Goal: Task Accomplishment & Management: Manage account settings

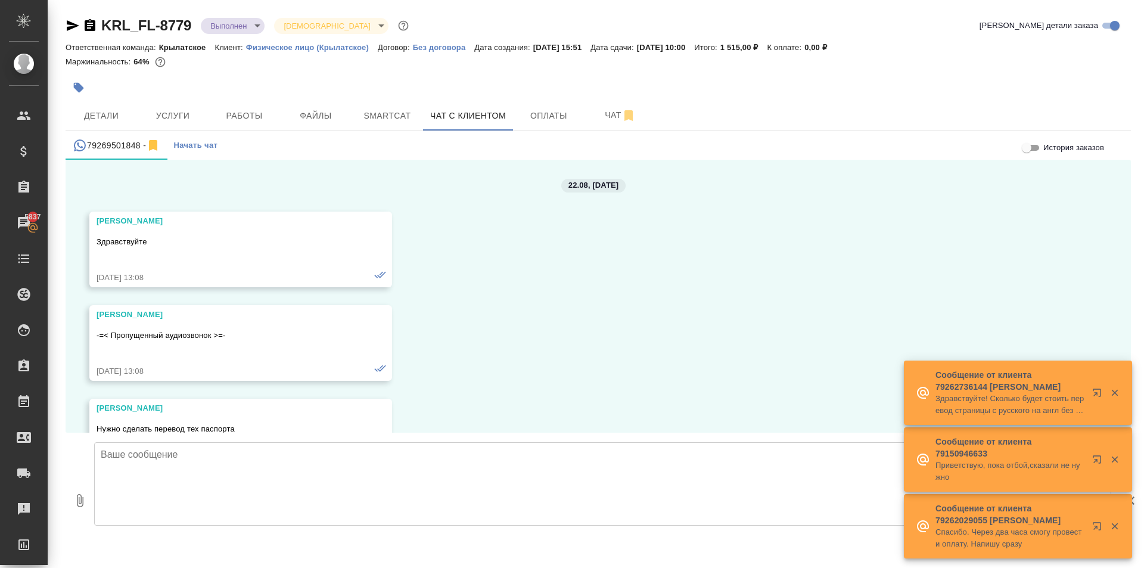
scroll to position [6791, 0]
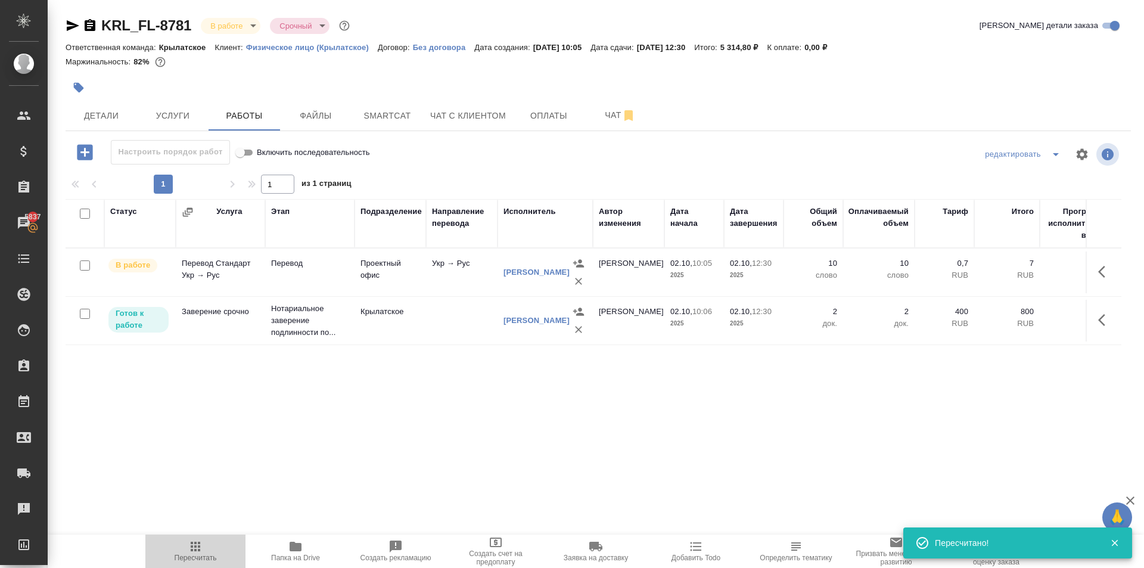
click at [183, 556] on span "Пересчитать" at bounding box center [196, 557] width 42 height 8
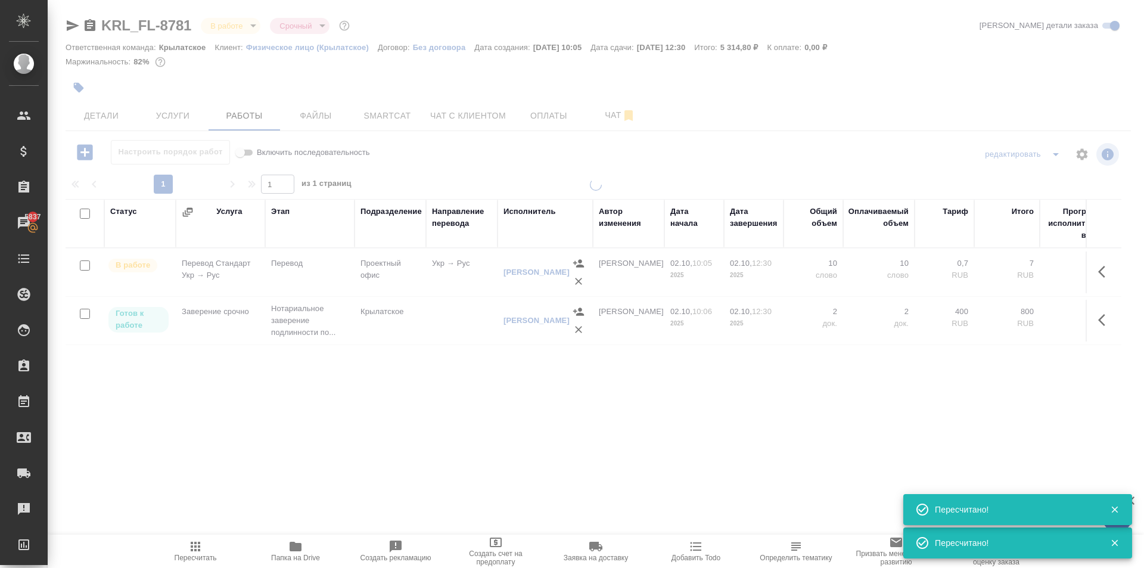
type input "completed"
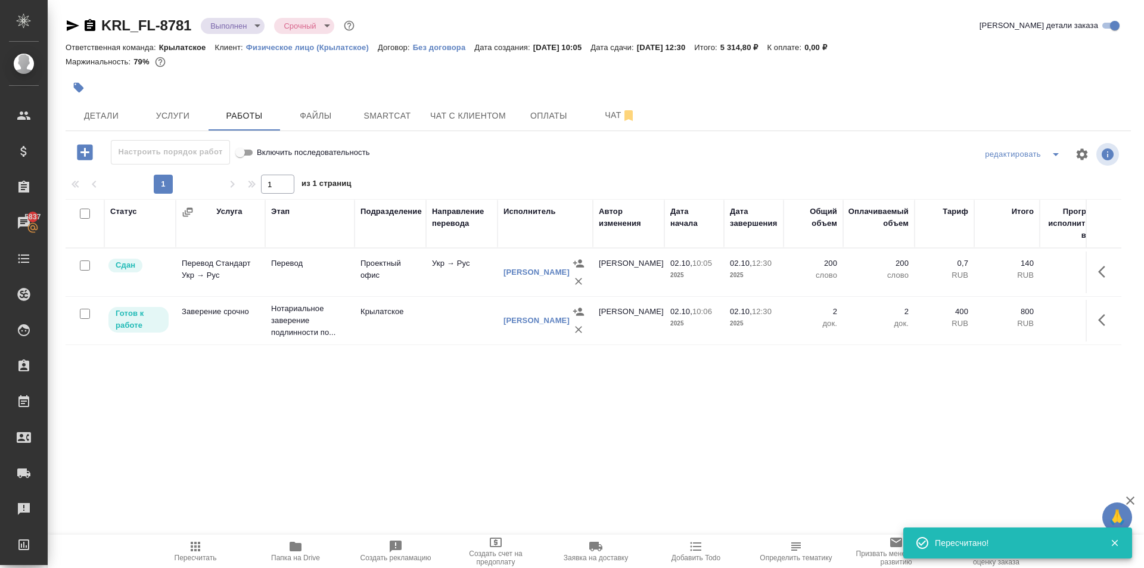
click at [272, 540] on span "Папка на Drive" at bounding box center [296, 550] width 86 height 23
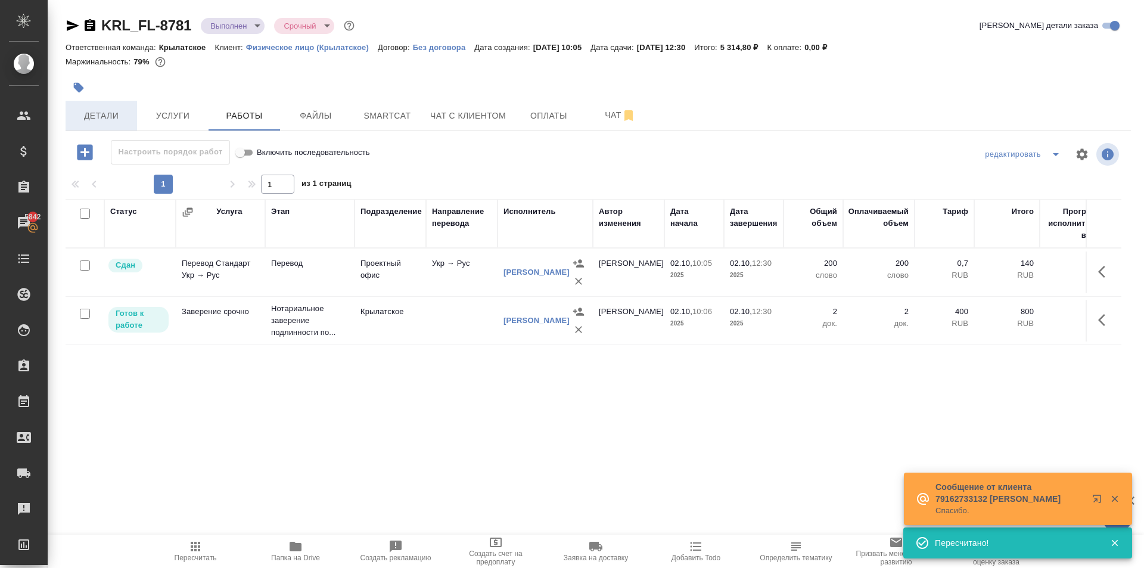
click at [112, 122] on span "Детали" at bounding box center [101, 115] width 57 height 15
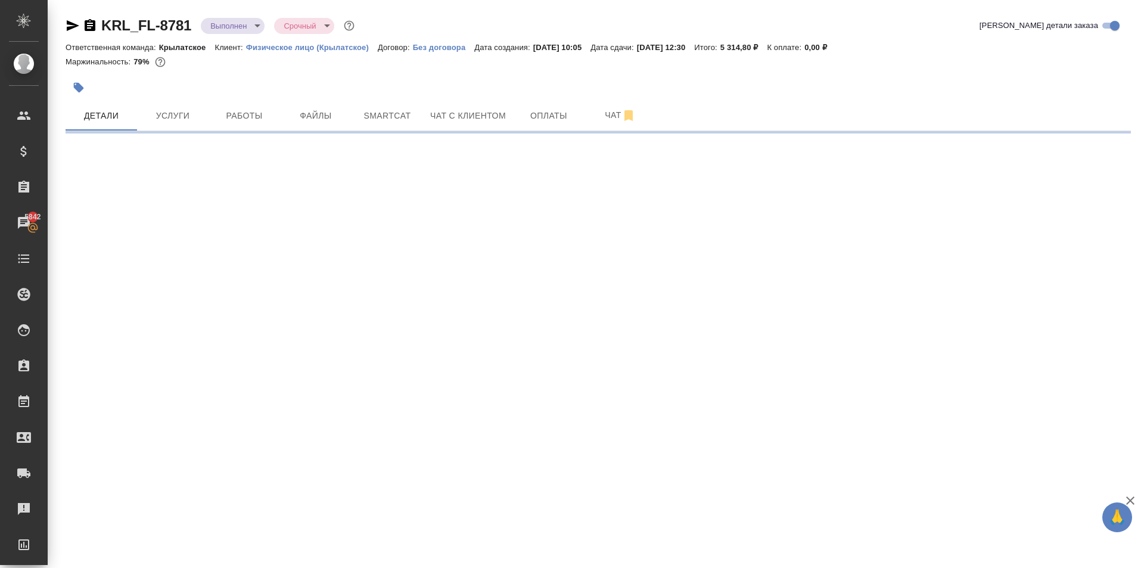
select select "RU"
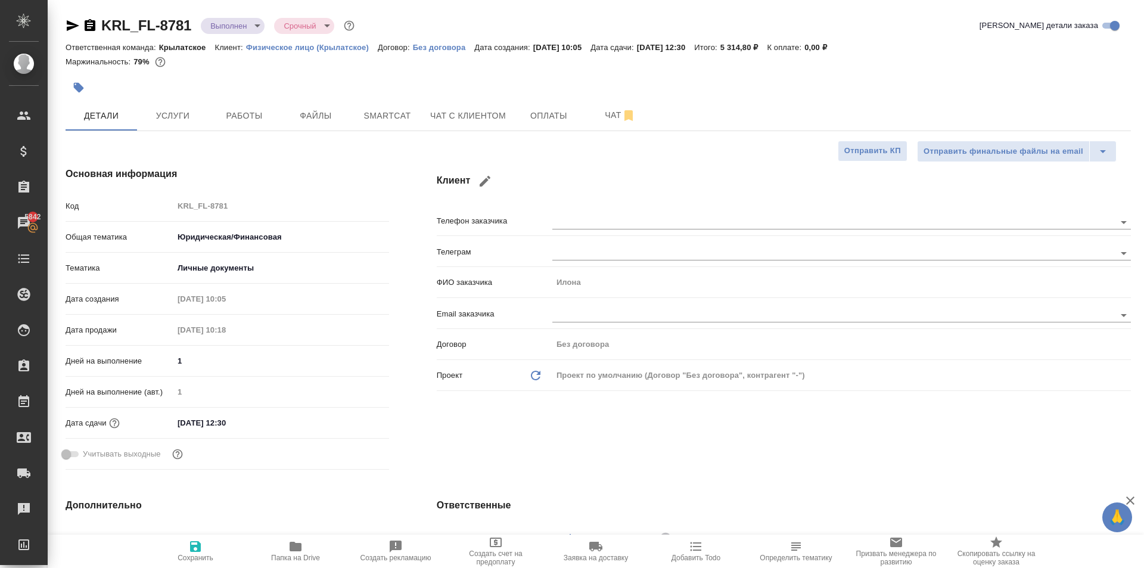
type textarea "x"
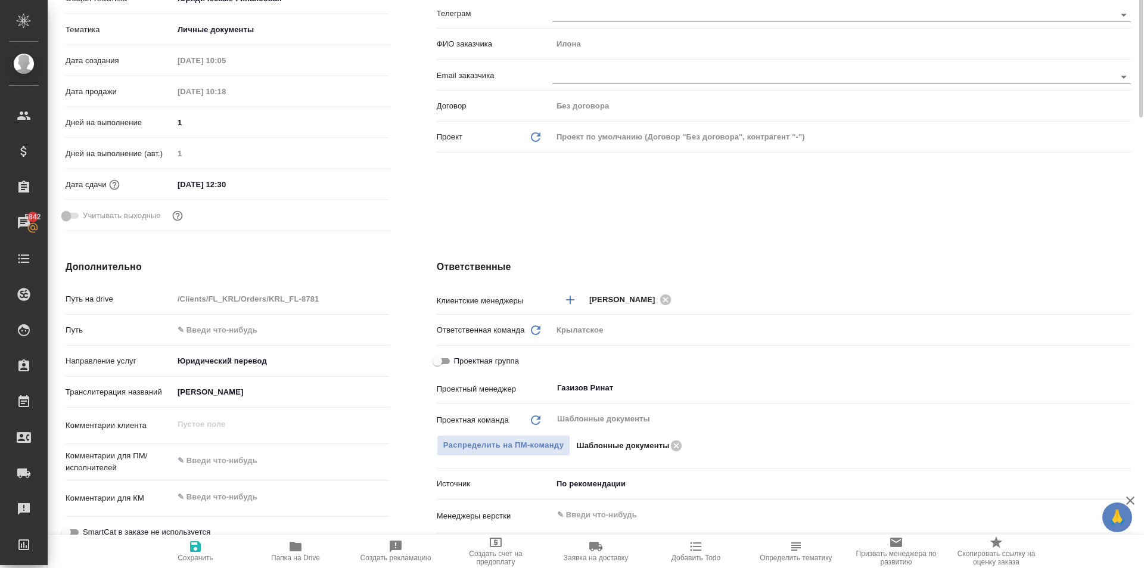
scroll to position [298, 0]
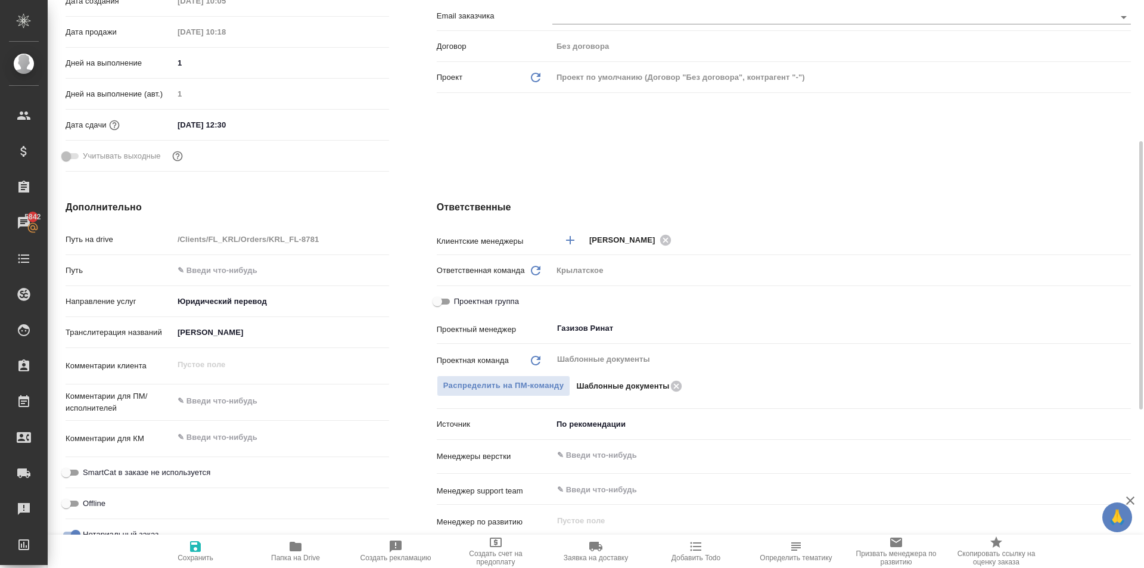
type textarea "x"
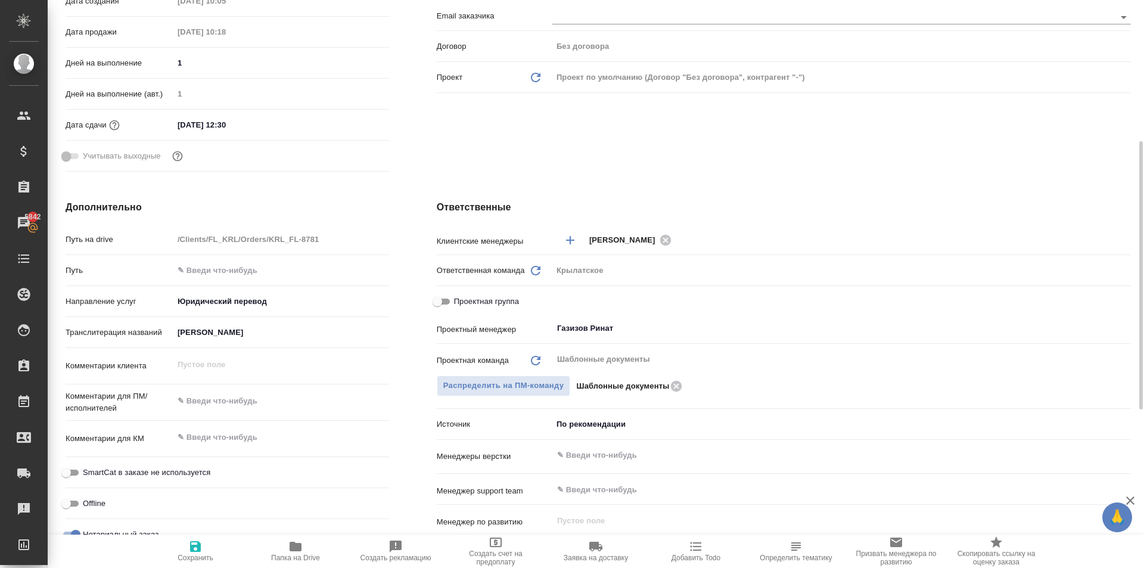
type textarea "x"
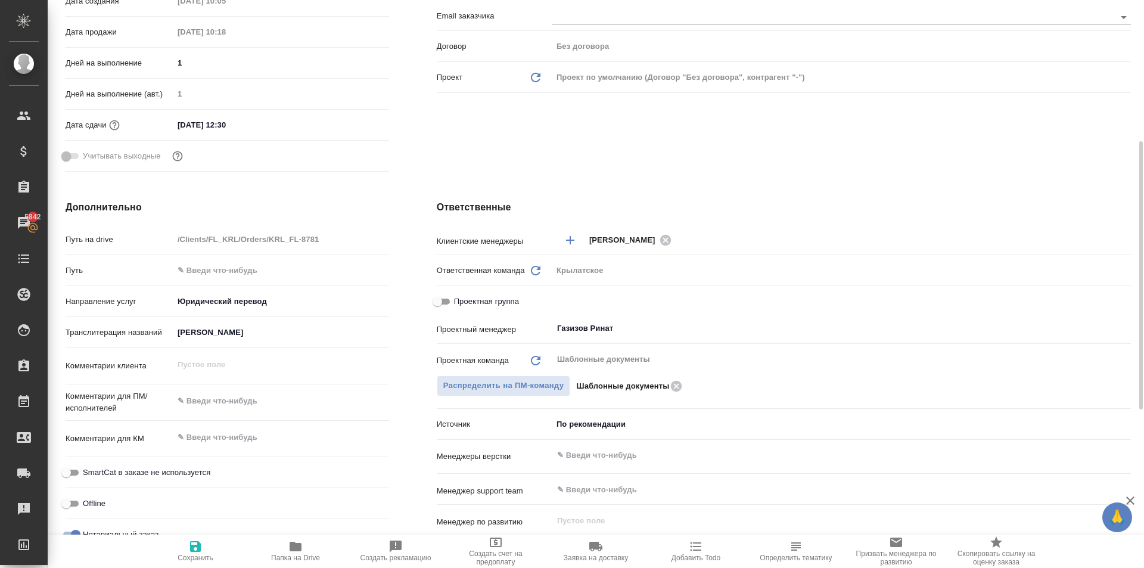
type textarea "x"
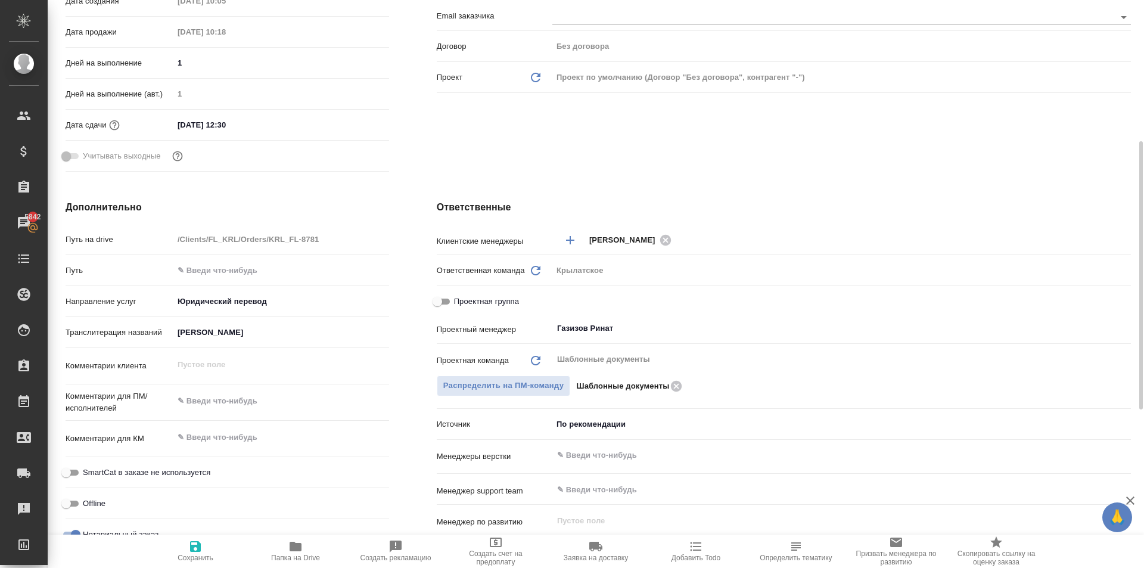
type textarea "x"
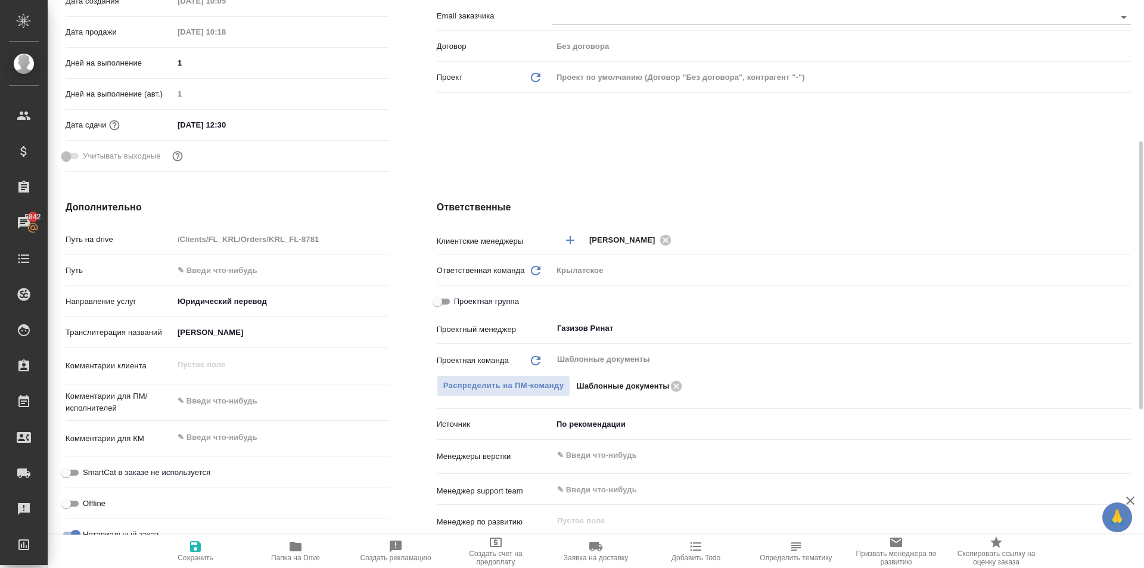
type textarea "x"
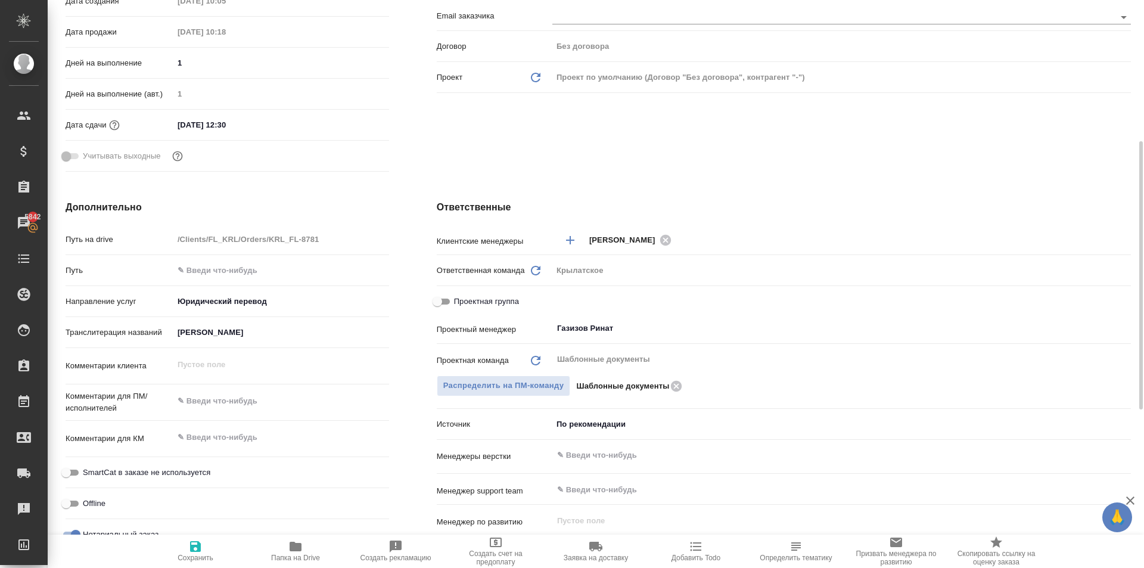
type textarea "x"
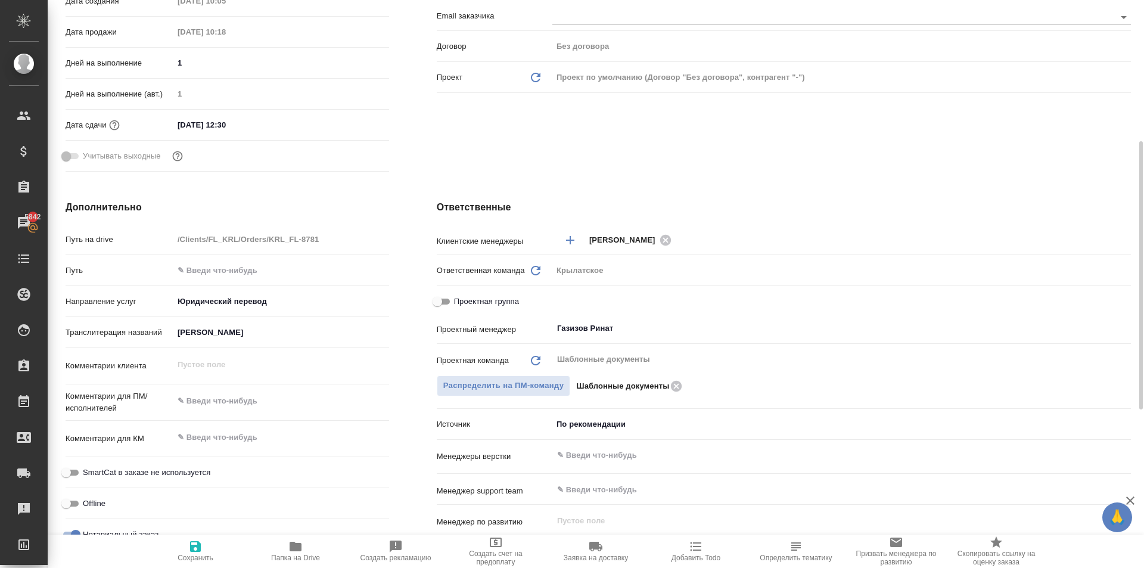
type textarea "x"
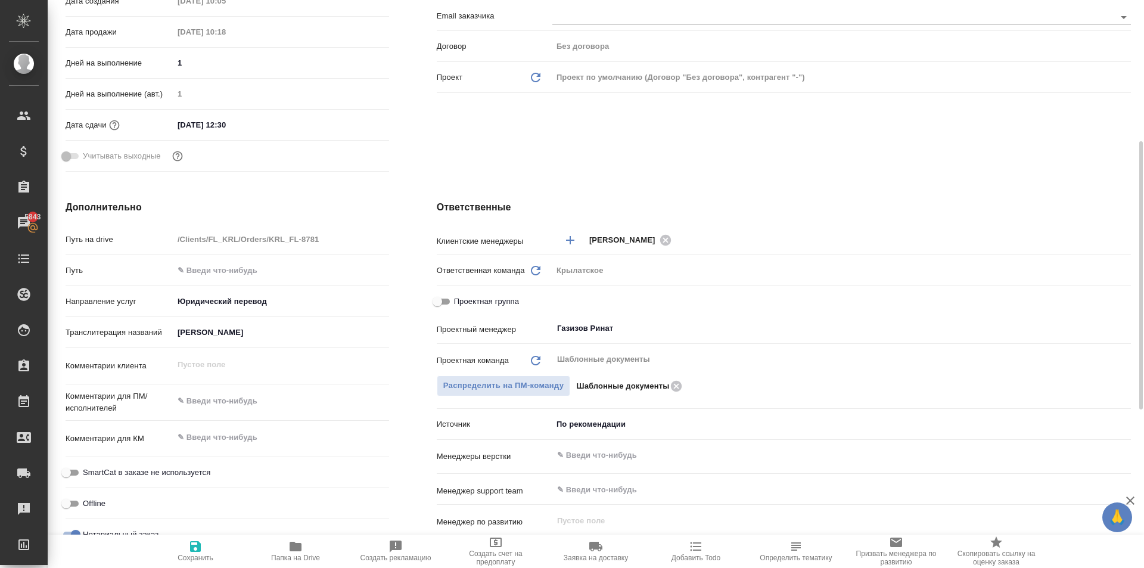
type textarea "x"
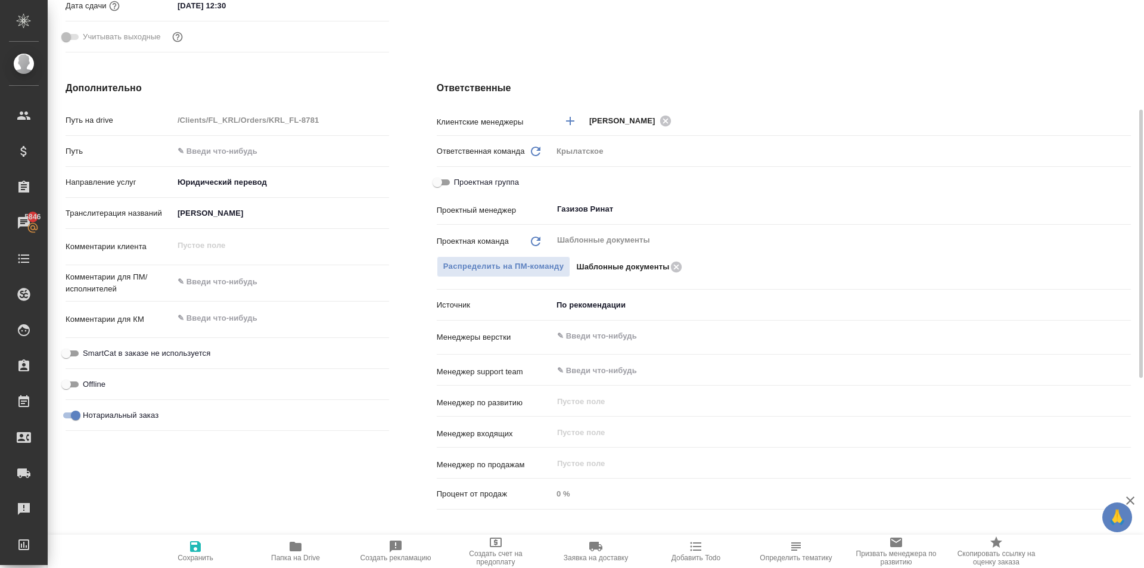
scroll to position [60, 0]
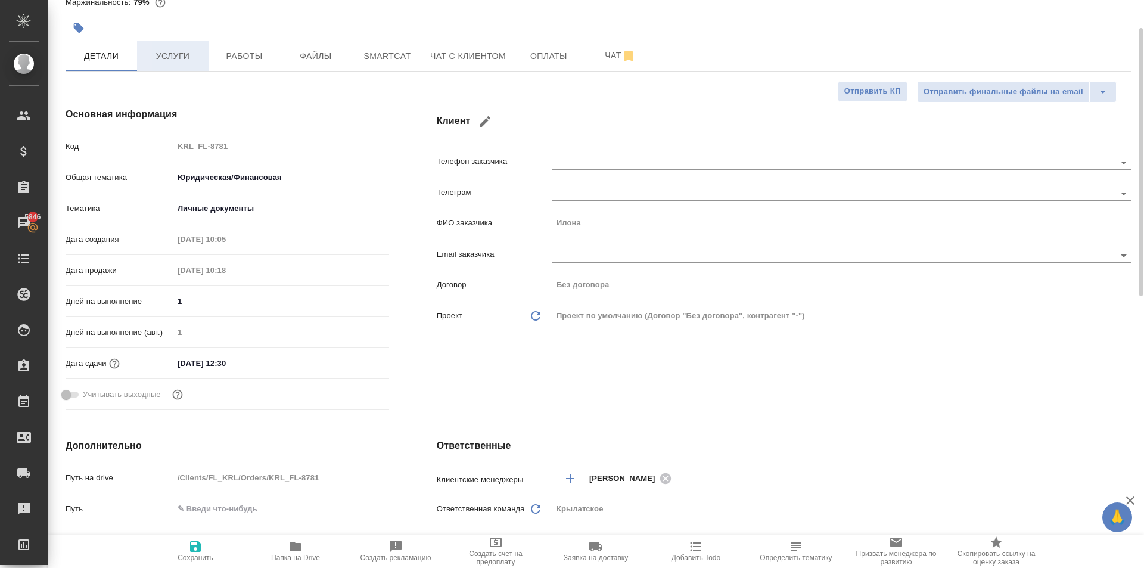
click at [195, 54] on span "Услуги" at bounding box center [172, 56] width 57 height 15
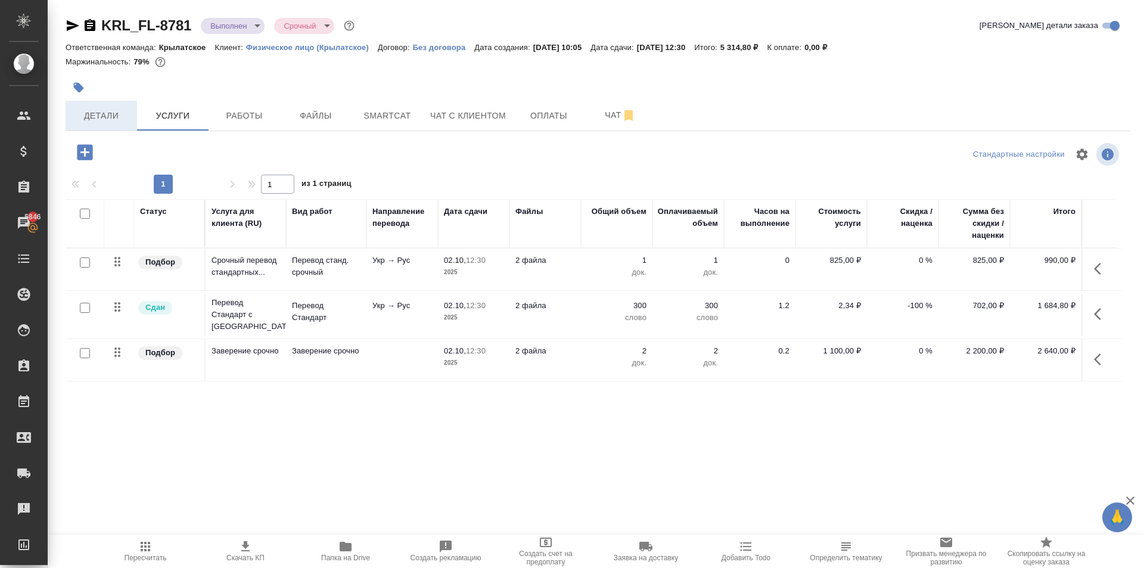
click at [99, 125] on button "Детали" at bounding box center [101, 116] width 71 height 30
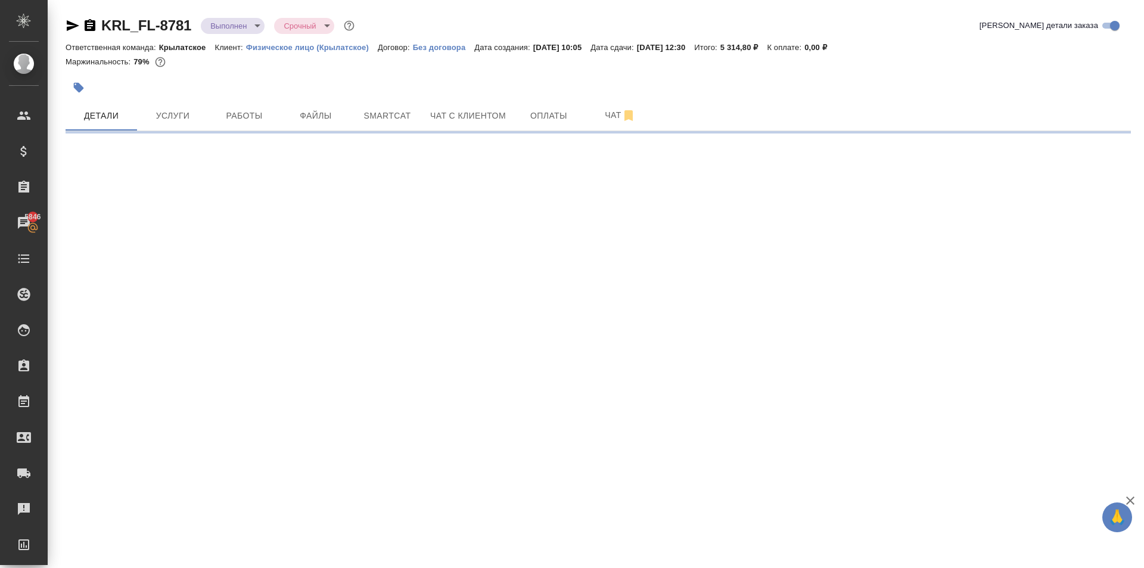
select select "RU"
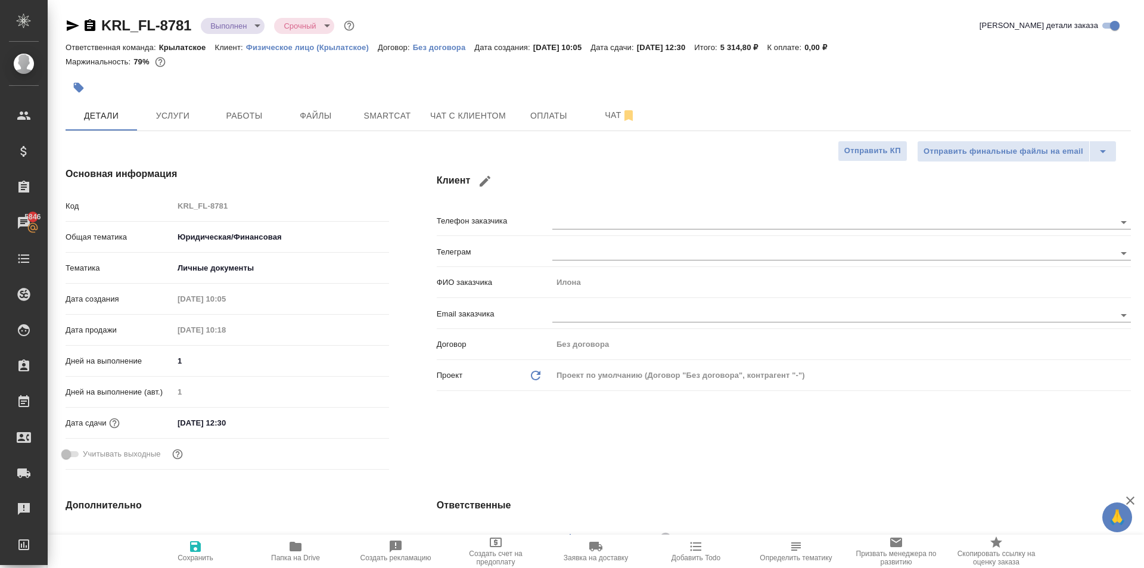
type textarea "x"
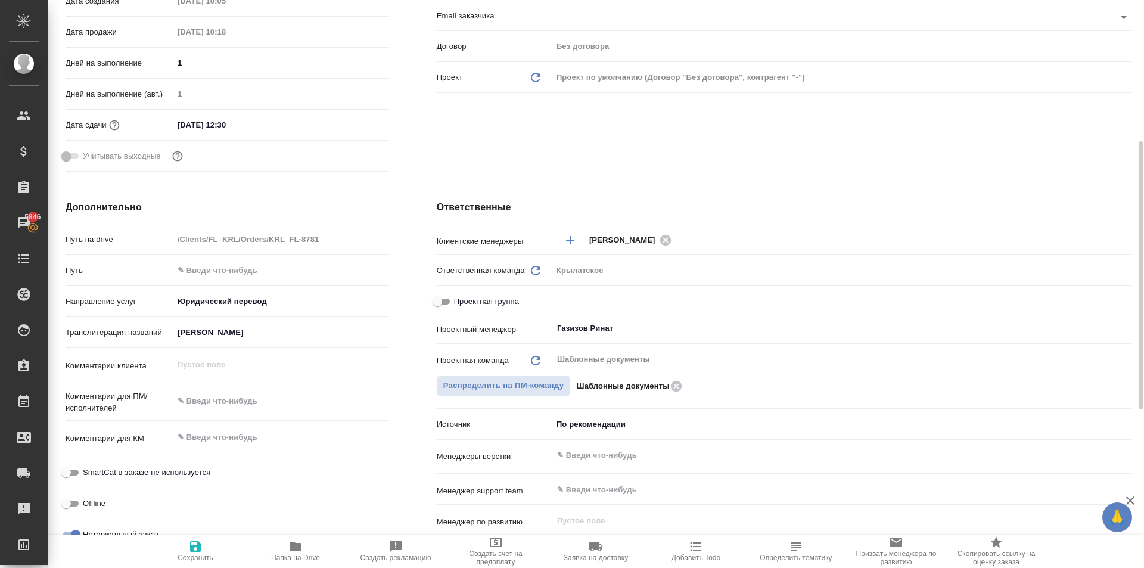
drag, startPoint x: 499, startPoint y: 299, endPoint x: 531, endPoint y: 303, distance: 32.4
click at [499, 299] on span "Проектная группа" at bounding box center [486, 302] width 65 height 12
click at [459, 299] on input "Проектная группа" at bounding box center [437, 301] width 43 height 14
checkbox input "true"
type textarea "x"
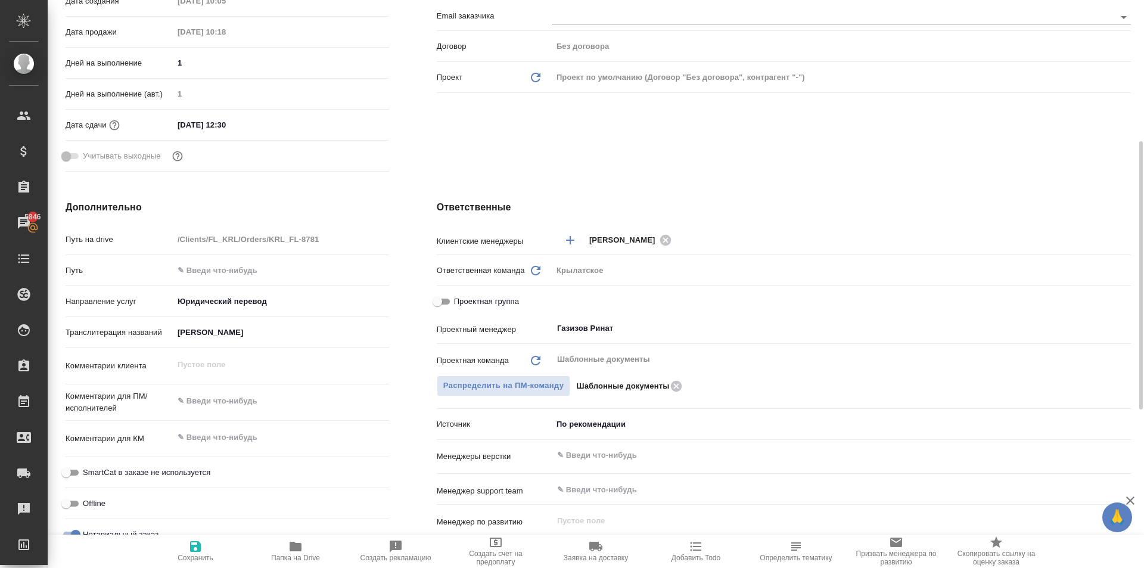
type textarea "x"
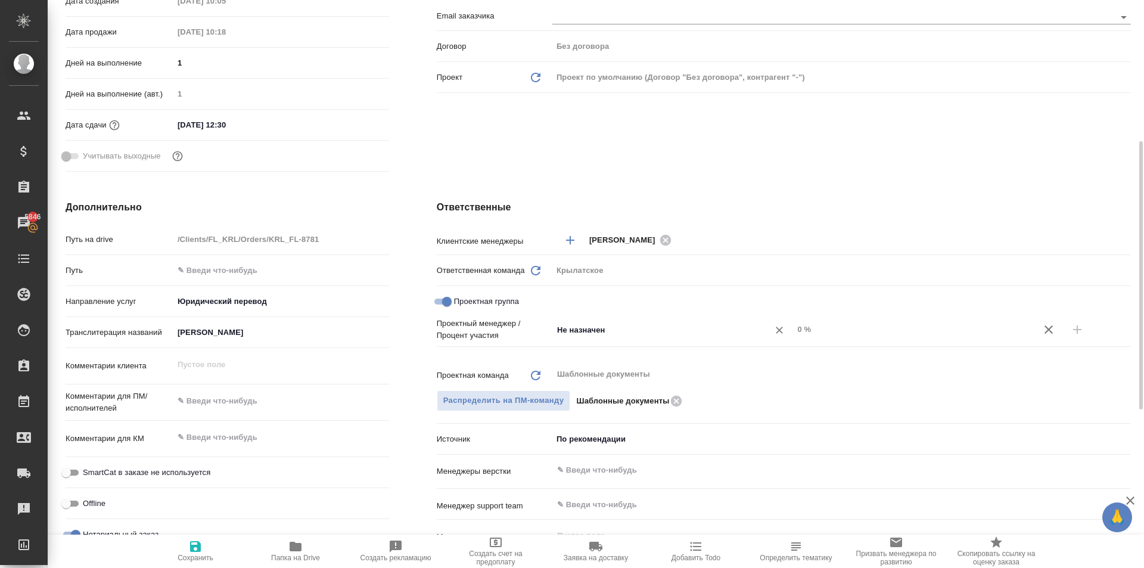
click at [588, 320] on div "Не назначен ​" at bounding box center [672, 329] width 241 height 21
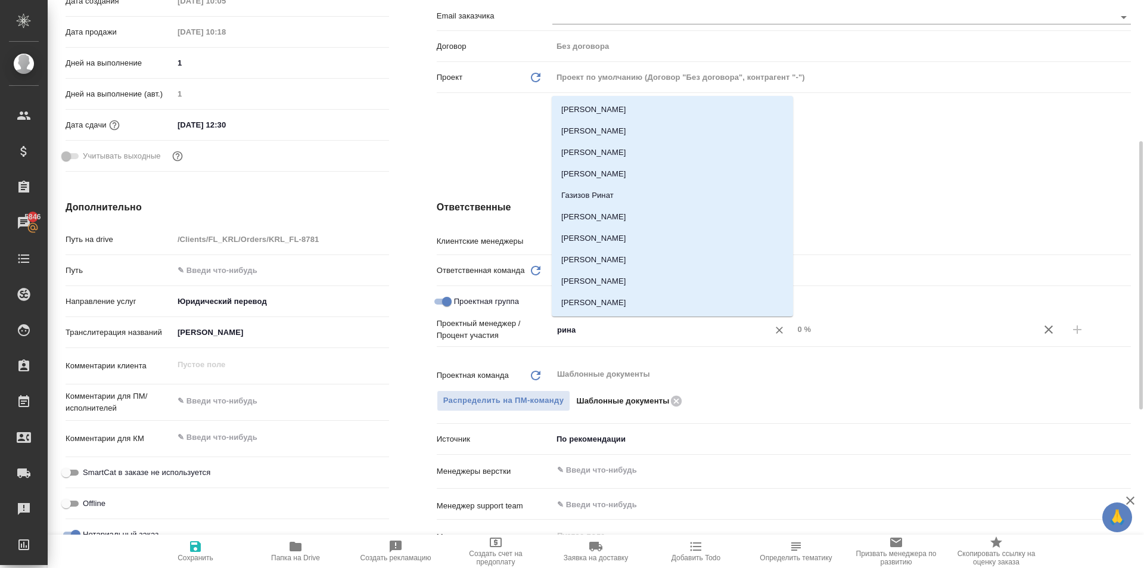
type input "ринат"
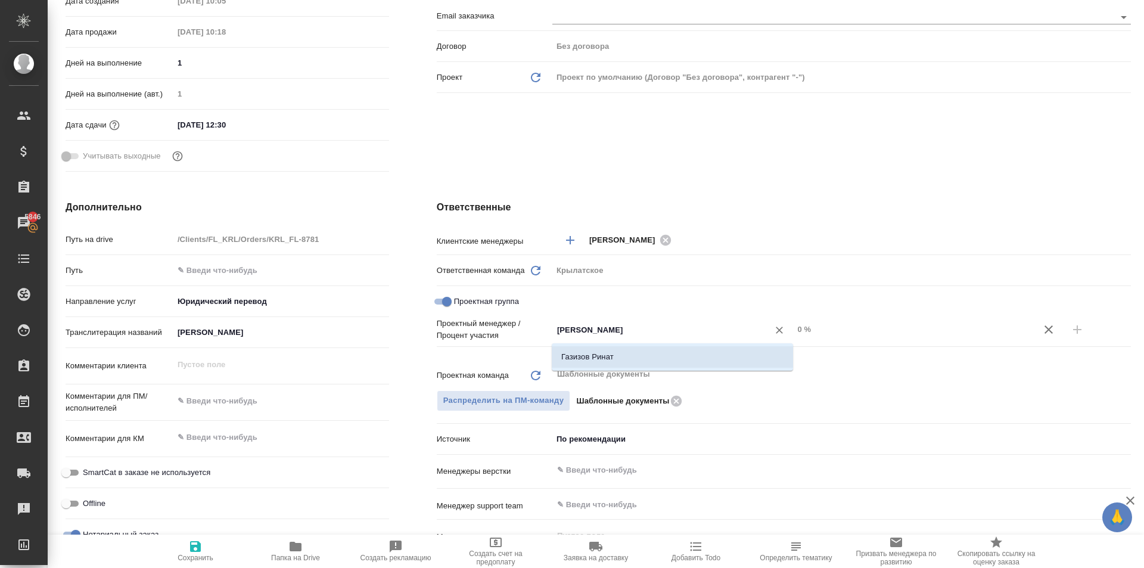
click at [618, 358] on li "Газизов Ринат" at bounding box center [672, 356] width 241 height 21
type textarea "x"
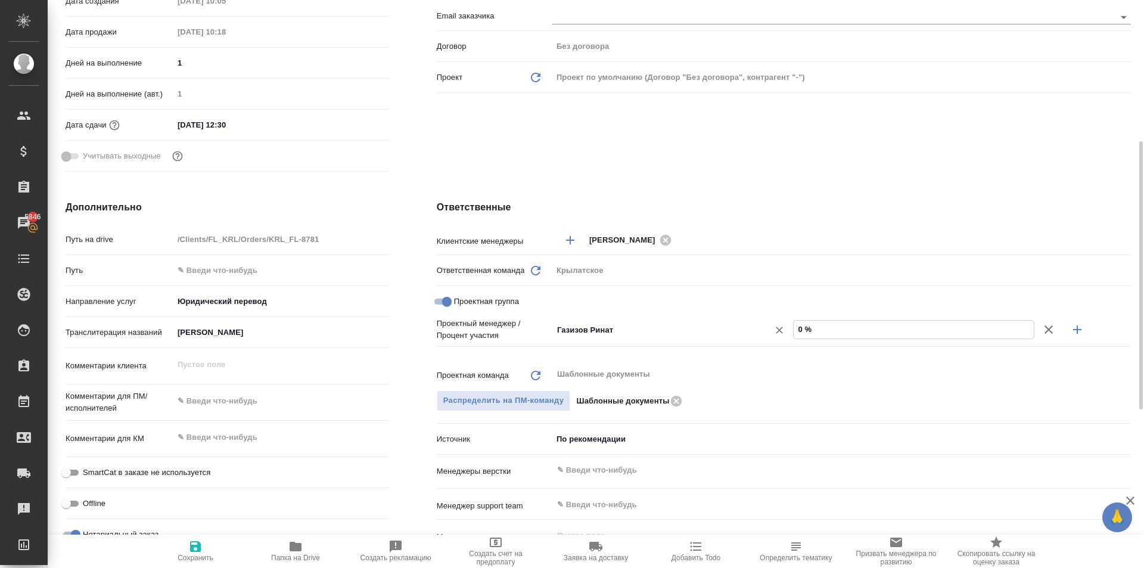
drag, startPoint x: 837, startPoint y: 328, endPoint x: 756, endPoint y: 331, distance: 81.1
click at [756, 331] on div "Газизов Ринат ​ 0 %" at bounding box center [841, 329] width 579 height 21
type textarea "x"
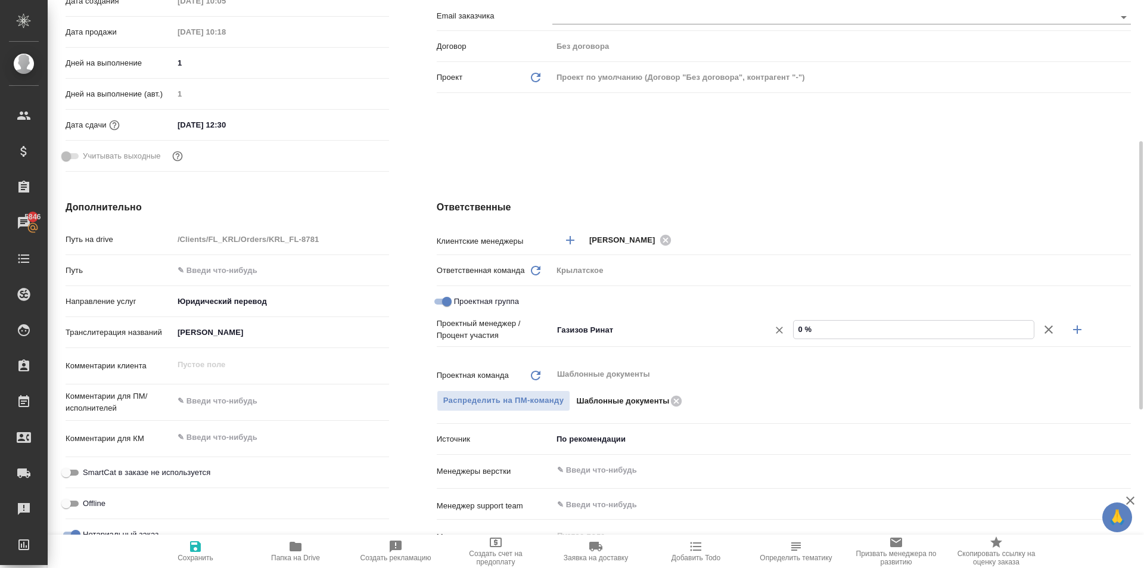
type input "5 %"
type textarea "x"
type input "50 %"
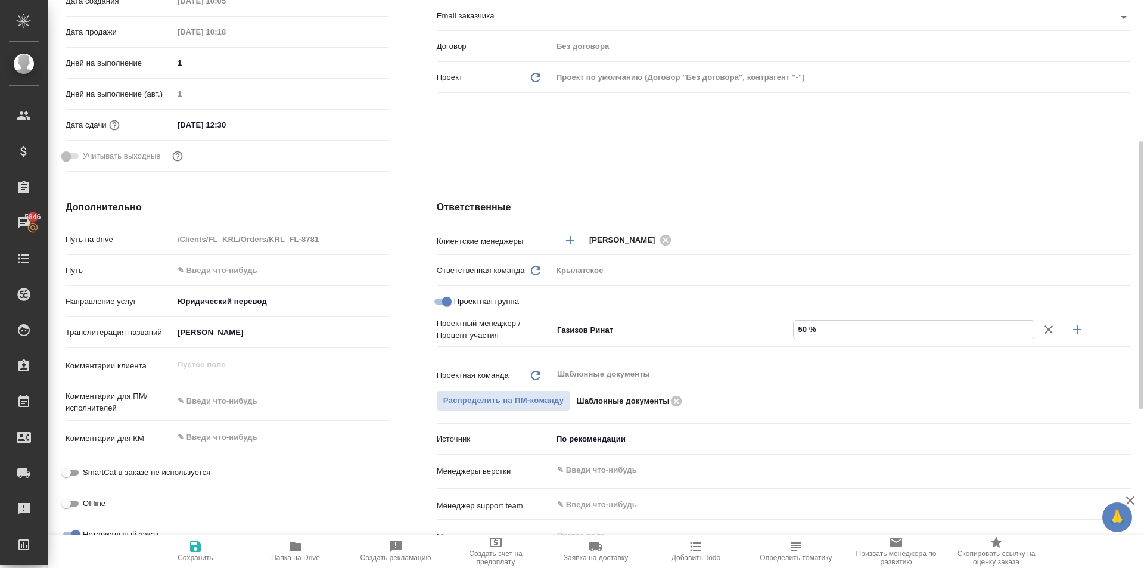
click at [1078, 332] on icon "button" at bounding box center [1077, 329] width 14 height 14
type textarea "x"
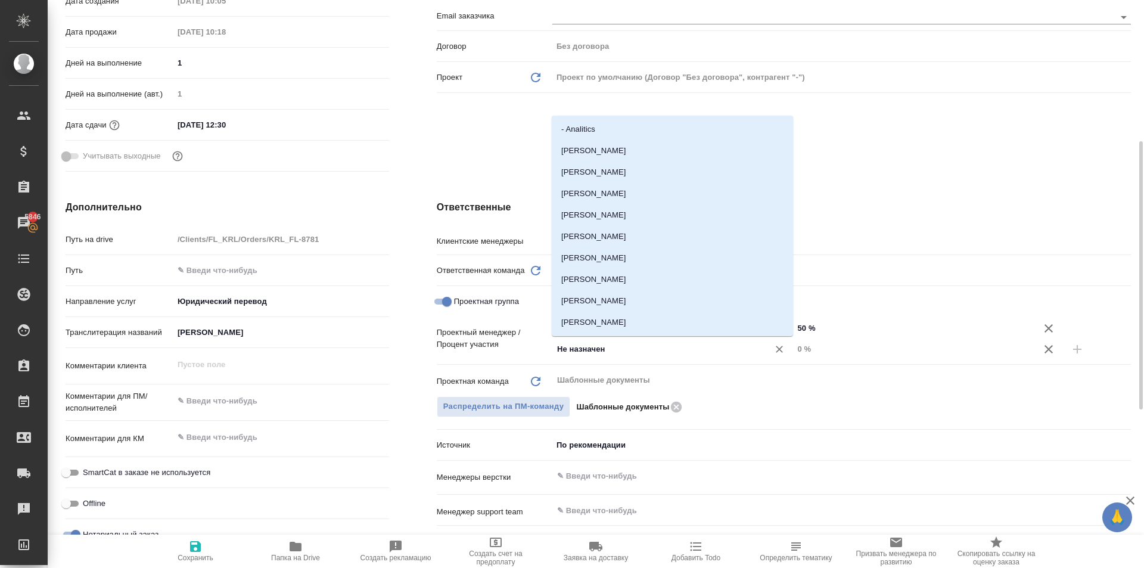
click at [596, 349] on input "Не назначен" at bounding box center [653, 349] width 194 height 14
type input "тим"
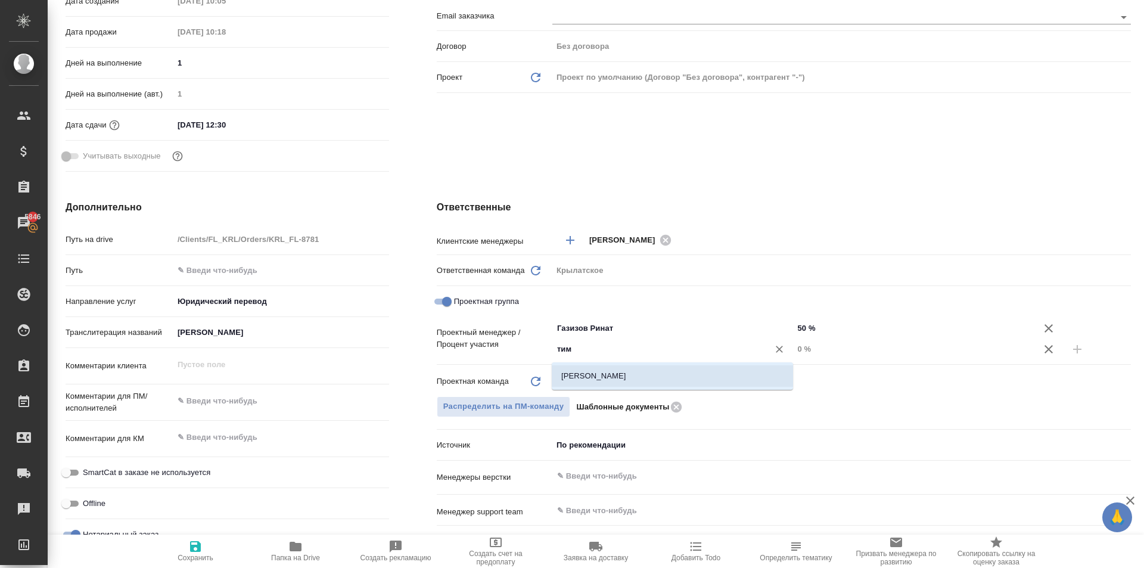
click at [621, 371] on li "[PERSON_NAME]" at bounding box center [672, 375] width 241 height 21
type textarea "x"
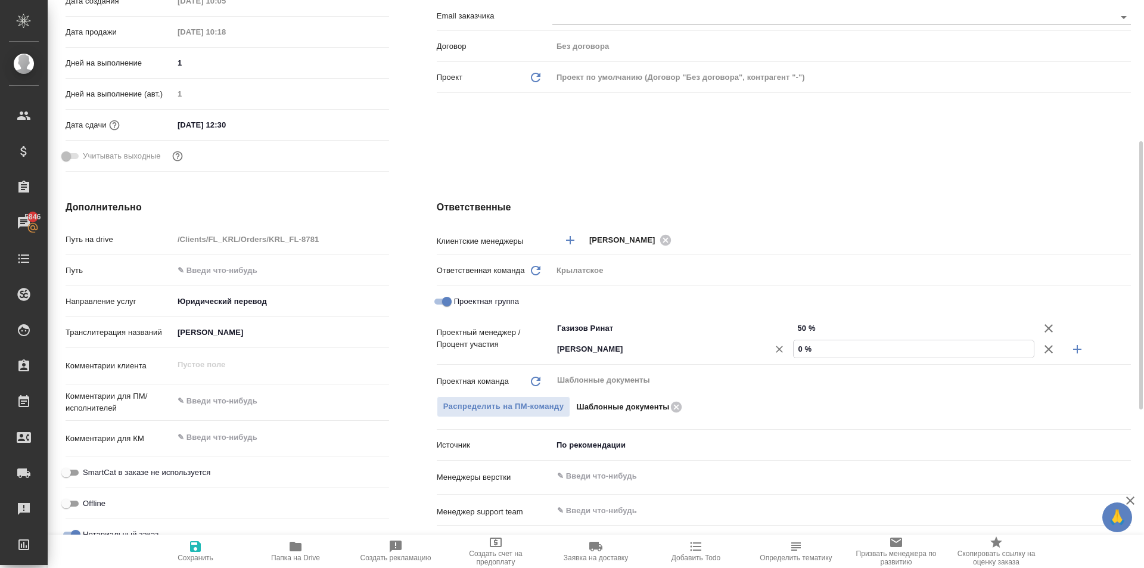
drag, startPoint x: 801, startPoint y: 346, endPoint x: 769, endPoint y: 349, distance: 32.9
click at [769, 349] on div "Касымов Тимур ​ 0 %" at bounding box center [841, 348] width 579 height 21
type textarea "x"
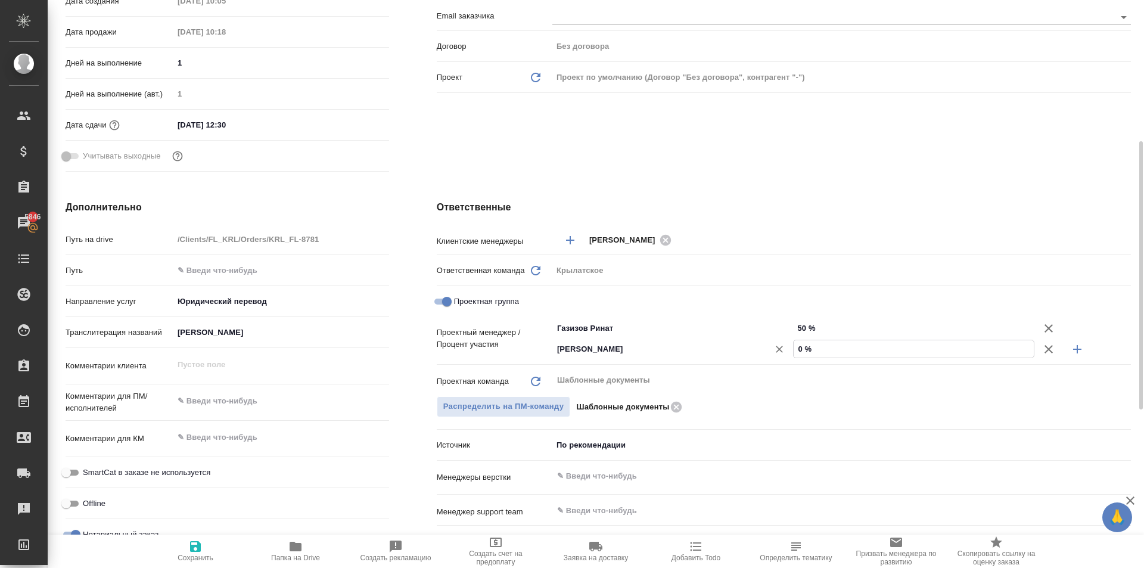
type input "5 %"
type textarea "x"
type input "50 %"
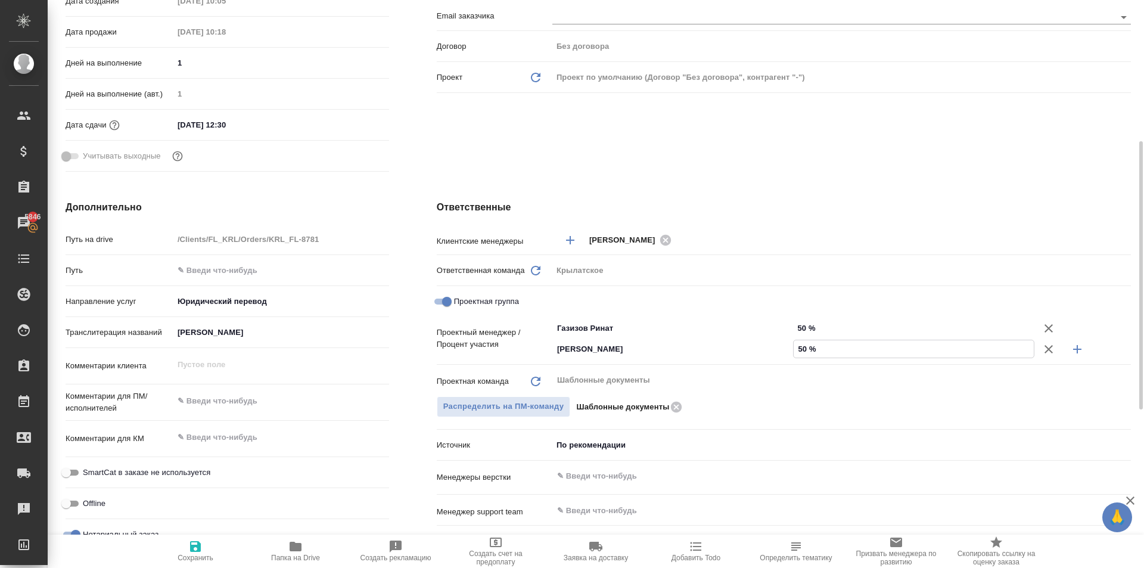
click at [202, 543] on span "Сохранить" at bounding box center [196, 550] width 86 height 23
type textarea "x"
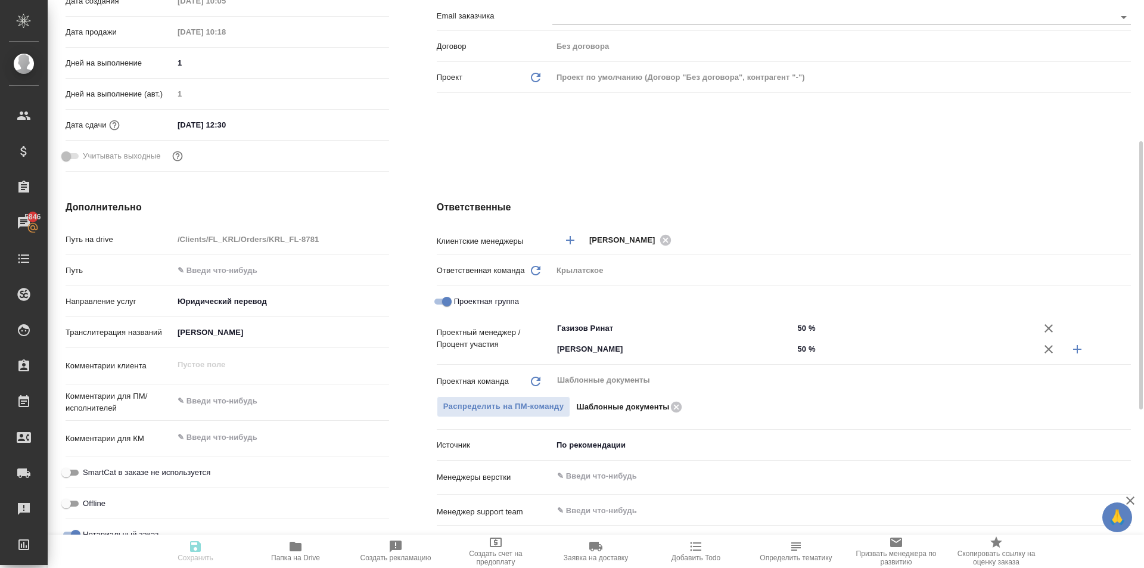
type textarea "x"
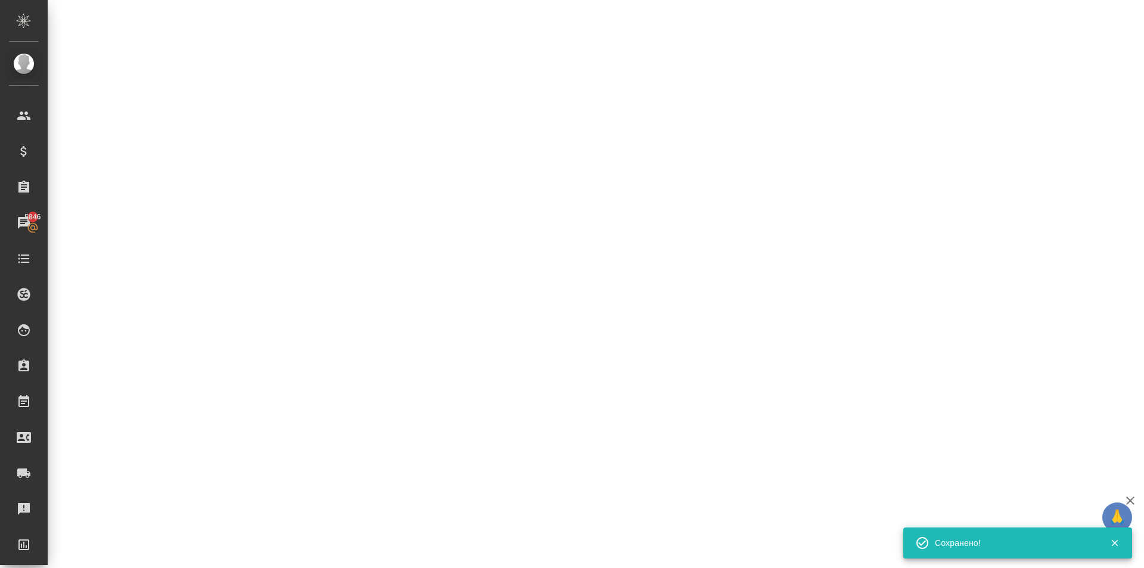
select select "RU"
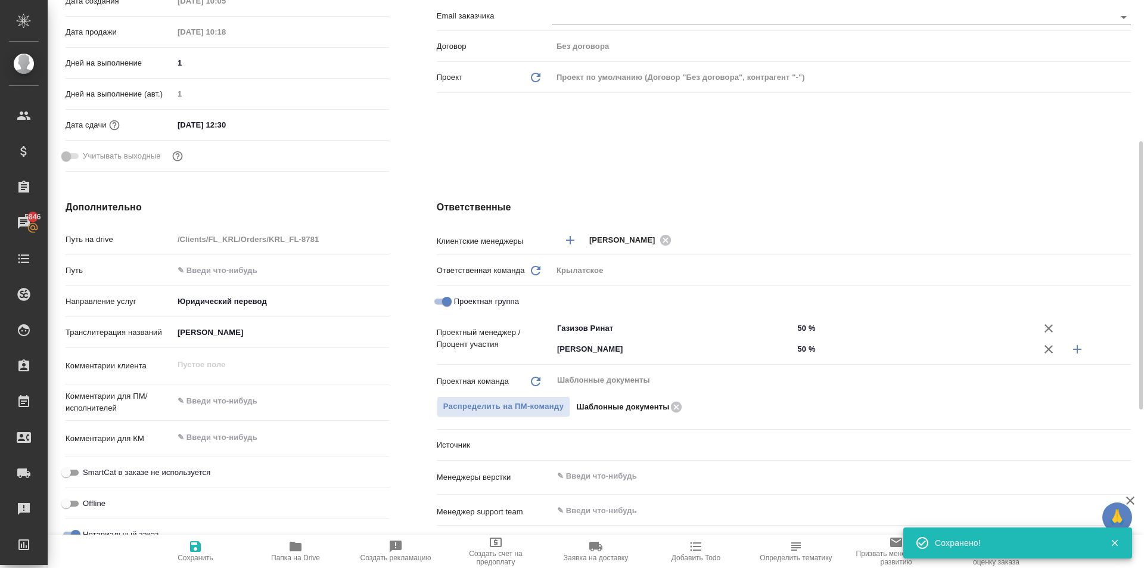
type textarea "x"
click at [174, 549] on span "Сохранить" at bounding box center [196, 550] width 86 height 23
type textarea "x"
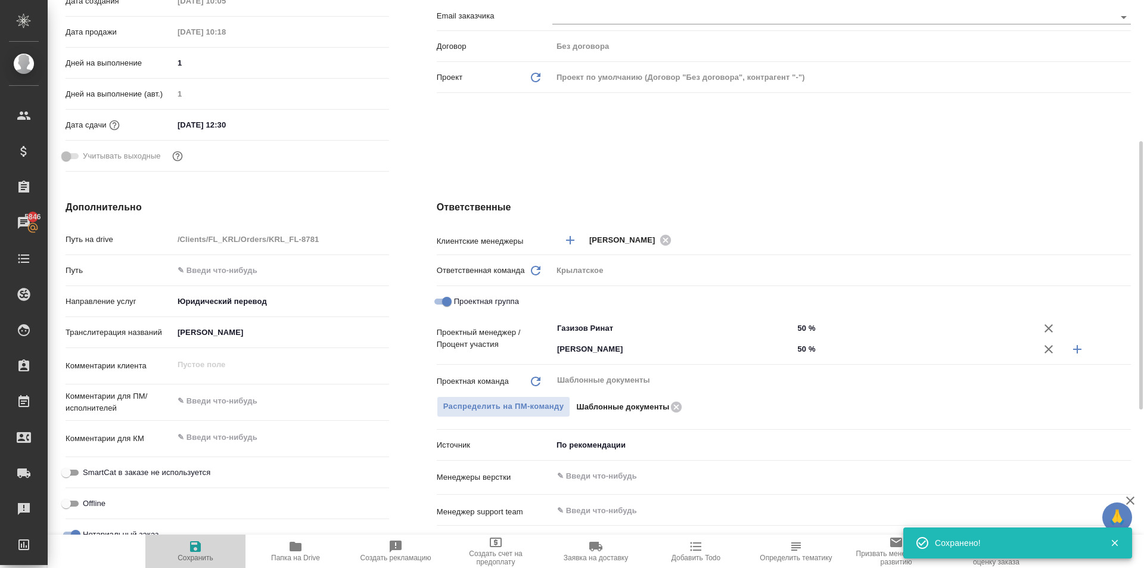
type textarea "x"
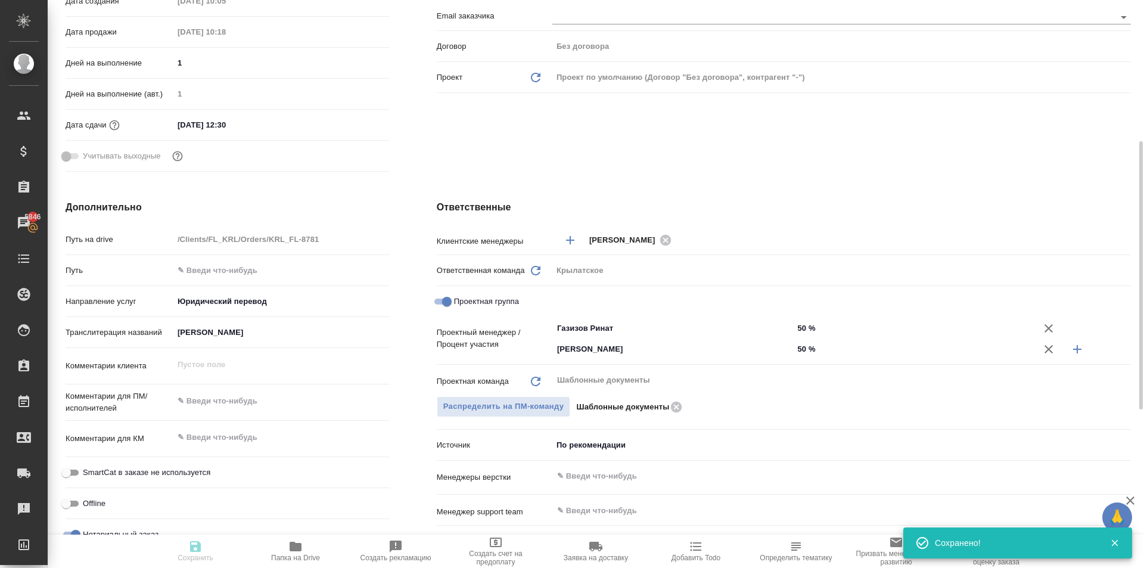
type textarea "x"
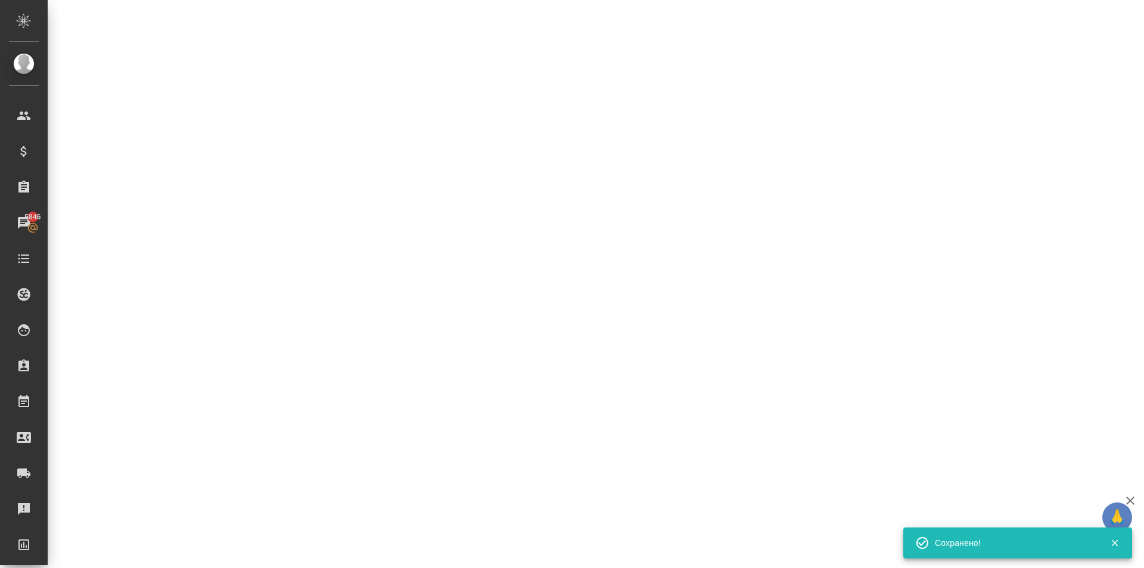
select select "RU"
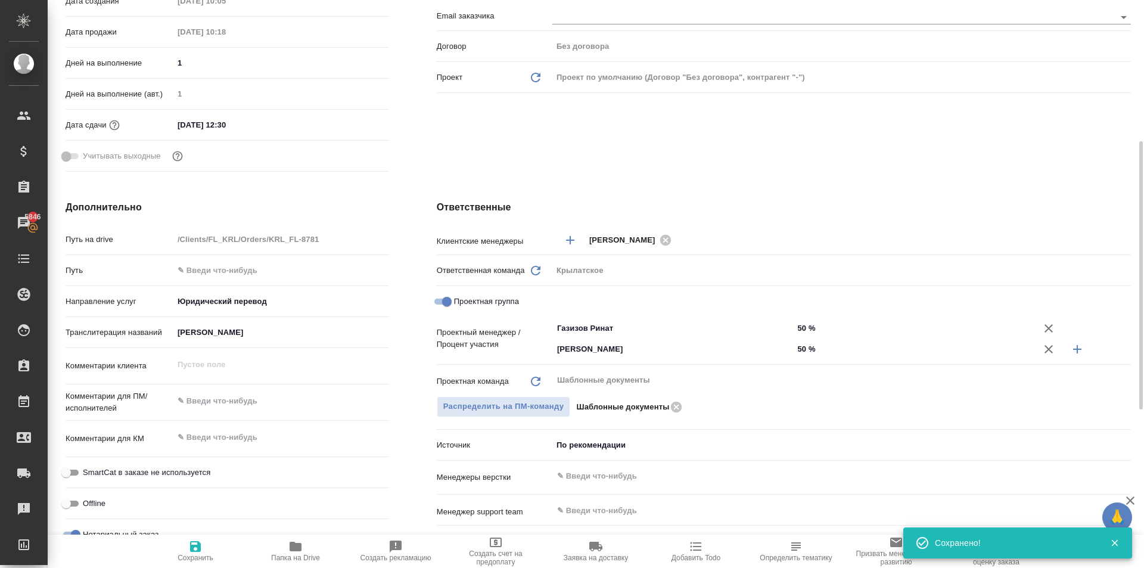
scroll to position [0, 0]
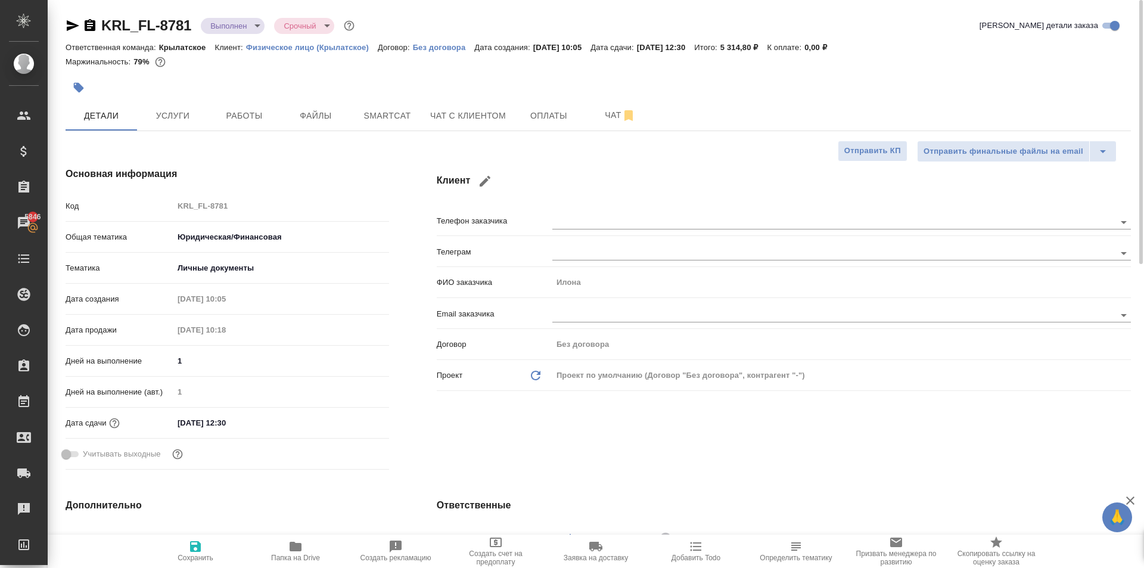
click at [253, 27] on body "🙏 .cls-1 fill:#fff; AWATERA Kasymov Timur Клиенты Спецификации Заказы 5846 Чаты…" at bounding box center [572, 284] width 1144 height 568
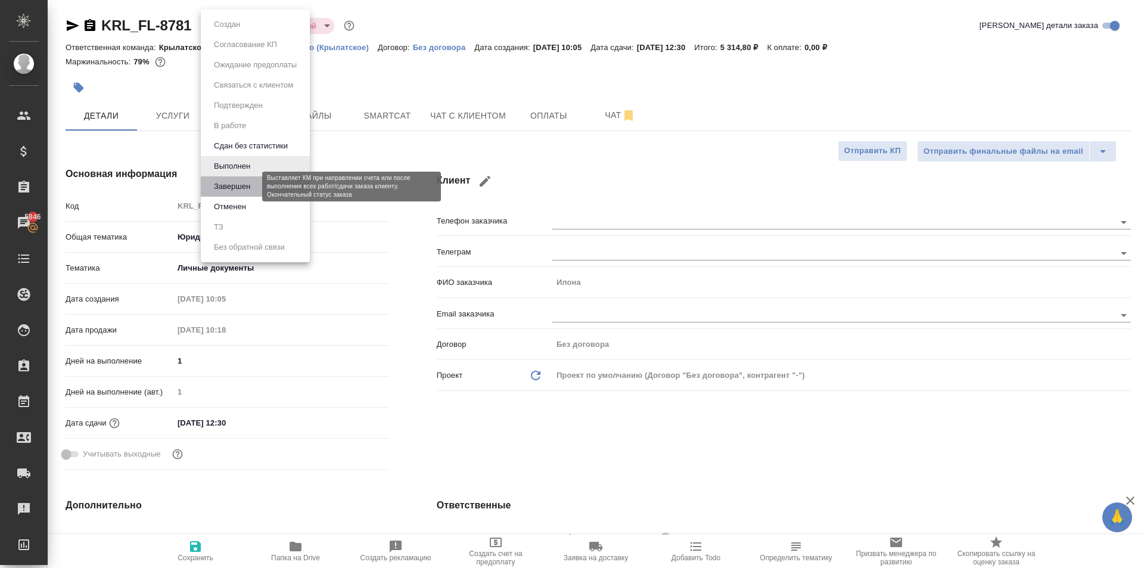
drag, startPoint x: 237, startPoint y: 186, endPoint x: 281, endPoint y: 194, distance: 44.9
click at [237, 185] on button "Завершен" at bounding box center [231, 186] width 43 height 13
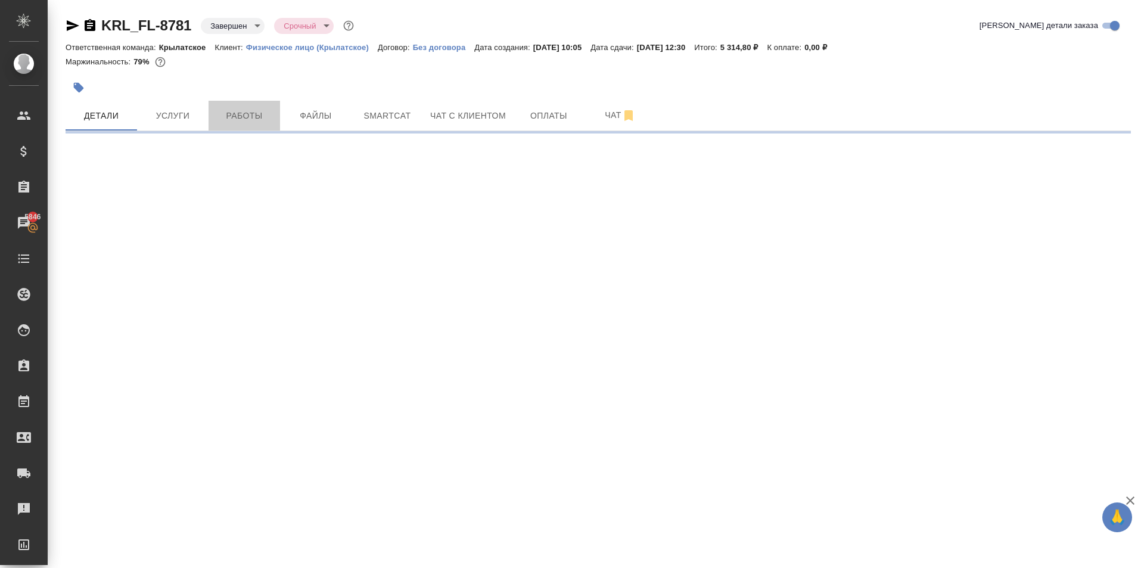
drag, startPoint x: 245, startPoint y: 113, endPoint x: 267, endPoint y: 169, distance: 60.5
click at [247, 114] on span "Работы" at bounding box center [244, 115] width 57 height 15
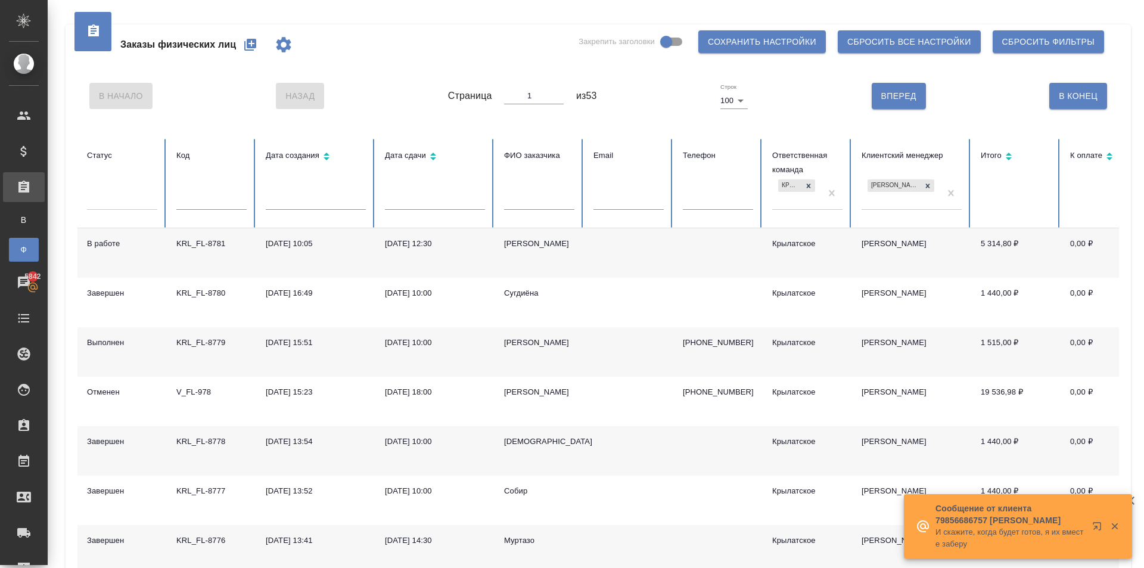
click at [253, 45] on icon "button" at bounding box center [250, 45] width 12 height 12
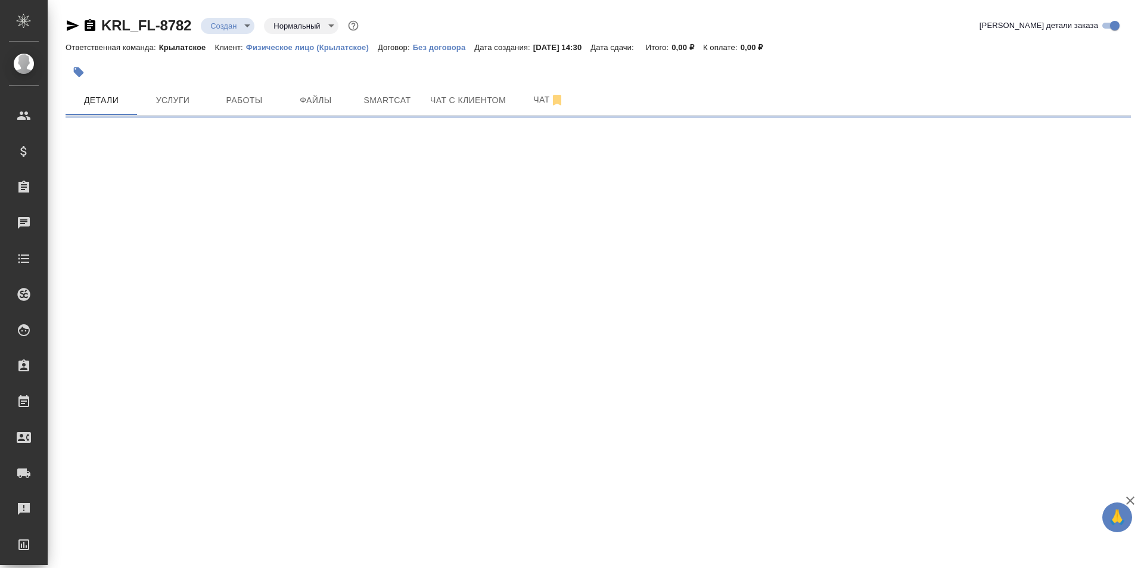
select select "RU"
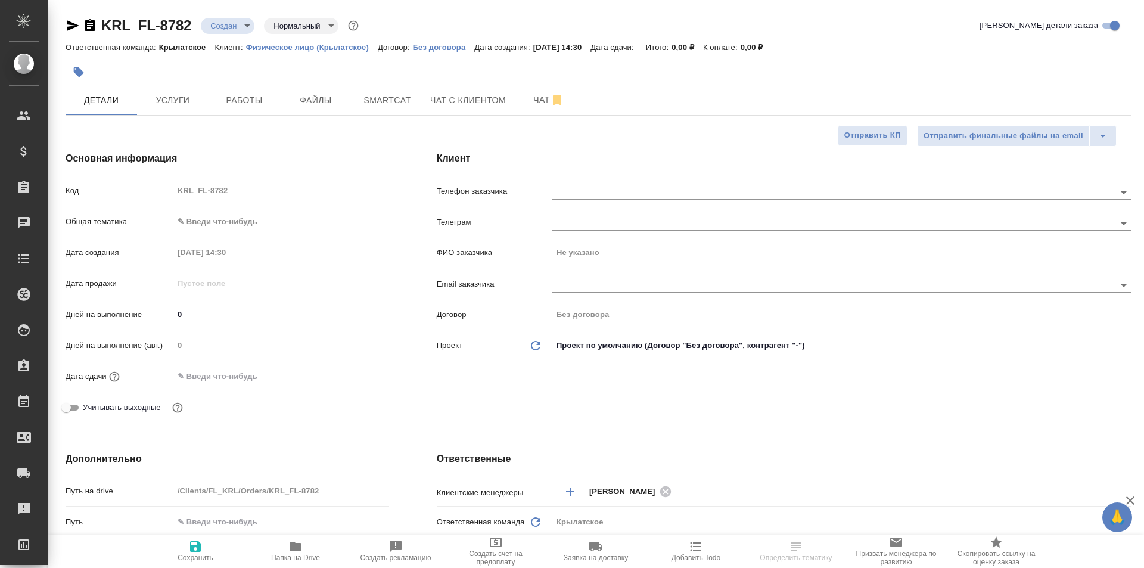
type textarea "x"
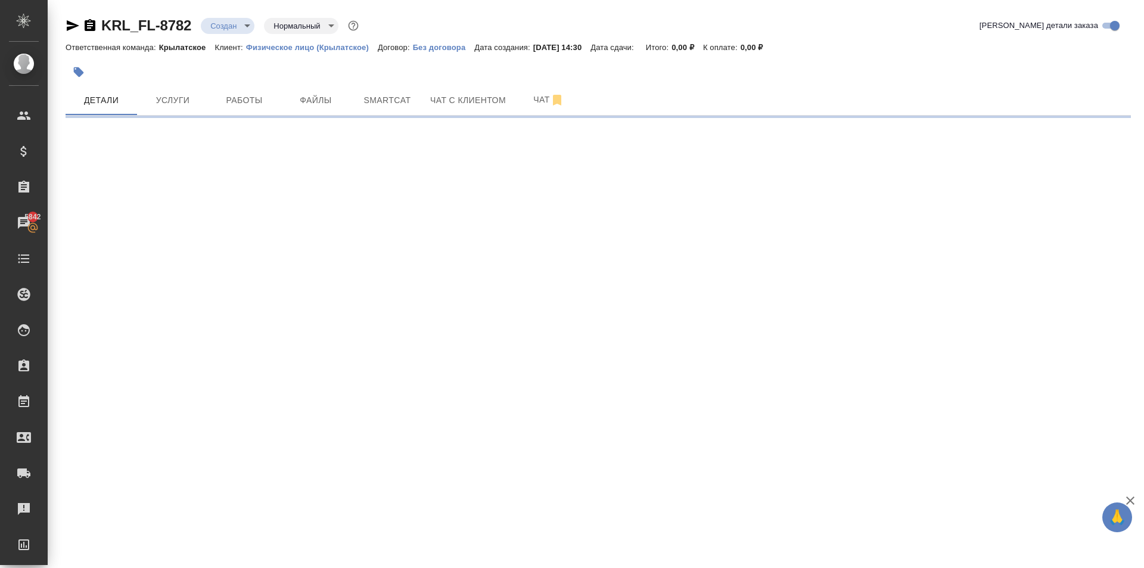
select select "RU"
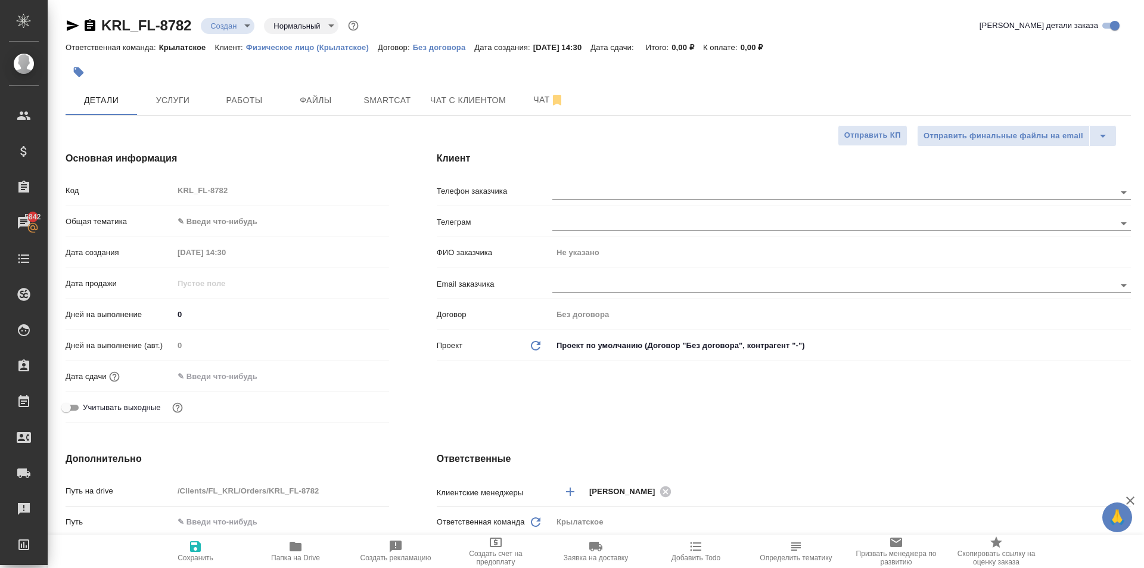
type textarea "x"
click at [263, 229] on body "🙏 .cls-1 fill:#fff; AWATERA Kasymov Timur Клиенты Спецификации Заказы 5842 Чаты…" at bounding box center [572, 284] width 1144 height 568
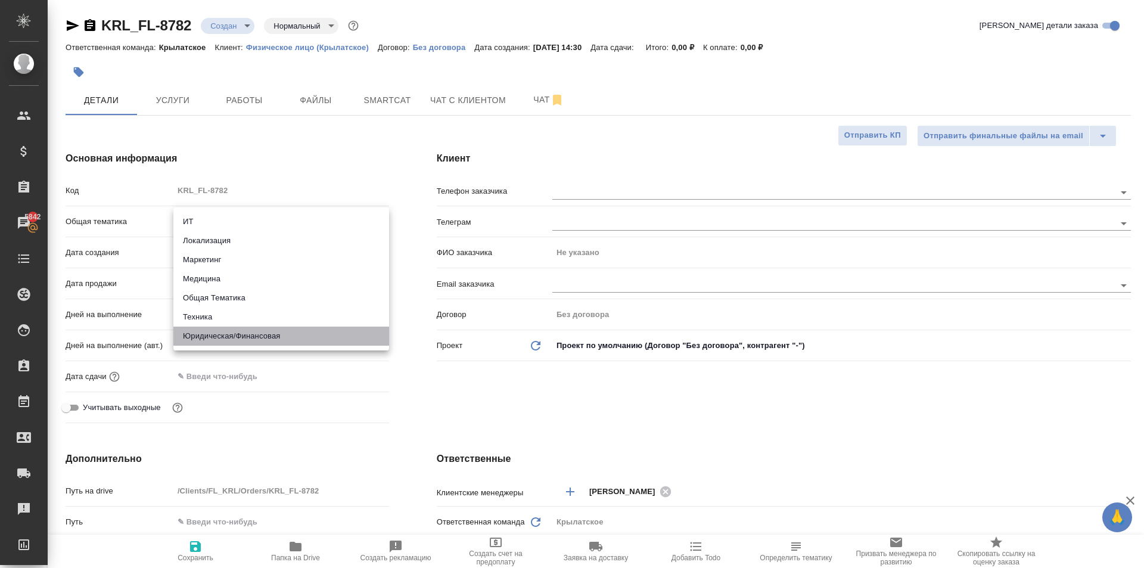
click at [245, 345] on li "Юридическая/Финансовая" at bounding box center [281, 335] width 216 height 19
type input "yr-fn"
type textarea "x"
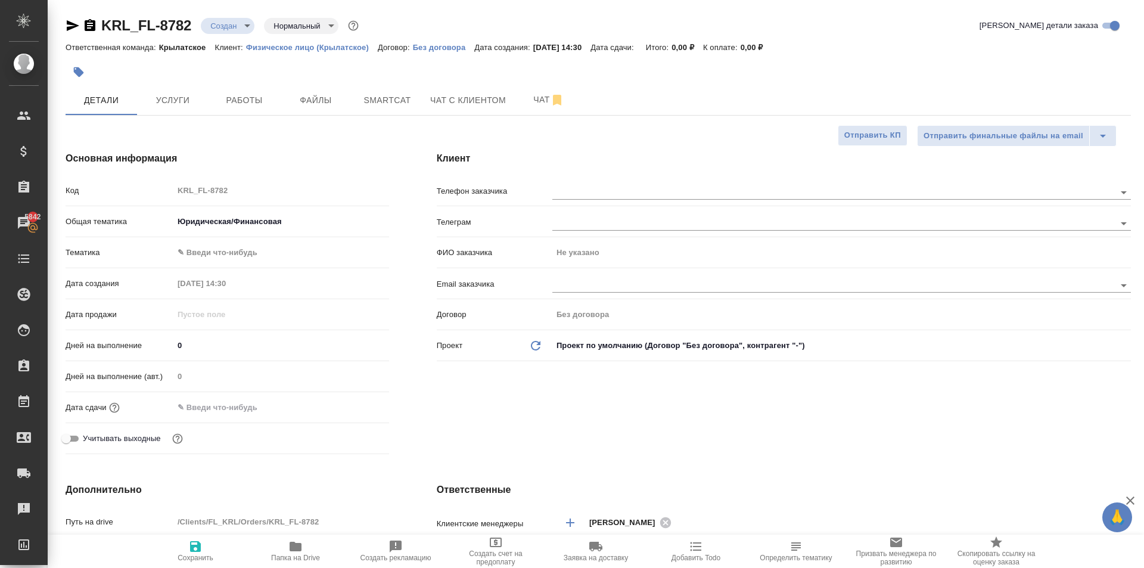
click at [203, 254] on body "🙏 .cls-1 fill:#fff; AWATERA Kasymov Timur Клиенты Спецификации Заказы 5842 Чаты…" at bounding box center [572, 284] width 1144 height 568
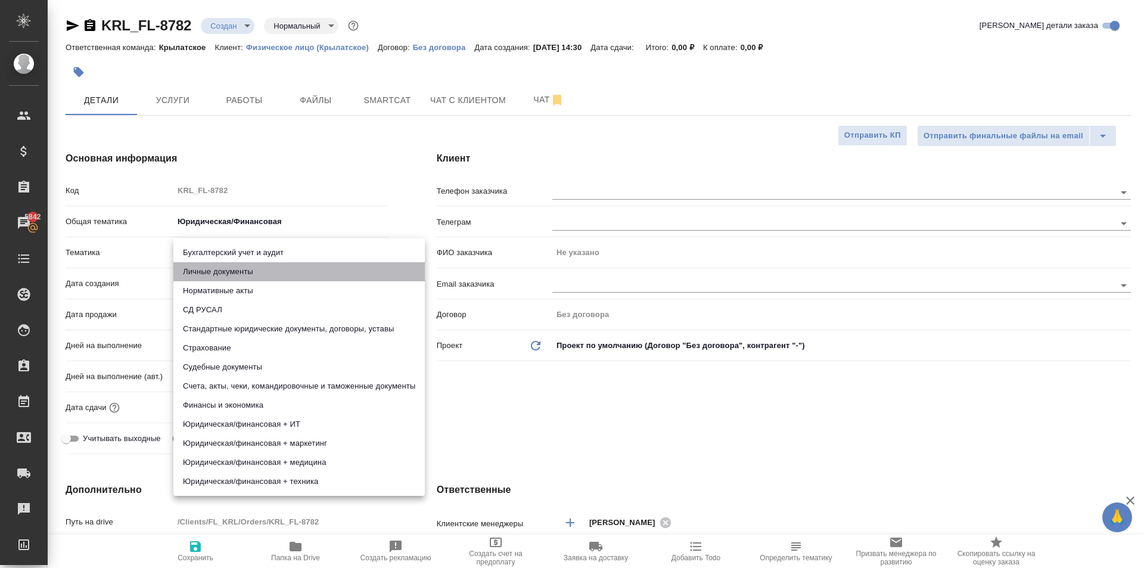
click at [210, 268] on li "Личные документы" at bounding box center [298, 271] width 251 height 19
type textarea "x"
type input "5a8b8b956a9677013d343cfe"
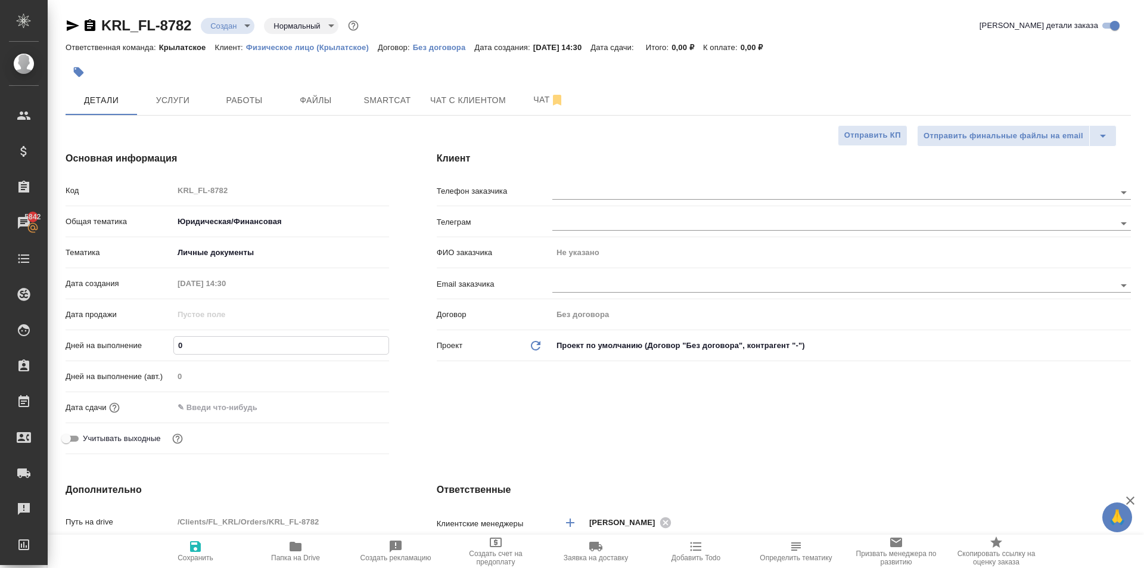
drag, startPoint x: 176, startPoint y: 337, endPoint x: 160, endPoint y: 335, distance: 16.2
click at [160, 335] on div "Дней на выполнение 0" at bounding box center [228, 345] width 324 height 21
type input "1"
type textarea "x"
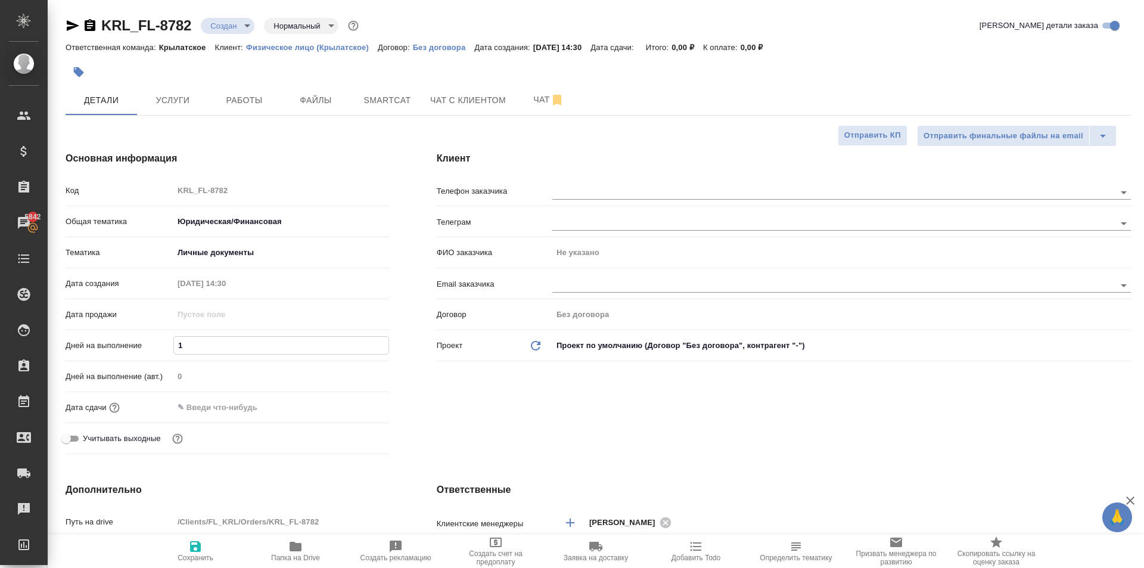
type textarea "x"
type input "1"
drag, startPoint x: 207, startPoint y: 408, endPoint x: 225, endPoint y: 408, distance: 18.5
click at [207, 408] on input "text" at bounding box center [226, 407] width 104 height 17
click at [365, 405] on div at bounding box center [368, 407] width 42 height 14
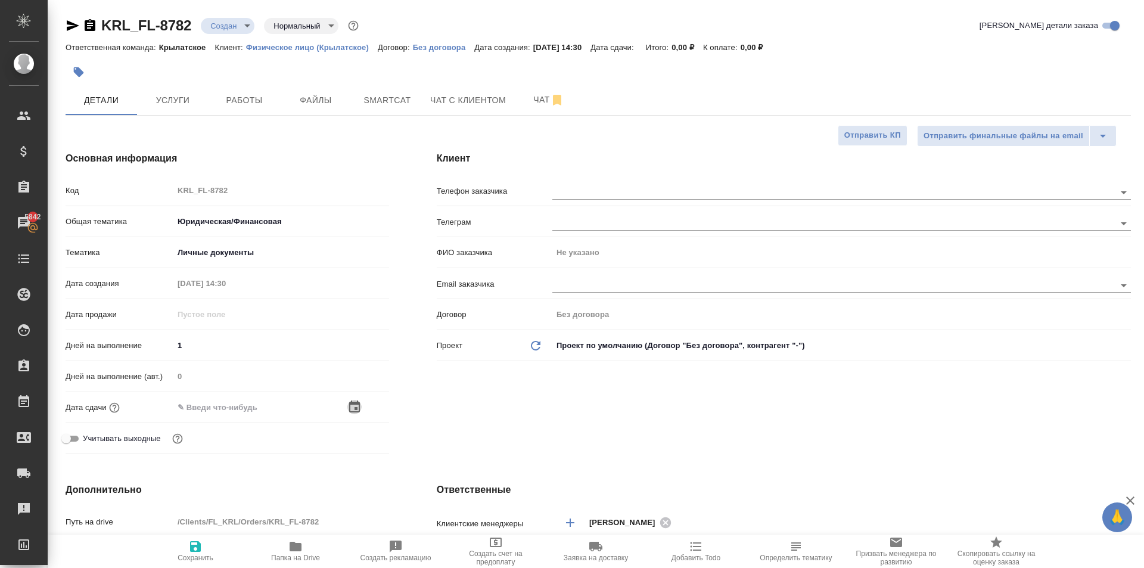
click at [353, 405] on icon "button" at bounding box center [354, 407] width 14 height 14
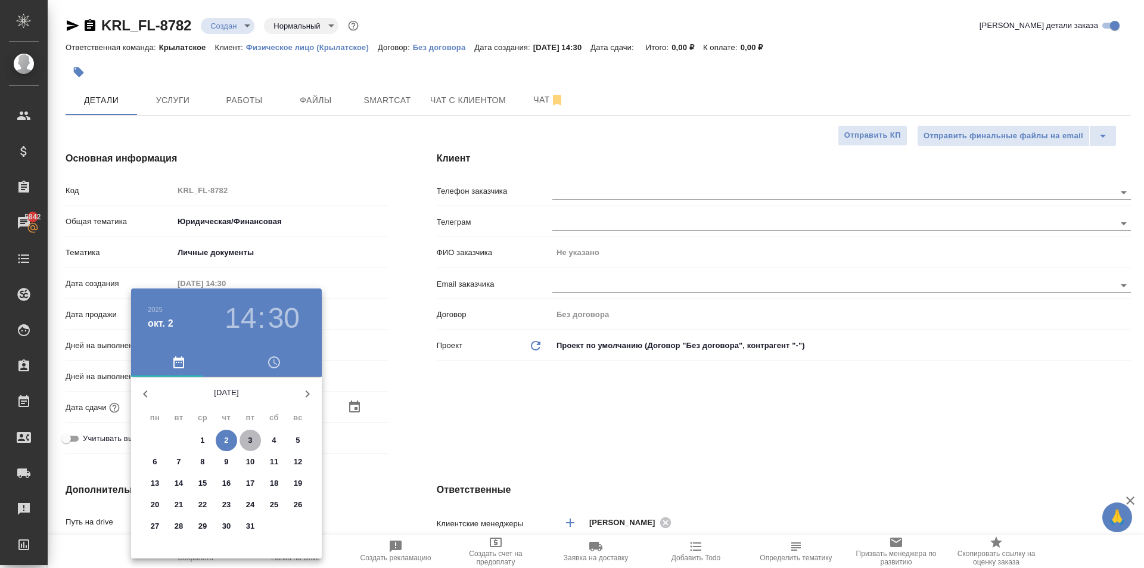
click at [246, 444] on span "3" at bounding box center [250, 440] width 21 height 12
type input "03.10.2025 14:30"
type textarea "x"
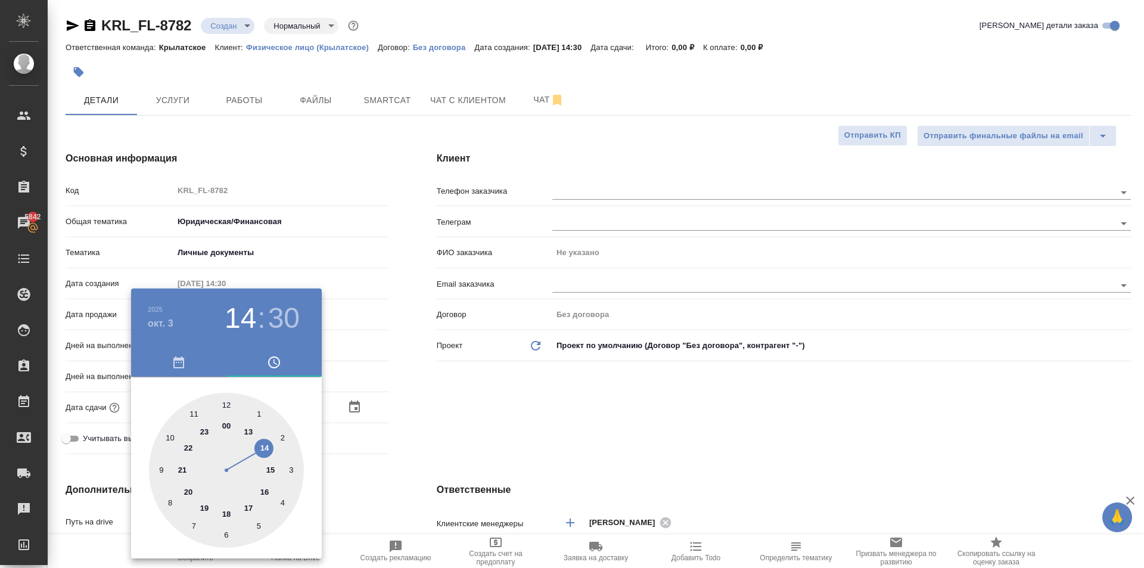
click at [169, 436] on div at bounding box center [226, 470] width 155 height 155
type input "03.10.2025 10:30"
type textarea "x"
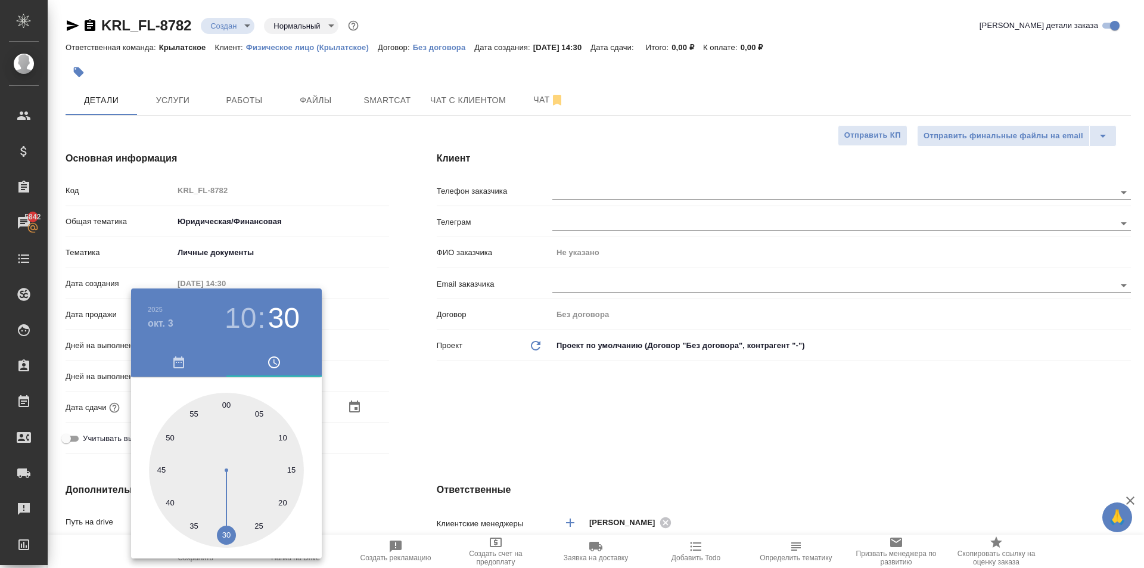
click at [226, 402] on div at bounding box center [226, 470] width 155 height 155
type input "03.10.2025 10:00"
type textarea "x"
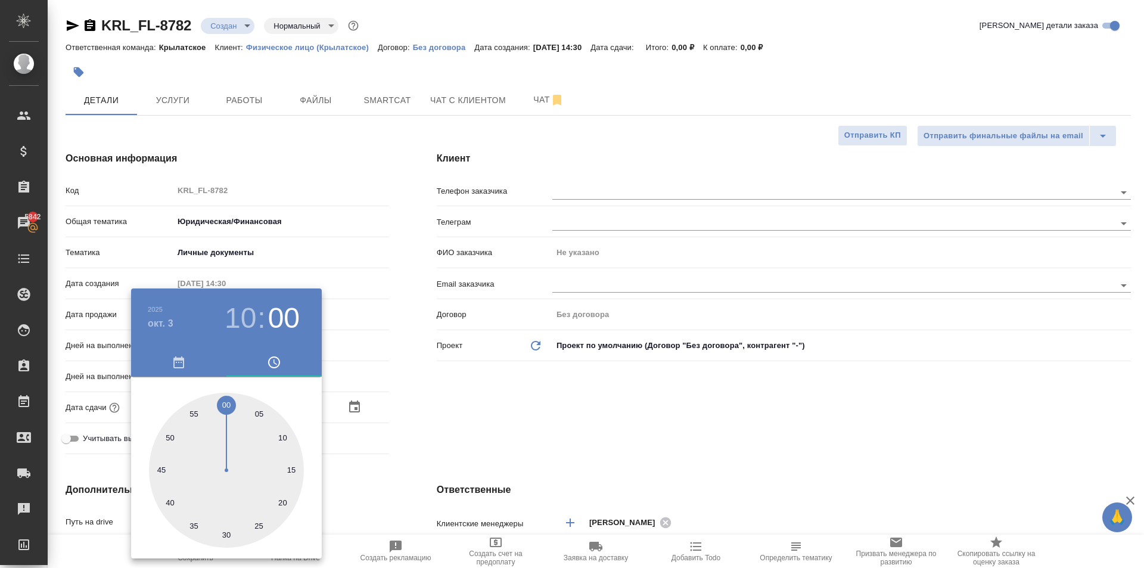
click at [645, 418] on div at bounding box center [572, 284] width 1144 height 568
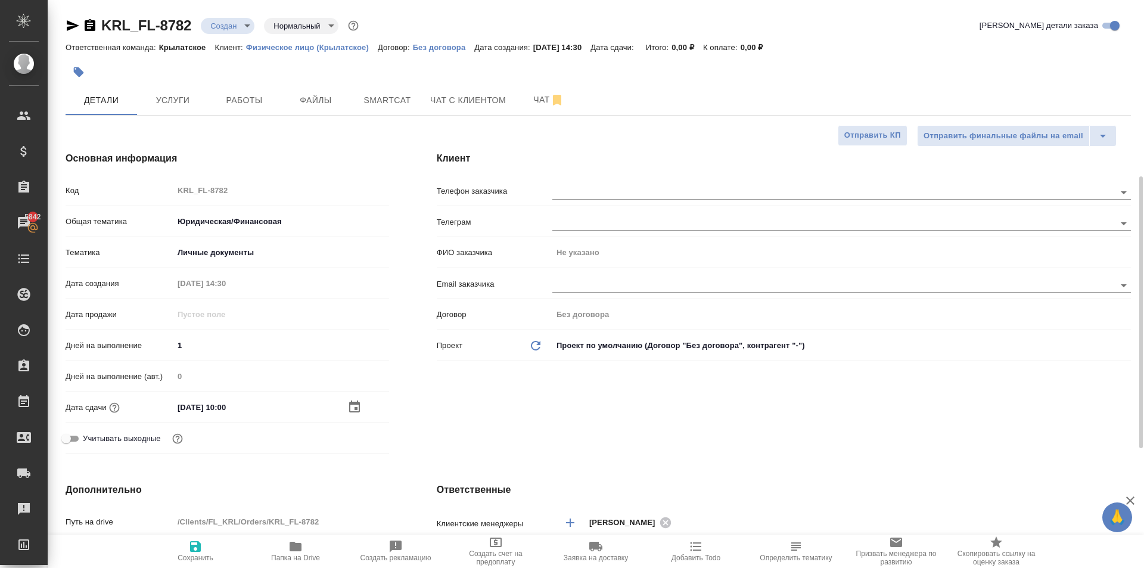
scroll to position [298, 0]
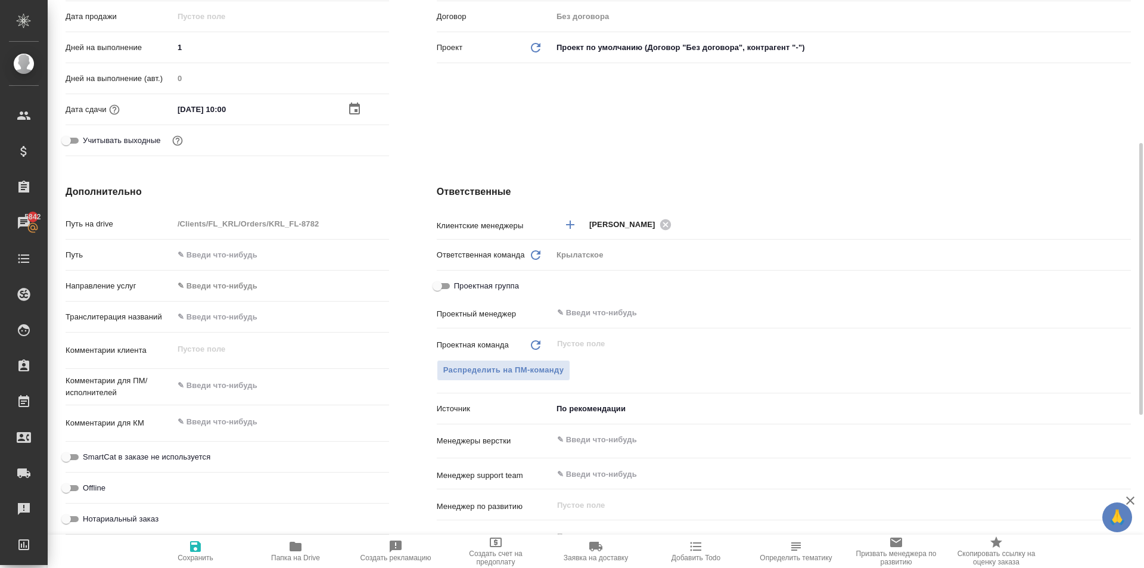
click at [222, 291] on body "🙏 .cls-1 fill:#fff; AWATERA Kasymov Timur Клиенты Спецификации Заказы 5842 Чаты…" at bounding box center [572, 284] width 1144 height 568
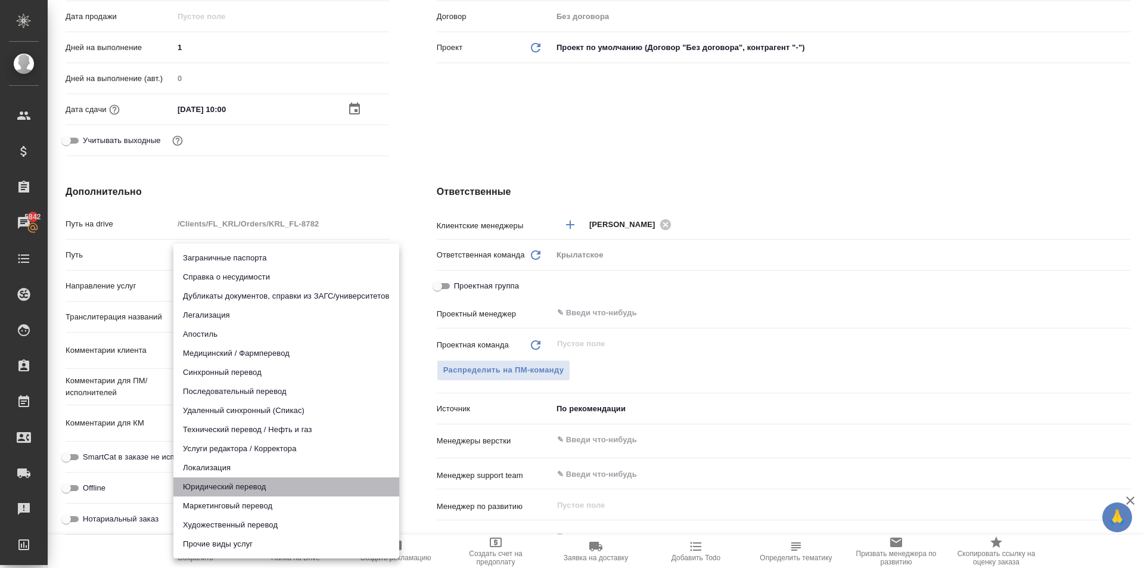
click at [189, 490] on li "Юридический перевод" at bounding box center [286, 486] width 226 height 19
type input "legalTranslation"
type textarea "x"
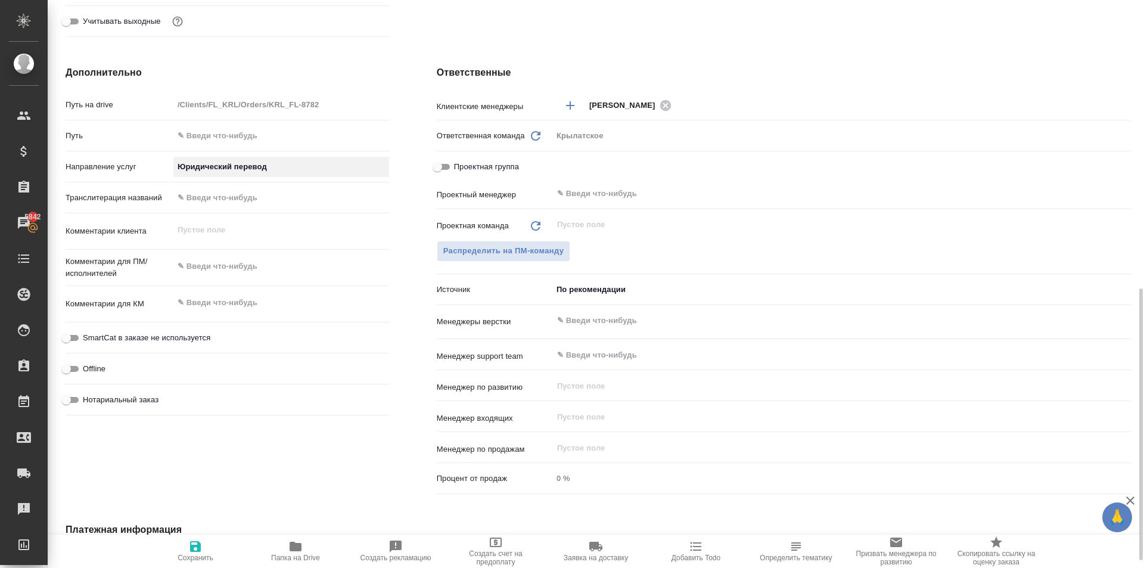
scroll to position [596, 0]
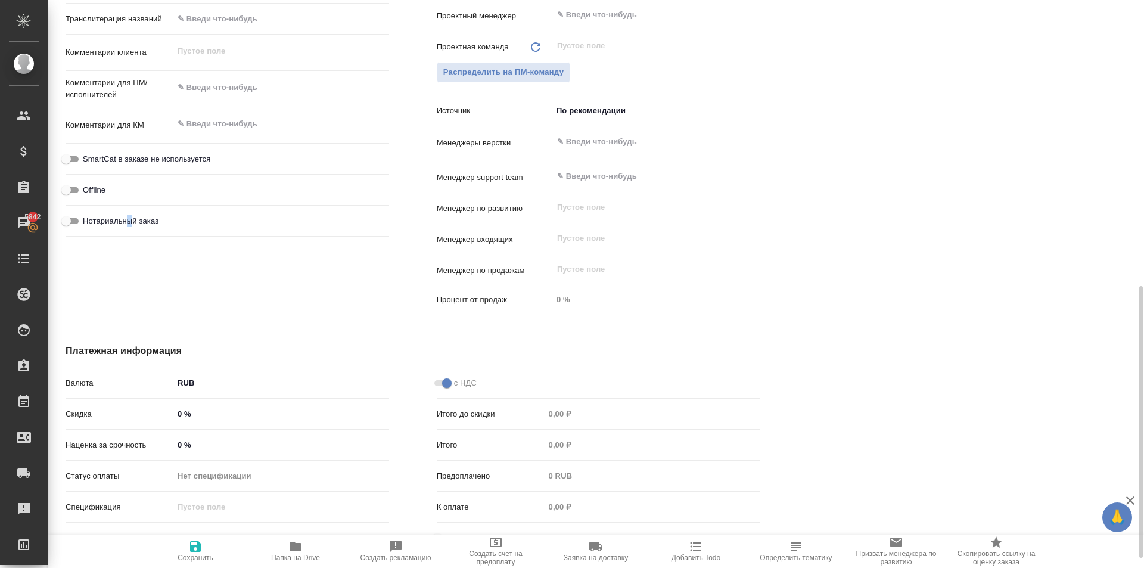
click at [129, 214] on label "Нотариальный заказ" at bounding box center [108, 221] width 99 height 14
click at [130, 222] on span "Нотариальный заказ" at bounding box center [121, 221] width 76 height 12
click at [88, 222] on input "Нотариальный заказ" at bounding box center [66, 221] width 43 height 14
checkbox input "true"
type textarea "x"
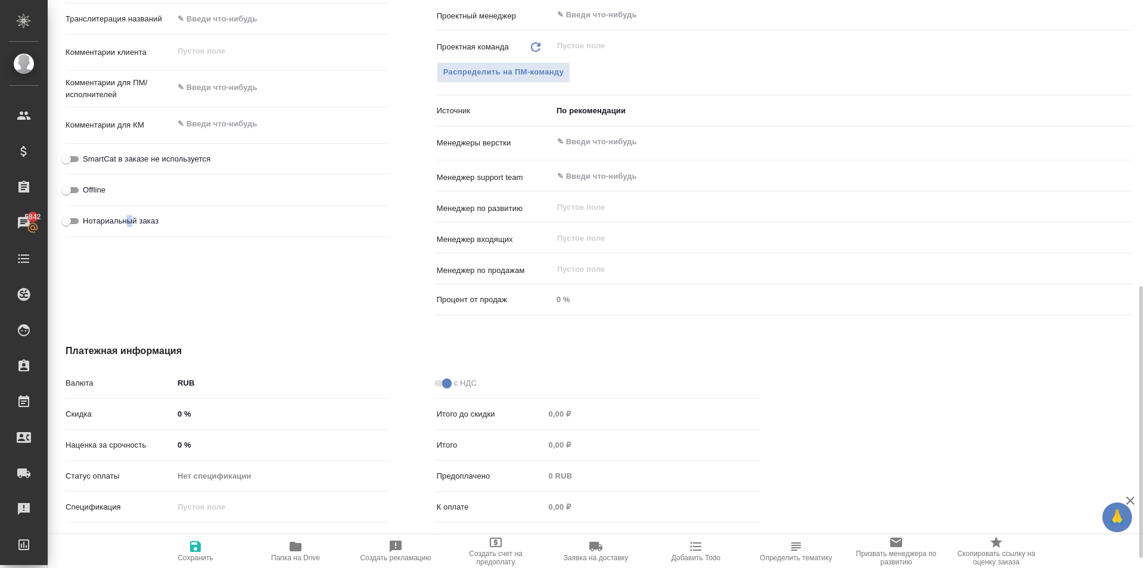
type textarea "x"
click at [150, 155] on span "SmartCat в заказе не используется" at bounding box center [146, 159] width 127 height 12
click at [88, 155] on input "SmartCat в заказе не используется" at bounding box center [66, 159] width 43 height 14
checkbox input "true"
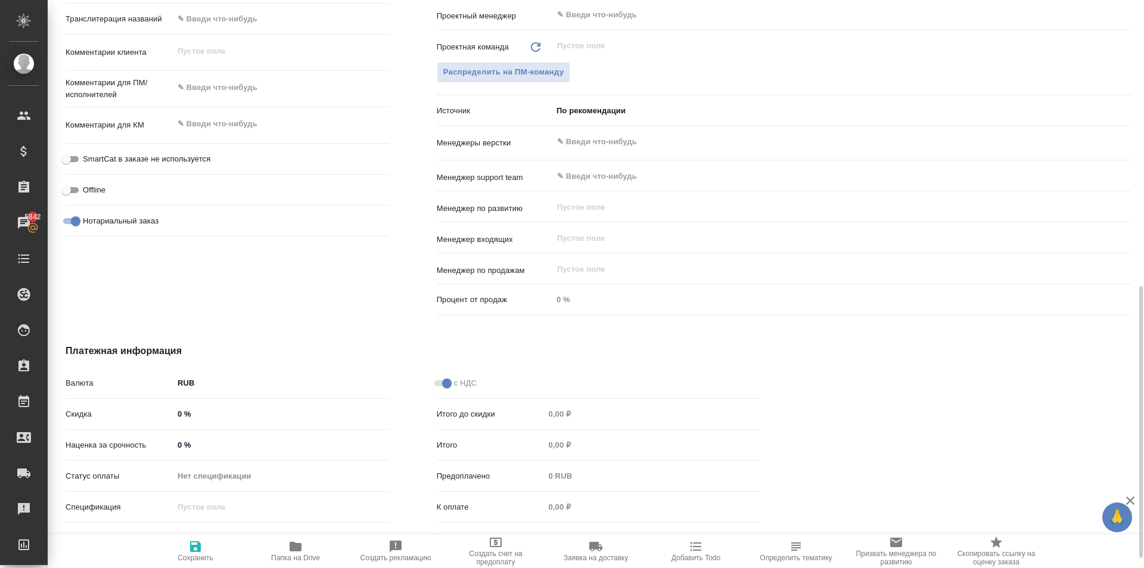
type textarea "x"
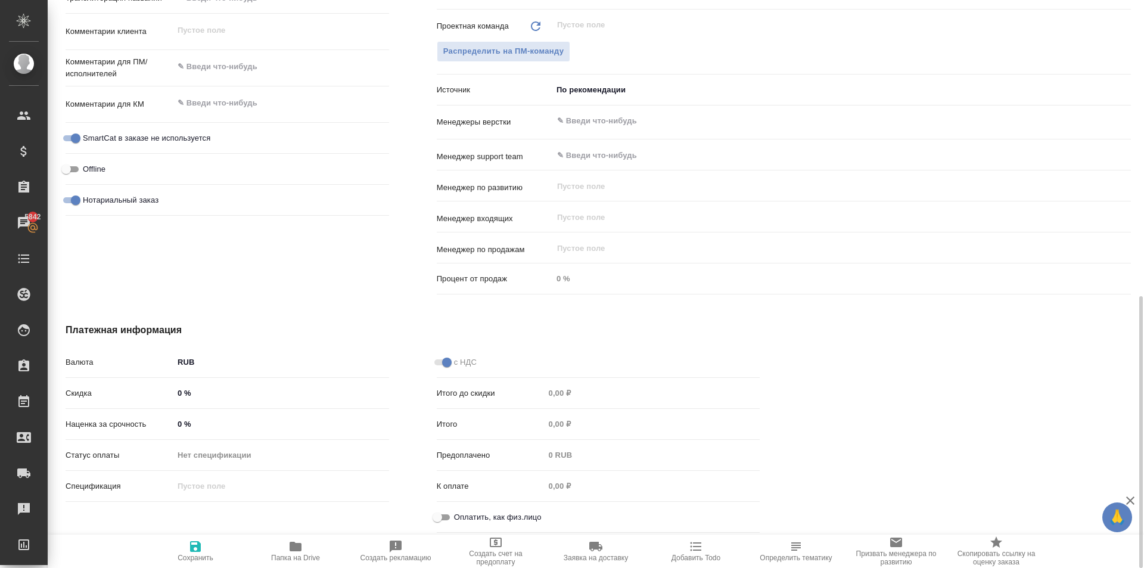
click at [435, 517] on input "Оплатить, как физ.лицо" at bounding box center [437, 517] width 43 height 14
checkbox input "true"
type textarea "x"
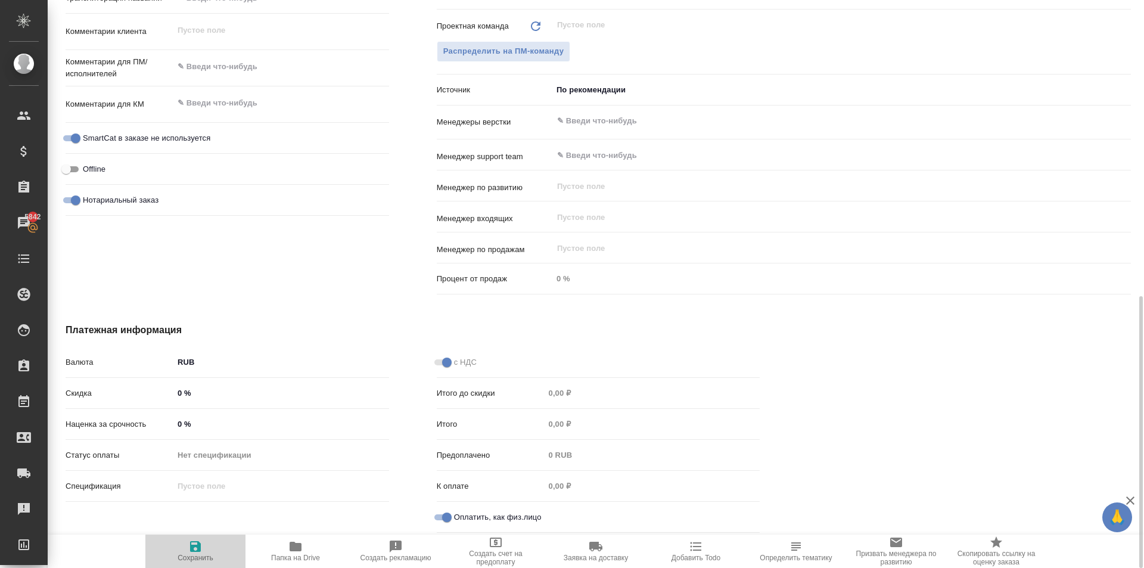
click at [198, 547] on icon "button" at bounding box center [195, 546] width 11 height 11
type textarea "x"
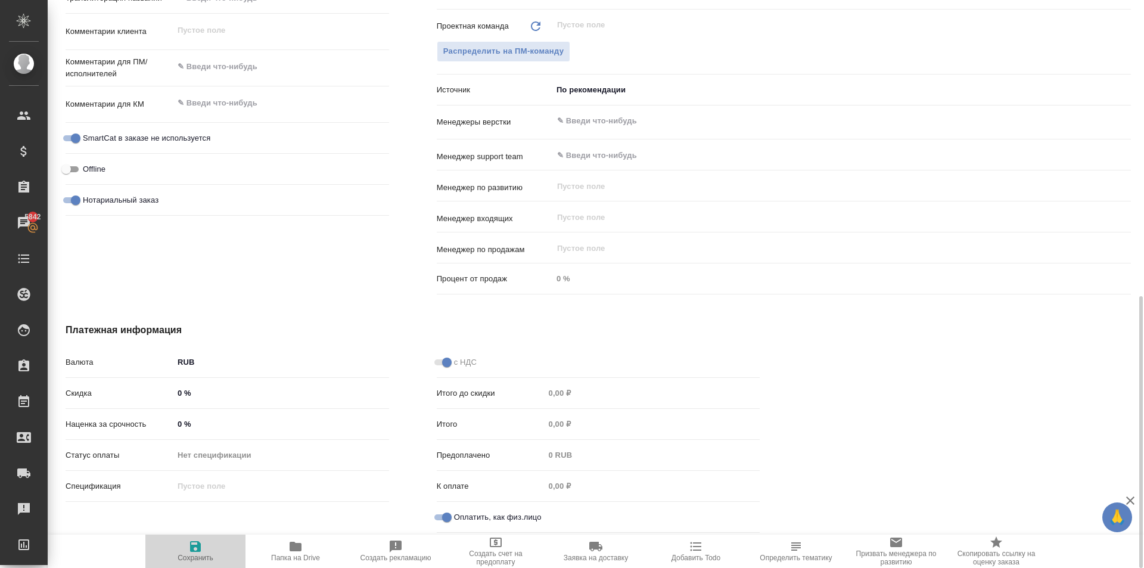
type textarea "x"
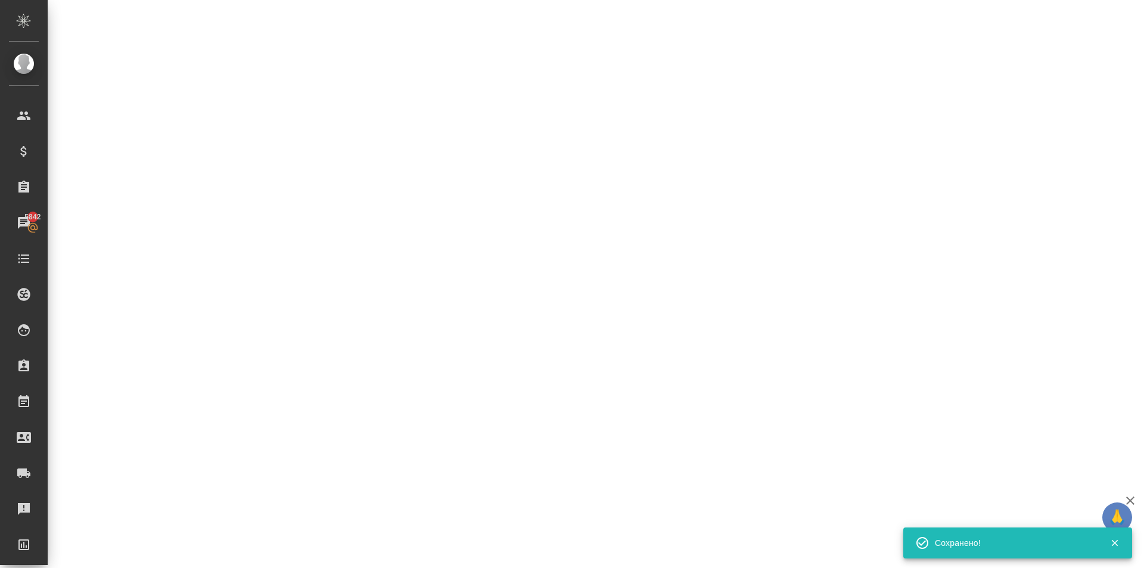
select select "RU"
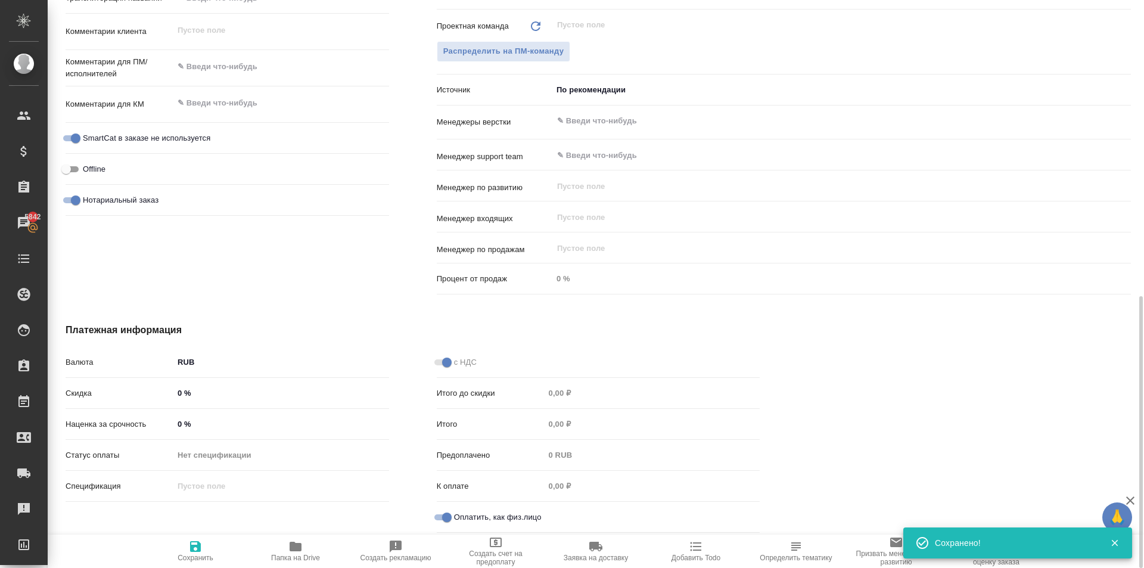
type textarea "x"
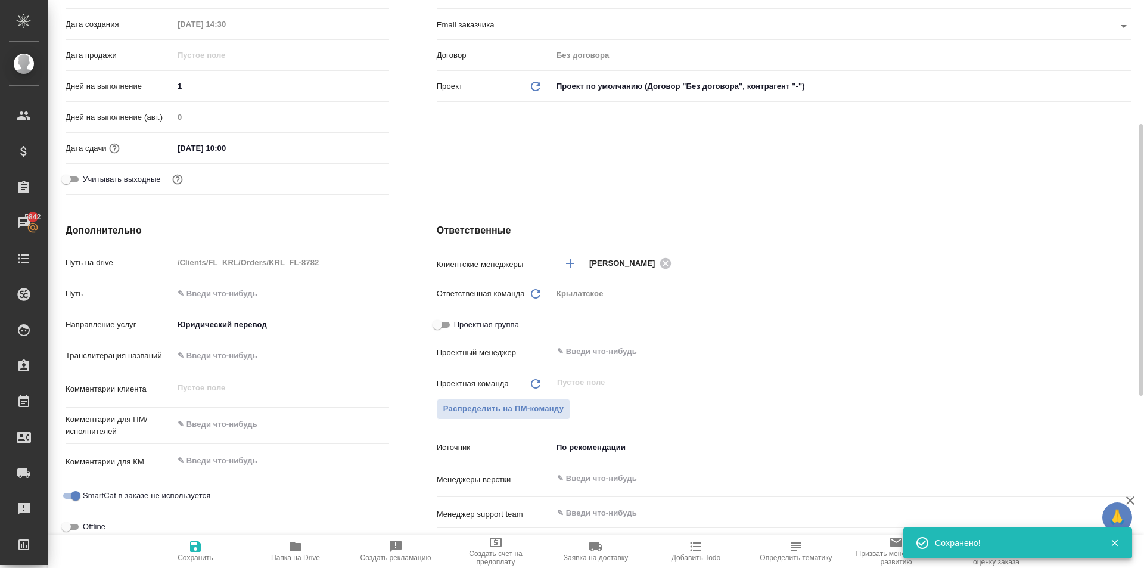
click at [234, 359] on input "text" at bounding box center [281, 355] width 216 height 17
paste input "ГАРКУША"
type input "ГАРКУША"
type textarea "x"
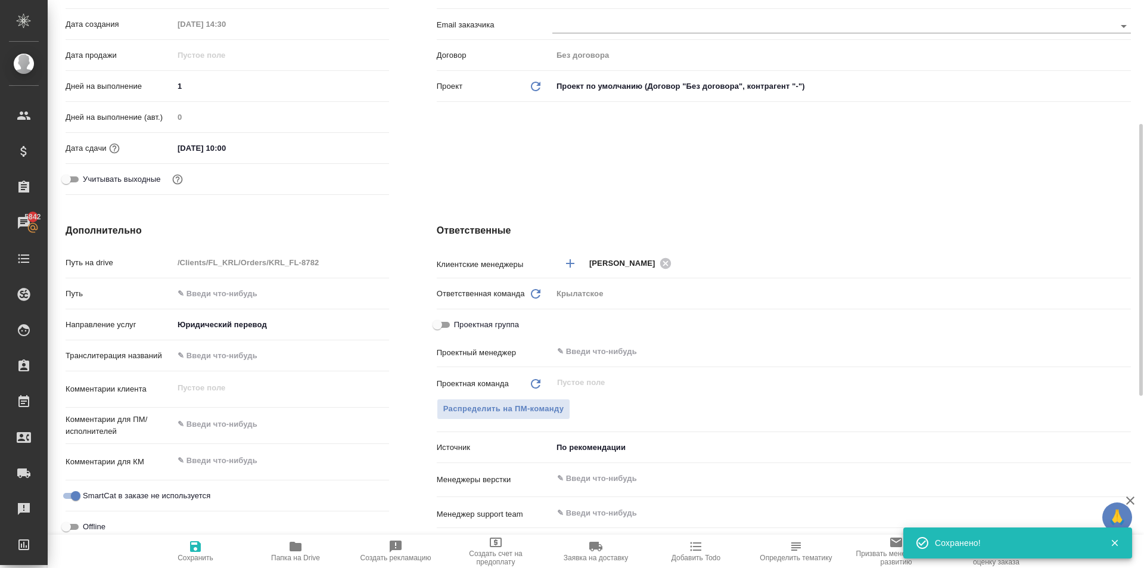
type textarea "x"
type input "ГАРКУША"
type textarea "x"
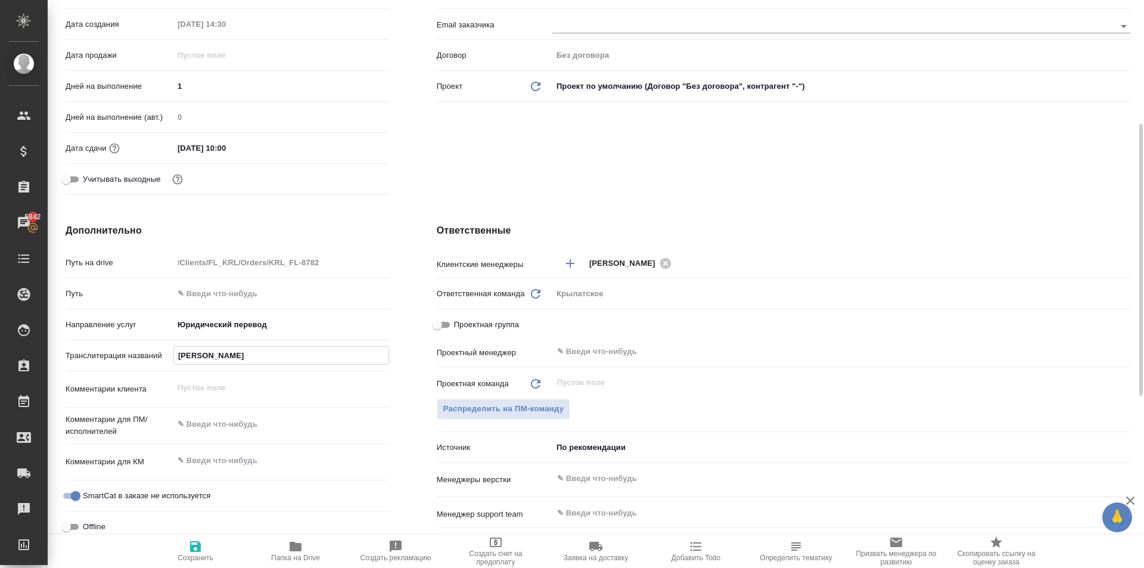
type input "ГАРКУША А"
type textarea "x"
type input "ГАРКУША АН"
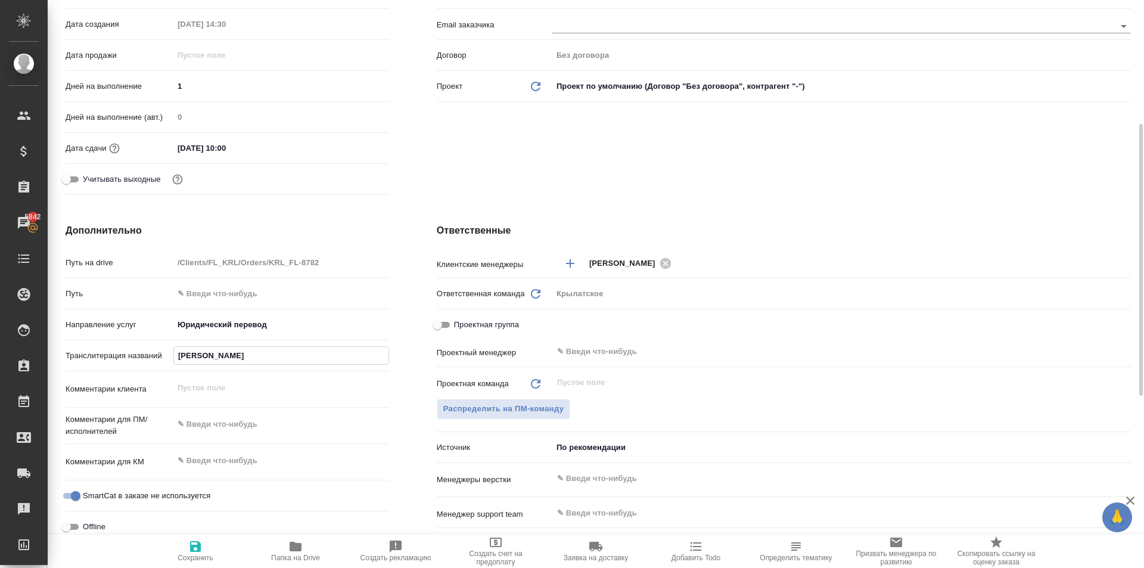
type textarea "x"
type input "ГАРКУША АНА"
type textarea "x"
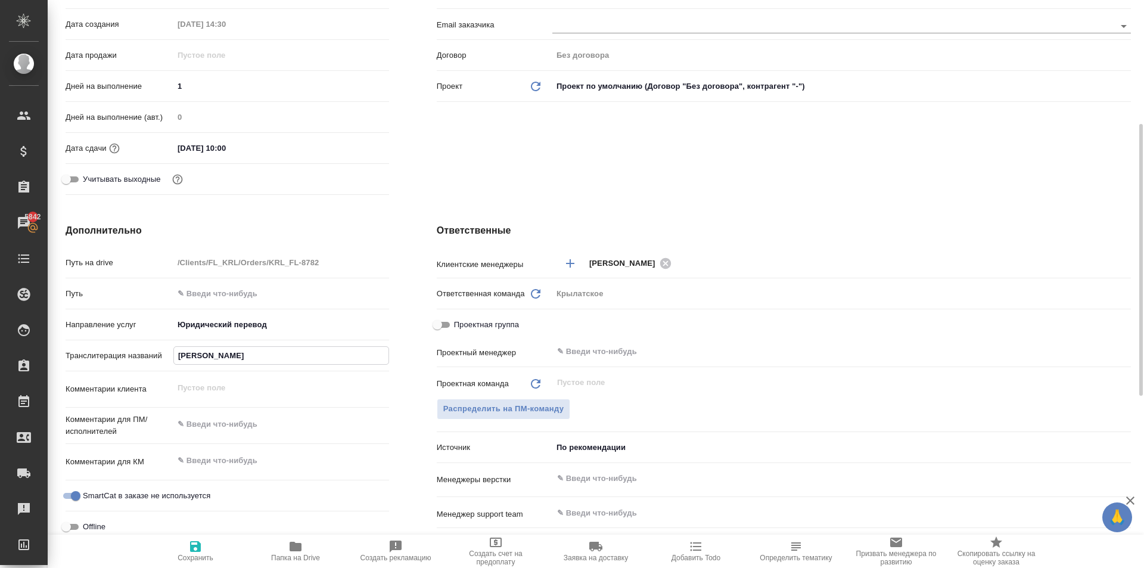
type textarea "x"
type input "ГАРКУША АНАС"
type textarea "x"
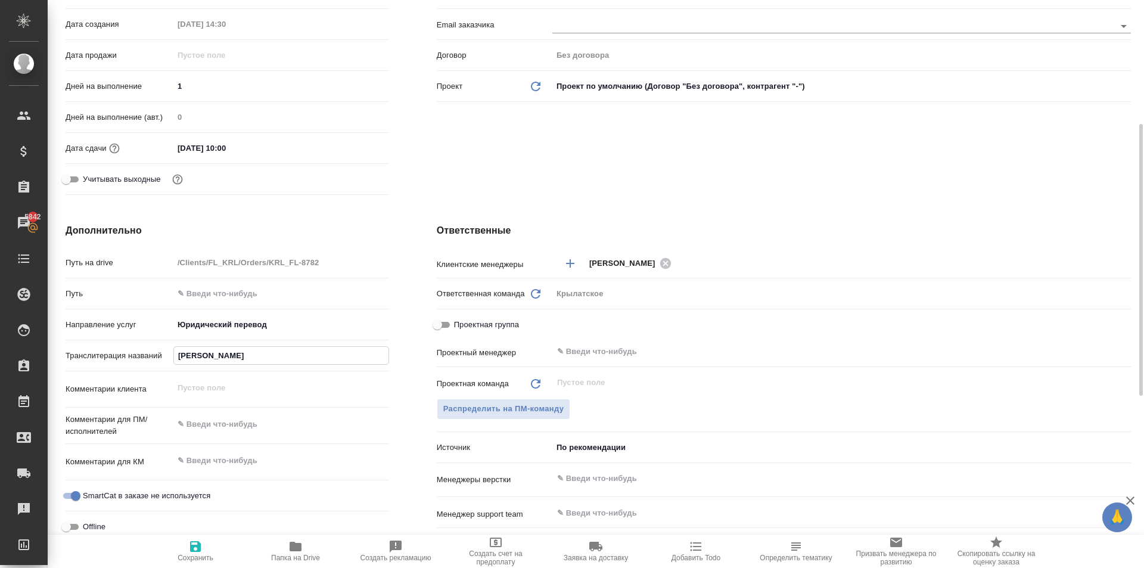
type textarea "x"
type input "ГАРКУША АНАСТ"
type textarea "x"
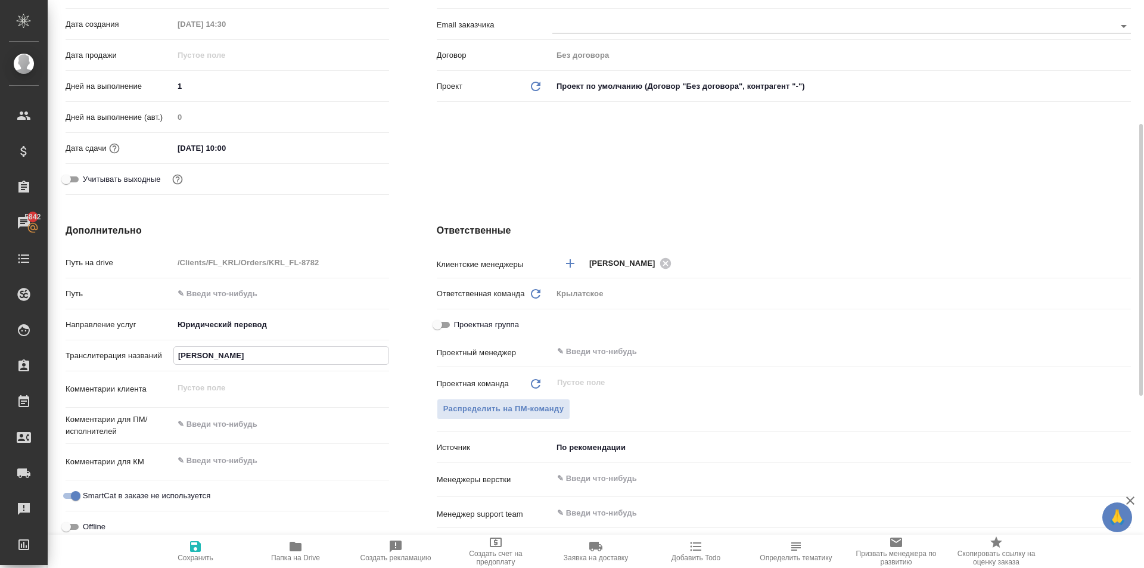
type input "ГАРКУША АНАСТА"
type textarea "x"
type input "ГАРКУША АНАСТАС"
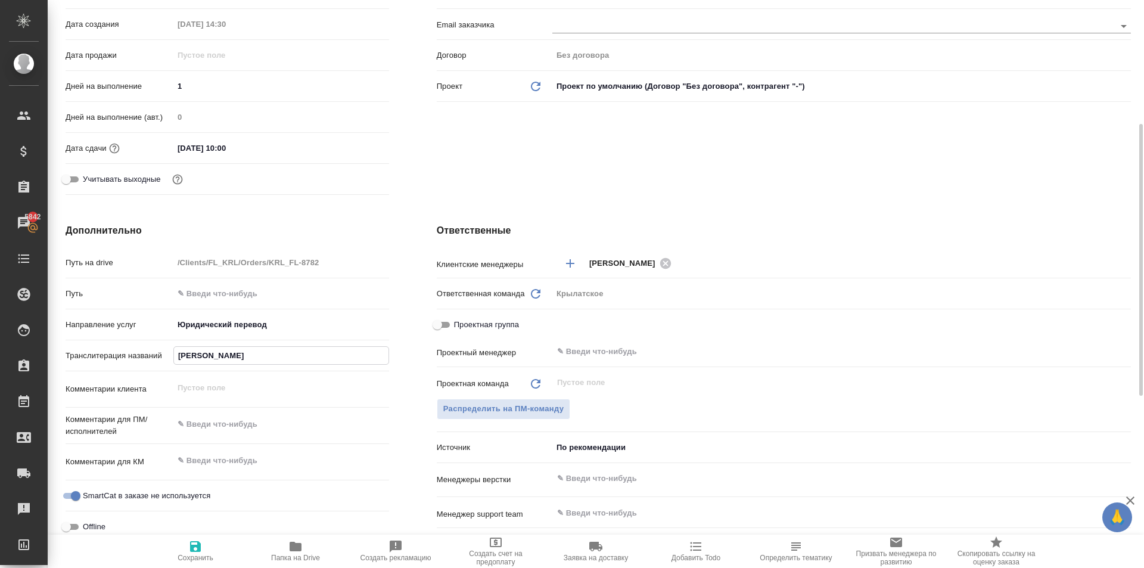
type textarea "x"
type input "ГАРКУША АНАСТАСИ"
type textarea "x"
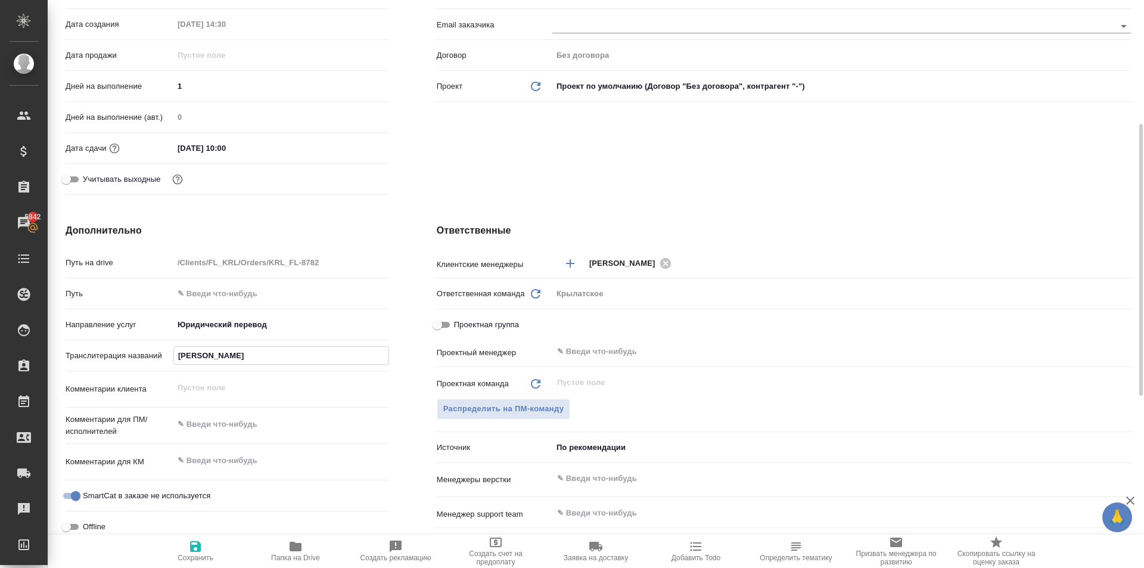
type textarea "x"
type input "ГАРКУША АНАСТАСИЯ"
type textarea "x"
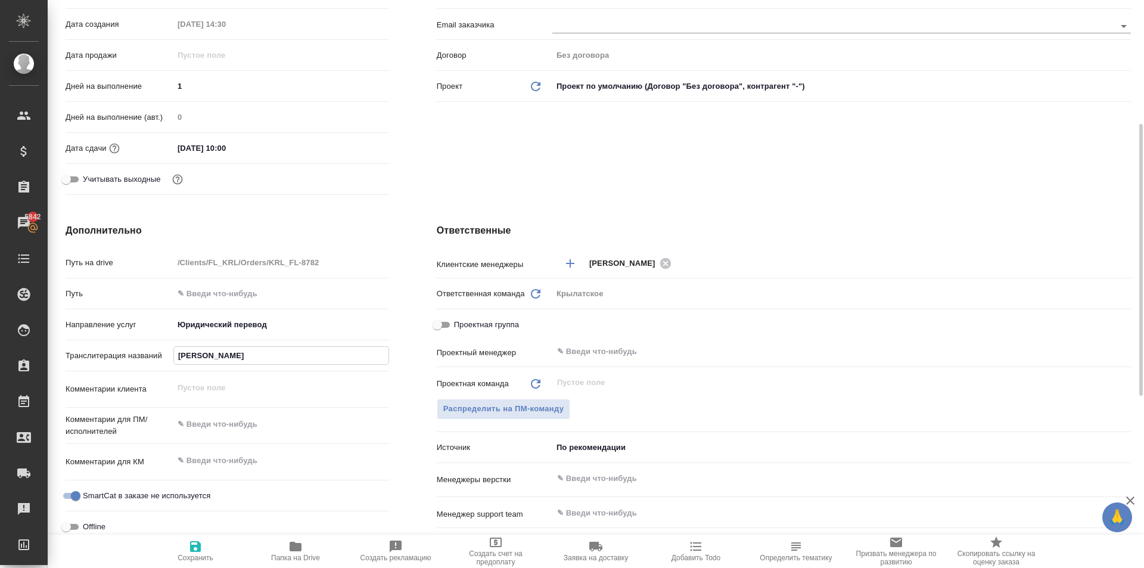
type textarea "x"
type input "ГАРКУША АНАСТАСИЯ"
type textarea "x"
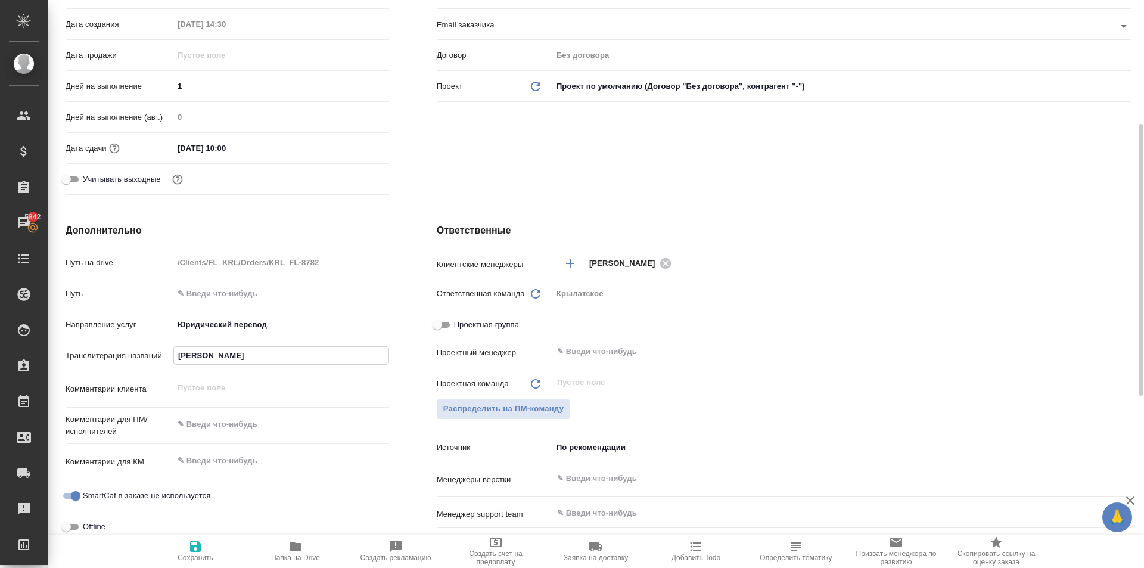
type input "ГАРКУША АНАСТАСИЯ"
type textarea "x"
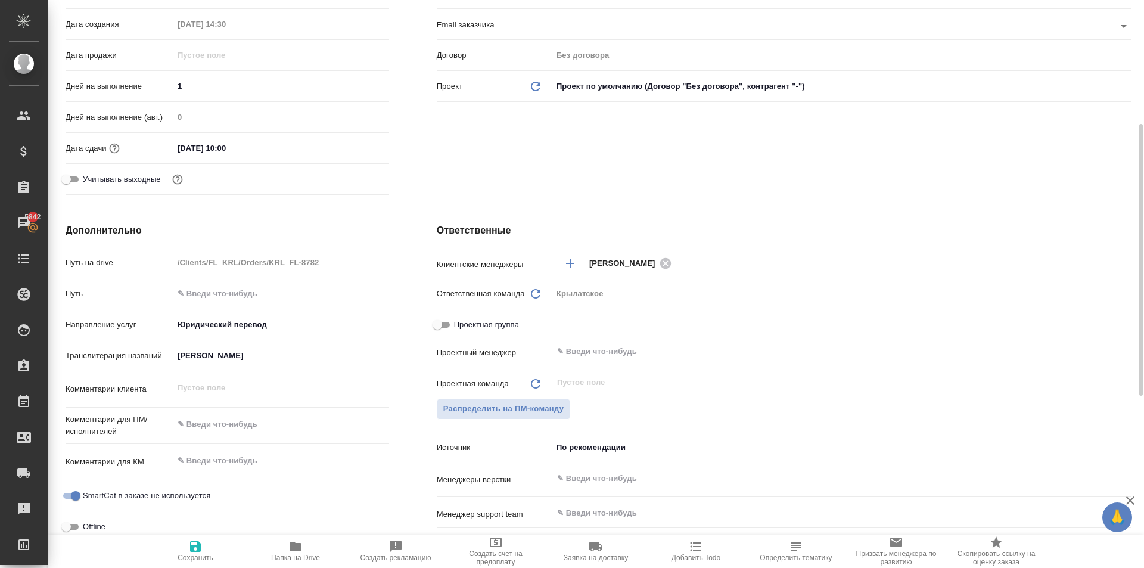
type textarea "x"
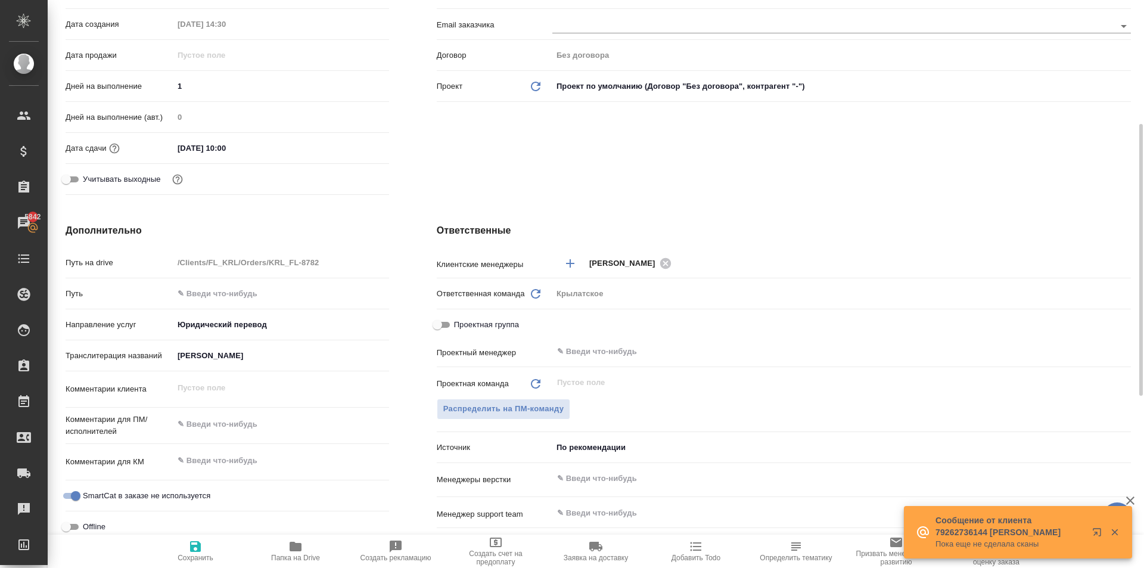
click at [307, 478] on div "Комментарии для КМ x" at bounding box center [228, 467] width 324 height 36
click at [217, 553] on span "Сохранить" at bounding box center [196, 550] width 86 height 23
type textarea "x"
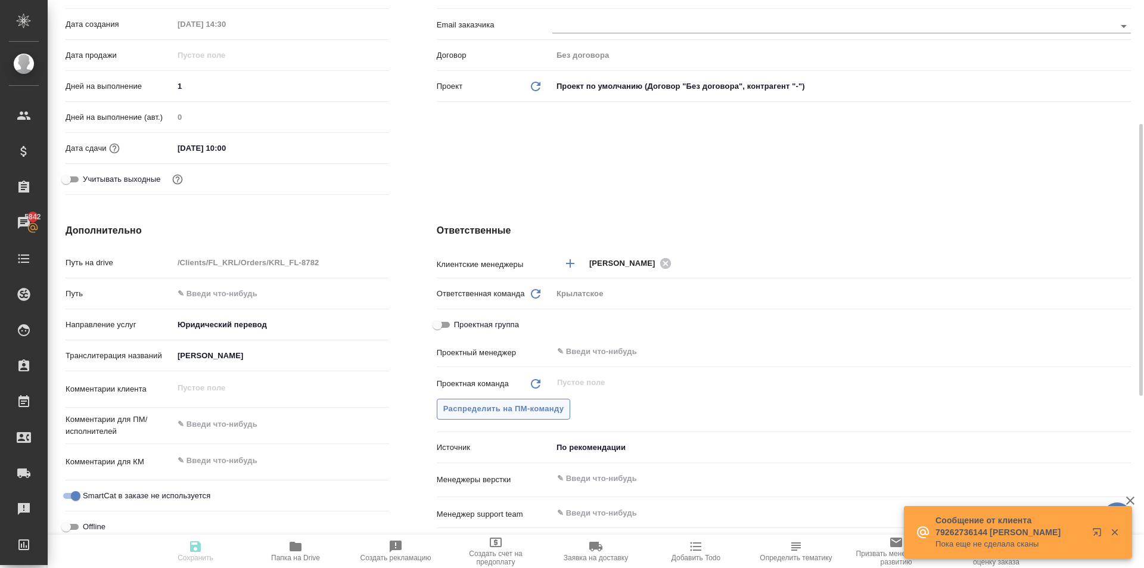
type textarea "x"
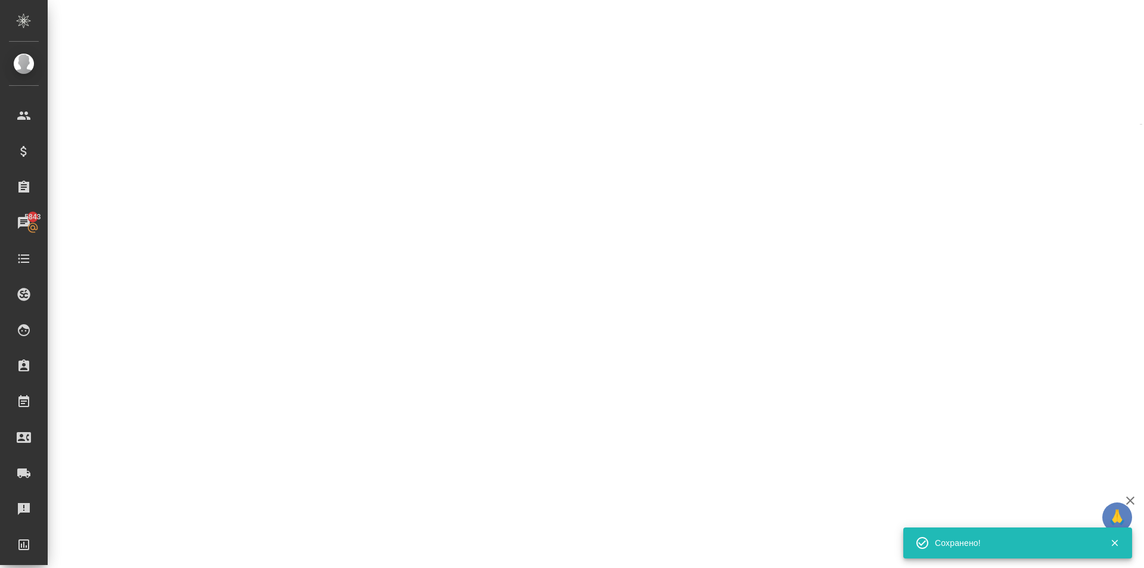
select select "RU"
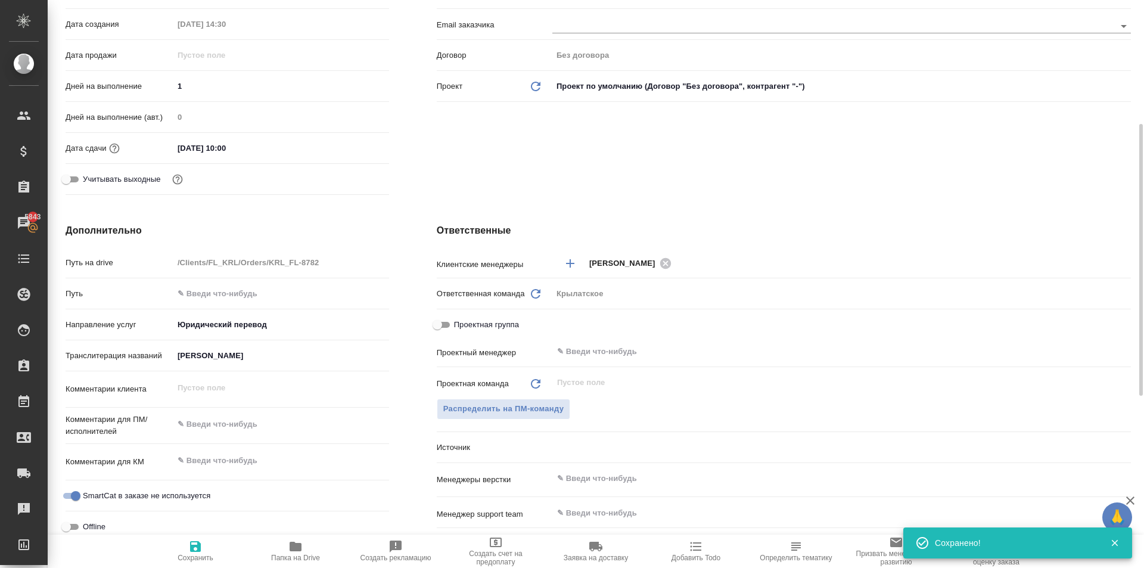
type textarea "x"
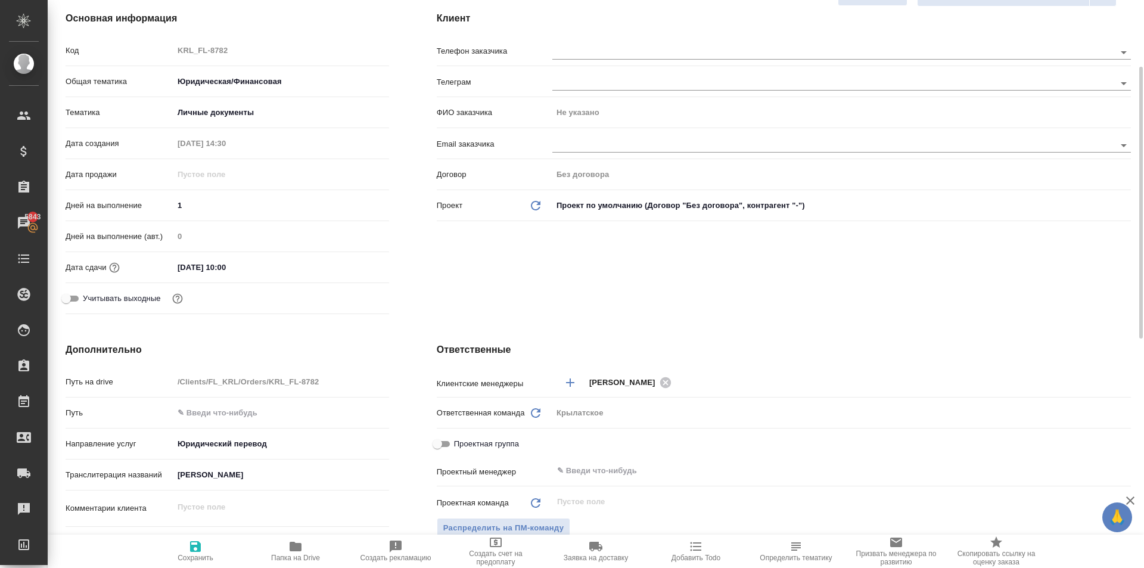
scroll to position [0, 0]
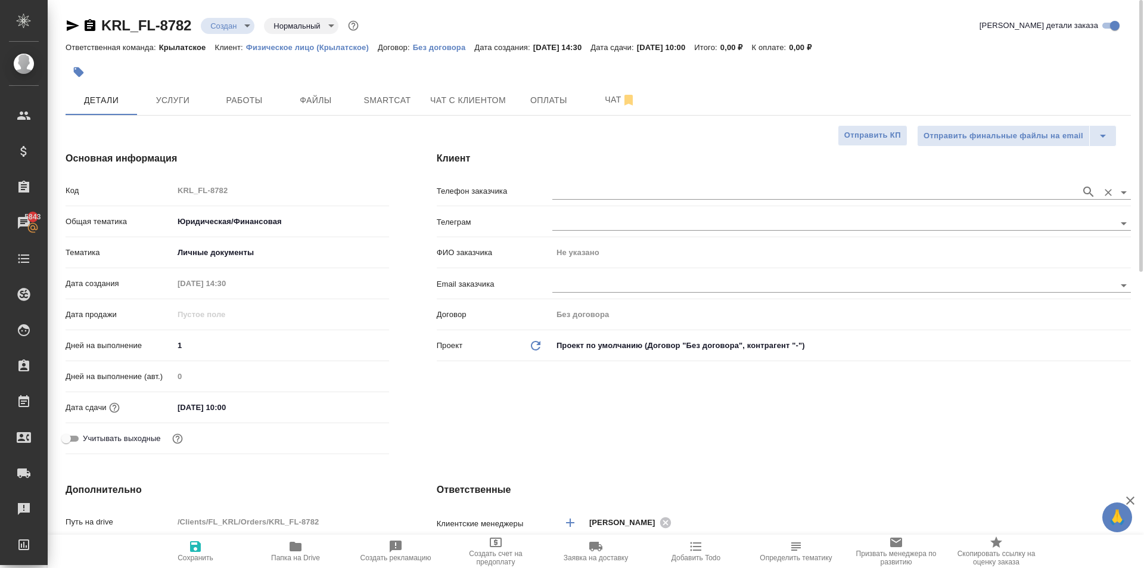
click at [552, 189] on div "Телефон заказчика" at bounding box center [784, 190] width 694 height 21
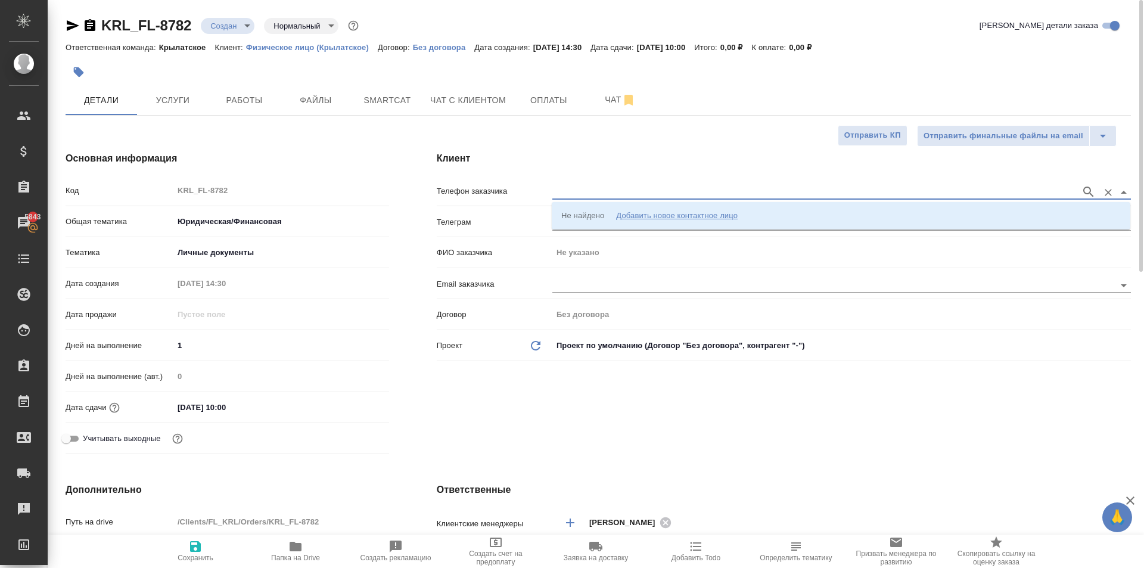
click at [559, 189] on input "text" at bounding box center [813, 192] width 522 height 14
click at [574, 224] on li "Не найдено Добавить новое контактное лицо" at bounding box center [841, 215] width 579 height 21
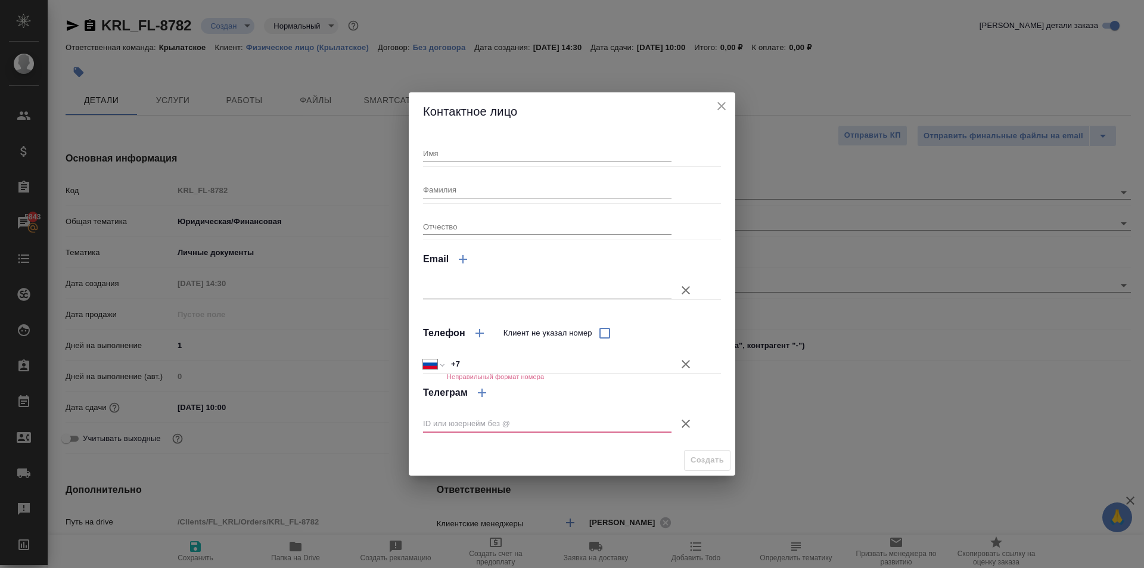
click at [480, 166] on div "Имя Фамилия Отчество Email Телефон Клиент не указал номер Международный Австрал…" at bounding box center [572, 287] width 298 height 305
click at [472, 157] on input "Имя" at bounding box center [547, 153] width 248 height 17
type input "Егор"
drag, startPoint x: 688, startPoint y: 357, endPoint x: 696, endPoint y: 394, distance: 37.4
click at [687, 359] on icon "button" at bounding box center [686, 364] width 14 height 14
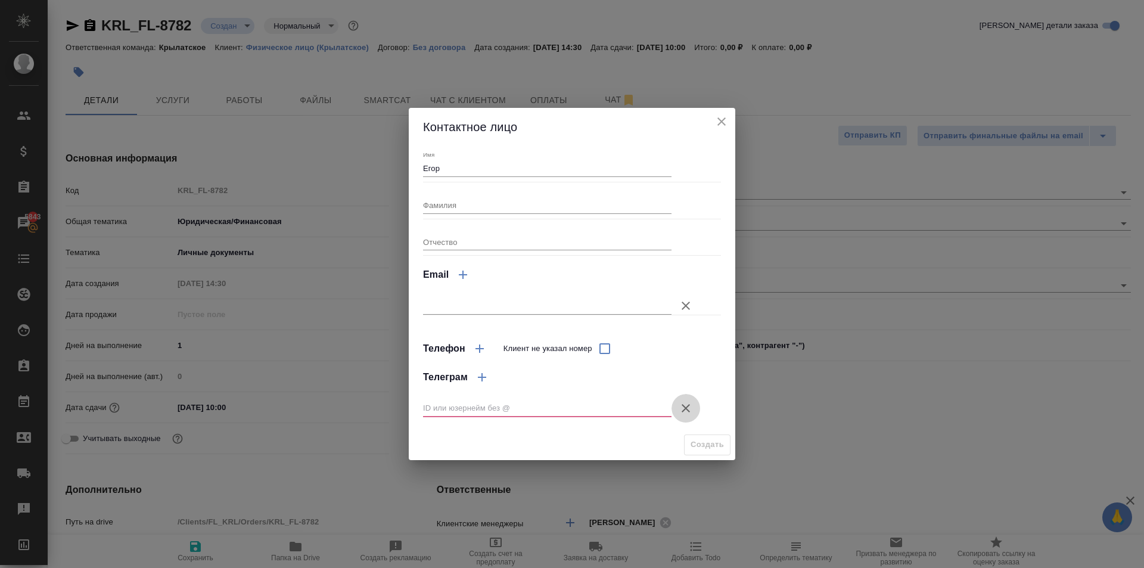
click at [686, 399] on button "Клиент не указал номер" at bounding box center [685, 408] width 29 height 29
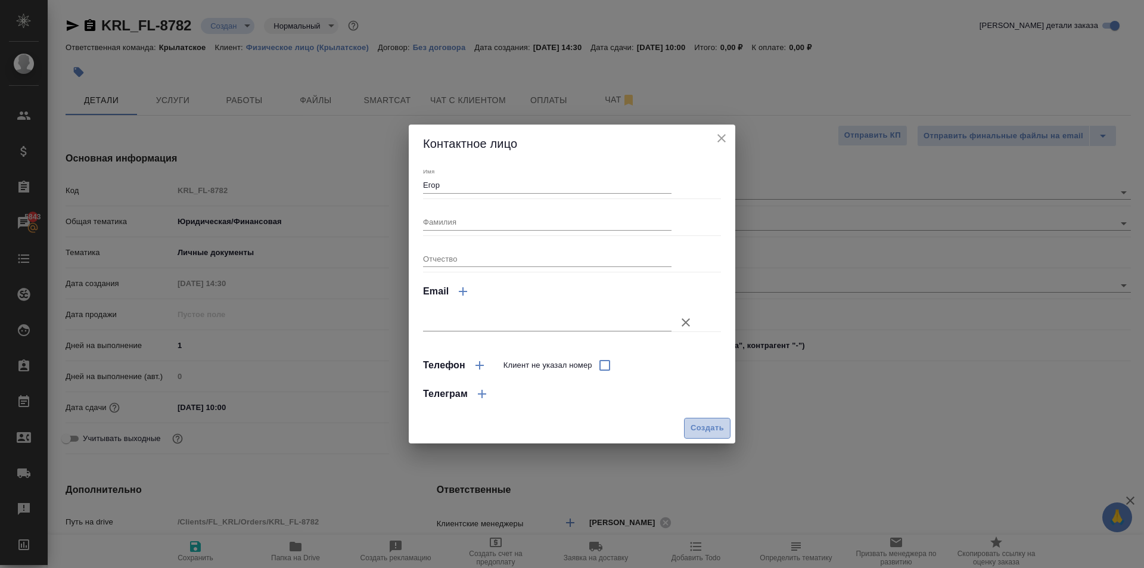
click at [697, 423] on span "Создать" at bounding box center [707, 428] width 33 height 14
type input "Егор"
type textarea "x"
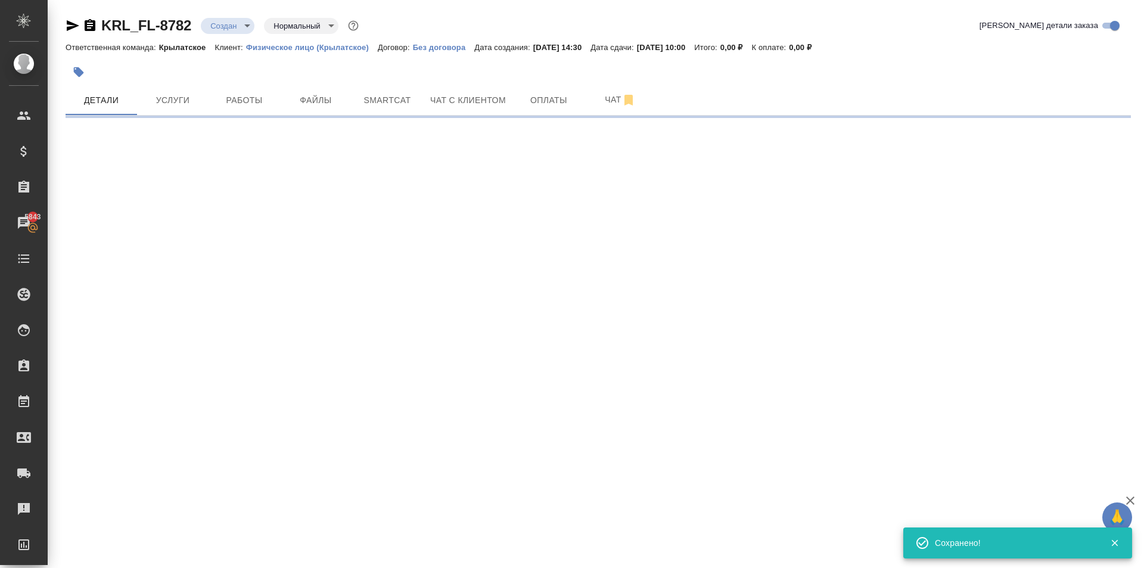
type input "holyTrinity"
select select "RU"
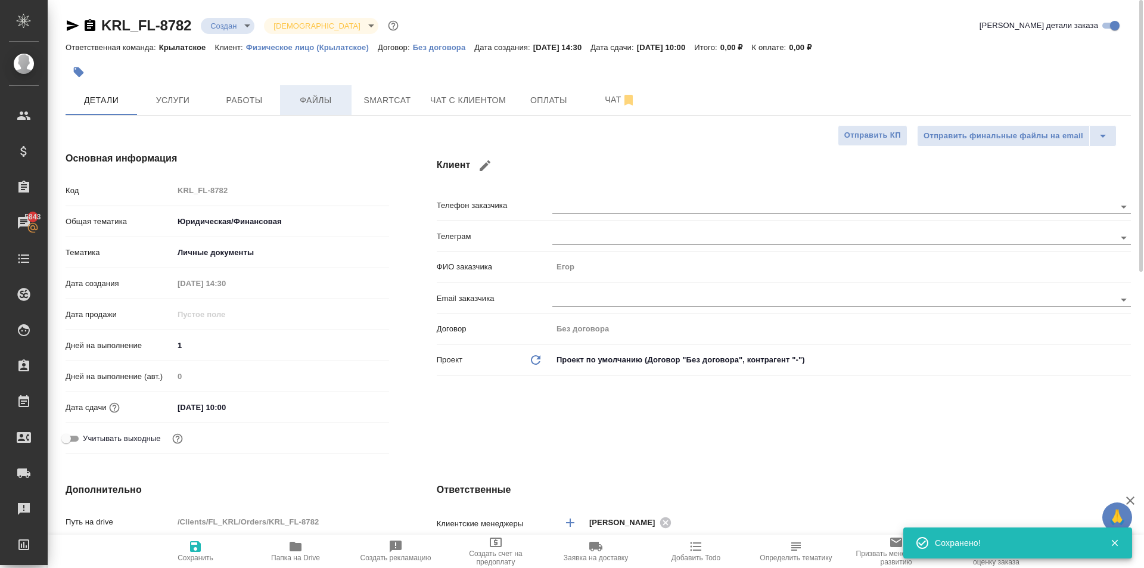
type textarea "x"
click at [296, 105] on span "Файлы" at bounding box center [315, 100] width 57 height 15
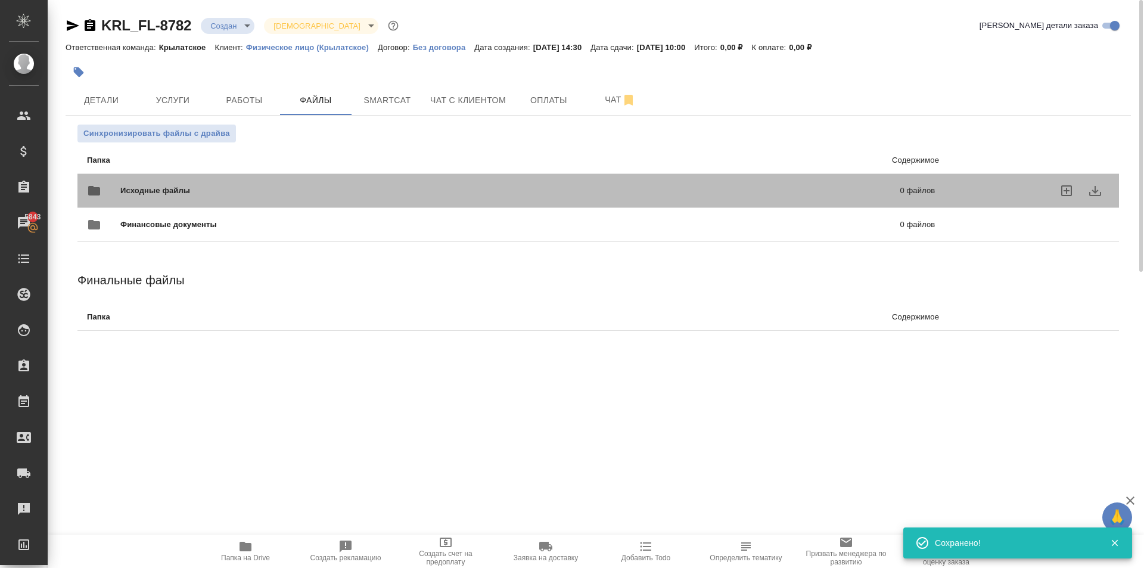
click at [176, 192] on span "Исходные файлы" at bounding box center [332, 191] width 425 height 12
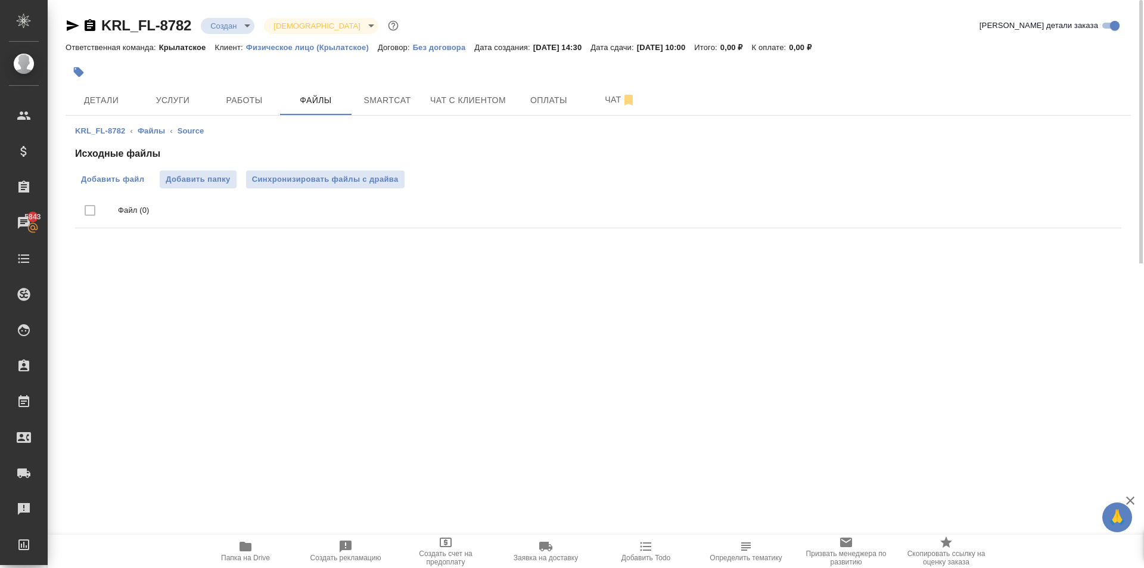
click at [124, 180] on span "Добавить файл" at bounding box center [112, 179] width 63 height 12
click at [0, 0] on input "Добавить файл" at bounding box center [0, 0] width 0 height 0
click at [1099, 240] on icon "delete" at bounding box center [1097, 244] width 14 height 14
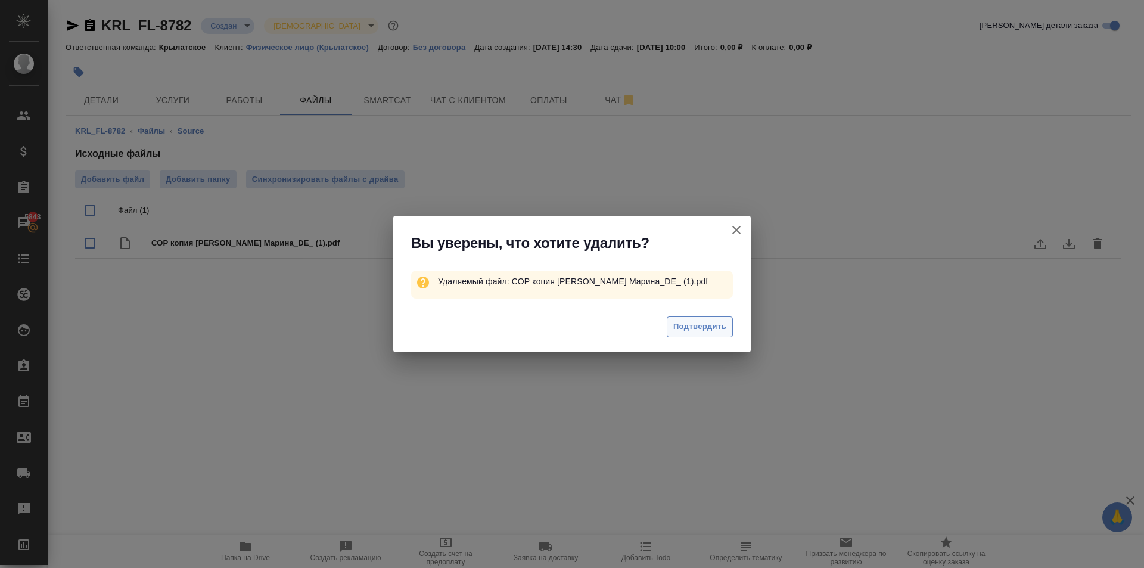
click at [695, 317] on button "Подтвердить" at bounding box center [700, 326] width 66 height 21
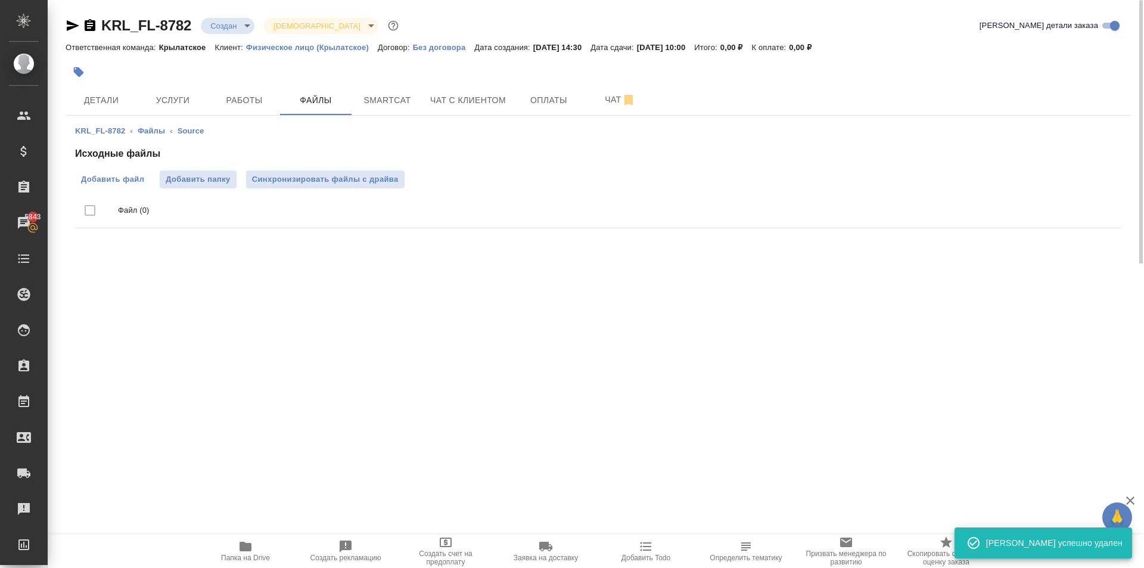
click at [119, 183] on span "Добавить файл" at bounding box center [112, 179] width 63 height 12
click at [0, 0] on input "Добавить файл" at bounding box center [0, 0] width 0 height 0
click at [393, 180] on span "Синхронизировать файлы с драйва" at bounding box center [325, 179] width 147 height 12
click at [386, 182] on span "Синхронизировать файлы с драйва" at bounding box center [325, 179] width 147 height 12
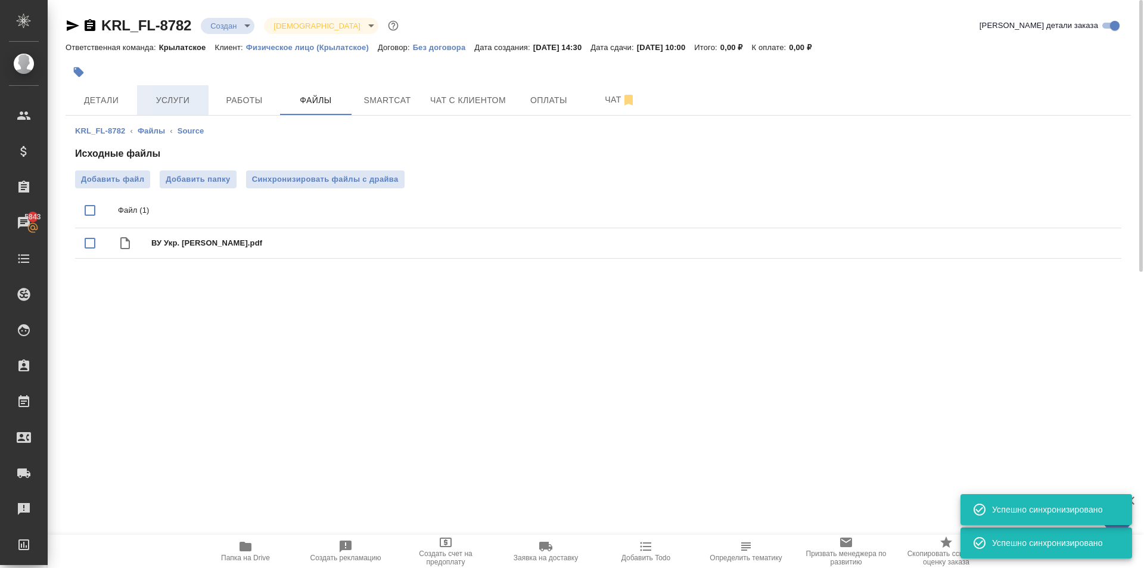
click at [174, 108] on button "Услуги" at bounding box center [172, 100] width 71 height 30
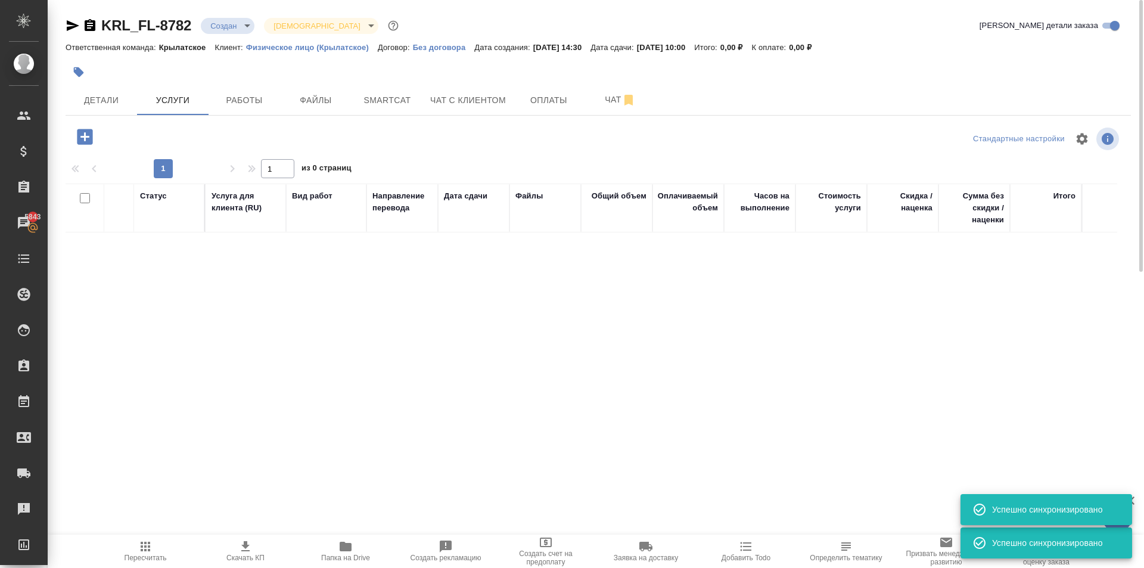
click at [88, 139] on icon "button" at bounding box center [84, 136] width 15 height 15
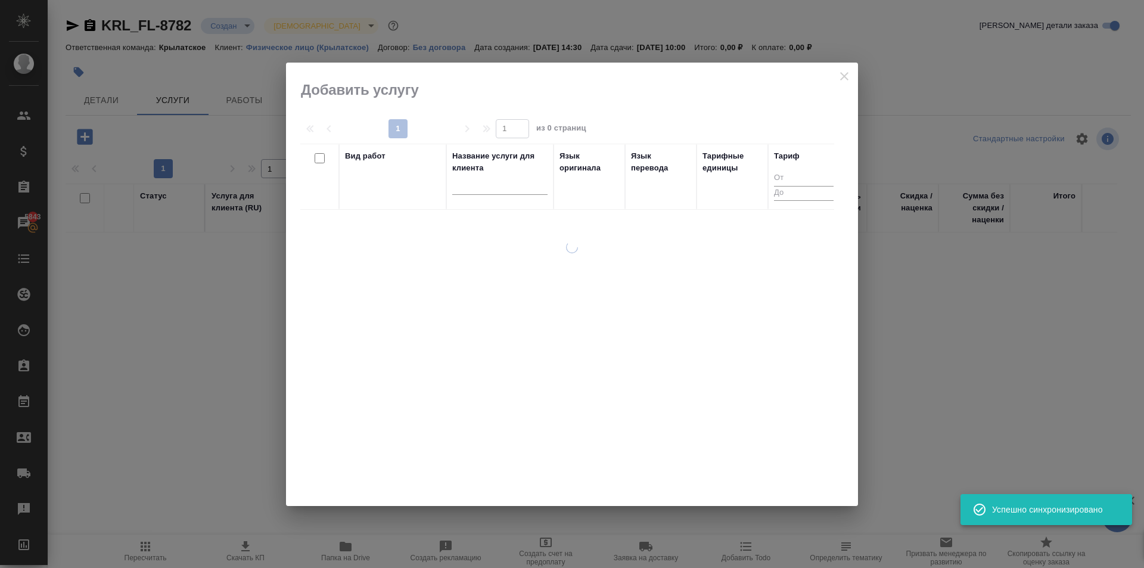
click at [411, 188] on div "Вид работ" at bounding box center [392, 176] width 95 height 53
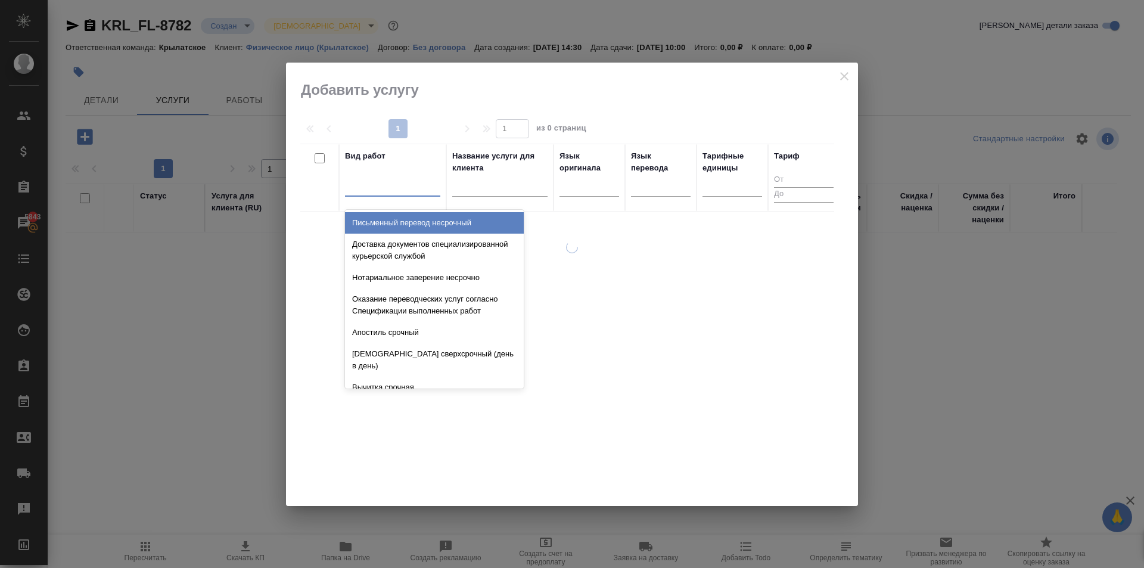
click at [411, 188] on div at bounding box center [392, 184] width 95 height 17
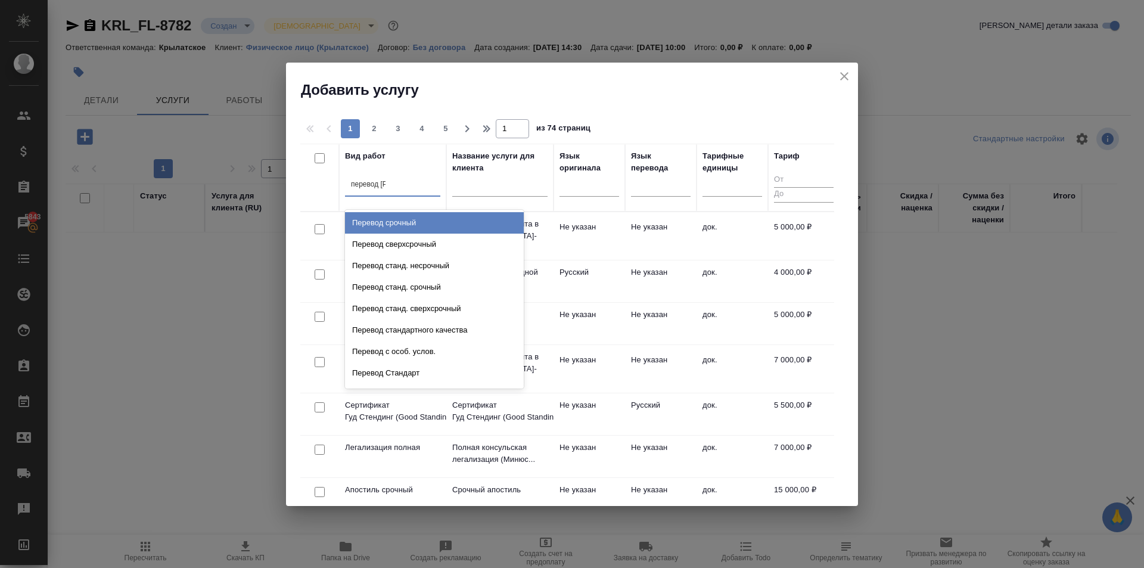
type input "перевод ст"
click at [473, 220] on div "Перевод станд. несрочный" at bounding box center [434, 222] width 179 height 21
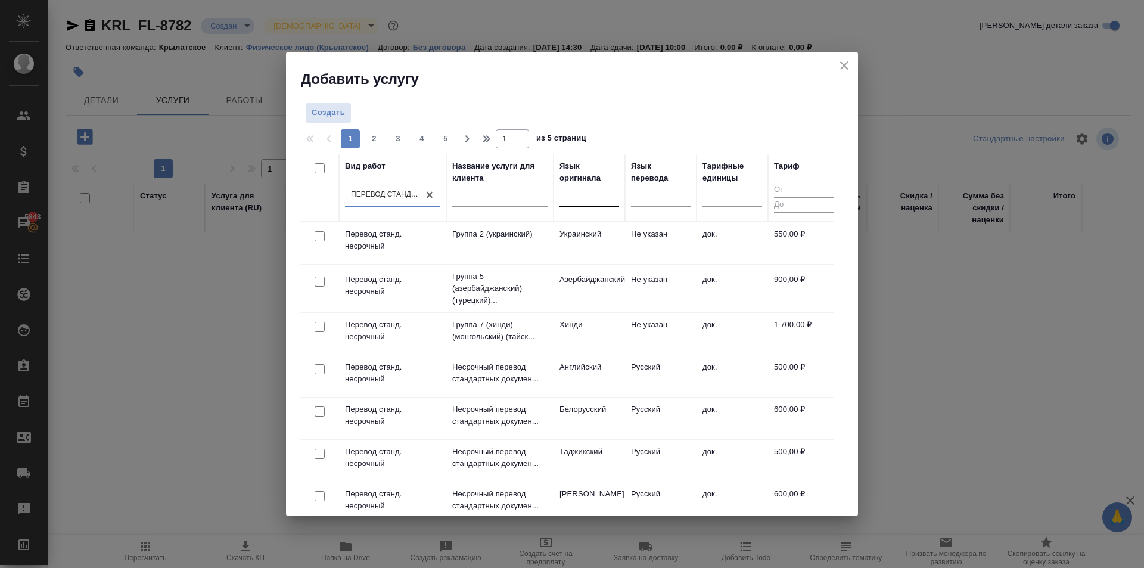
click at [592, 198] on div at bounding box center [589, 194] width 60 height 17
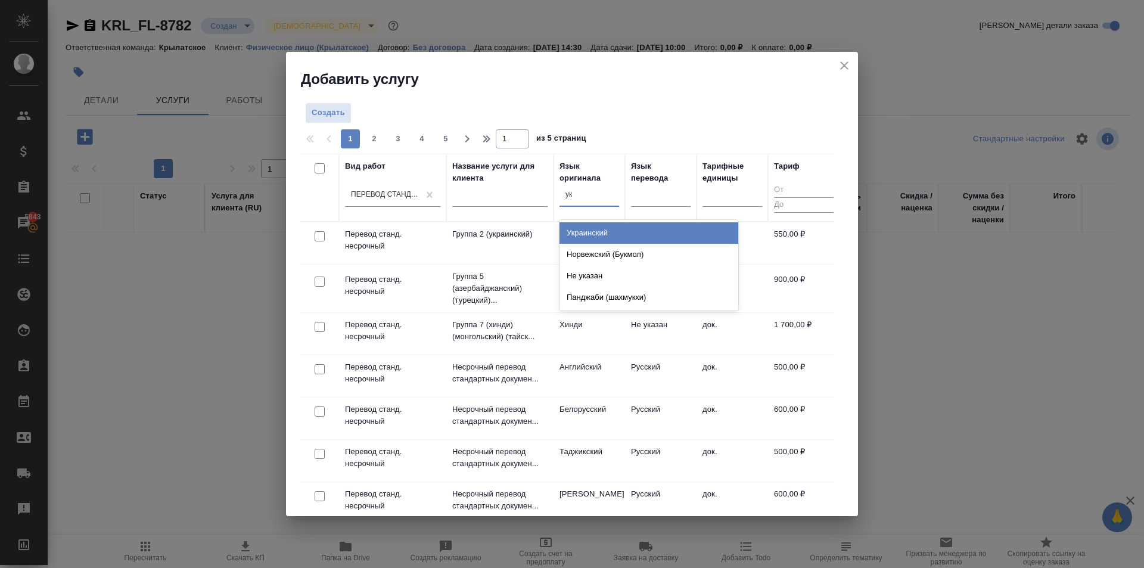
type input "укр"
click at [585, 236] on div "Украинский" at bounding box center [648, 232] width 179 height 21
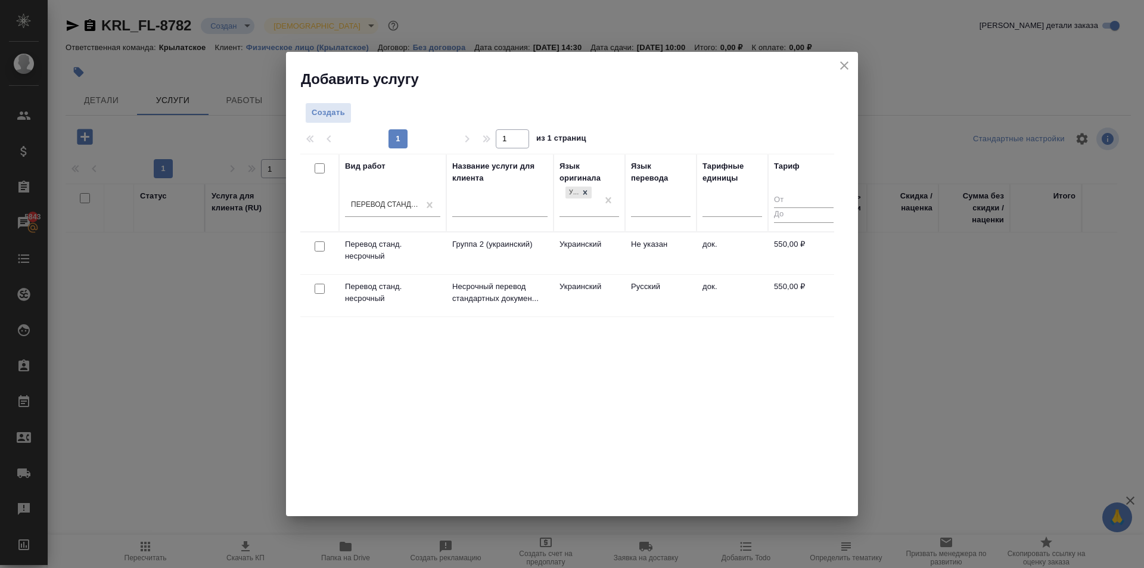
click at [575, 258] on td "Украинский" at bounding box center [588, 253] width 71 height 42
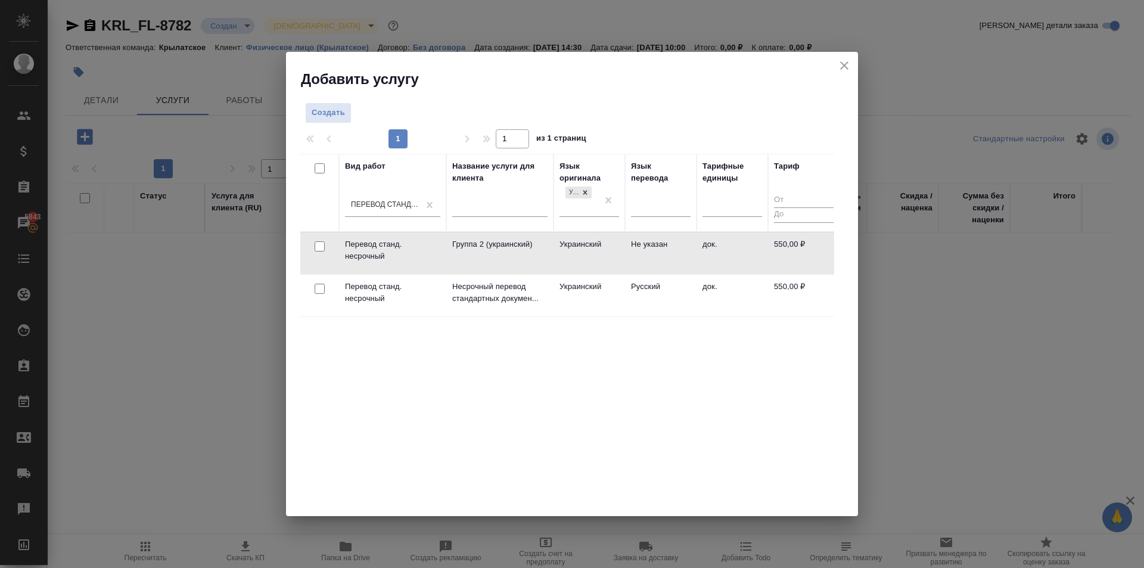
click at [562, 289] on td "Украинский" at bounding box center [588, 296] width 71 height 42
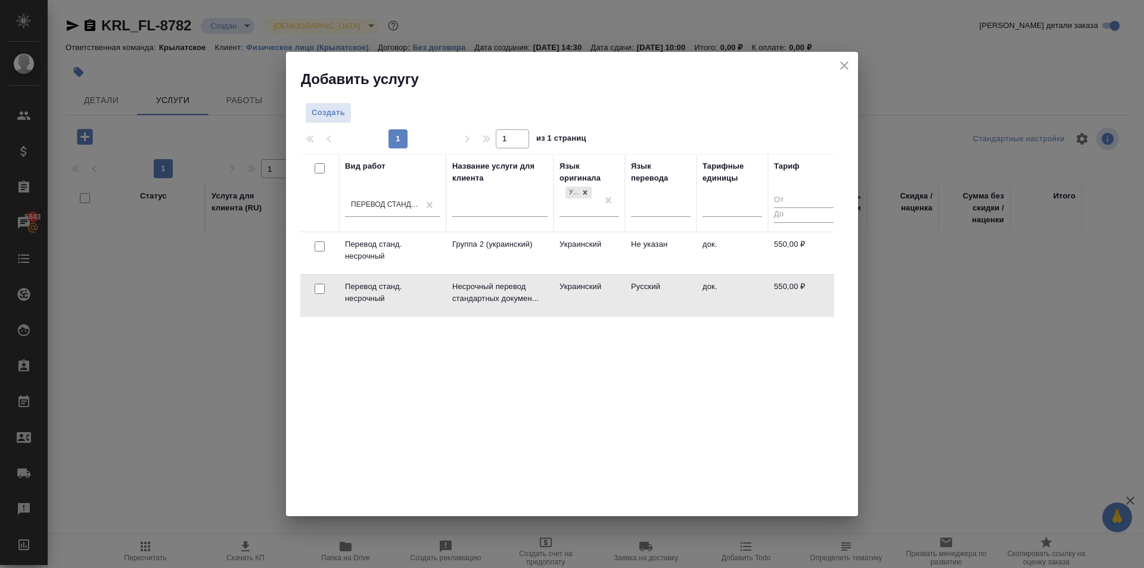
click at [583, 301] on td "Украинский" at bounding box center [588, 296] width 71 height 42
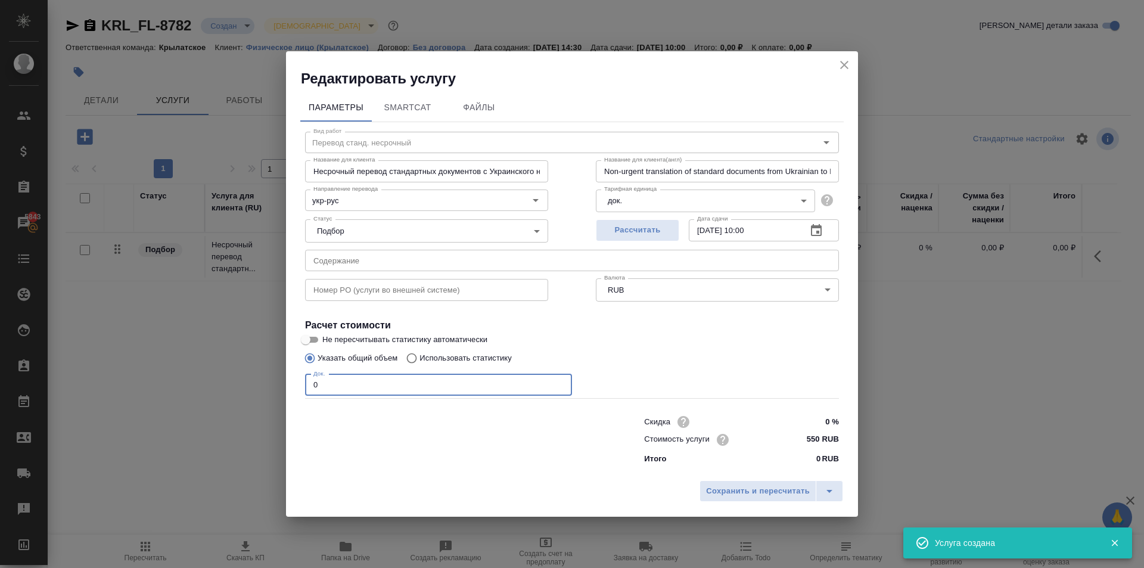
click at [291, 391] on div "Параметры SmartCat Файлы Вид работ Перевод станд. несрочный Вид работ Название …" at bounding box center [572, 281] width 572 height 386
type input "1"
click at [778, 487] on span "Сохранить и пересчитать" at bounding box center [758, 491] width 104 height 14
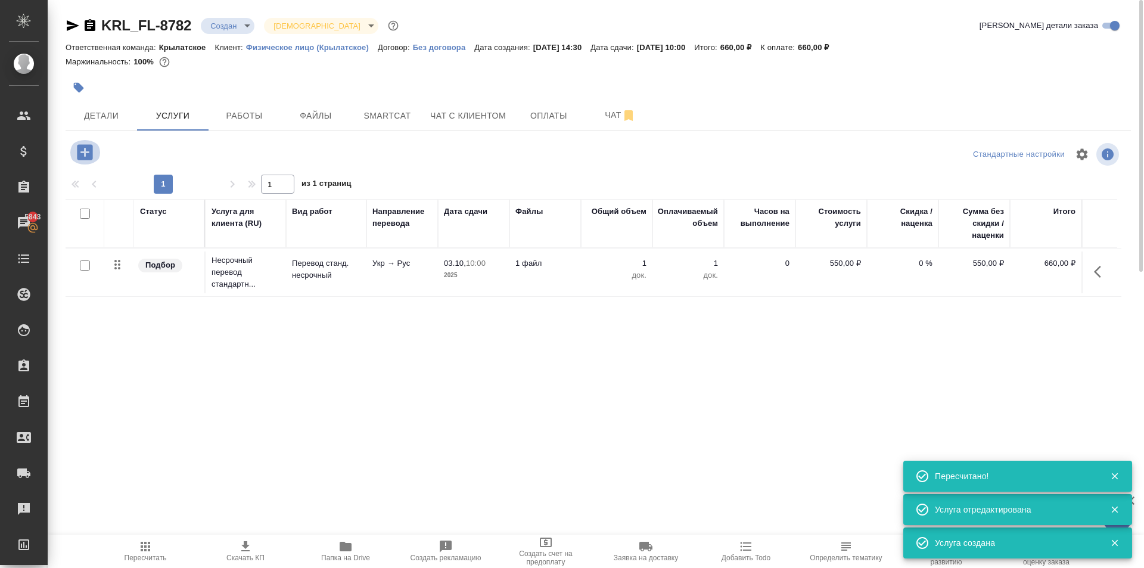
click at [77, 143] on icon "button" at bounding box center [84, 152] width 21 height 21
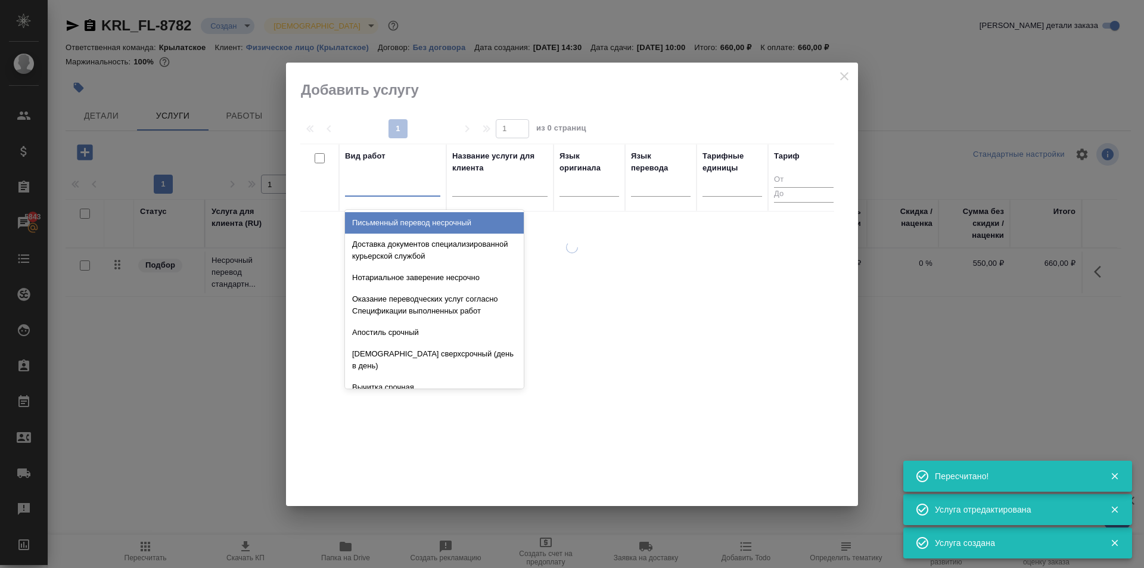
drag, startPoint x: 350, startPoint y: 186, endPoint x: 357, endPoint y: 186, distance: 7.7
click at [356, 186] on div at bounding box center [392, 184] width 95 height 17
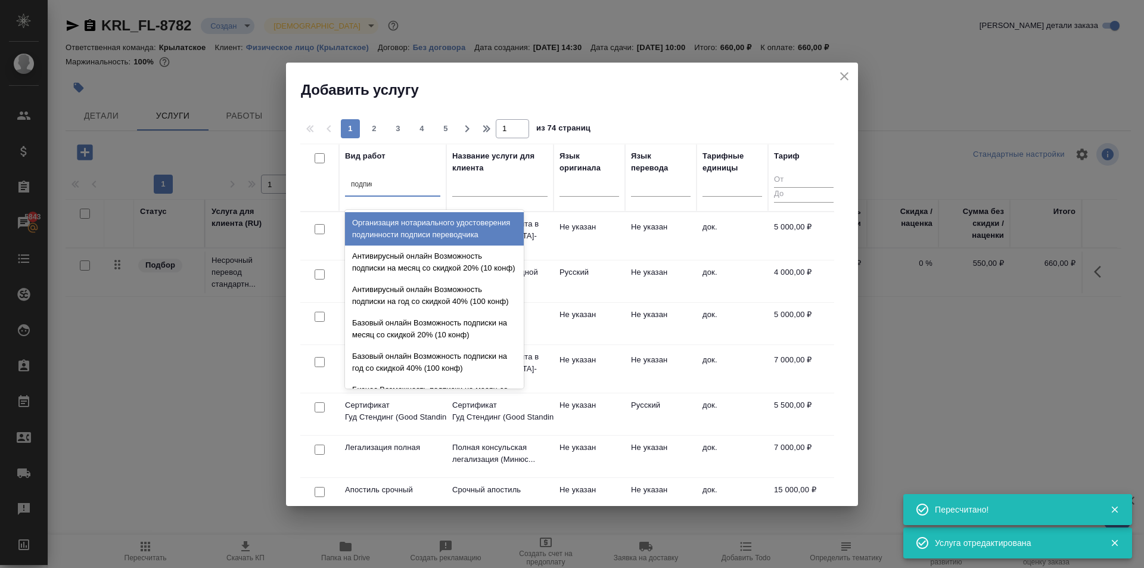
type input "подписи"
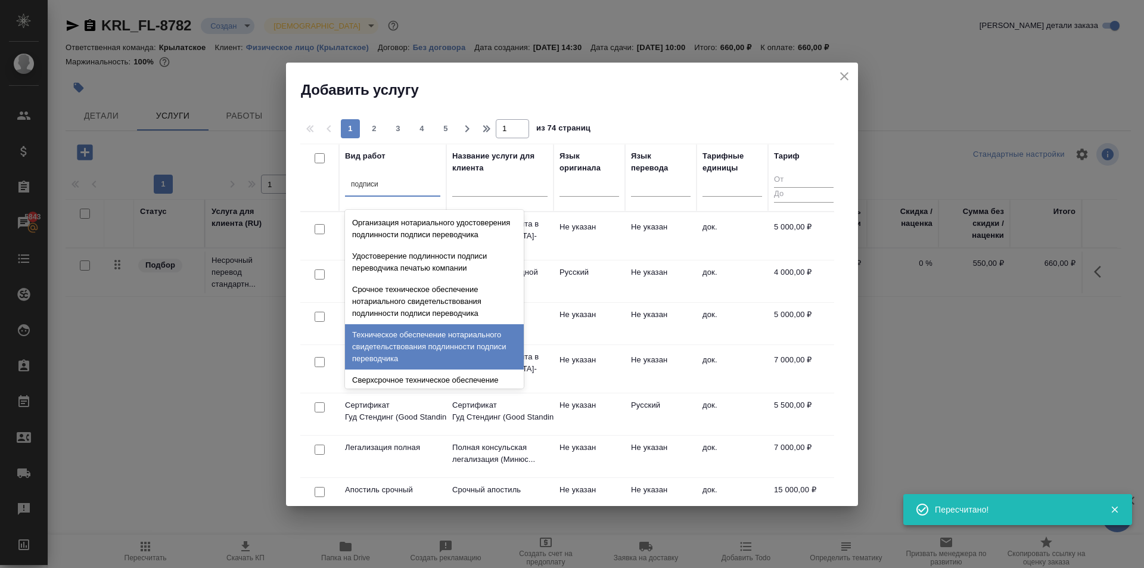
drag, startPoint x: 471, startPoint y: 348, endPoint x: 518, endPoint y: 289, distance: 75.1
click at [468, 347] on div "Техническое обеспечение нотариального свидетельствования подлинности подписи пе…" at bounding box center [434, 346] width 179 height 45
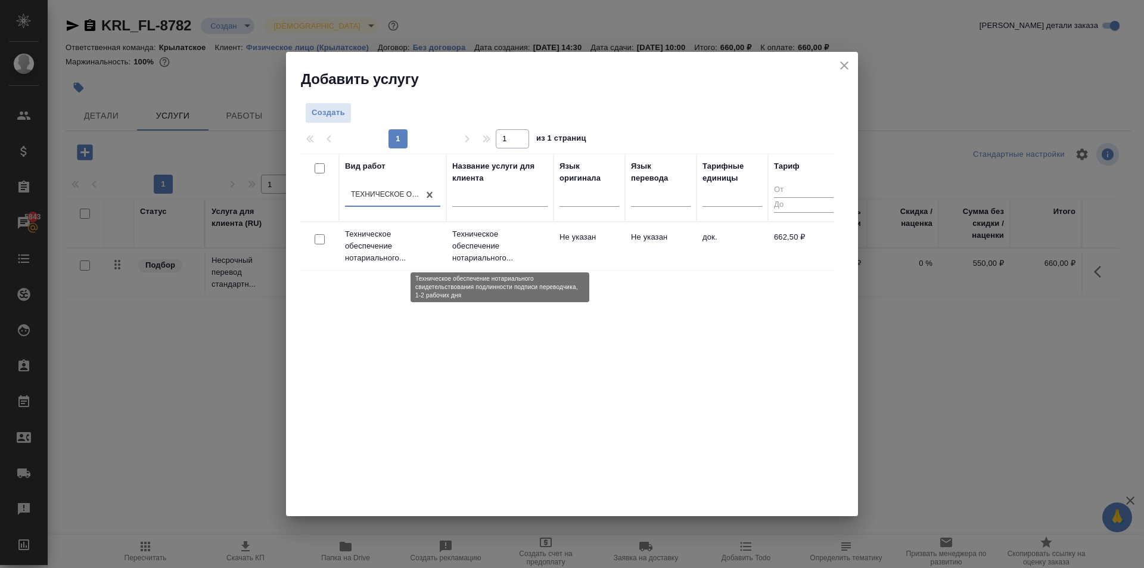
click at [549, 234] on td "Техническое обеспечение нотариального..." at bounding box center [499, 246] width 107 height 48
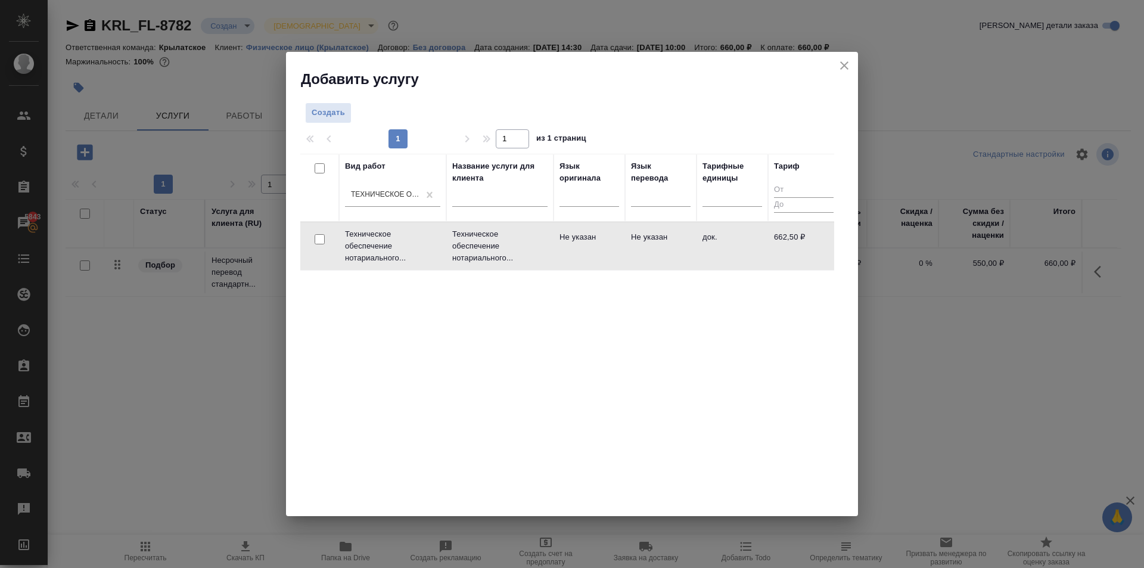
click at [549, 234] on td "Техническое обеспечение нотариального..." at bounding box center [499, 246] width 107 height 48
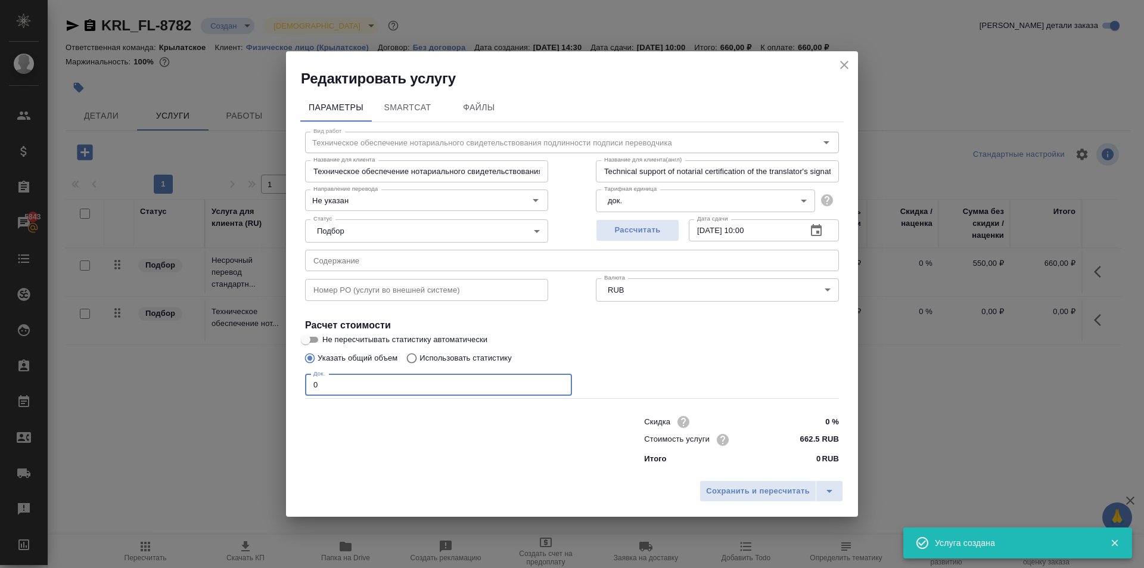
drag, startPoint x: 382, startPoint y: 382, endPoint x: 243, endPoint y: 378, distance: 138.9
click at [243, 378] on div "Редактировать услугу Параметры SmartCat Файлы Вид работ Техническое обеспечение…" at bounding box center [572, 284] width 1144 height 568
type input "1"
click at [744, 478] on div "Сохранить и пересчитать" at bounding box center [572, 495] width 572 height 42
click at [738, 490] on span "Сохранить и пересчитать" at bounding box center [758, 491] width 104 height 14
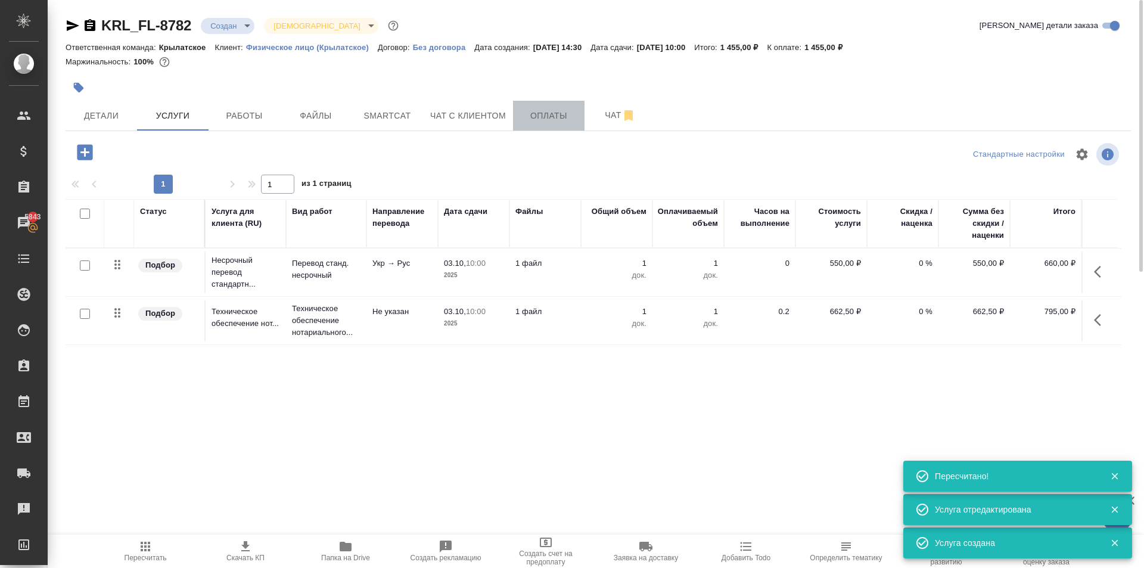
click at [522, 113] on span "Оплаты" at bounding box center [548, 115] width 57 height 15
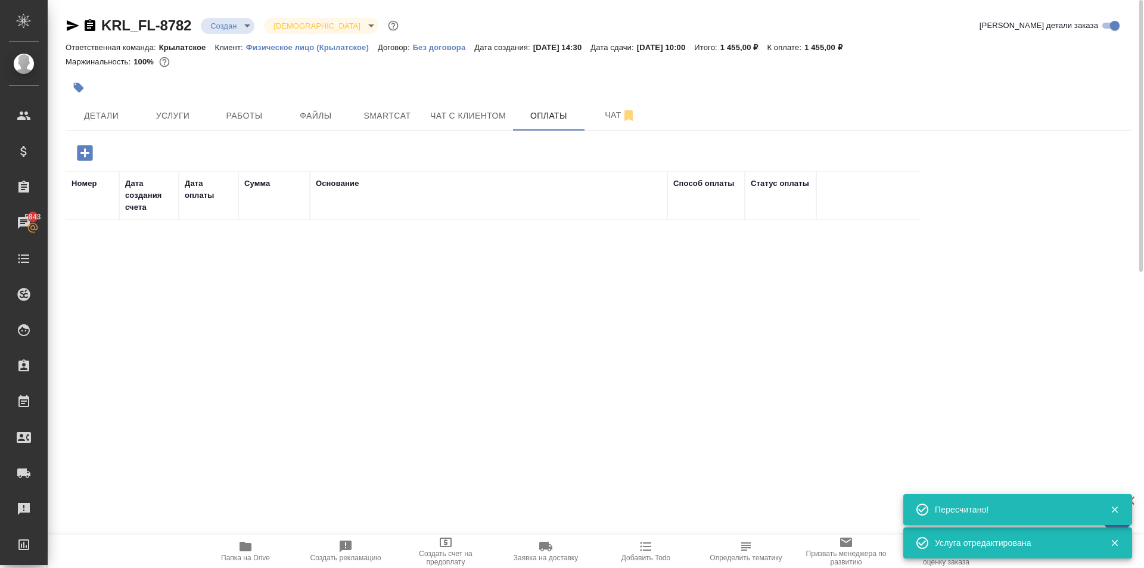
click at [80, 157] on icon "button" at bounding box center [84, 152] width 15 height 15
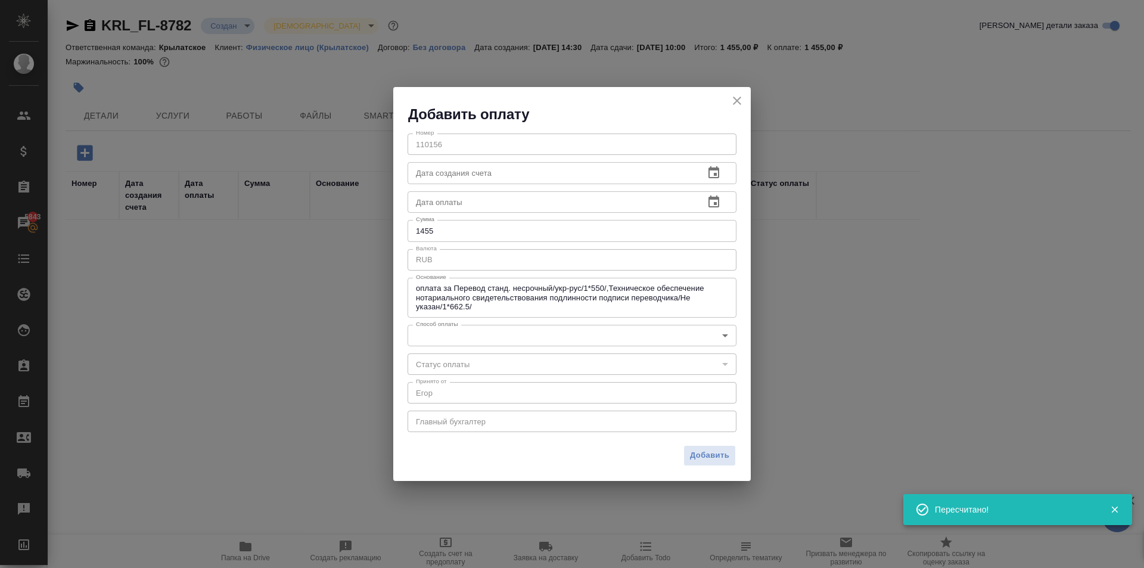
click at [449, 231] on input "1455" at bounding box center [572, 230] width 329 height 21
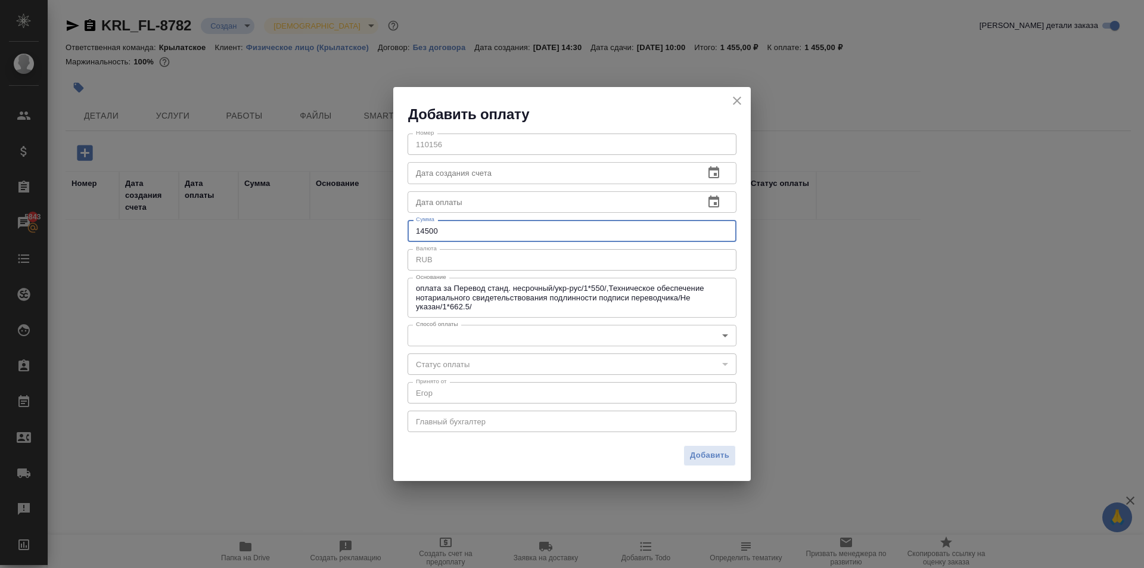
type input "14500"
click at [505, 344] on body "🙏 .cls-1 fill:#fff; AWATERA Kasymov Timur Клиенты Спецификации Заказы 5843 Чаты…" at bounding box center [572, 284] width 1144 height 568
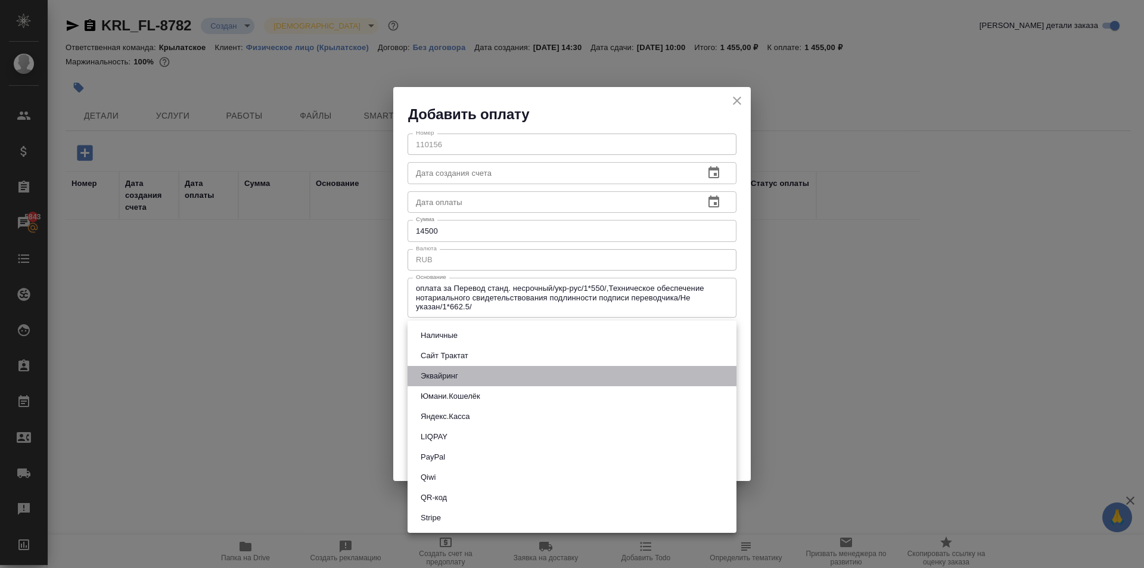
click at [491, 376] on li "Эквайринг" at bounding box center [572, 376] width 329 height 20
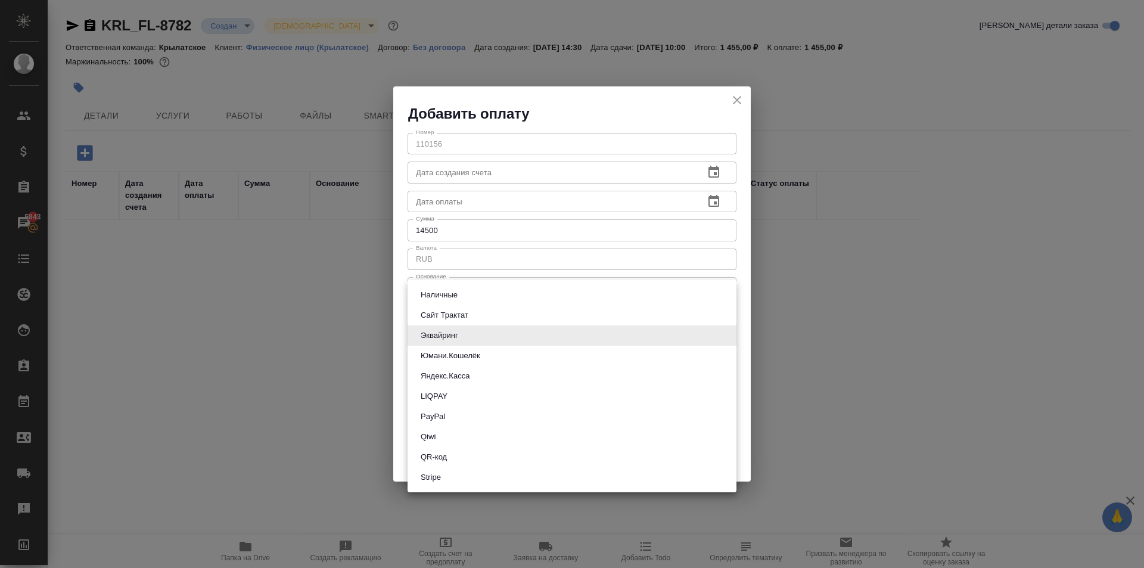
drag, startPoint x: 496, startPoint y: 335, endPoint x: 475, endPoint y: 409, distance: 76.8
click at [496, 336] on body "🙏 .cls-1 fill:#fff; AWATERA Kasymov Timur Клиенты Спецификации Заказы 5843 Чаты…" at bounding box center [572, 284] width 1144 height 568
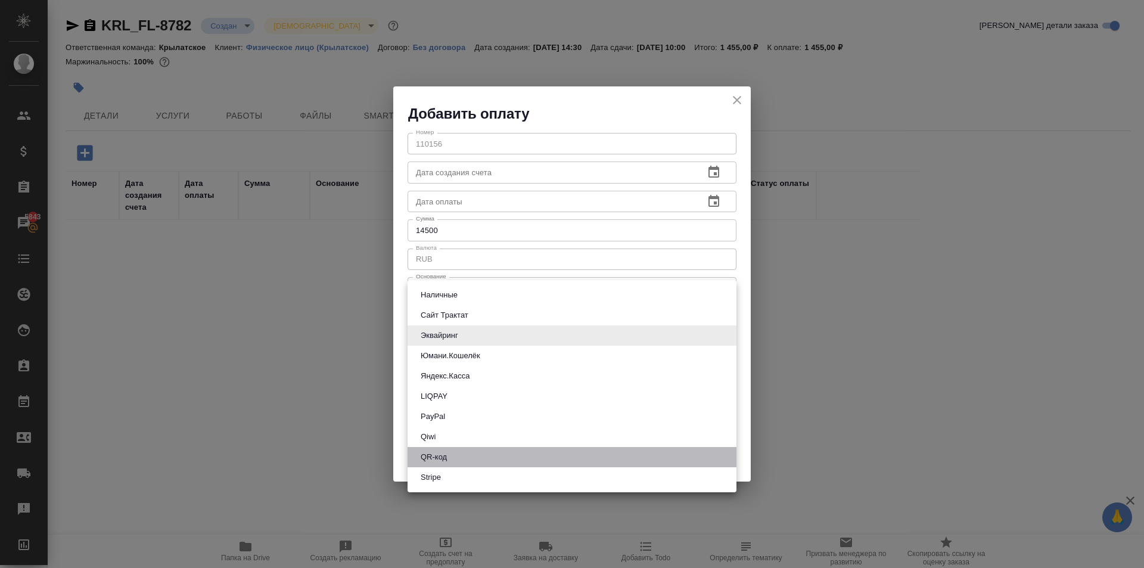
drag, startPoint x: 444, startPoint y: 465, endPoint x: 456, endPoint y: 463, distance: 11.6
click at [447, 465] on li "QR-код" at bounding box center [572, 457] width 329 height 20
type input "60e5684acae83f185c96e013"
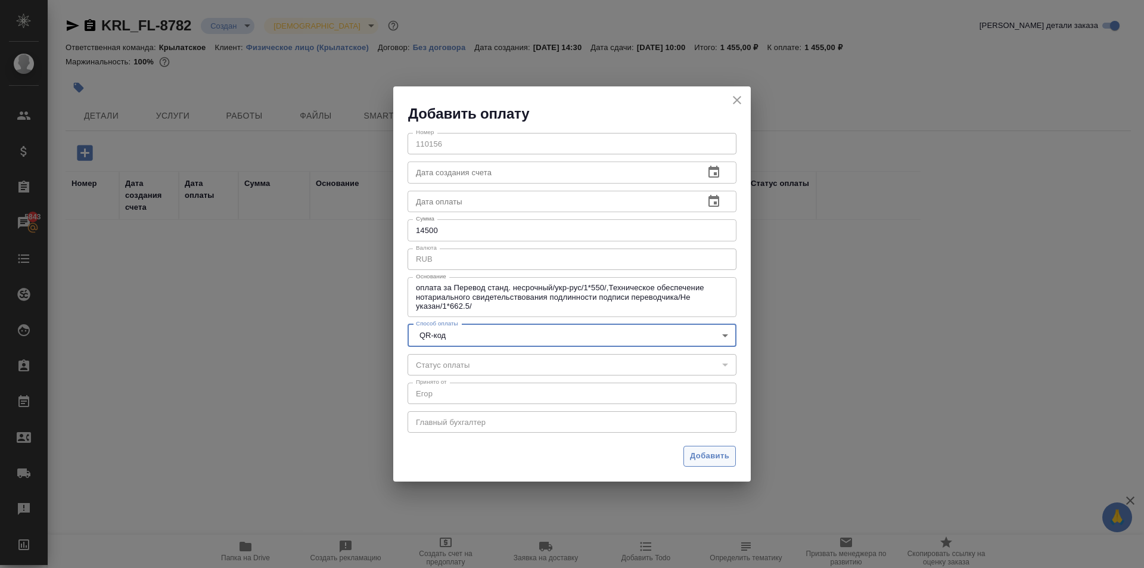
click at [686, 461] on button "Добавить" at bounding box center [709, 456] width 52 height 21
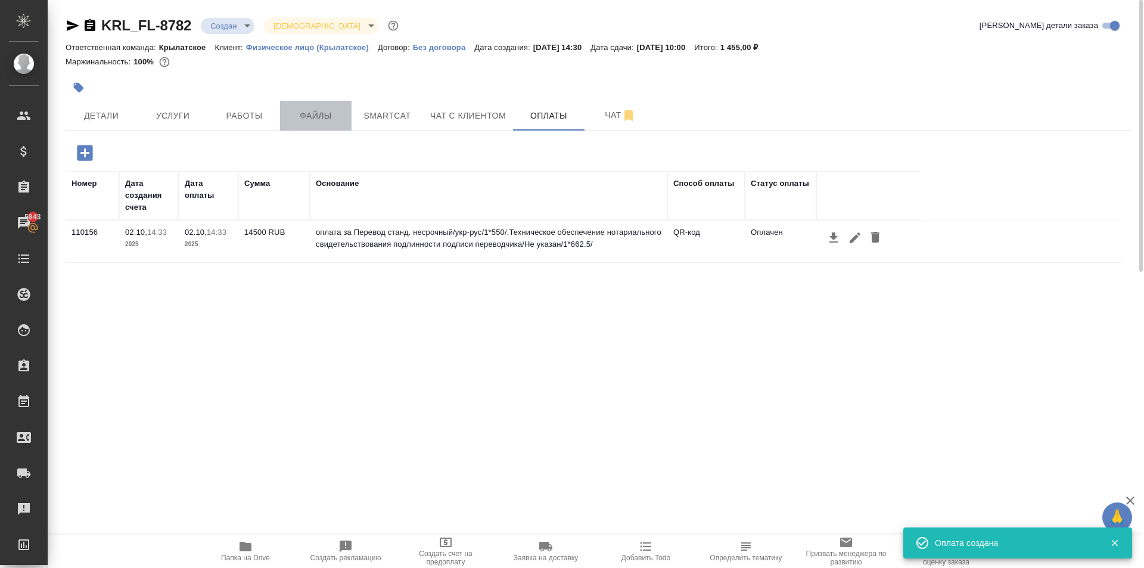
click at [311, 116] on span "Файлы" at bounding box center [315, 115] width 57 height 15
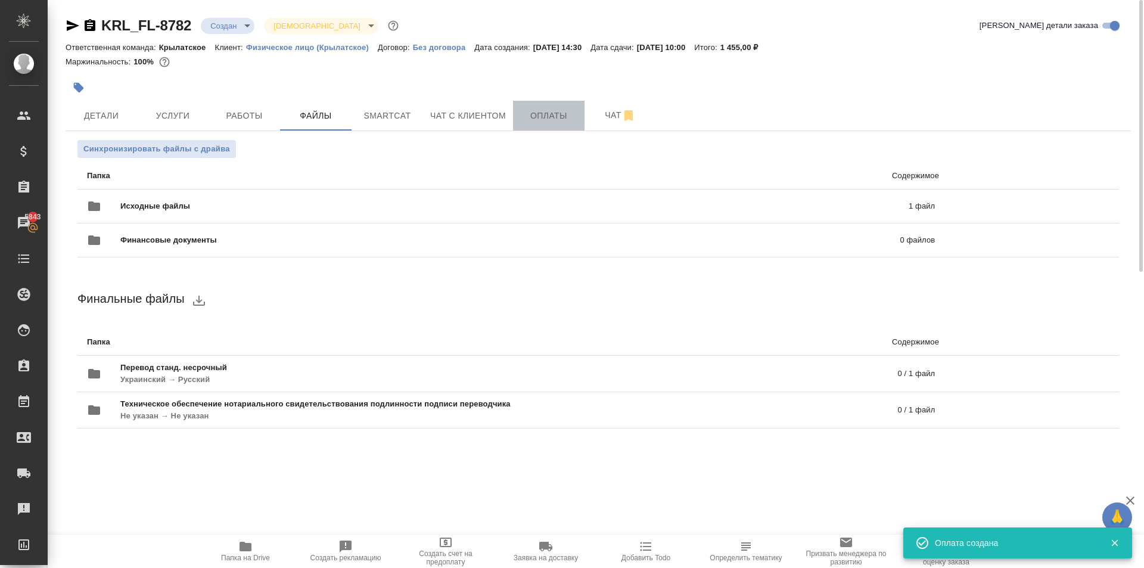
click at [540, 127] on button "Оплаты" at bounding box center [548, 116] width 71 height 30
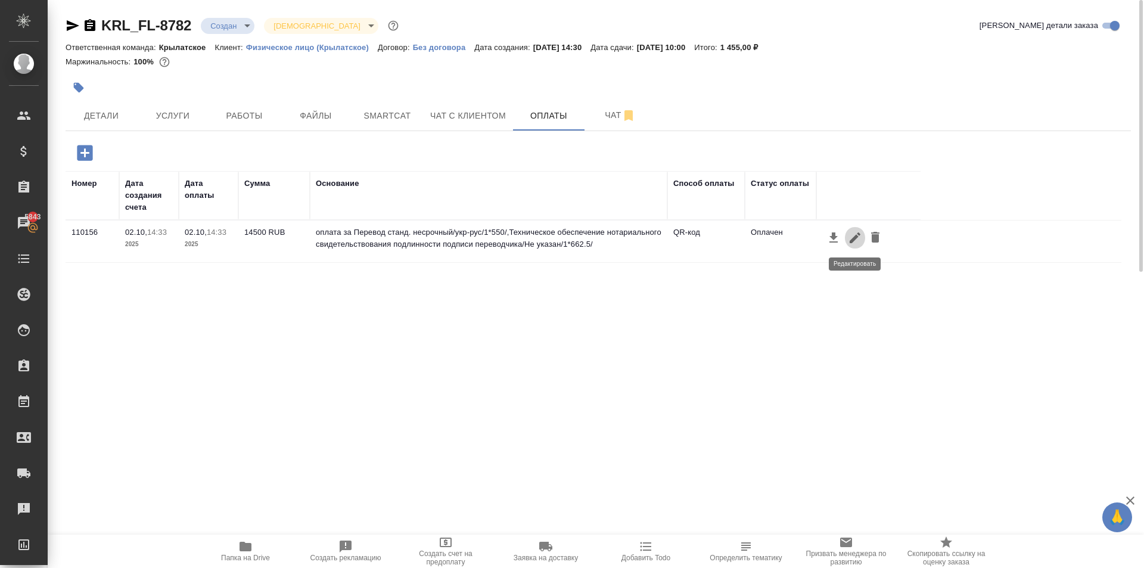
click at [855, 242] on icon "button" at bounding box center [855, 238] width 14 height 14
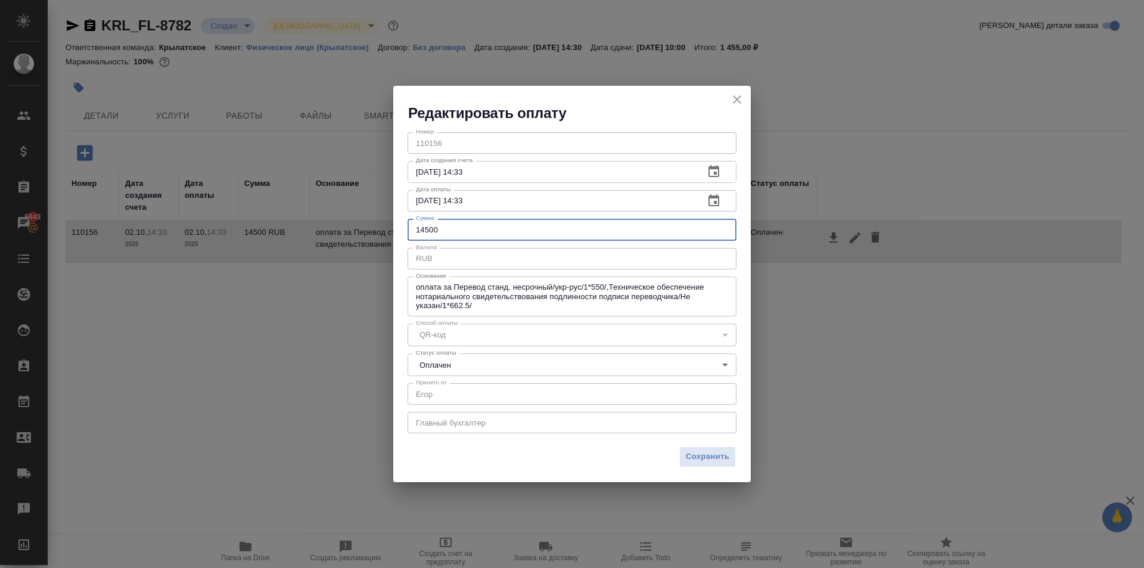
click at [486, 234] on input "14500" at bounding box center [572, 229] width 329 height 21
type input "1450"
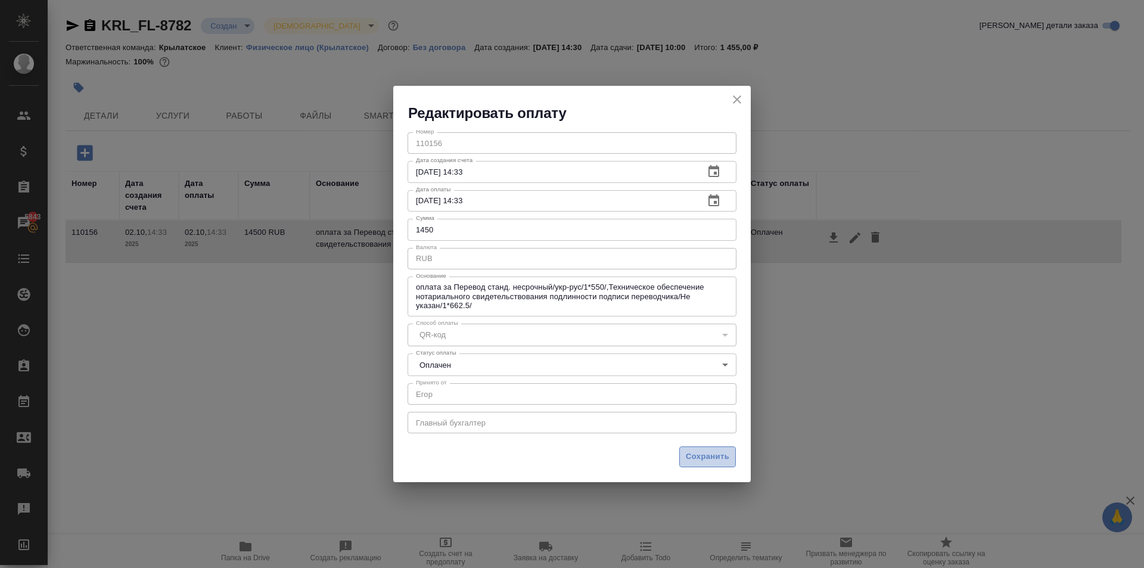
click at [708, 459] on span "Сохранить" at bounding box center [707, 457] width 43 height 14
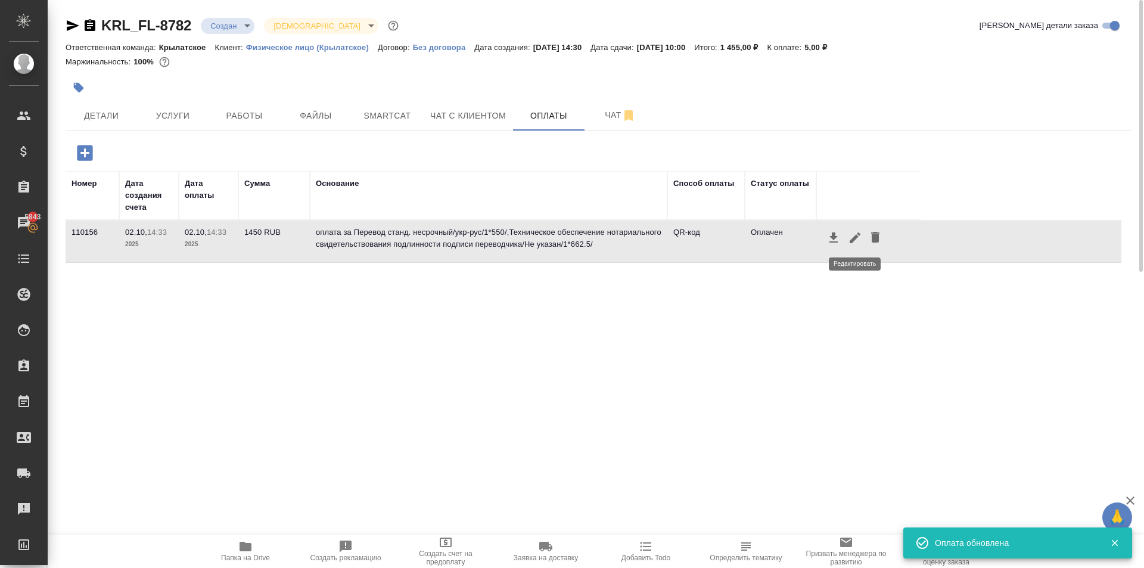
click at [851, 241] on icon "button" at bounding box center [855, 237] width 11 height 11
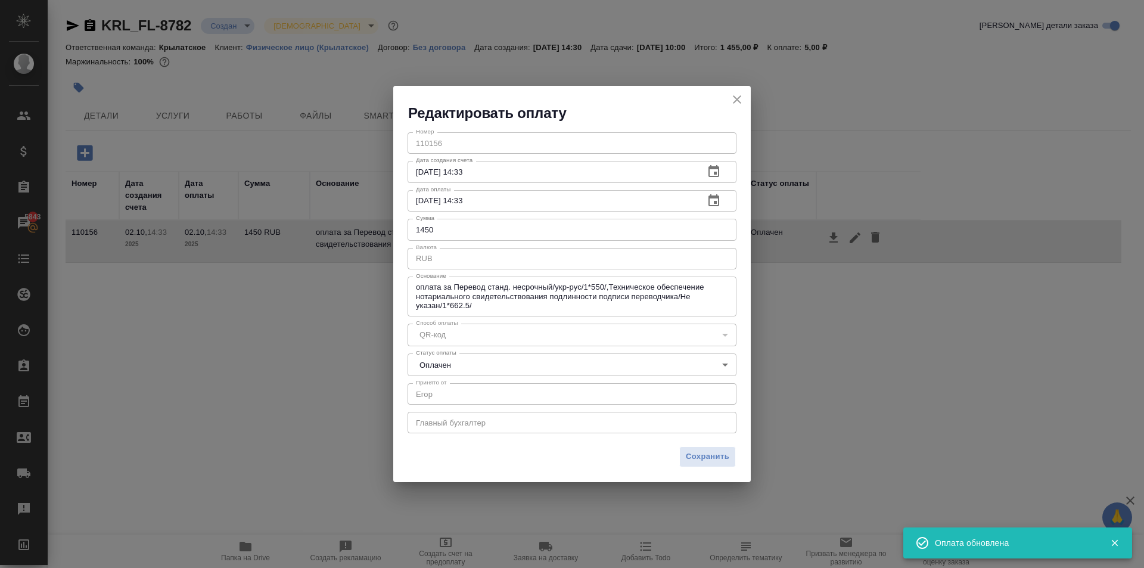
click at [456, 229] on input "1450" at bounding box center [572, 229] width 329 height 21
type input "1455"
click at [728, 456] on span "Сохранить" at bounding box center [707, 457] width 43 height 14
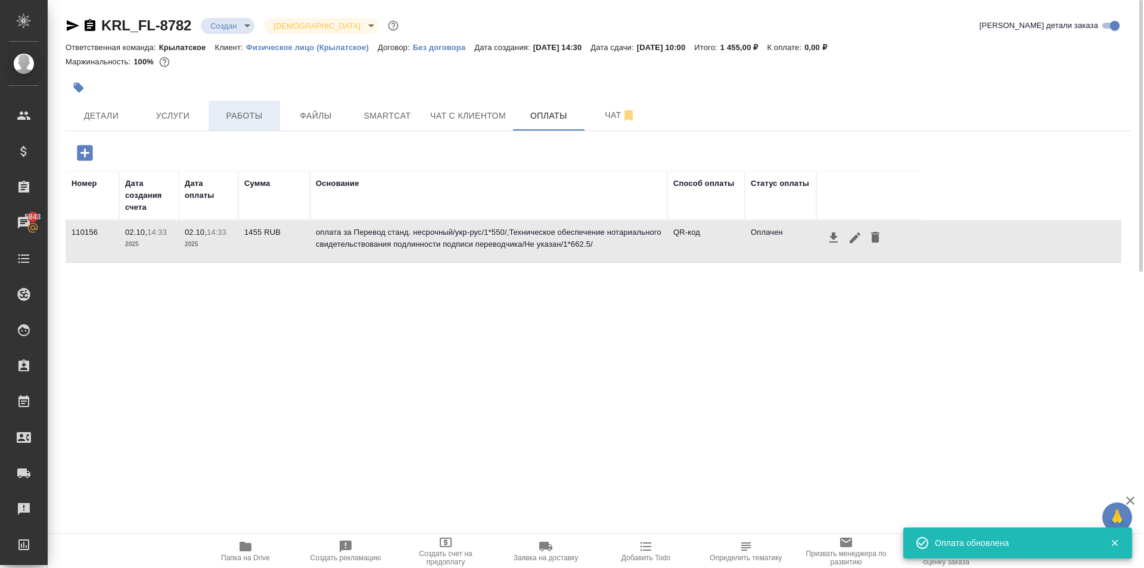
click at [265, 127] on button "Работы" at bounding box center [244, 116] width 71 height 30
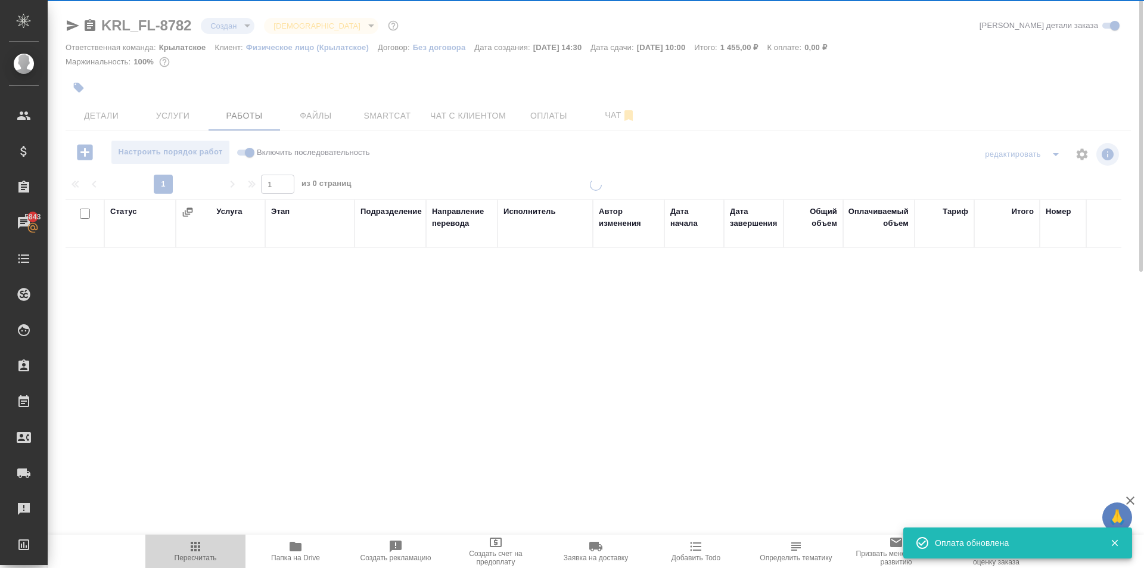
click at [203, 550] on span "Пересчитать" at bounding box center [196, 550] width 86 height 23
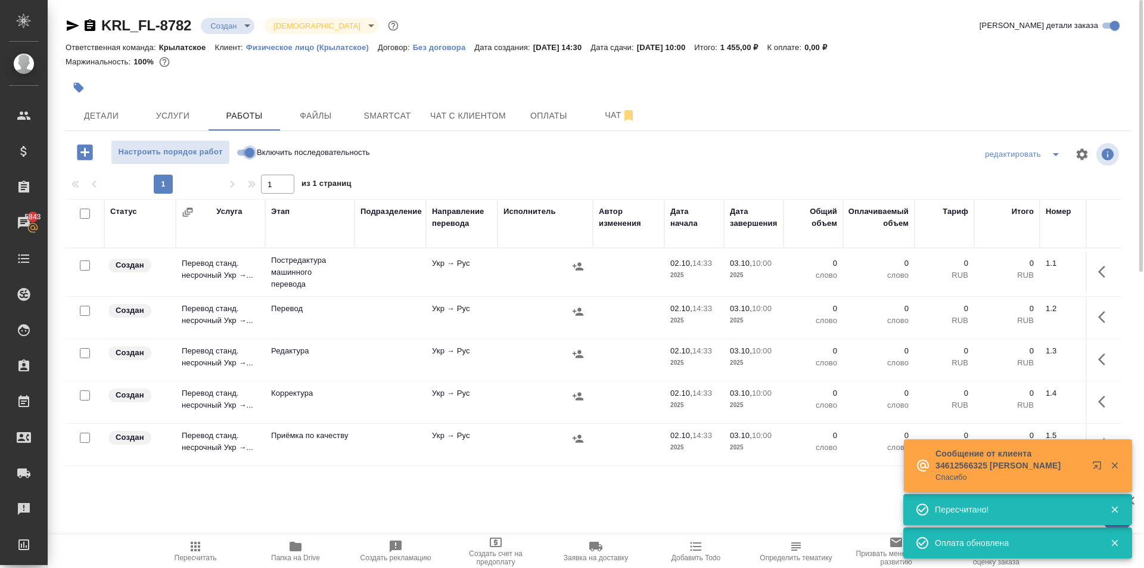
click at [249, 152] on input "Включить последовательность" at bounding box center [249, 152] width 43 height 14
checkbox input "true"
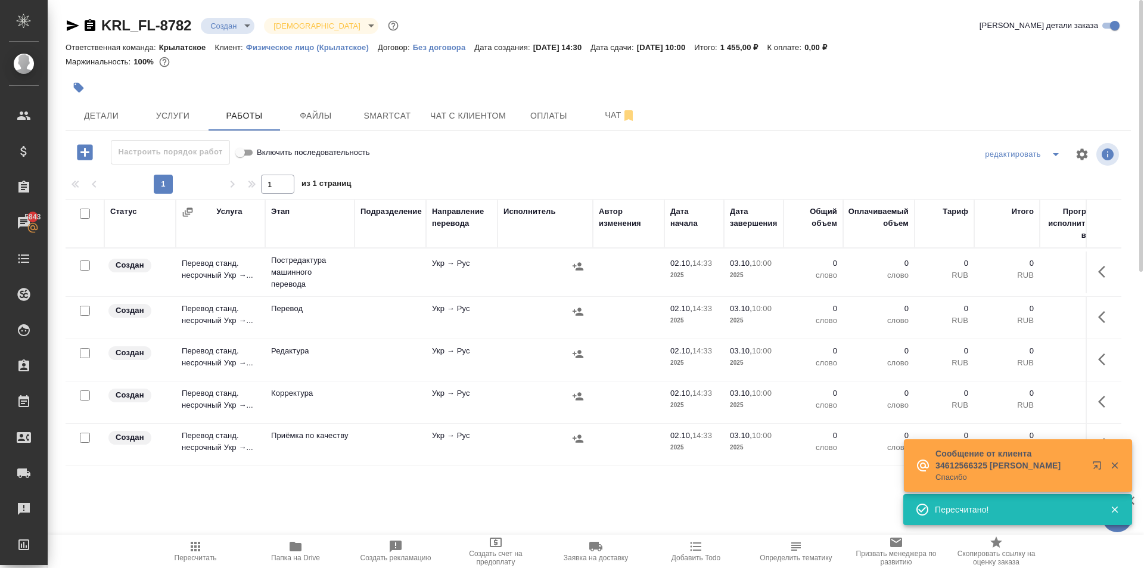
click at [83, 216] on input "checkbox" at bounding box center [85, 214] width 10 height 10
checkbox input "true"
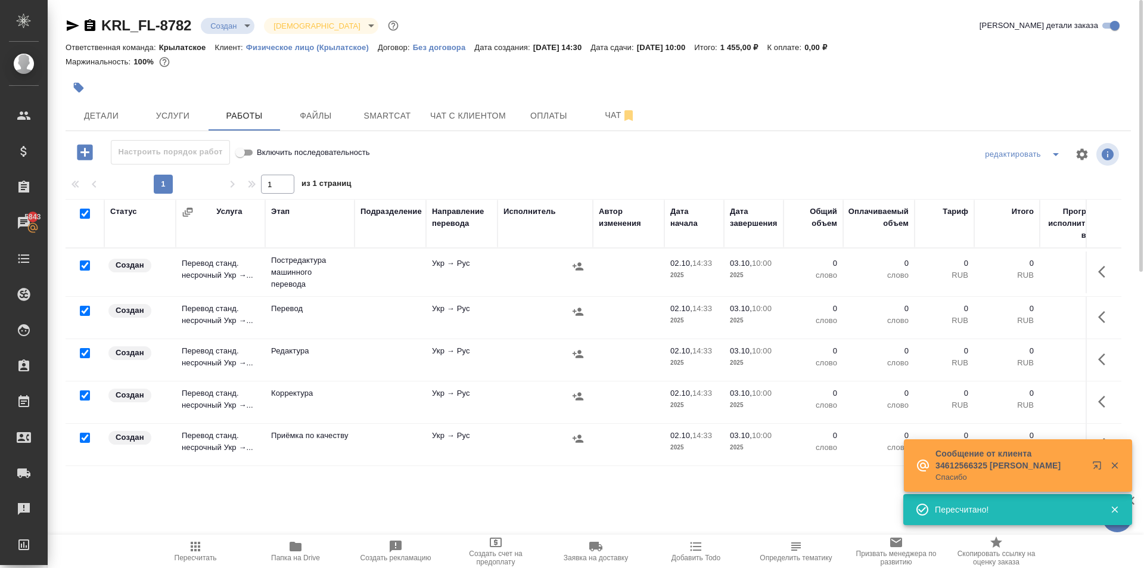
checkbox input "true"
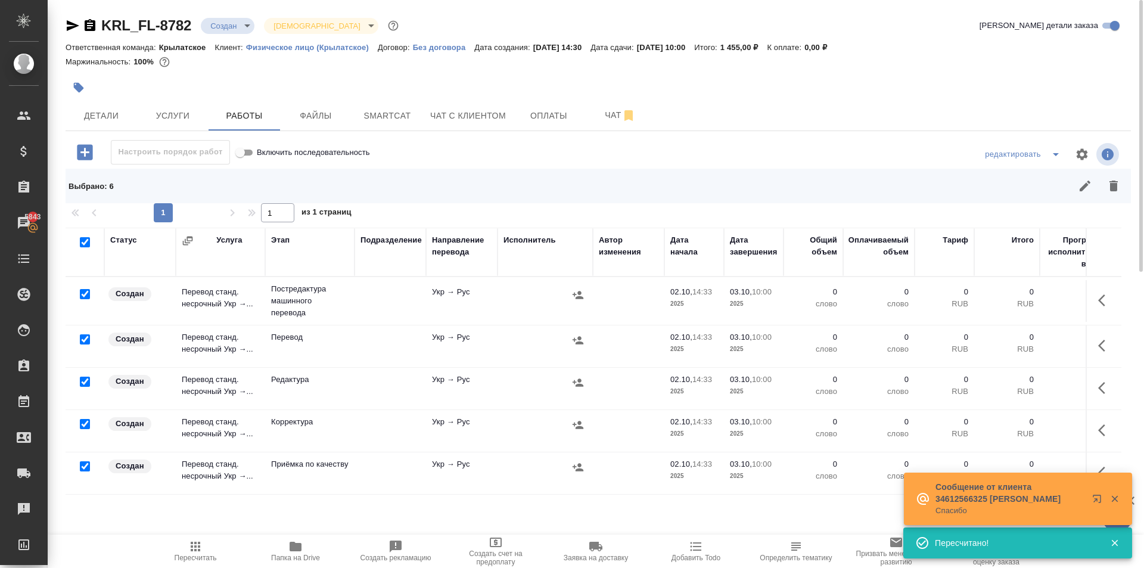
click at [80, 339] on input "checkbox" at bounding box center [85, 339] width 10 height 10
checkbox input "false"
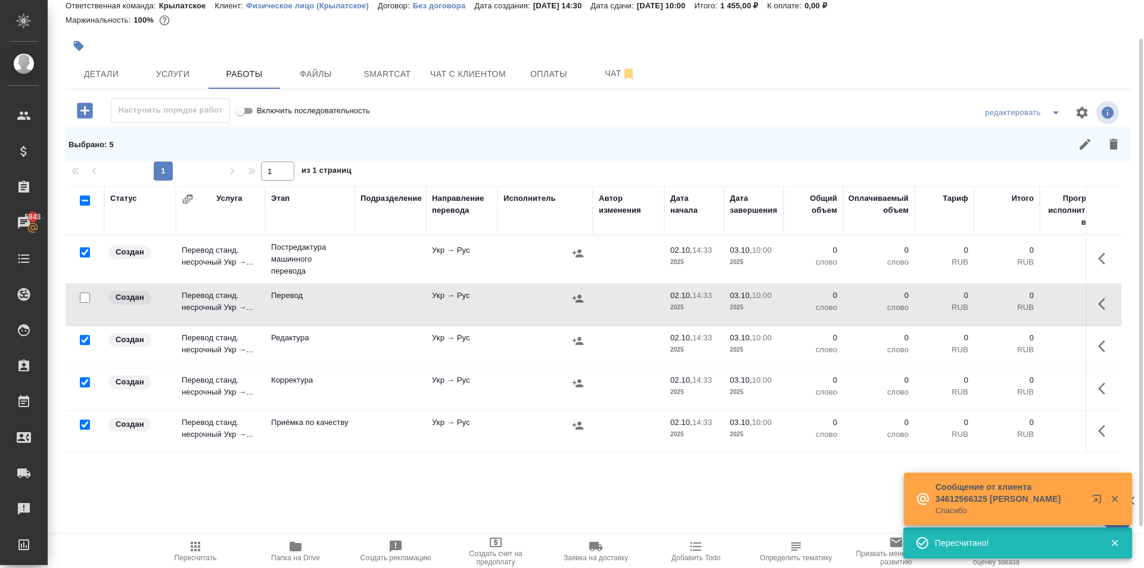
scroll to position [56, 0]
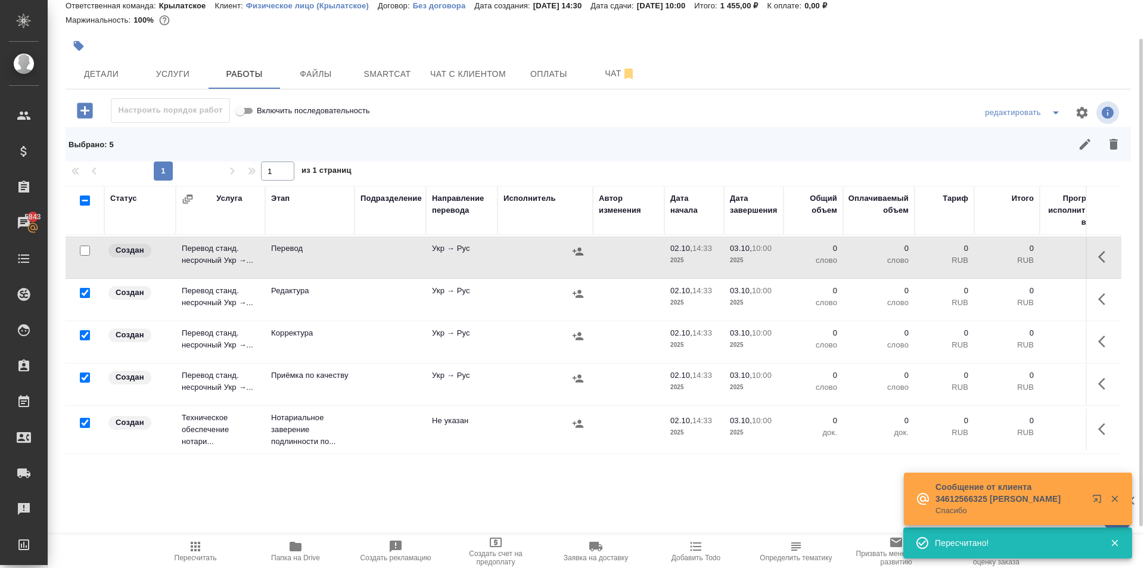
click at [79, 417] on div at bounding box center [84, 423] width 27 height 17
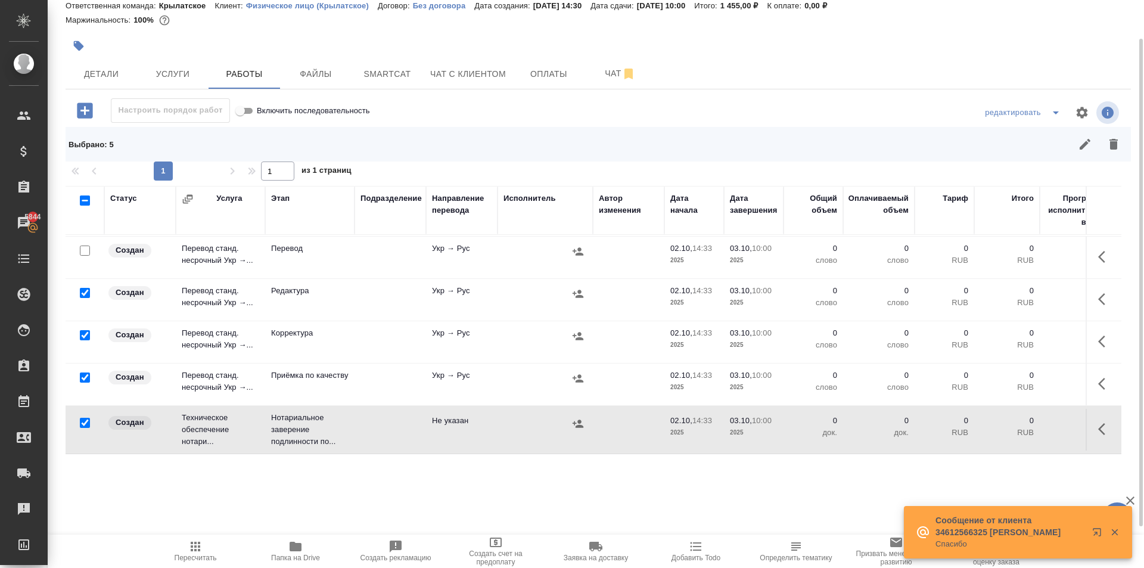
click at [87, 418] on input "checkbox" at bounding box center [85, 423] width 10 height 10
checkbox input "false"
click at [1115, 142] on icon "button" at bounding box center [1113, 144] width 8 height 11
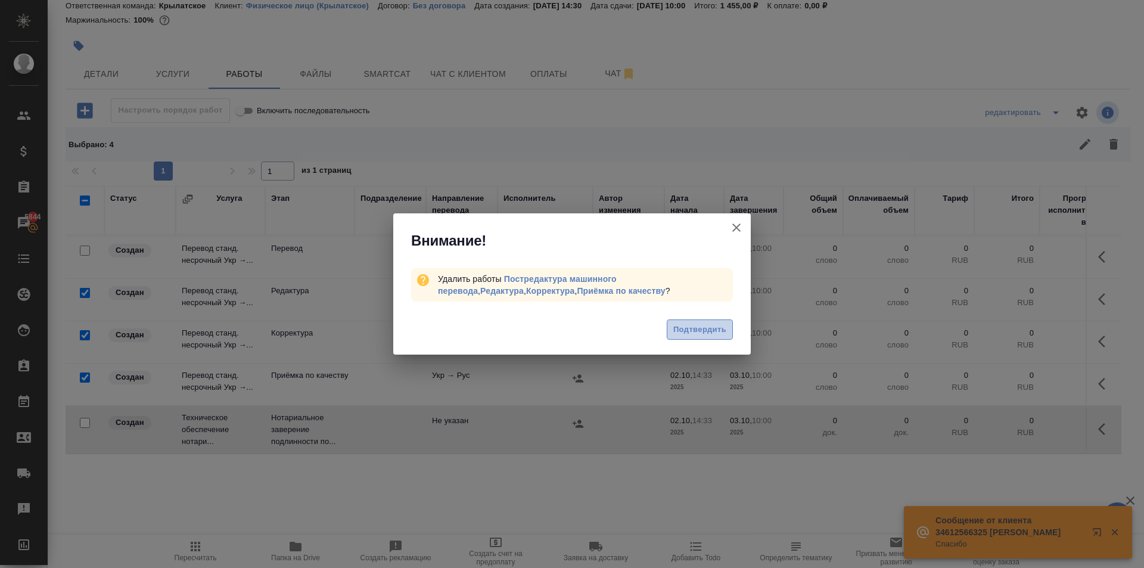
click at [694, 326] on span "Подтвердить" at bounding box center [699, 330] width 53 height 14
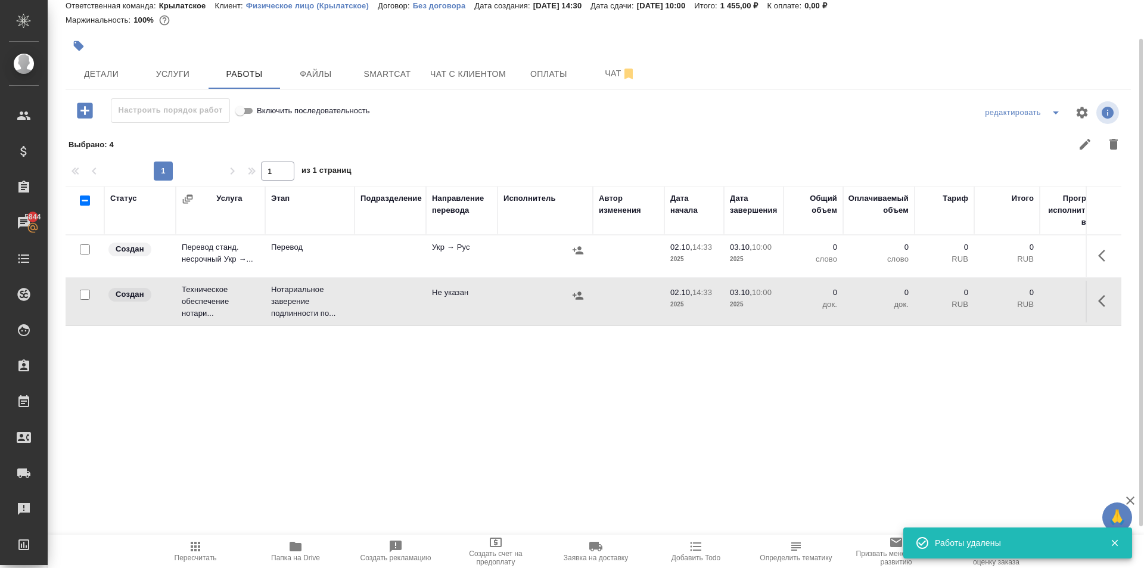
scroll to position [0, 0]
click at [1104, 259] on icon "button" at bounding box center [1105, 255] width 14 height 14
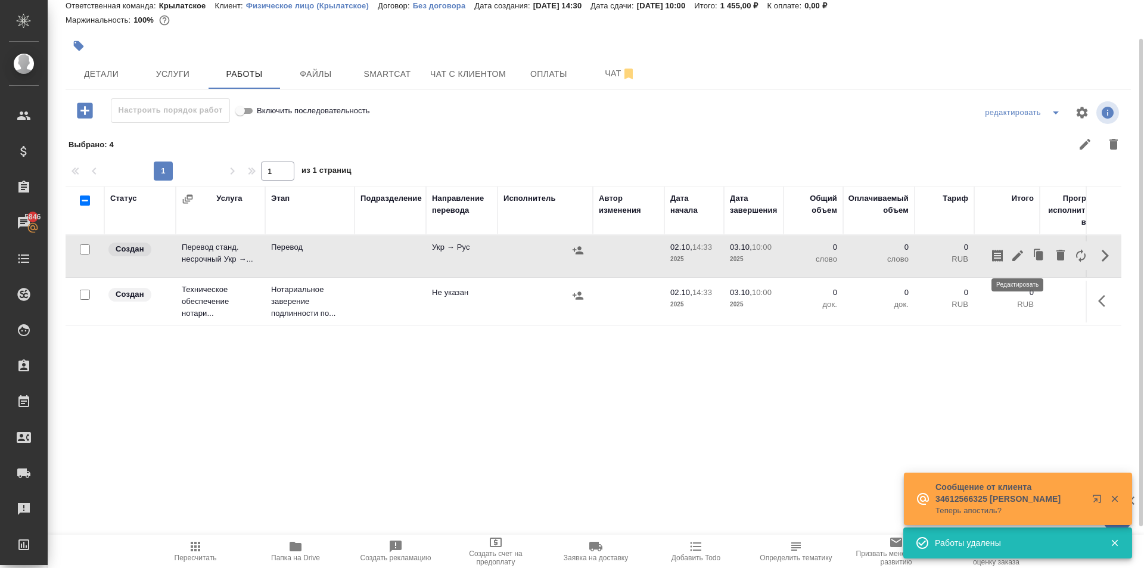
click at [1021, 257] on icon "button" at bounding box center [1017, 255] width 14 height 14
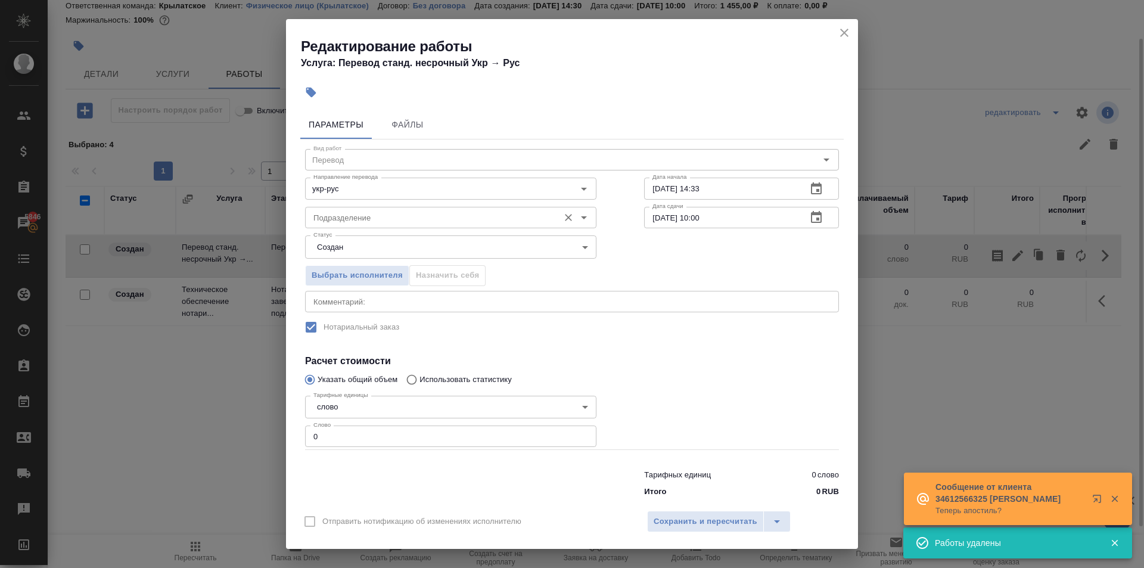
click at [397, 226] on div "Подразделение" at bounding box center [450, 217] width 291 height 21
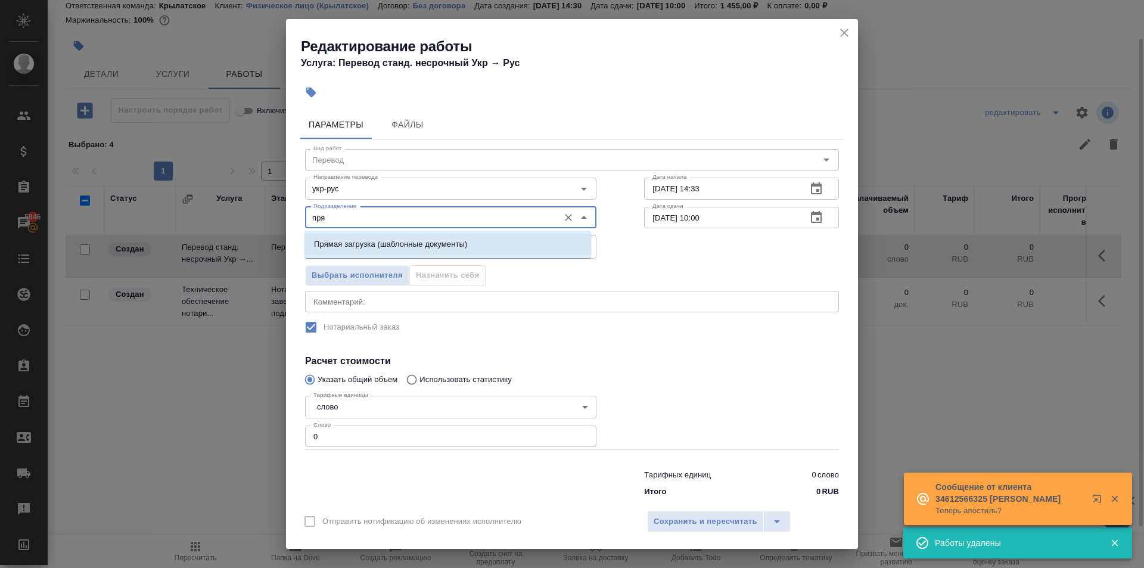
click at [388, 244] on p "Прямая загрузка (шаблонные документы)" at bounding box center [390, 244] width 153 height 12
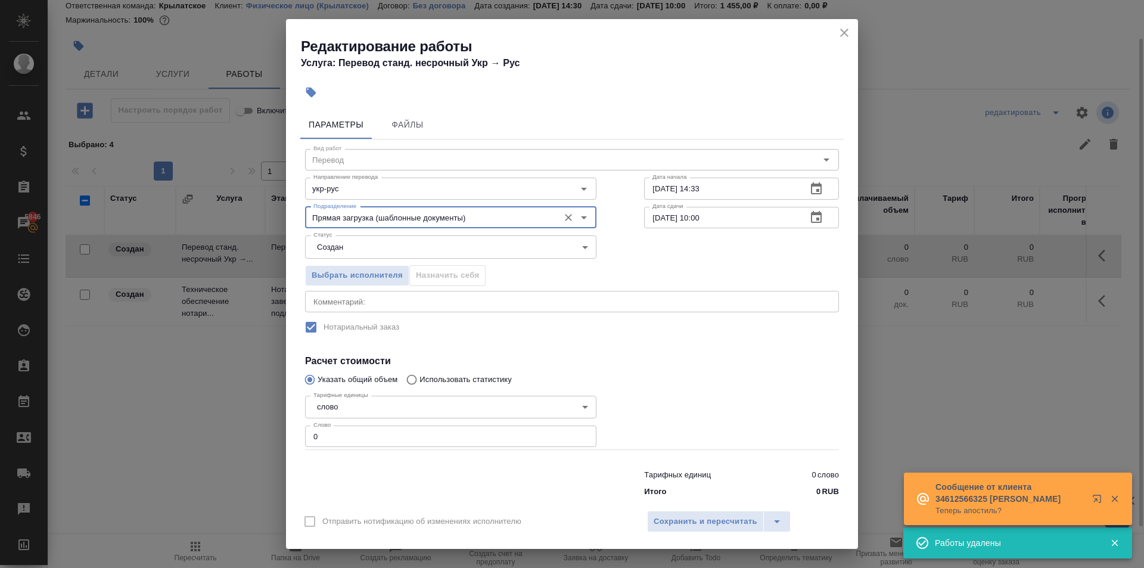
type input "Прямая загрузка (шаблонные документы)"
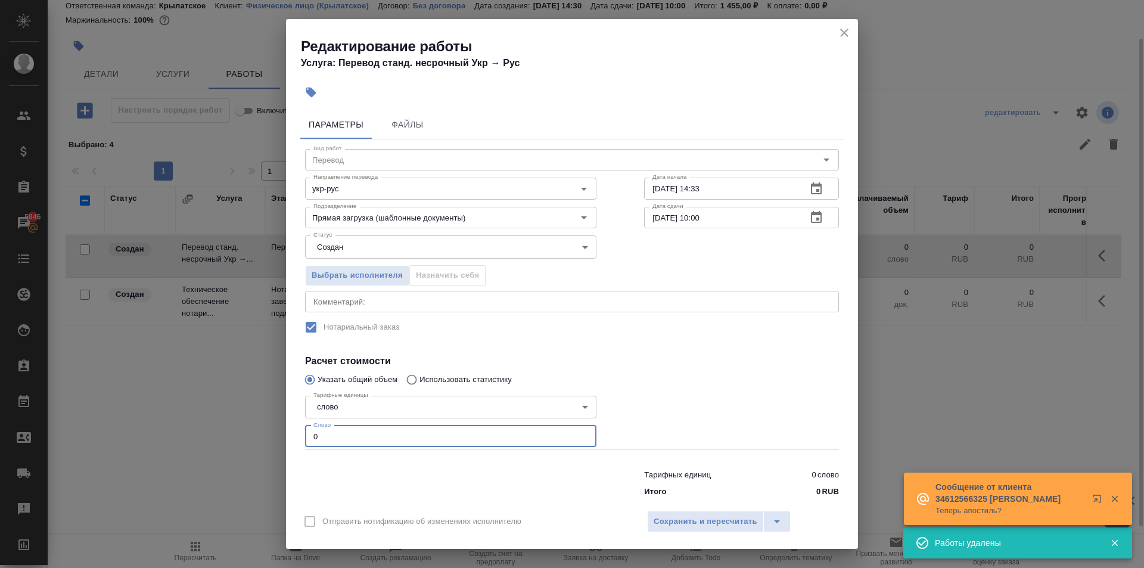
drag, startPoint x: 328, startPoint y: 441, endPoint x: 301, endPoint y: 437, distance: 26.5
click at [301, 437] on div "Тарифные единицы слово 5a8b1489cc6b4906c91bfd90 Тарифные единицы Слово 0 Слово" at bounding box center [450, 420] width 339 height 107
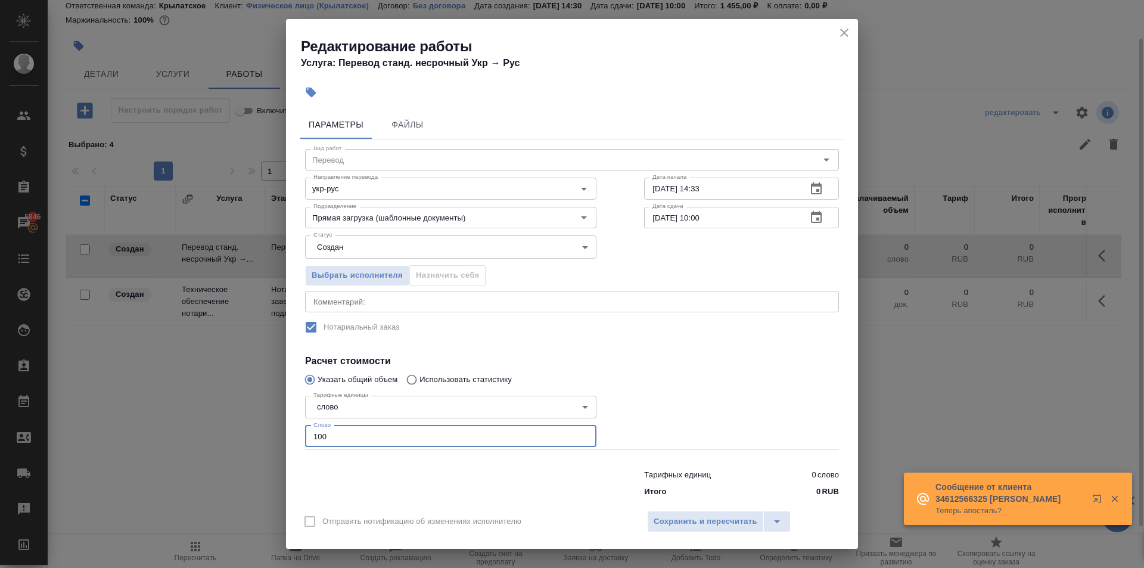
type input "100"
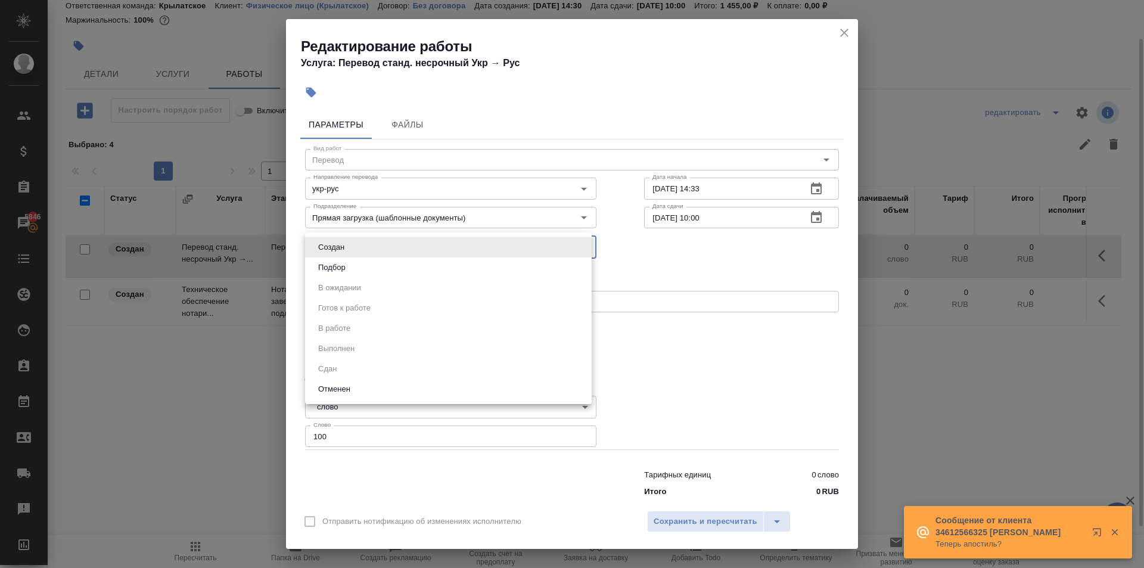
click at [343, 256] on body "🙏 .cls-1 fill:#fff; AWATERA Kasymov Timur Клиенты Спецификации Заказы 5846 Чаты…" at bounding box center [572, 284] width 1144 height 568
click at [333, 275] on li "Подбор" at bounding box center [448, 267] width 287 height 20
type input "recruiting"
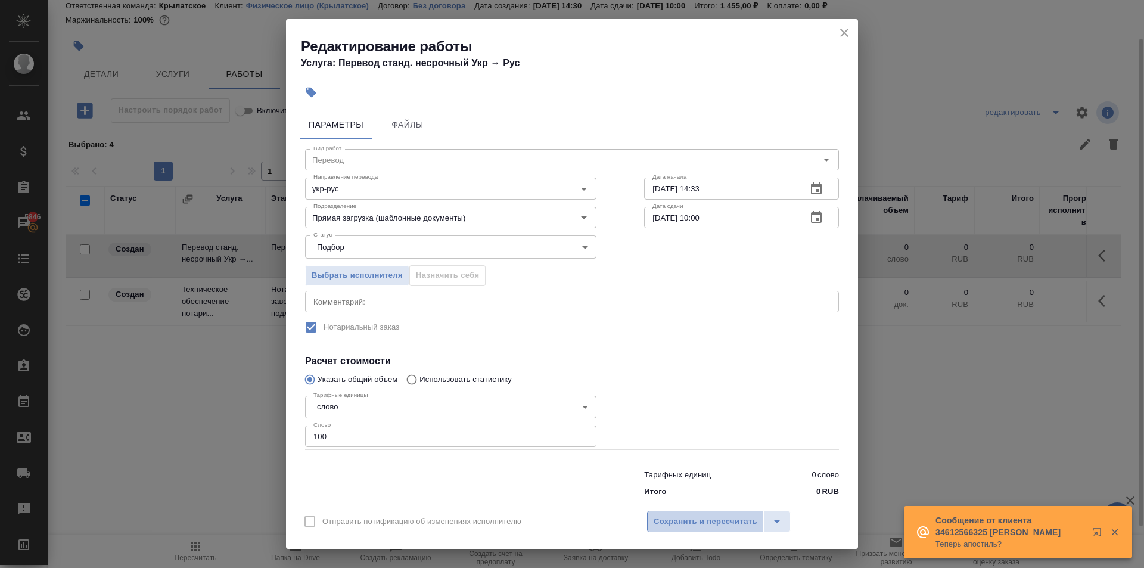
click at [676, 516] on span "Сохранить и пересчитать" at bounding box center [706, 522] width 104 height 14
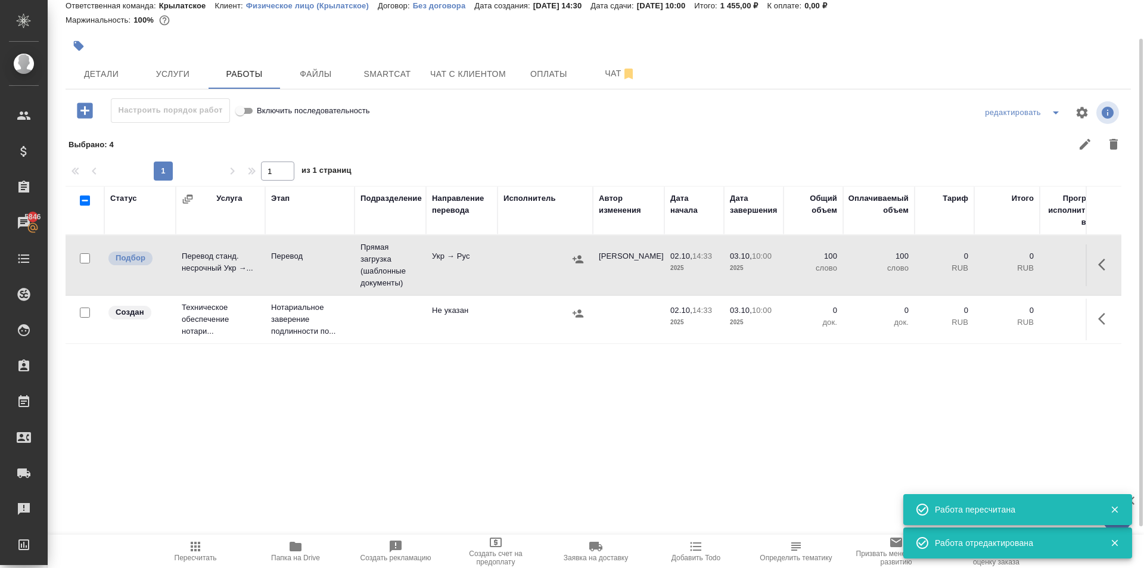
click at [1097, 324] on button "button" at bounding box center [1105, 318] width 29 height 29
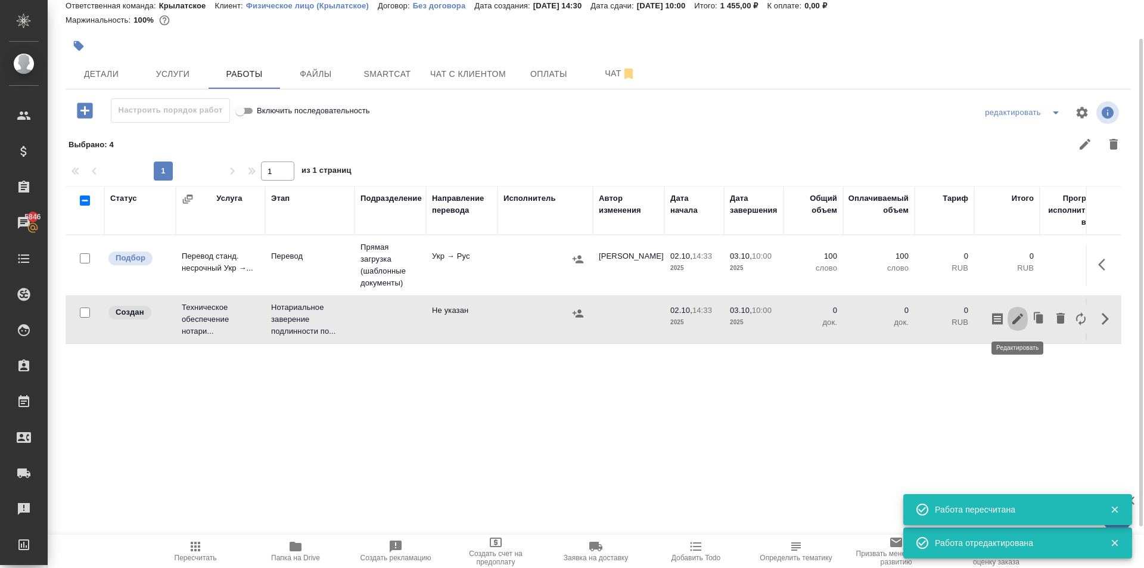
click at [1019, 326] on button "button" at bounding box center [1017, 318] width 20 height 29
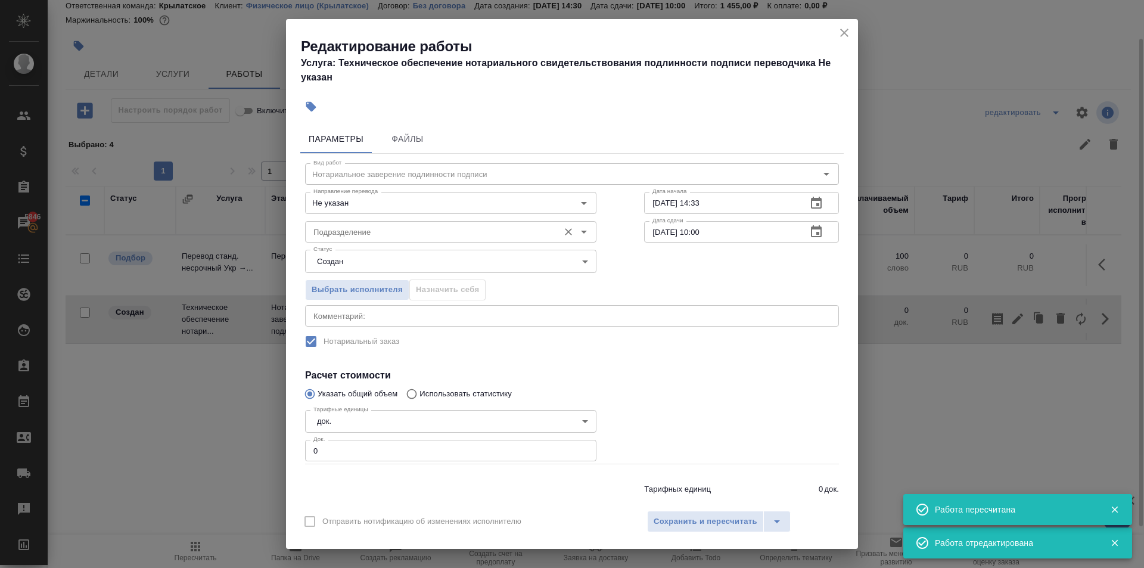
click at [397, 225] on input "Подразделение" at bounding box center [431, 232] width 244 height 14
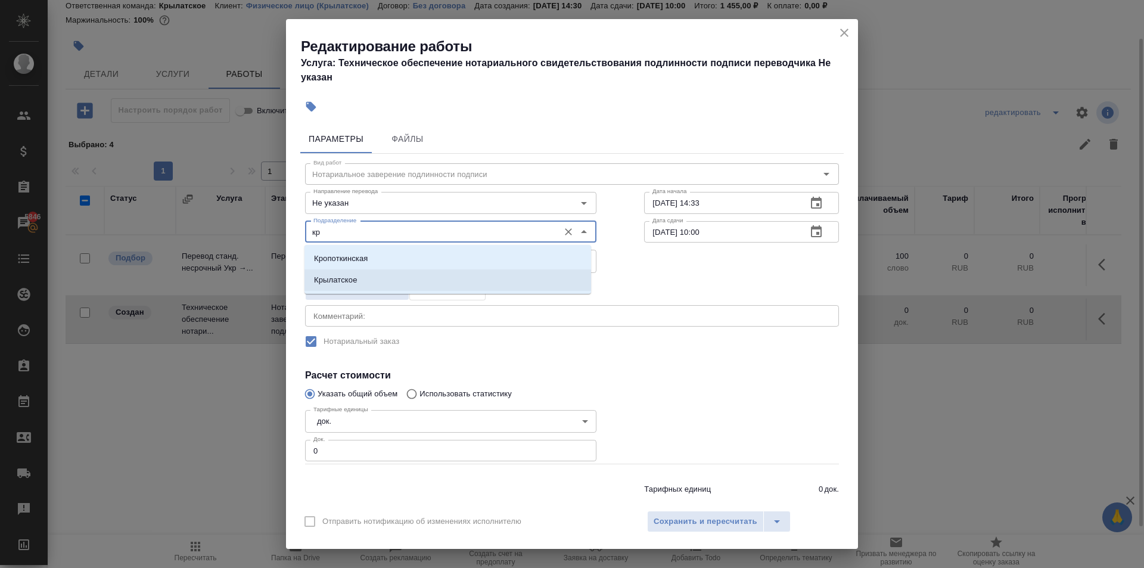
click at [340, 275] on p "Крылатское" at bounding box center [335, 280] width 43 height 12
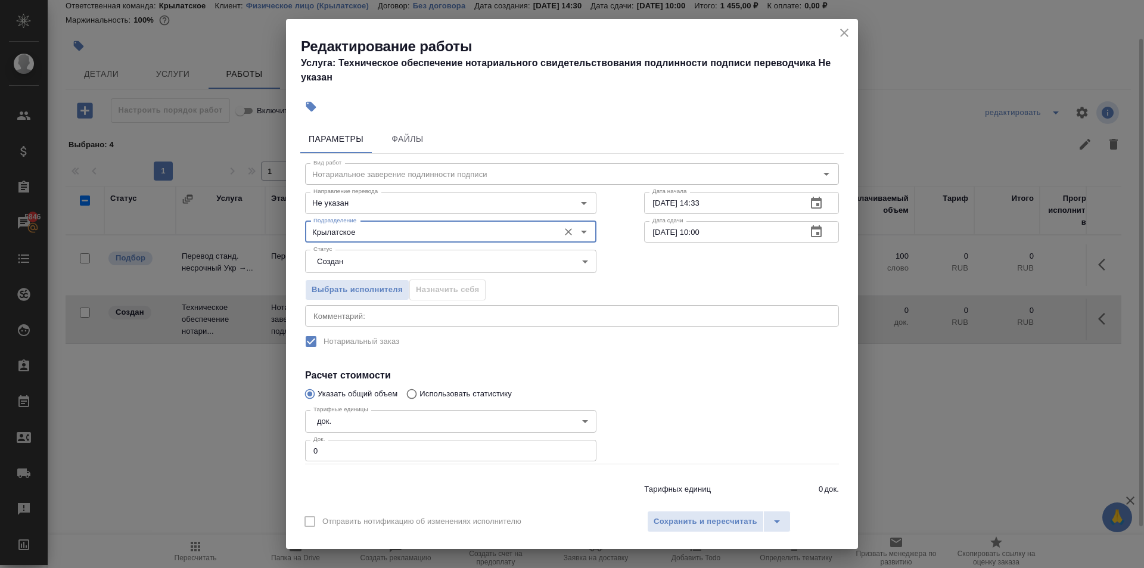
type input "Крылатское"
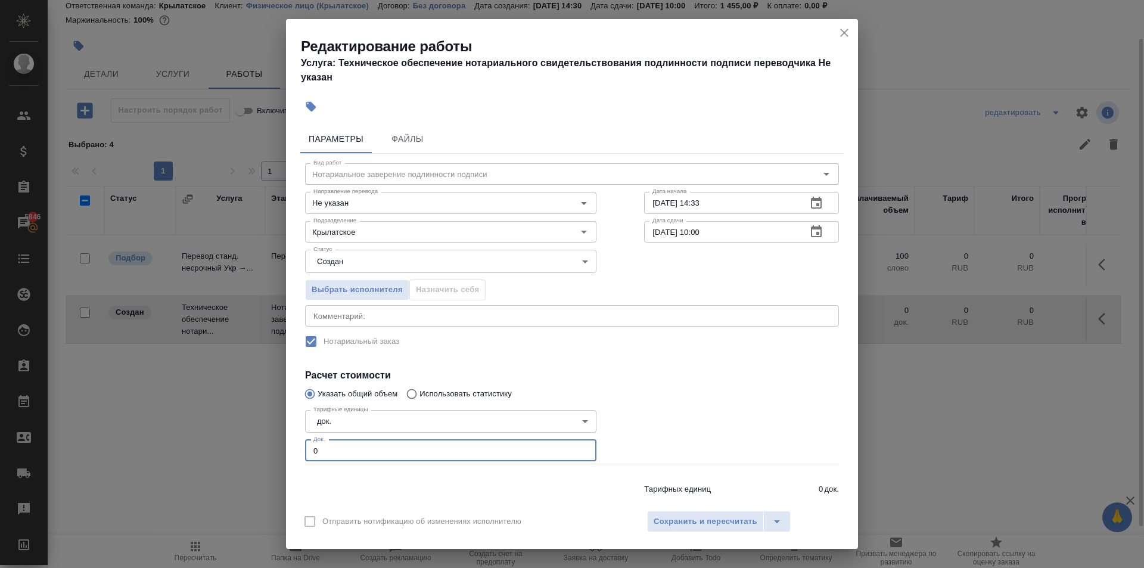
drag, startPoint x: 325, startPoint y: 442, endPoint x: 287, endPoint y: 438, distance: 38.9
click at [287, 438] on div "Параметры Файлы Вид работ Нотариальное заверение подлинности подписи Вид работ …" at bounding box center [572, 311] width 572 height 383
type input "1"
click at [697, 518] on span "Сохранить и пересчитать" at bounding box center [706, 522] width 104 height 14
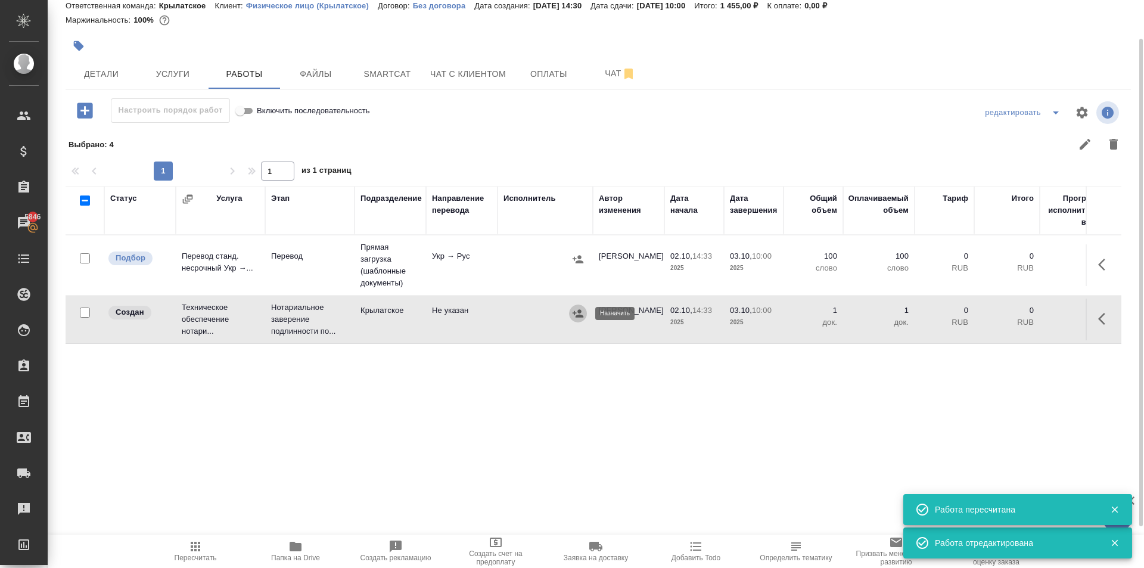
click at [577, 312] on icon "button" at bounding box center [578, 313] width 12 height 12
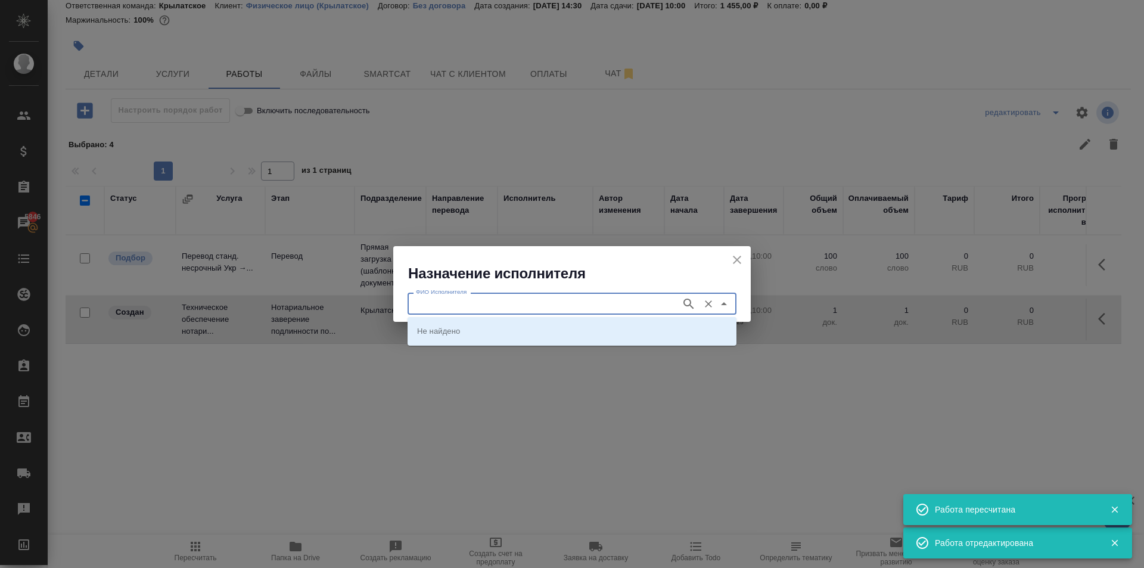
click at [489, 297] on input "ФИО Исполнителя" at bounding box center [543, 303] width 264 height 14
type input "мацу"
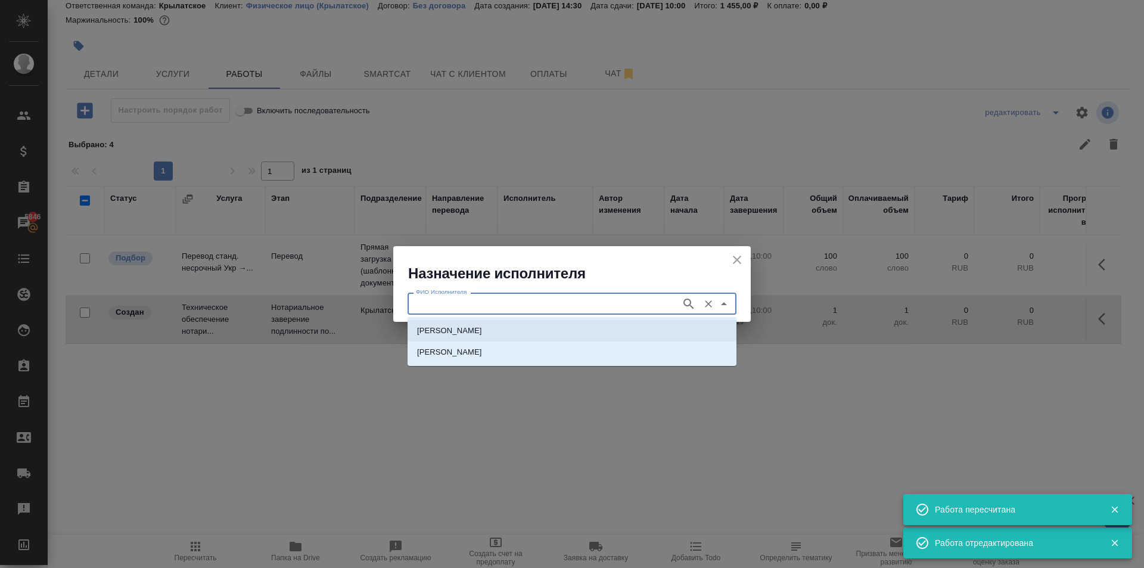
drag, startPoint x: 469, startPoint y: 316, endPoint x: 467, endPoint y: 323, distance: 6.8
click at [467, 322] on li "НОТАРИУС Мацуленко Юлия Юрьевна" at bounding box center [572, 330] width 329 height 21
type input "НОТАРИУС Мацуленко Юлия Юрьевна"
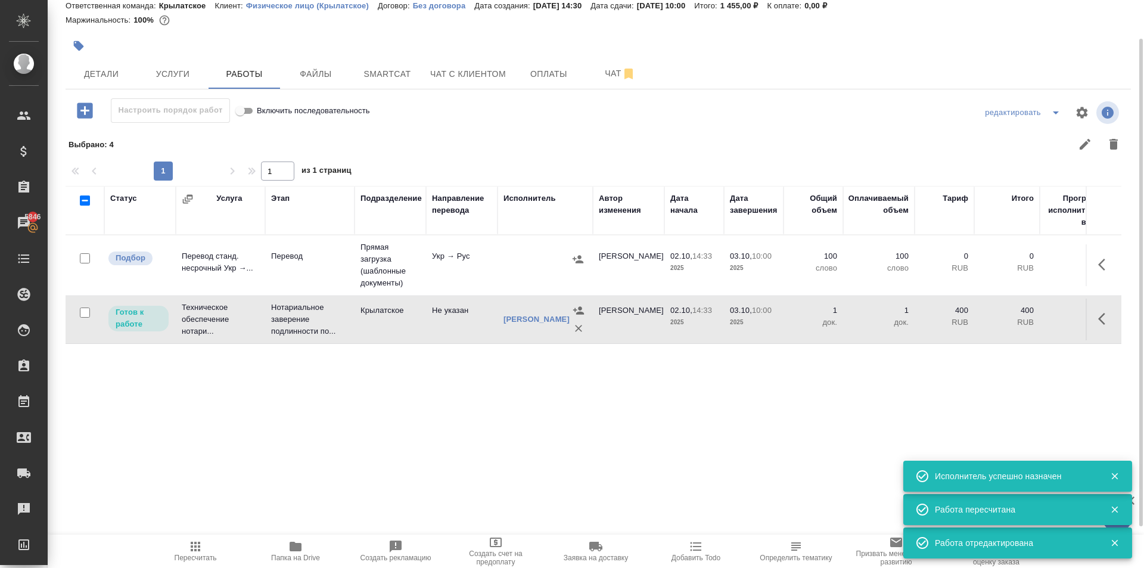
click at [192, 555] on span "Пересчитать" at bounding box center [196, 557] width 42 height 8
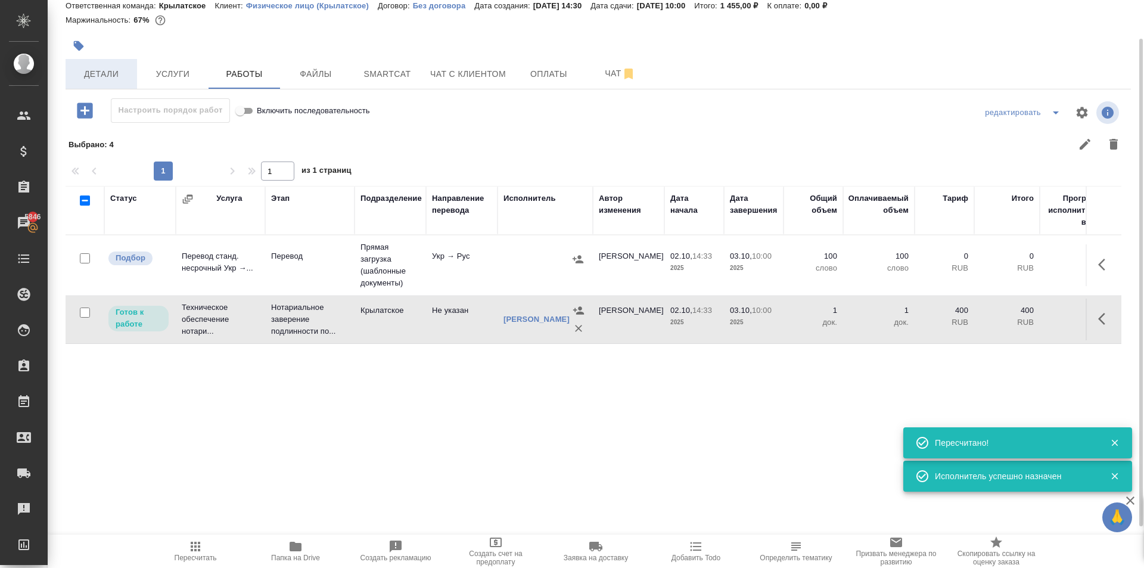
click at [120, 69] on span "Детали" at bounding box center [101, 74] width 57 height 15
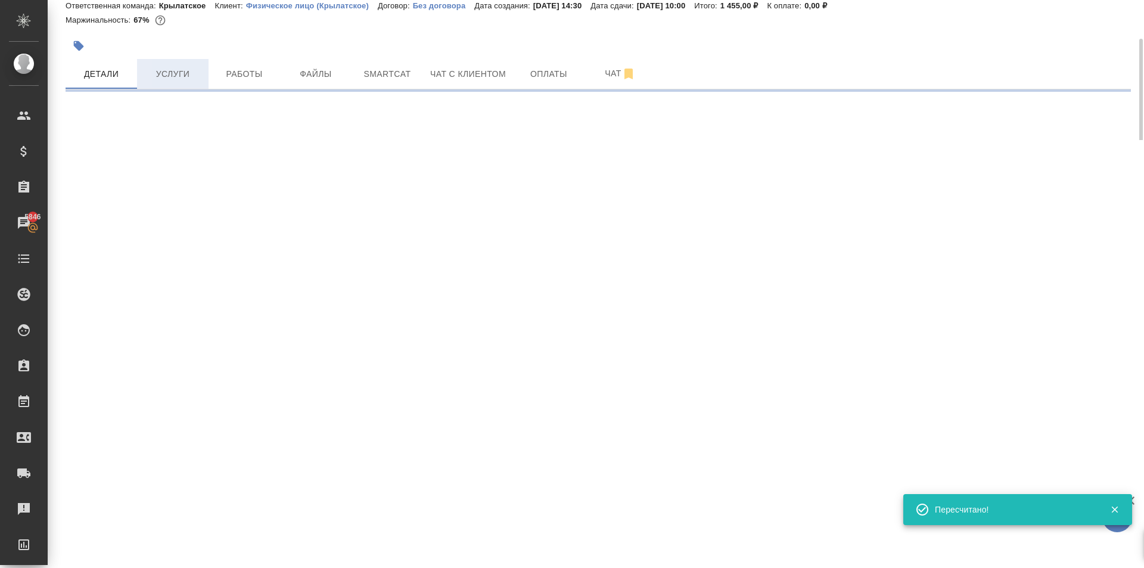
select select "RU"
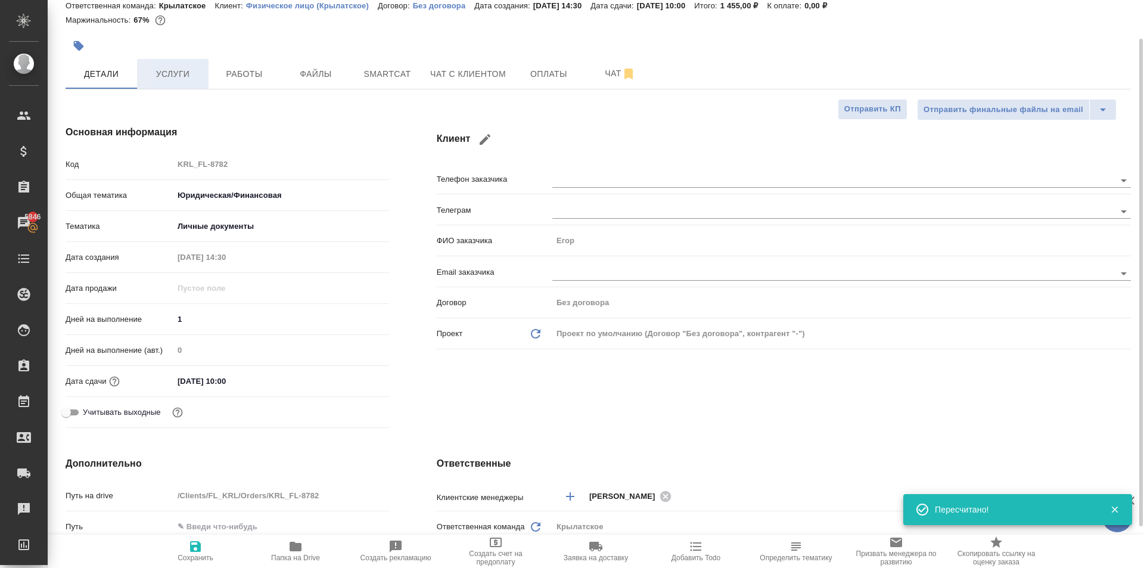
type textarea "x"
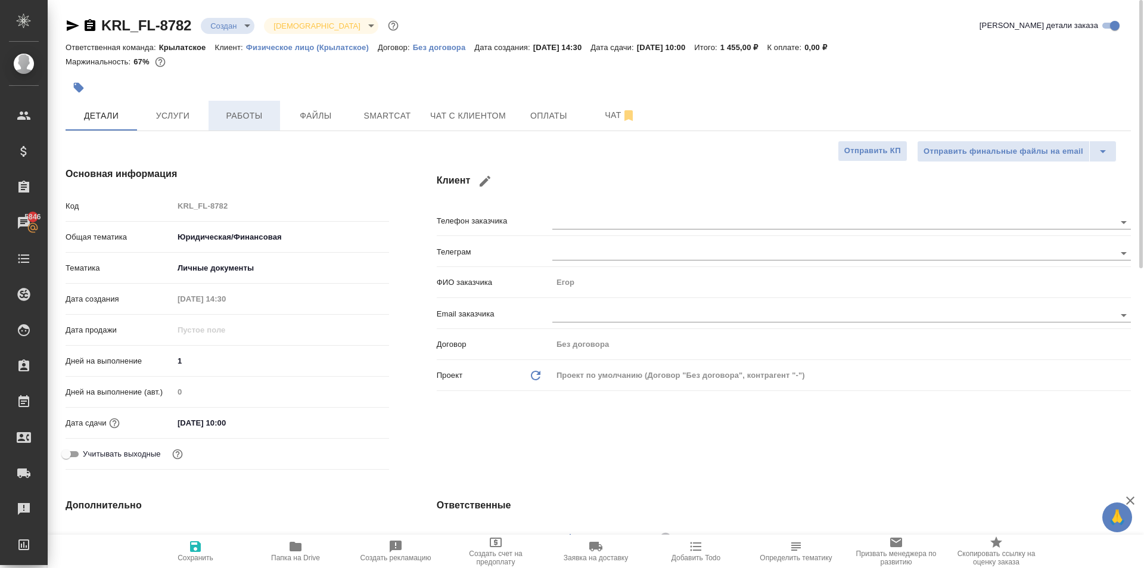
click at [231, 107] on button "Работы" at bounding box center [244, 116] width 71 height 30
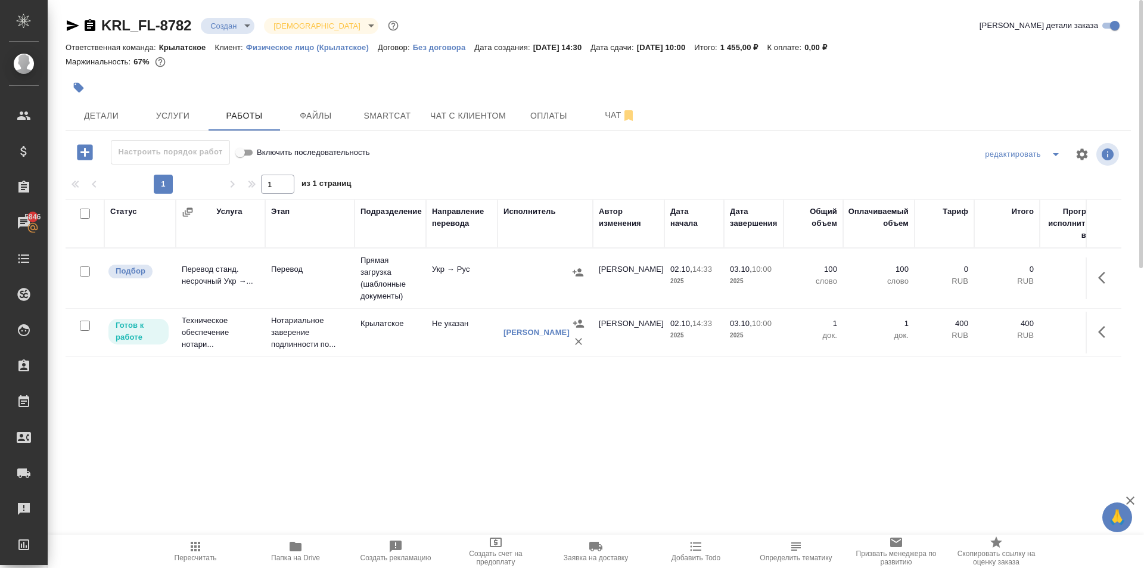
drag, startPoint x: 194, startPoint y: 555, endPoint x: 216, endPoint y: 546, distance: 23.8
click at [194, 554] on span "Пересчитать" at bounding box center [196, 557] width 42 height 8
drag, startPoint x: 181, startPoint y: 546, endPoint x: 192, endPoint y: 544, distance: 11.6
click at [182, 546] on span "Пересчитать" at bounding box center [196, 550] width 86 height 23
click at [216, 552] on span "Пересчитать" at bounding box center [196, 550] width 86 height 23
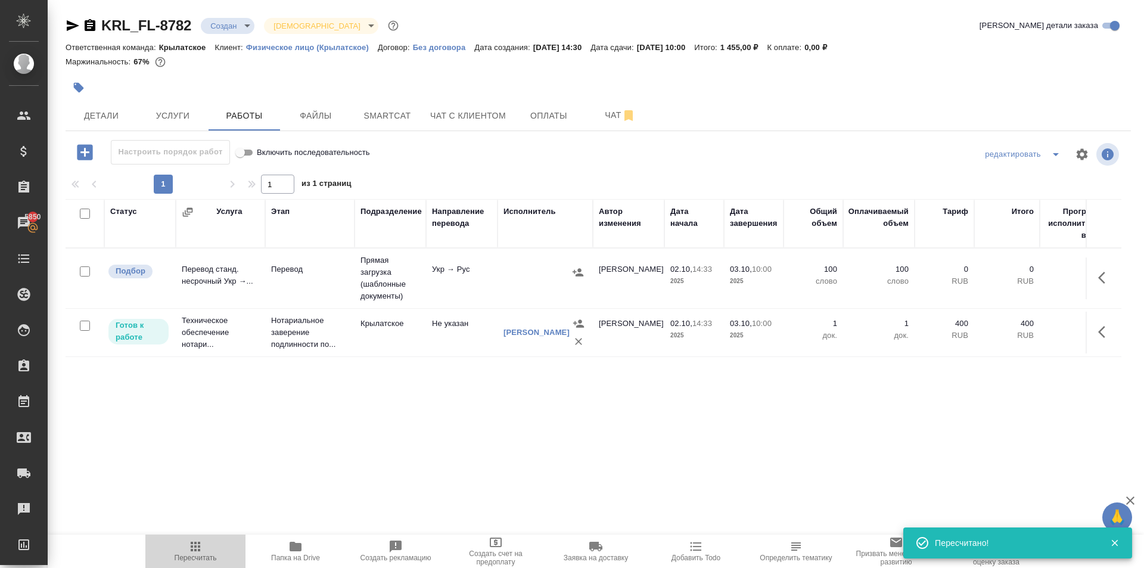
click at [216, 551] on span "Пересчитать" at bounding box center [196, 550] width 86 height 23
click at [102, 117] on span "Детали" at bounding box center [101, 115] width 57 height 15
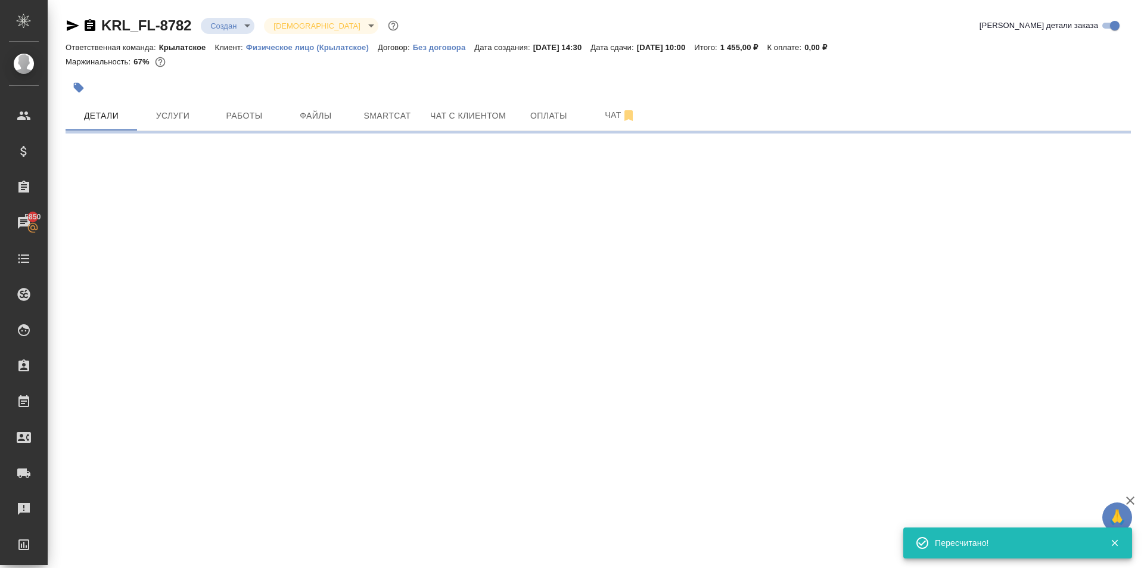
select select "RU"
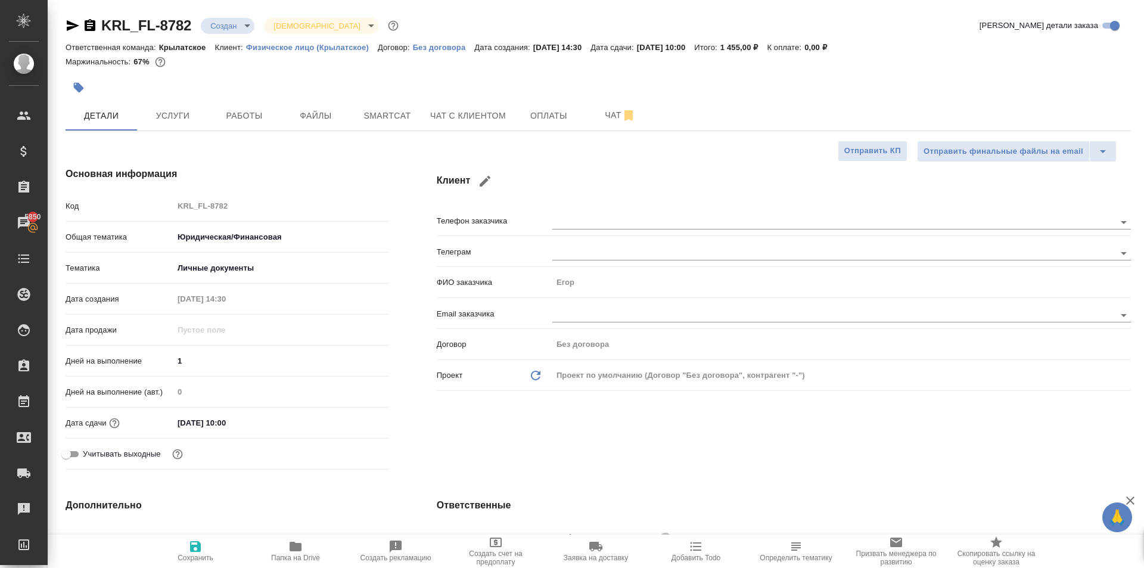
type textarea "x"
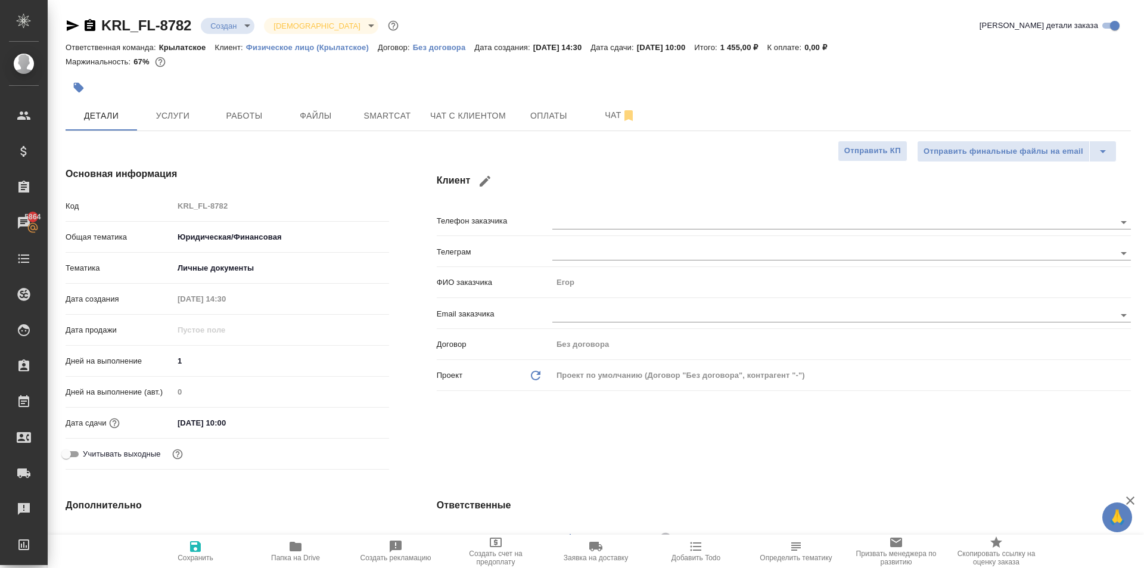
type textarea "x"
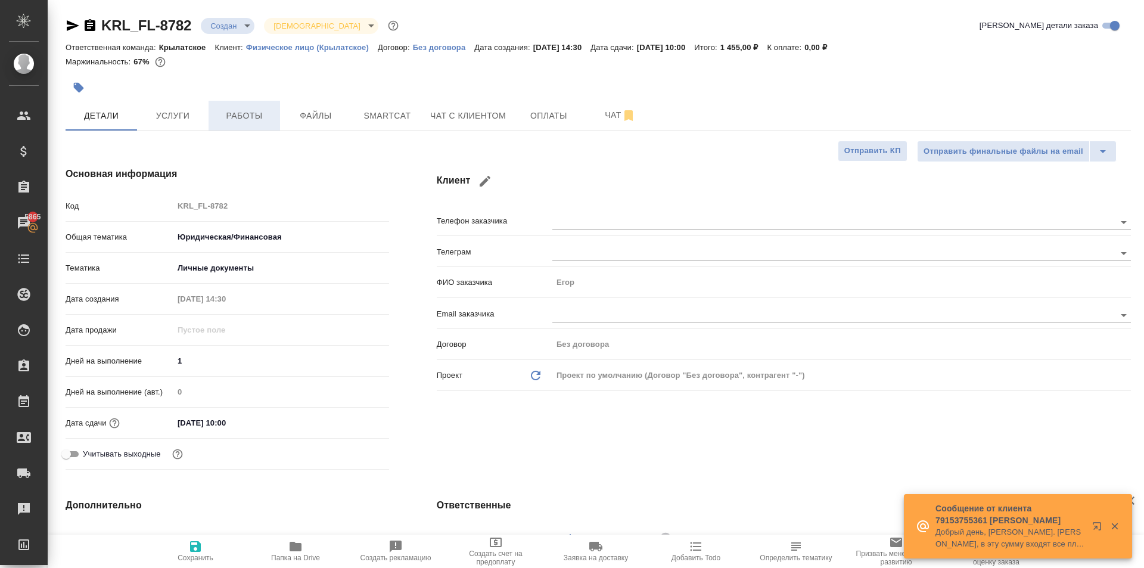
click at [267, 108] on button "Работы" at bounding box center [244, 116] width 71 height 30
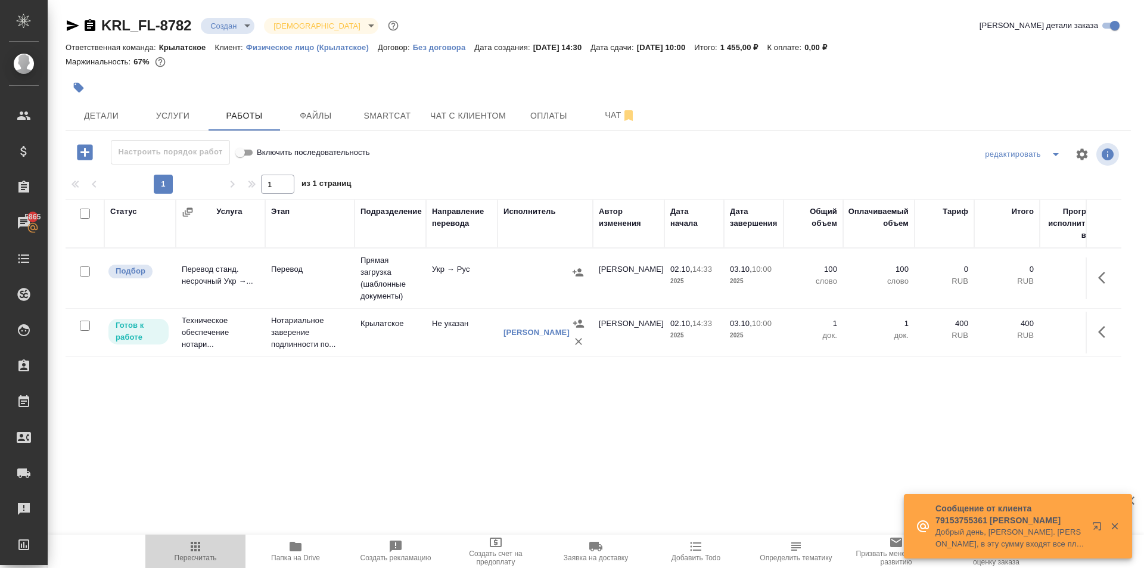
click at [187, 549] on span "Пересчитать" at bounding box center [196, 550] width 86 height 23
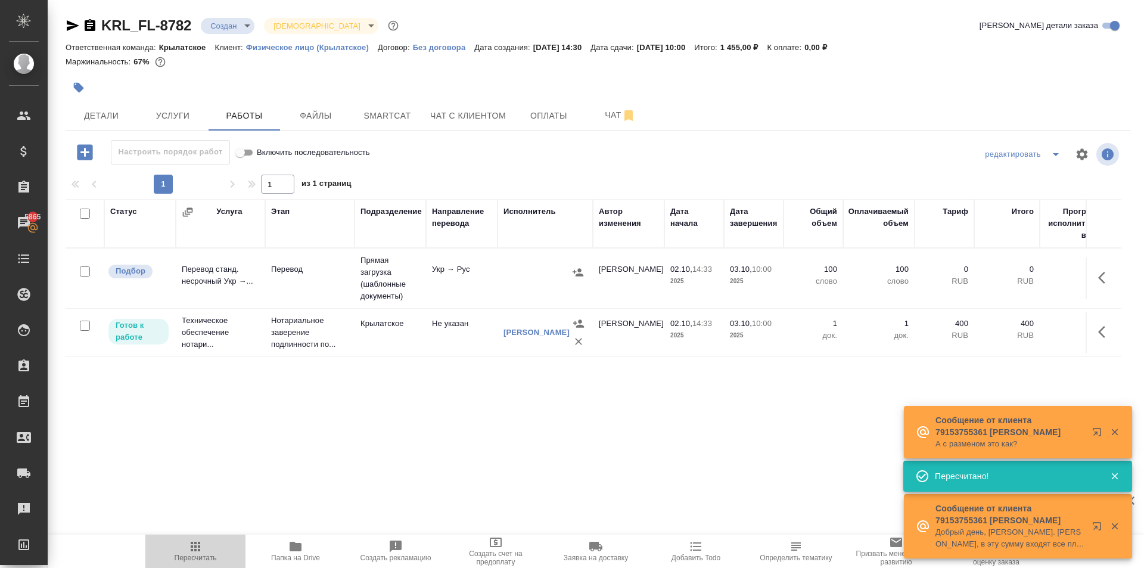
click at [200, 558] on span "Пересчитать" at bounding box center [196, 550] width 86 height 23
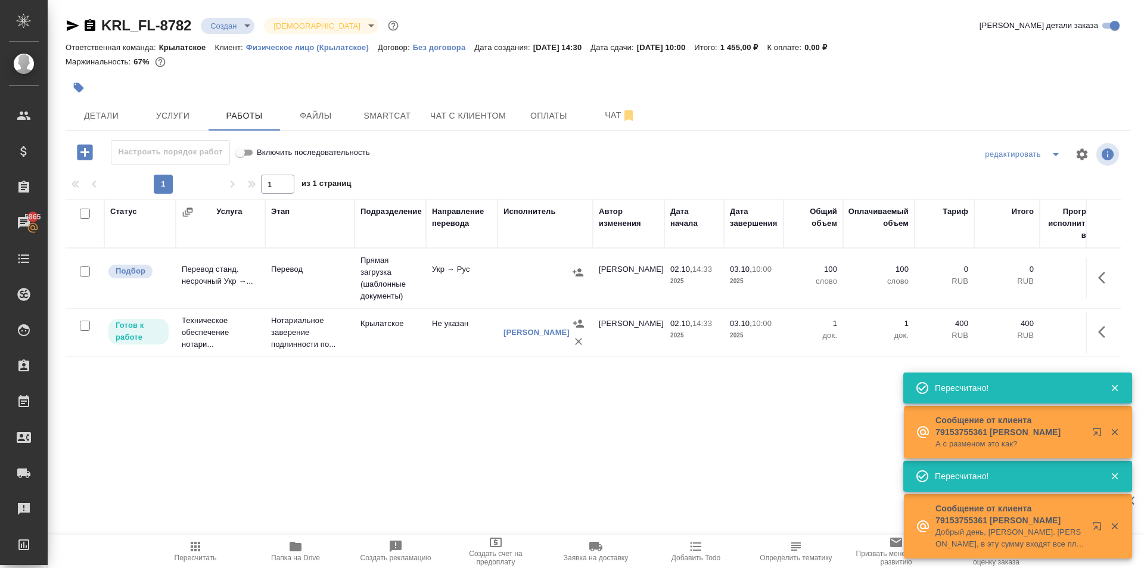
click at [119, 99] on div at bounding box center [421, 87] width 710 height 26
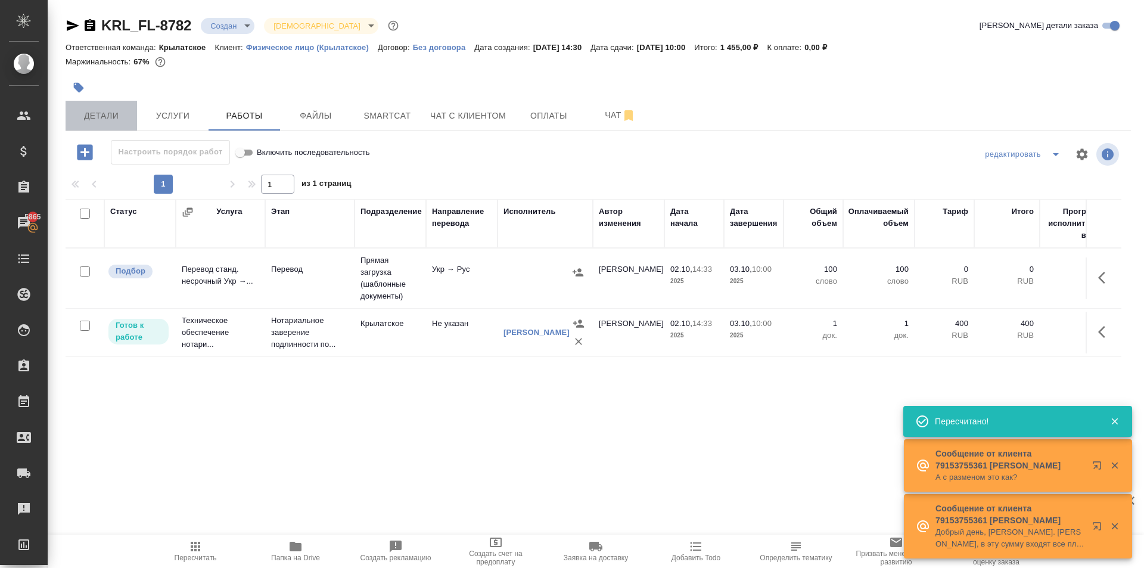
click at [119, 119] on span "Детали" at bounding box center [101, 115] width 57 height 15
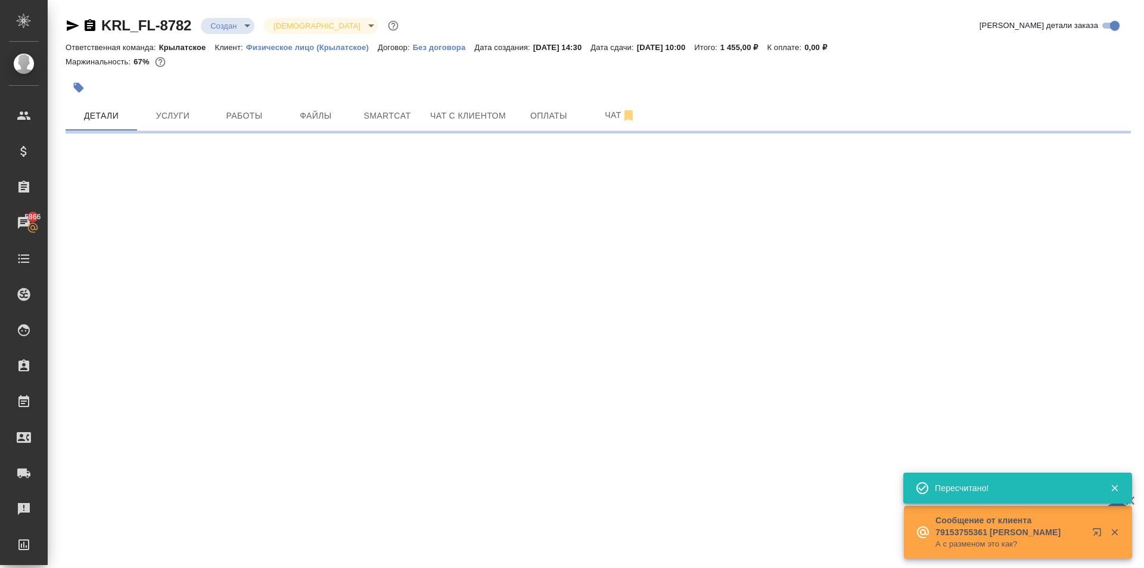
select select "RU"
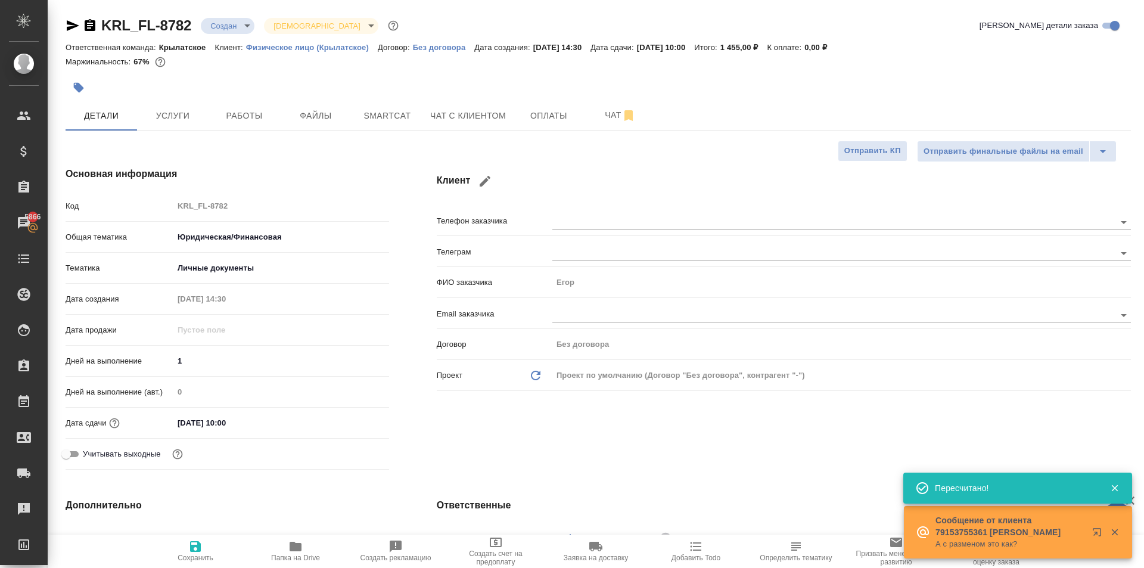
type textarea "x"
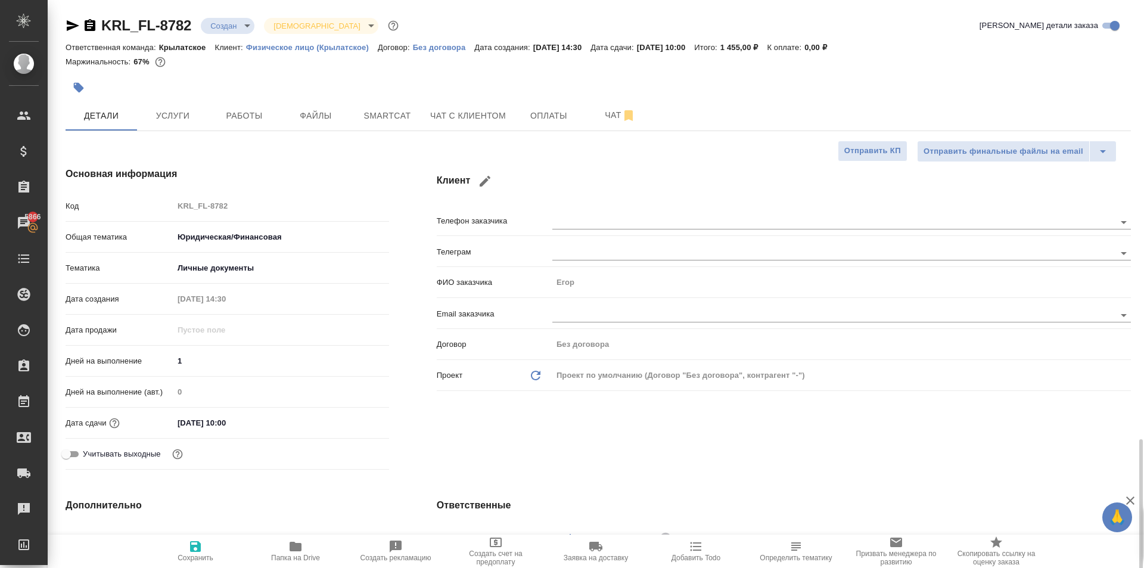
scroll to position [298, 0]
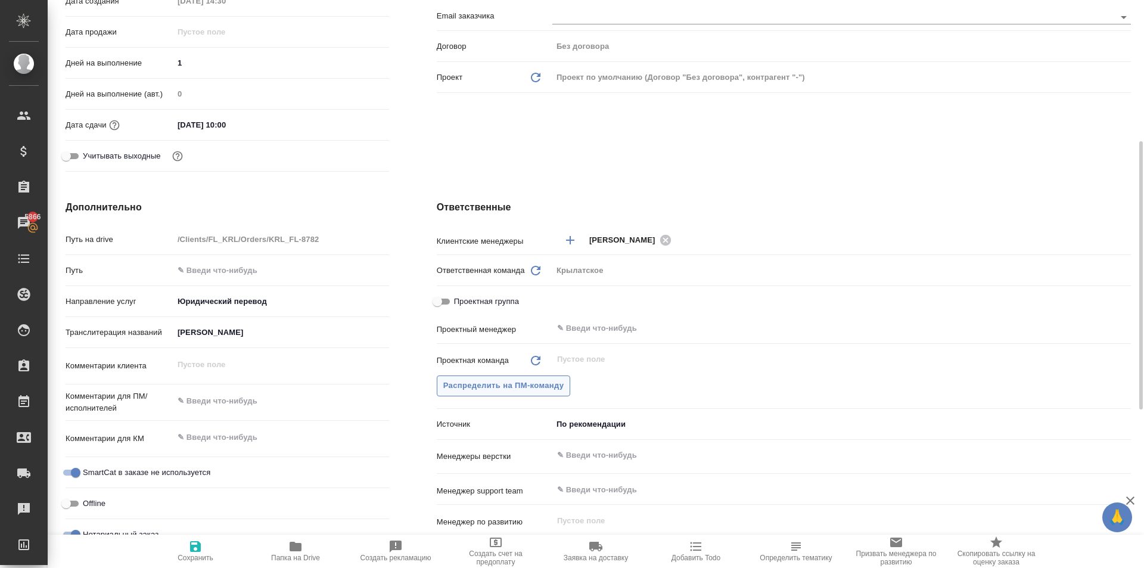
click at [545, 382] on span "Распределить на ПМ-команду" at bounding box center [503, 386] width 121 height 14
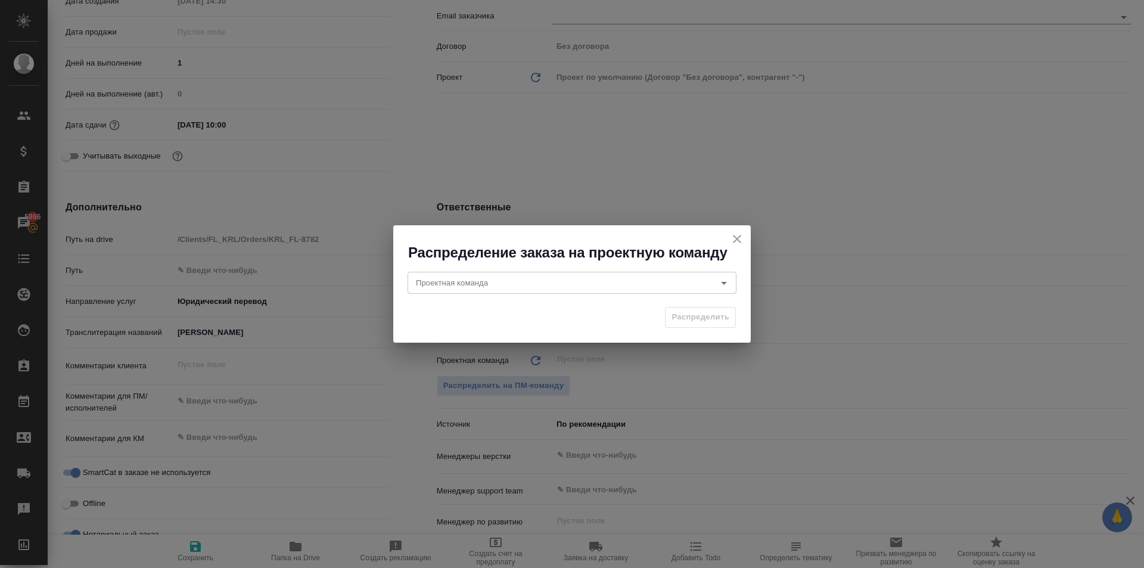
click at [467, 265] on div "Проектная команда Проектная команда" at bounding box center [571, 281] width 357 height 38
click at [464, 284] on input "Проектная команда" at bounding box center [552, 282] width 282 height 14
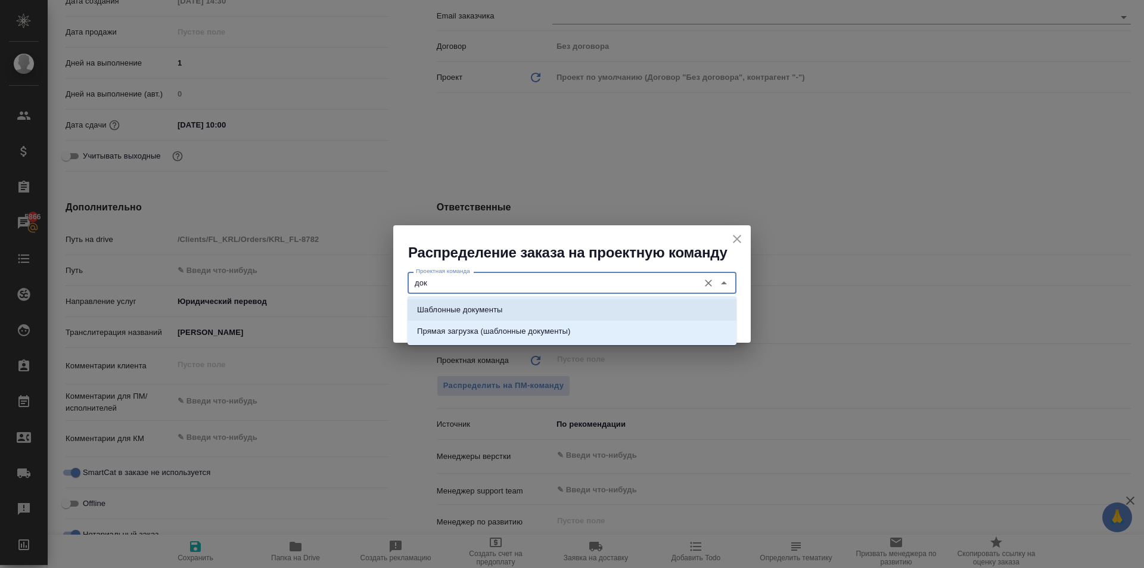
click at [500, 309] on p "Шаблонные документы" at bounding box center [459, 310] width 85 height 12
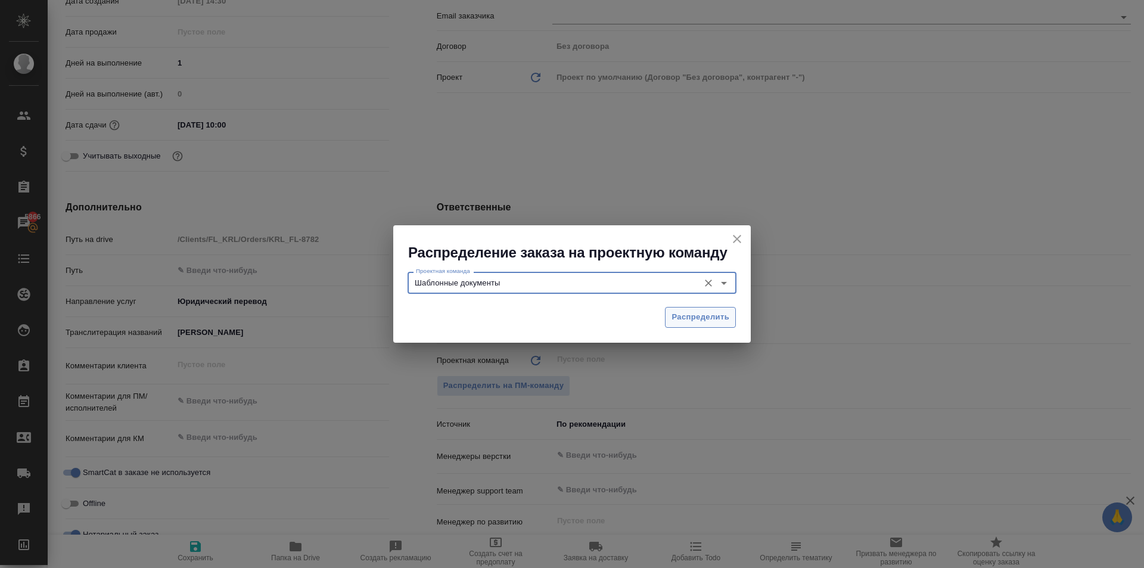
type input "Шаблонные документы"
click at [724, 321] on span "Распределить" at bounding box center [700, 317] width 58 height 14
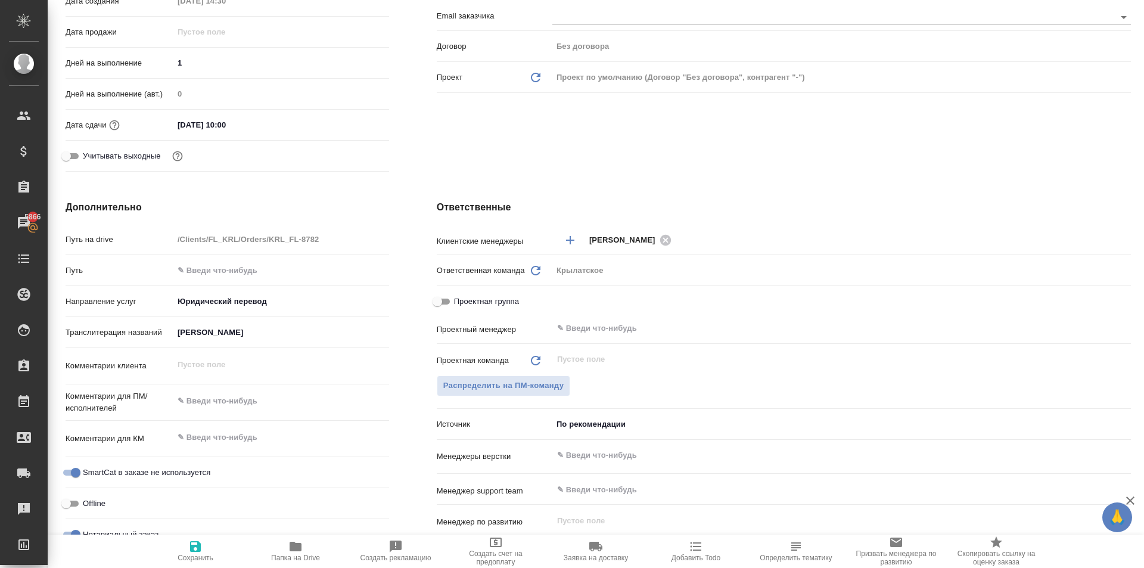
type textarea "x"
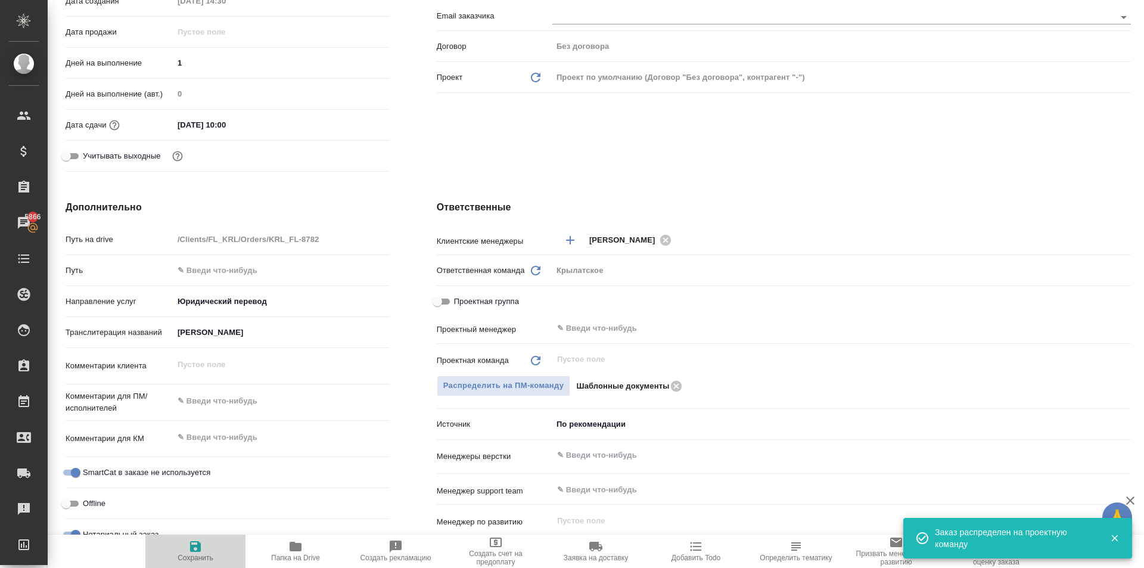
drag, startPoint x: 191, startPoint y: 561, endPoint x: 217, endPoint y: 512, distance: 55.7
click at [191, 560] on span "Сохранить" at bounding box center [196, 557] width 36 height 8
type textarea "x"
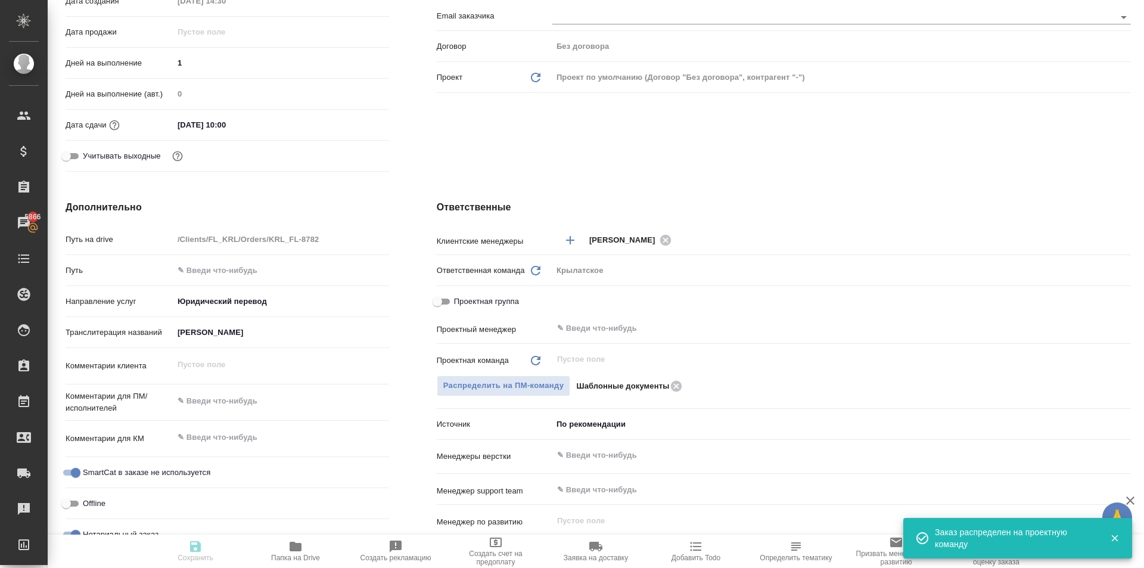
type textarea "x"
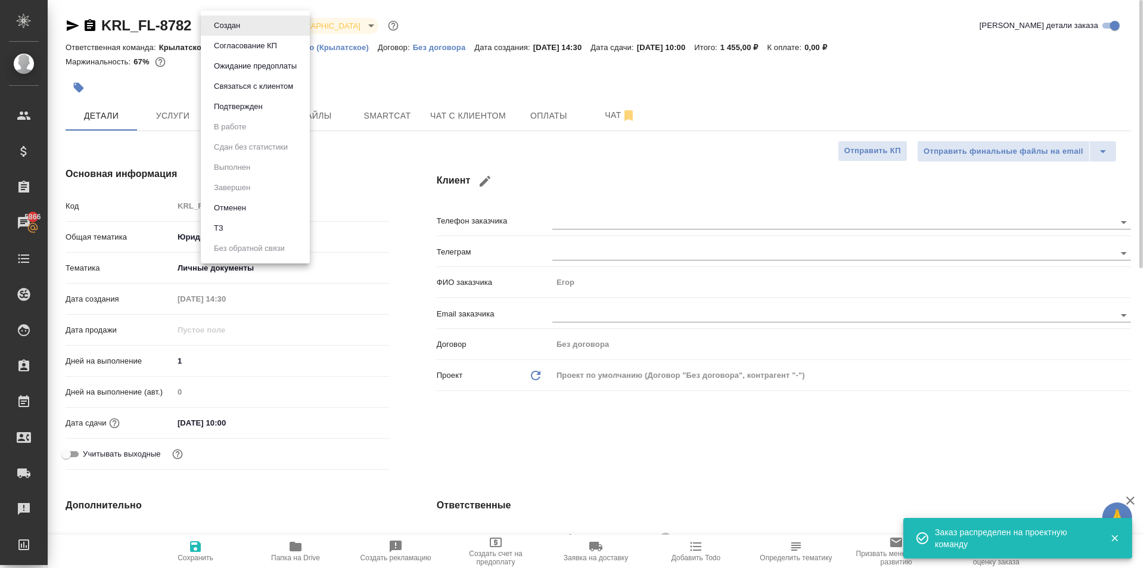
click at [234, 25] on body "🙏 .cls-1 fill:#fff; AWATERA Kasymov Timur Клиенты Спецификации Заказы 5866 Чаты…" at bounding box center [572, 284] width 1144 height 568
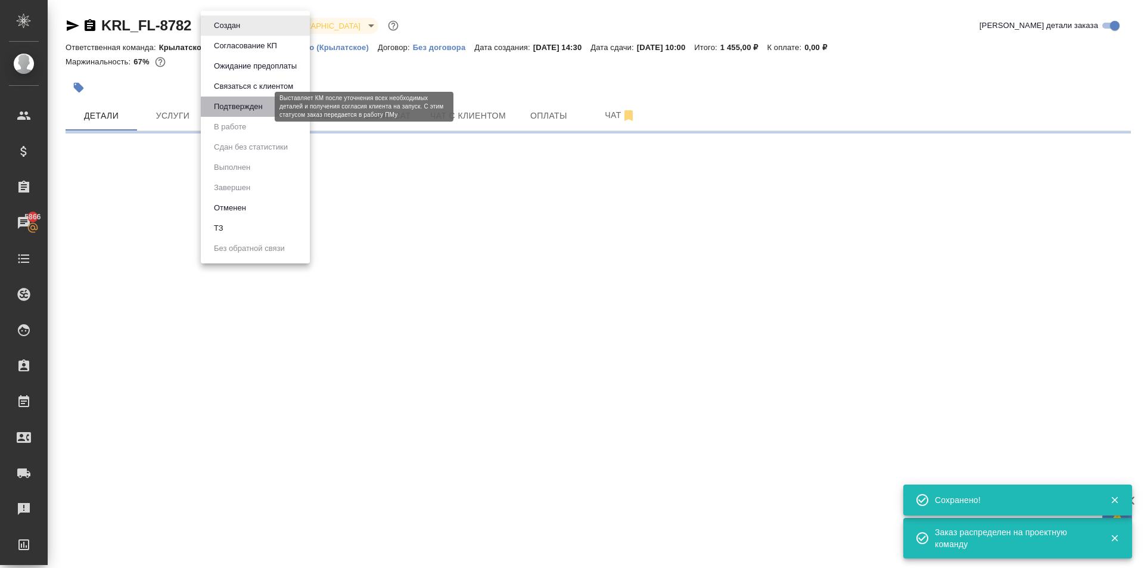
drag, startPoint x: 242, startPoint y: 100, endPoint x: 248, endPoint y: 104, distance: 6.4
click at [244, 100] on button "Подтвержден" at bounding box center [238, 106] width 56 height 13
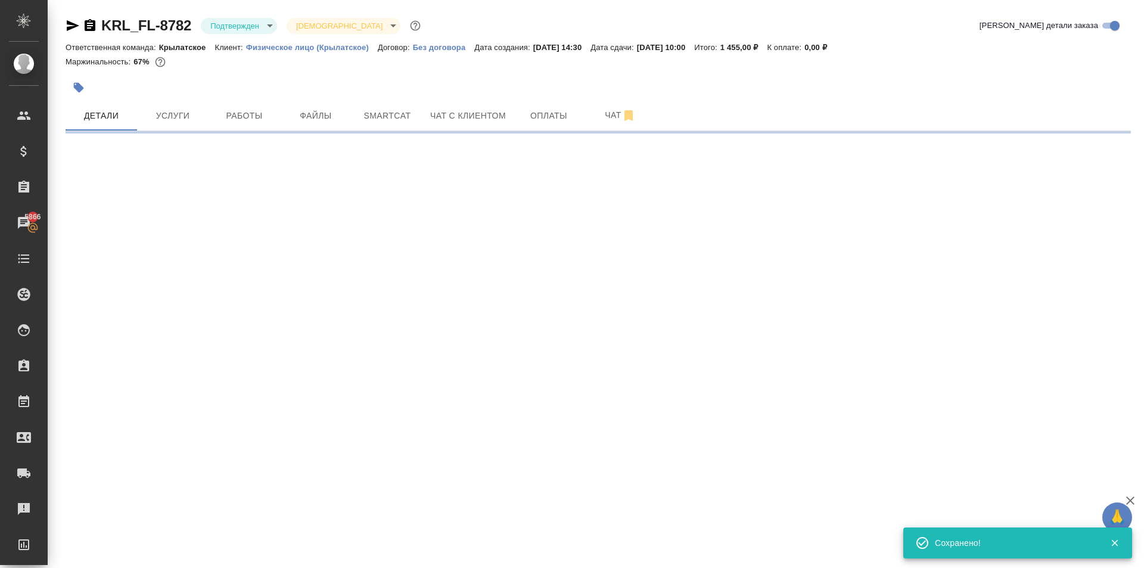
select select "RU"
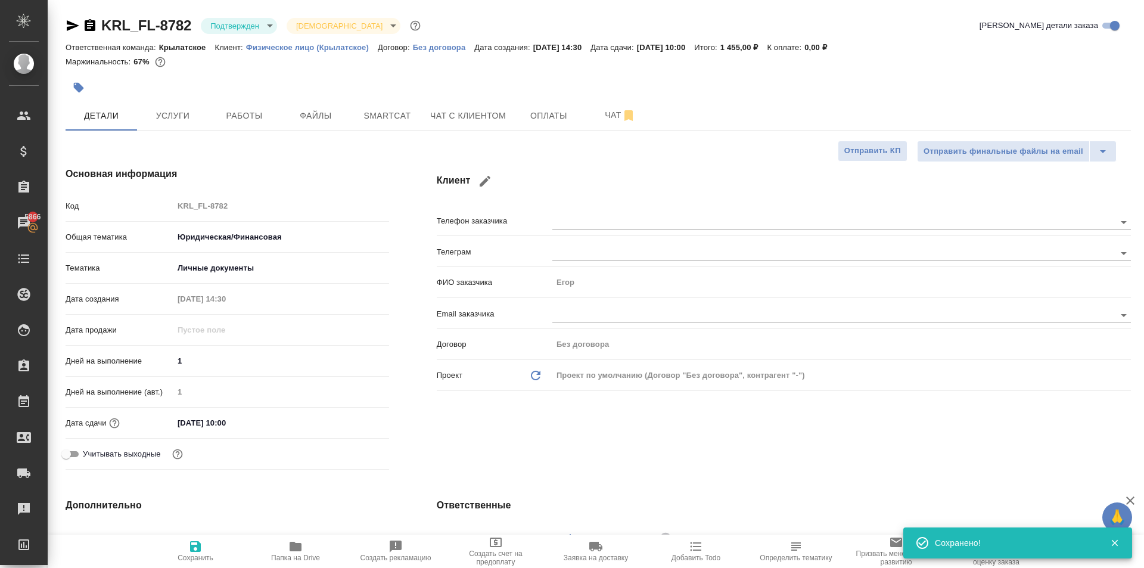
type textarea "x"
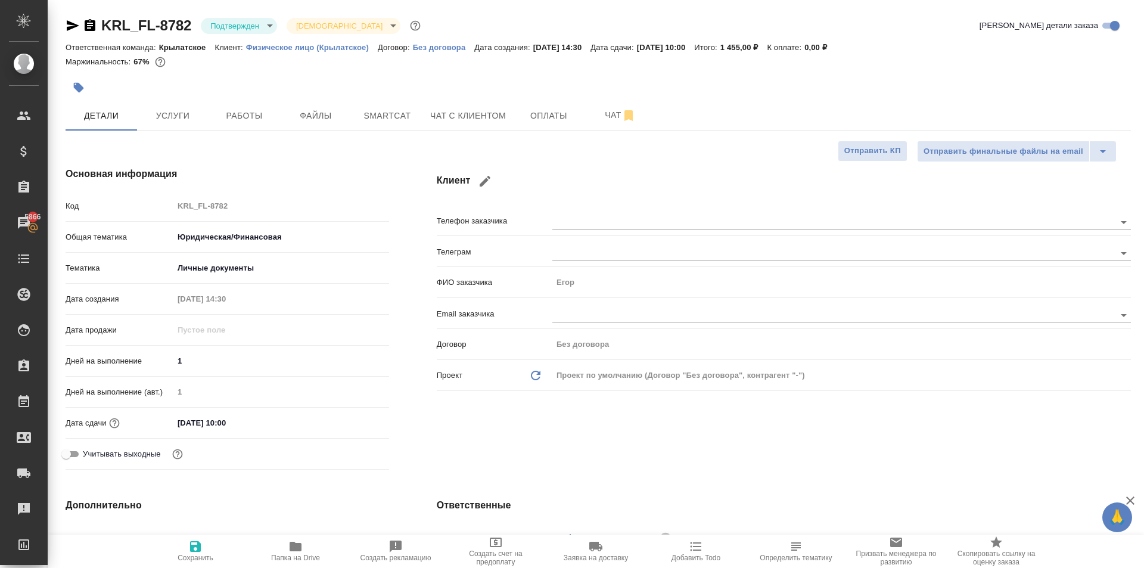
type input "02.10.2025 15:03"
type textarea "x"
click at [187, 552] on span "Сохранить" at bounding box center [196, 550] width 86 height 23
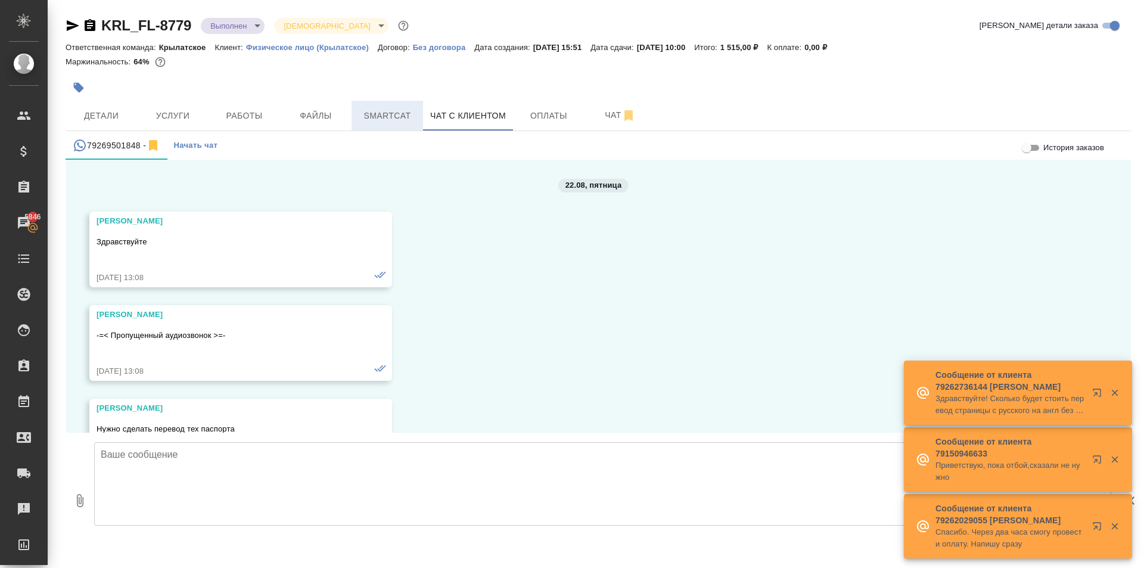
scroll to position [6791, 0]
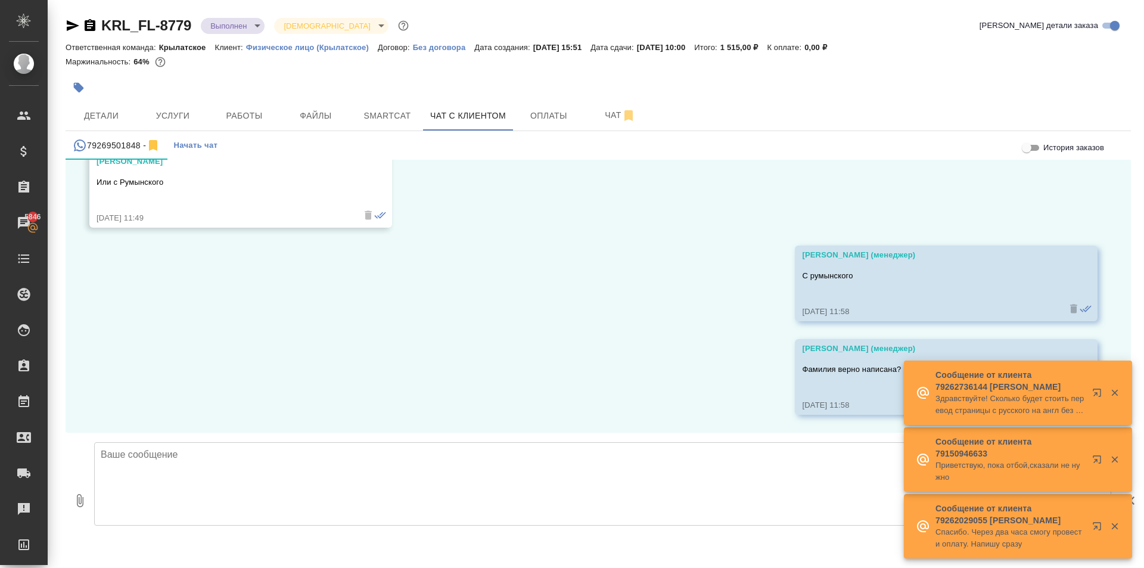
click at [292, 462] on textarea at bounding box center [602, 483] width 1017 height 83
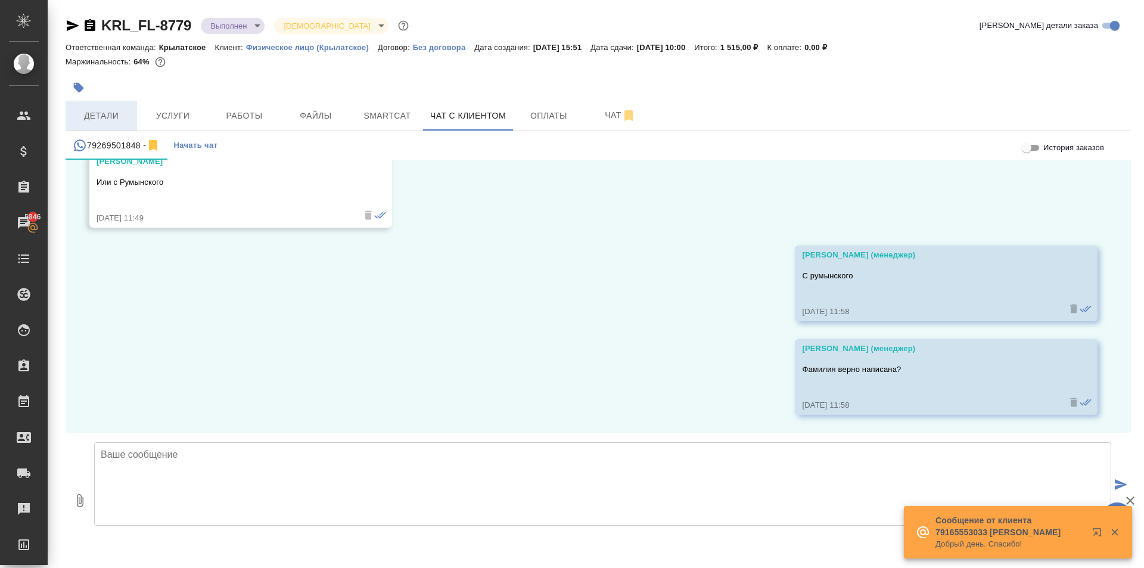
click at [101, 101] on button "Детали" at bounding box center [101, 116] width 71 height 30
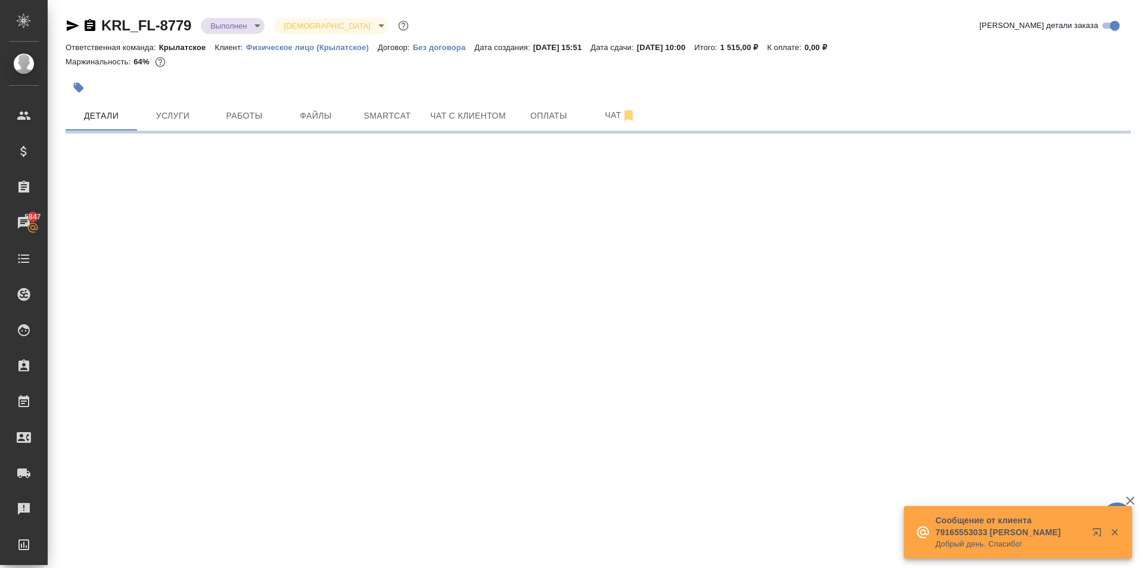
select select "RU"
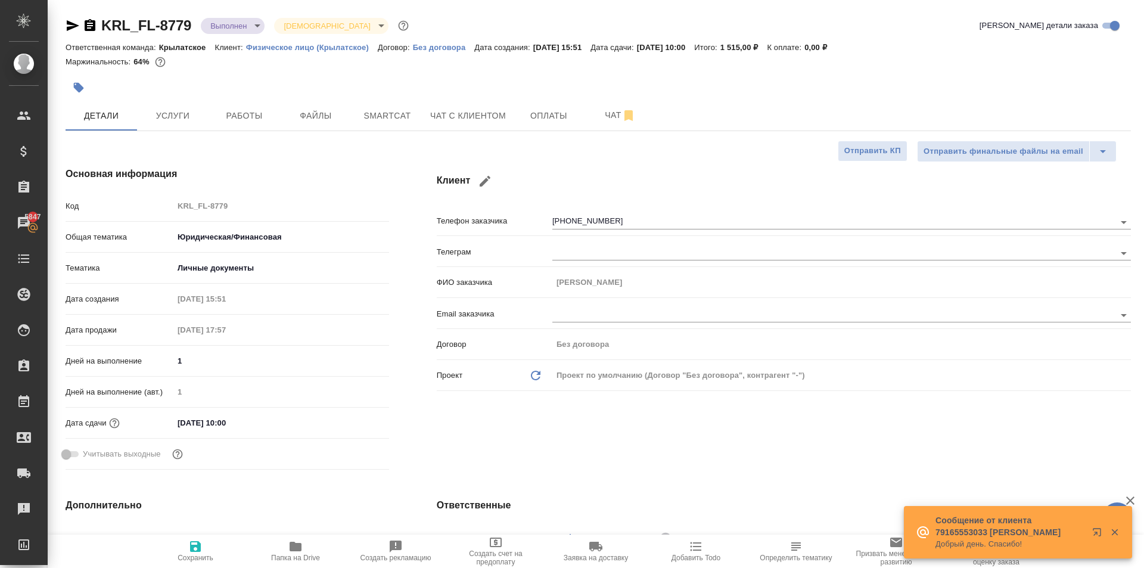
type textarea "x"
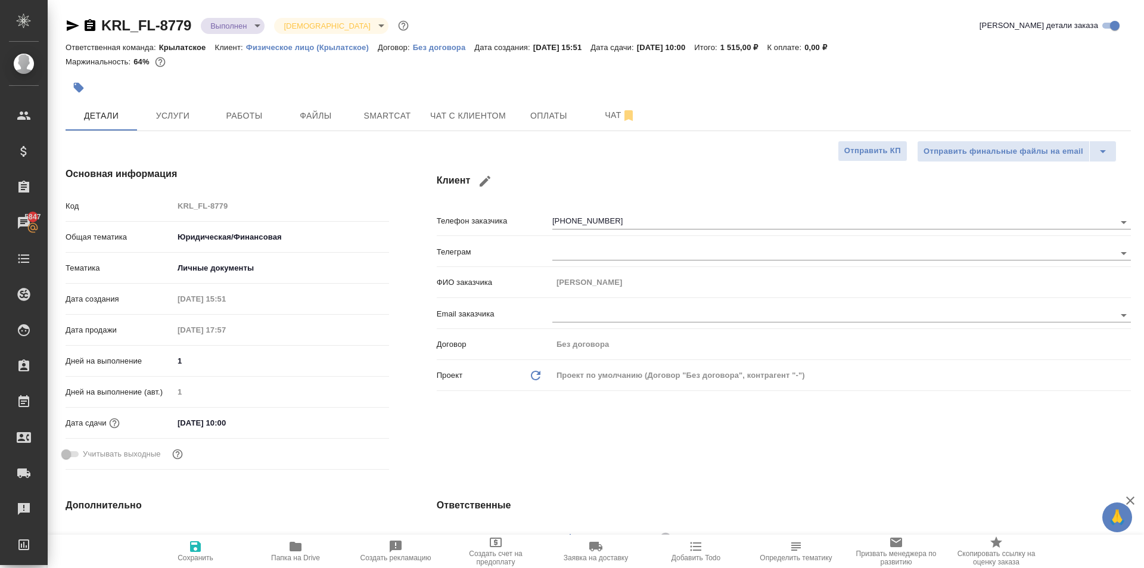
click at [406, 252] on div "Основная информация Код KRL_FL-8779 Общая тематика Юридическая/Финансовая yr-fn…" at bounding box center [227, 320] width 371 height 355
drag, startPoint x: 321, startPoint y: 181, endPoint x: 336, endPoint y: 161, distance: 25.0
click at [321, 178] on h4 "Основная информация" at bounding box center [228, 174] width 324 height 14
click at [390, 118] on span "Smartcat" at bounding box center [387, 115] width 57 height 15
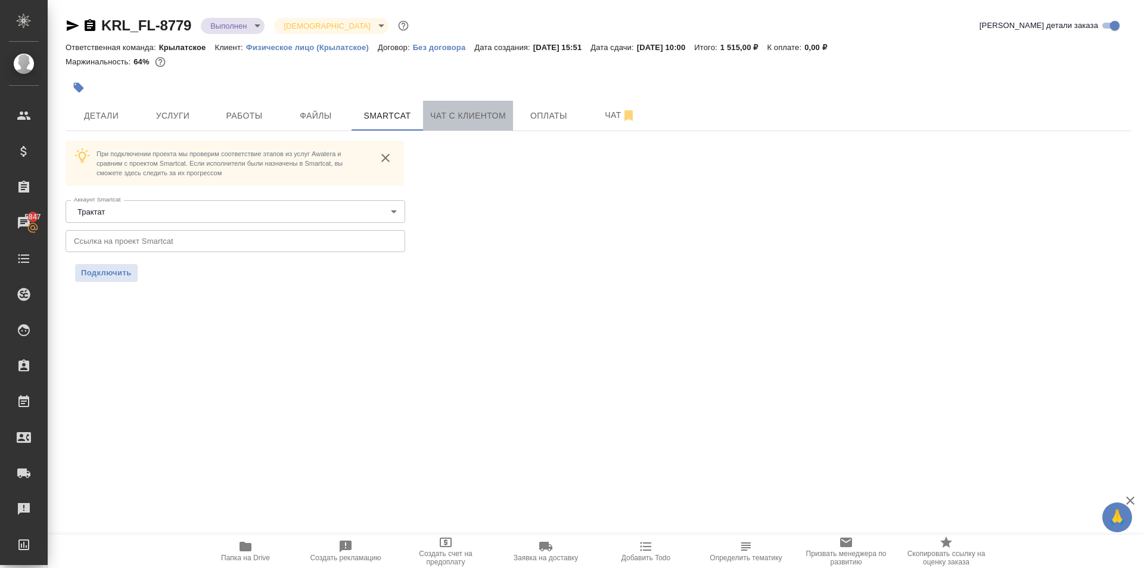
click at [459, 127] on button "Чат с клиентом" at bounding box center [468, 116] width 90 height 30
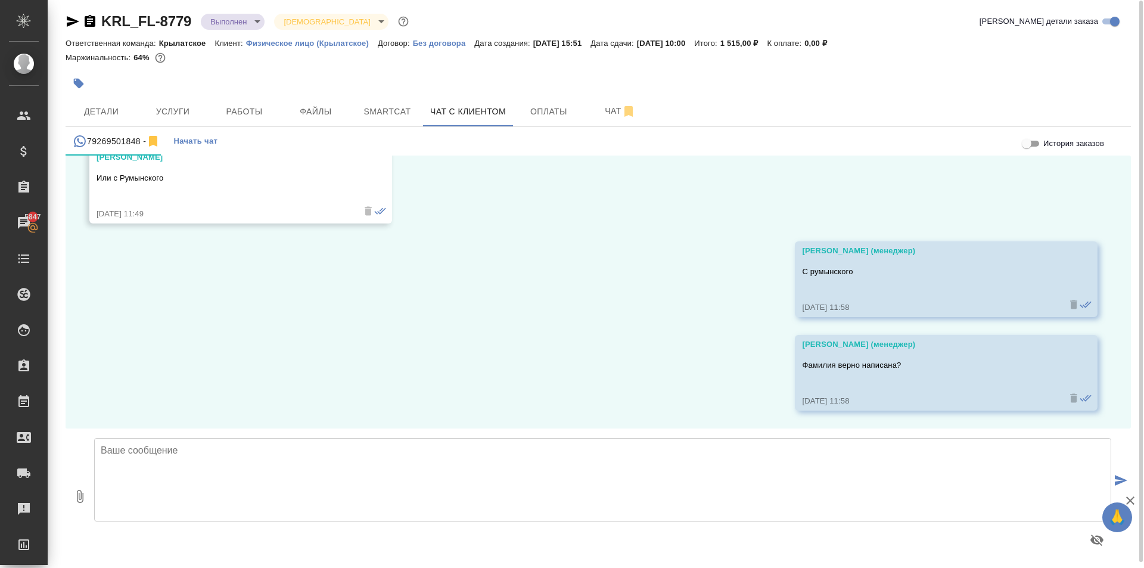
scroll to position [7, 0]
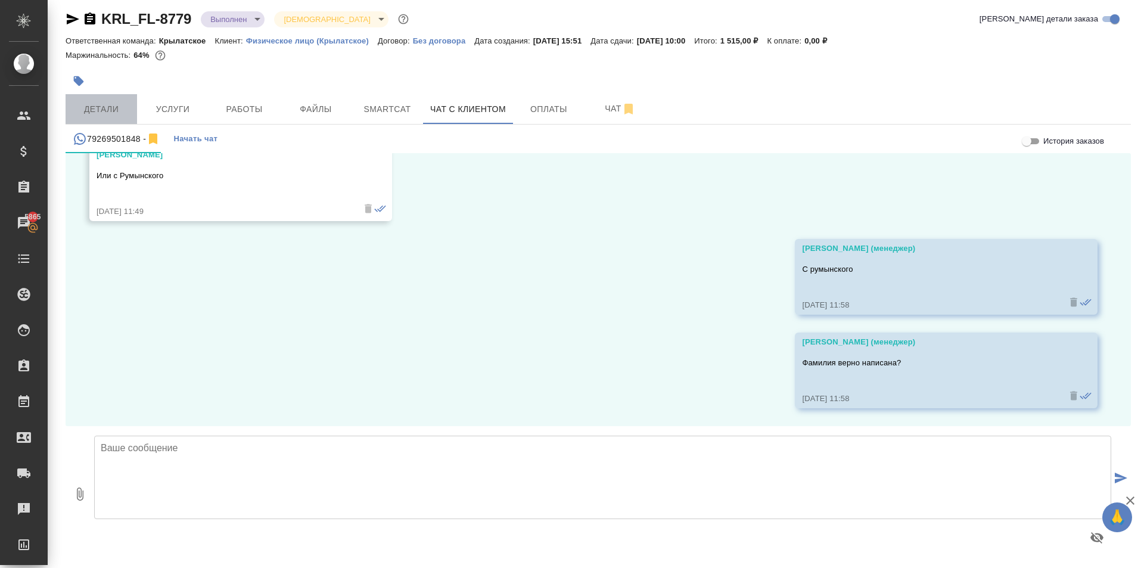
click at [226, 96] on div "Детали Услуги Работы Файлы Smartcat Чат с клиентом Оплаты Чат" at bounding box center [598, 109] width 1065 height 30
click at [194, 108] on span "Услуги" at bounding box center [172, 109] width 57 height 15
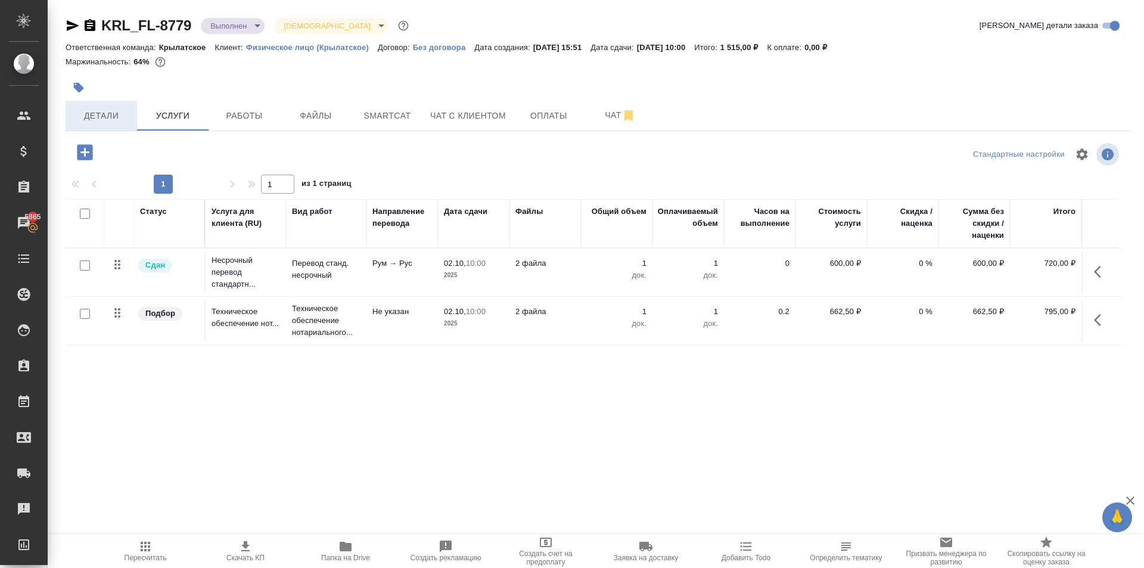
click at [104, 122] on span "Детали" at bounding box center [101, 115] width 57 height 15
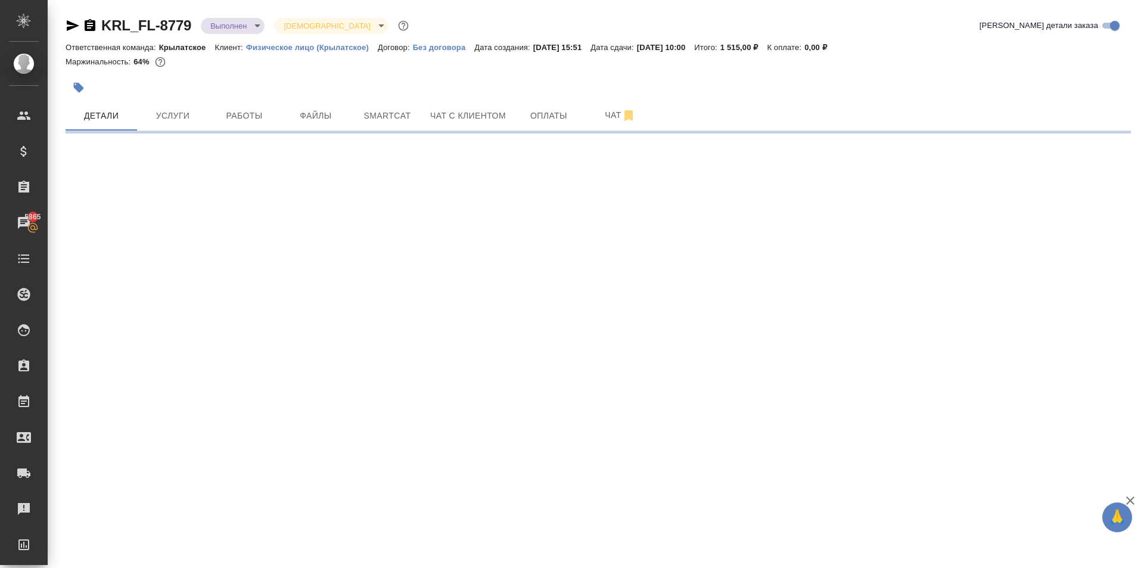
select select "RU"
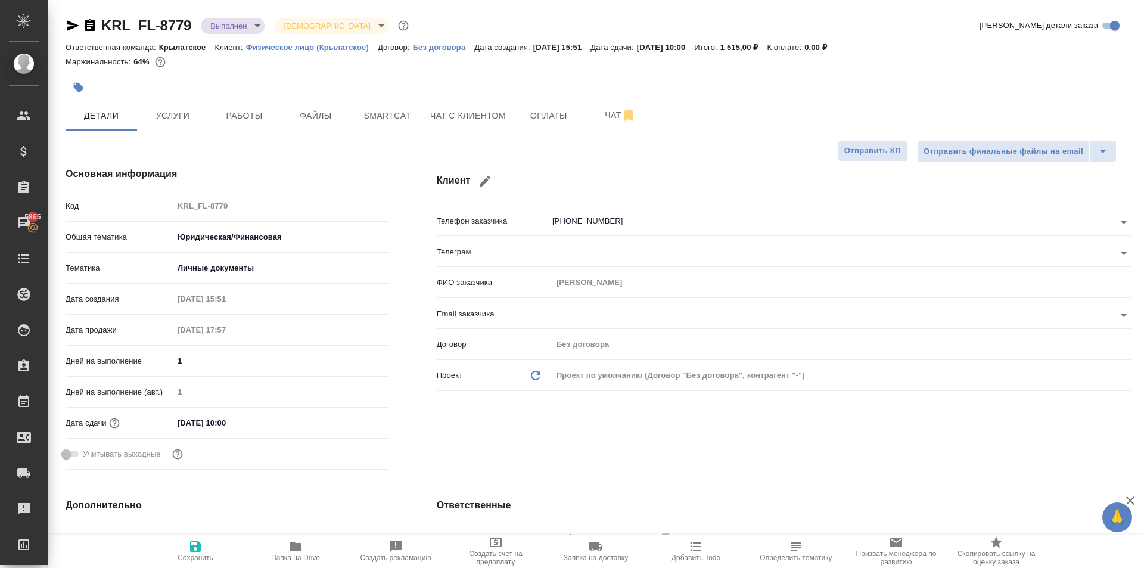
type textarea "x"
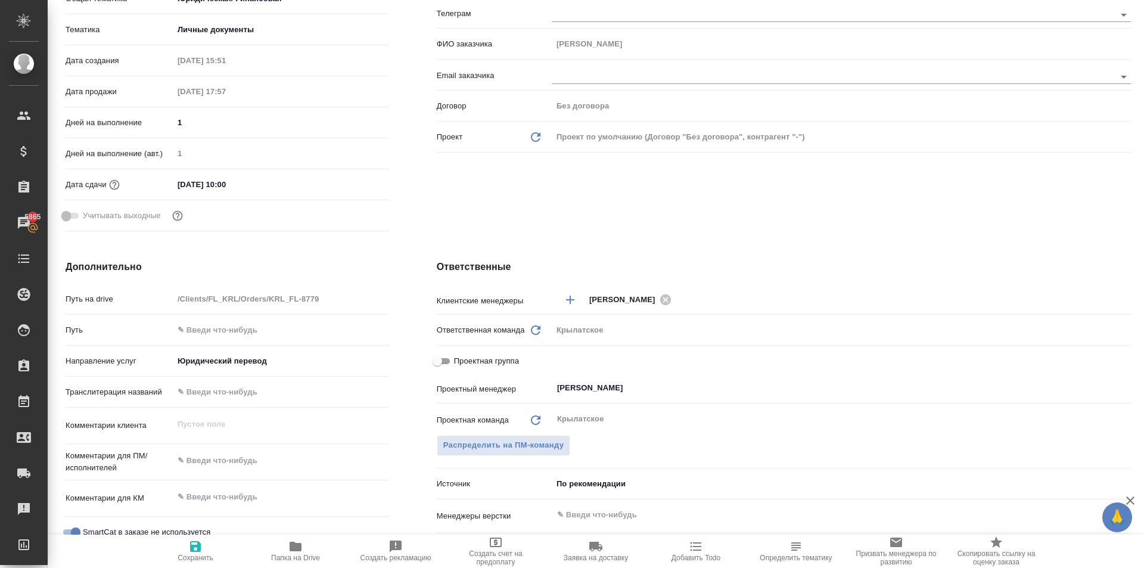
click at [485, 360] on span "Проектная группа" at bounding box center [486, 361] width 65 height 12
click at [459, 360] on input "Проектная группа" at bounding box center [437, 361] width 43 height 14
checkbox input "true"
type textarea "x"
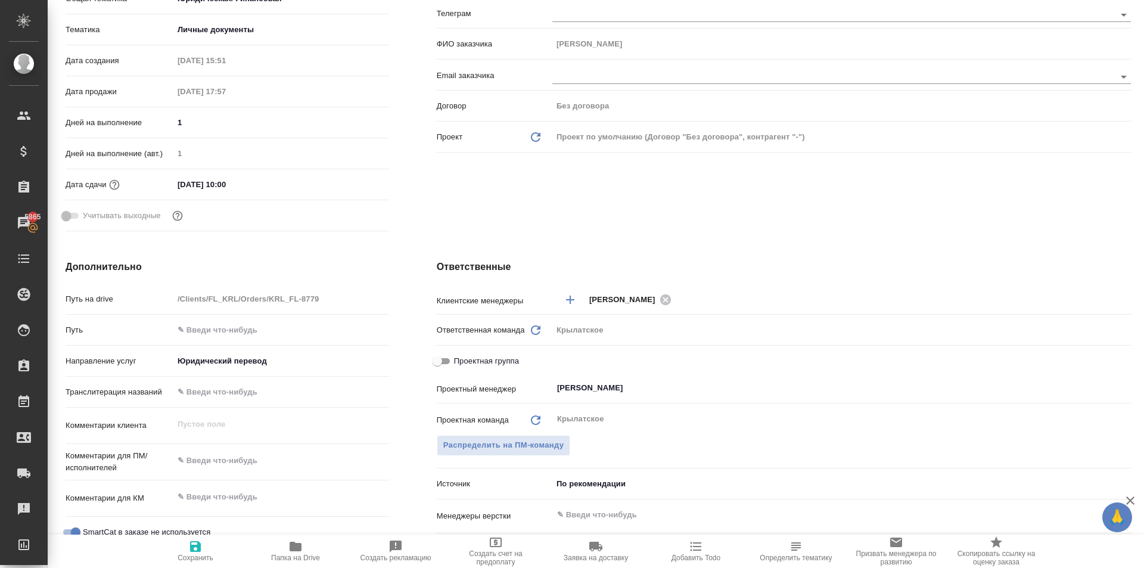
type textarea "x"
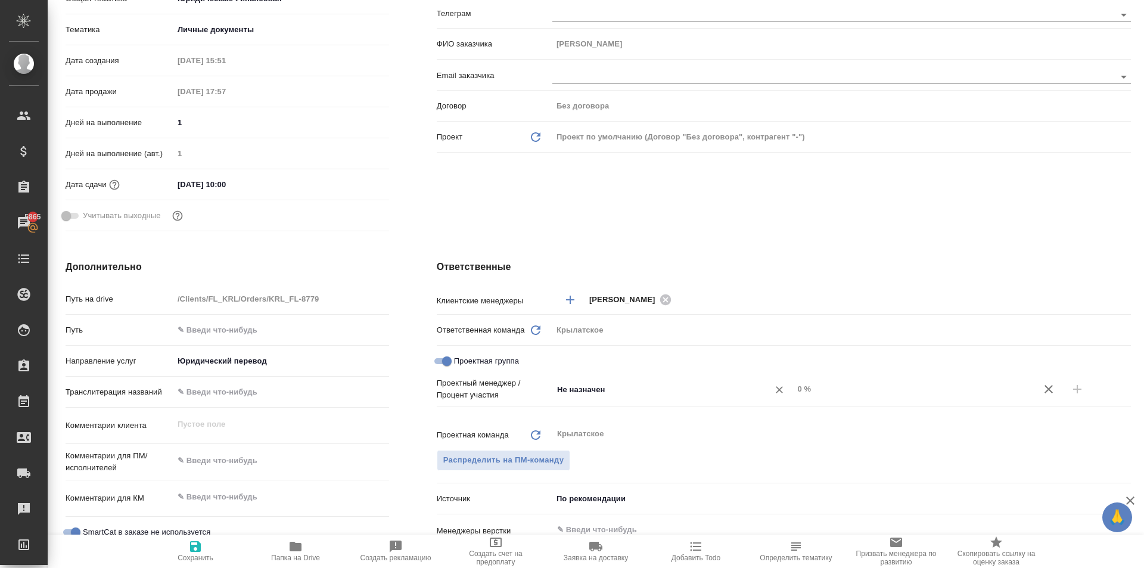
click at [573, 390] on input "Не назначен" at bounding box center [653, 389] width 194 height 14
type input "d"
type input "n"
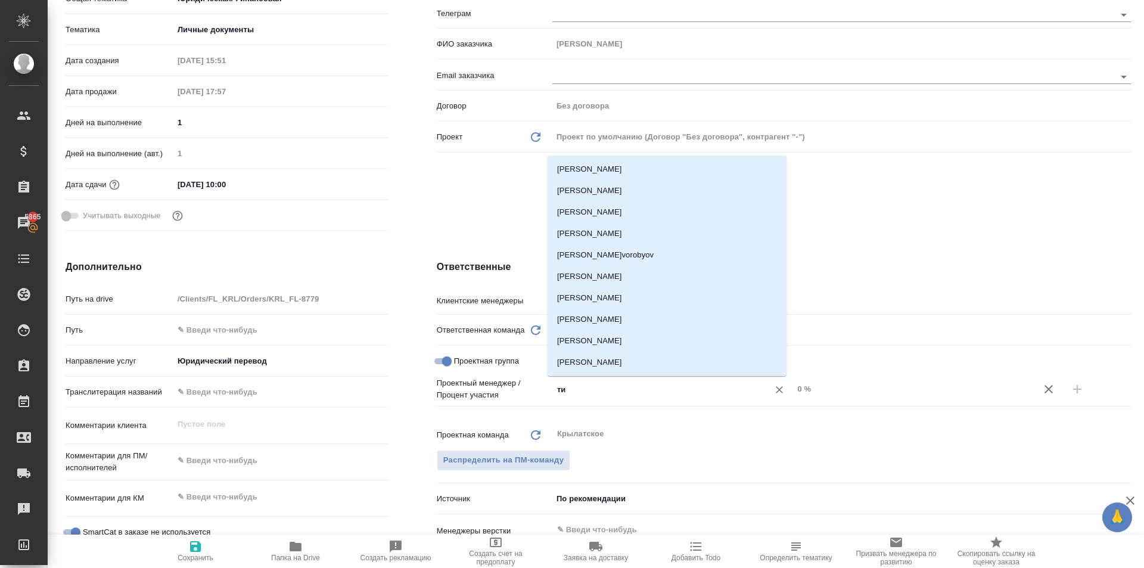
type input "тим"
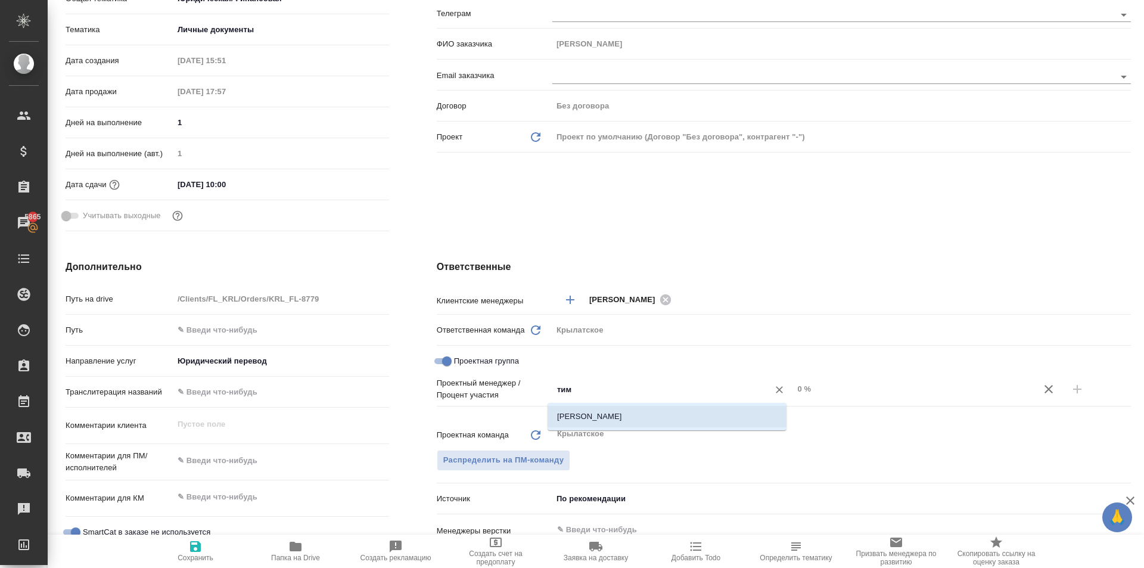
click at [624, 413] on li "[PERSON_NAME]" at bounding box center [667, 416] width 239 height 21
type textarea "x"
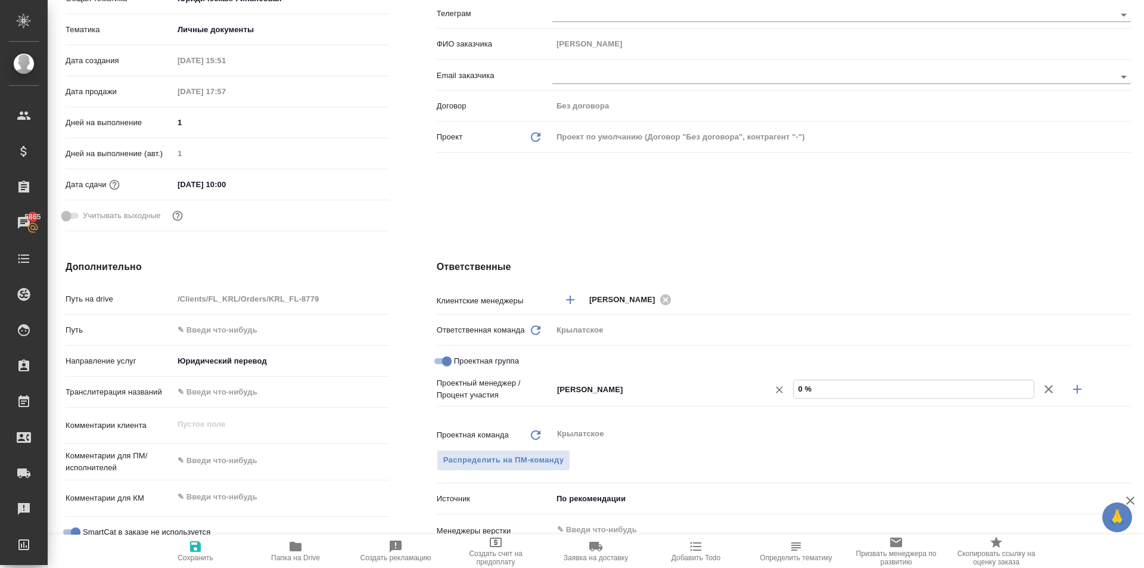
drag, startPoint x: 831, startPoint y: 390, endPoint x: 775, endPoint y: 381, distance: 56.7
click at [775, 381] on div "Касымов Тимур ​ 0 %" at bounding box center [841, 389] width 579 height 21
type textarea "x"
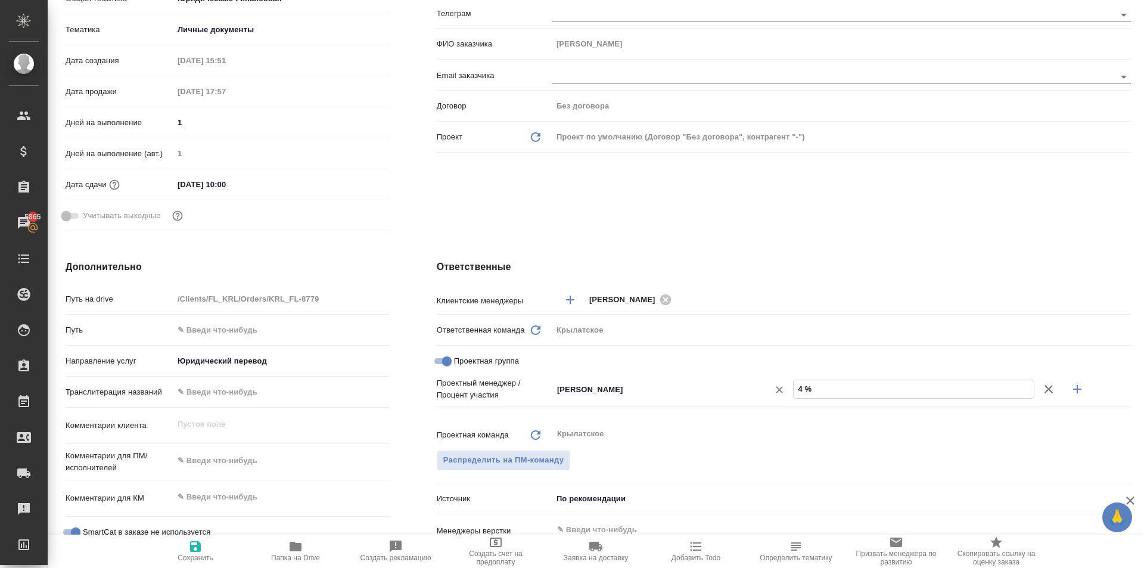
type input "48 %"
type textarea "x"
type input "48 %"
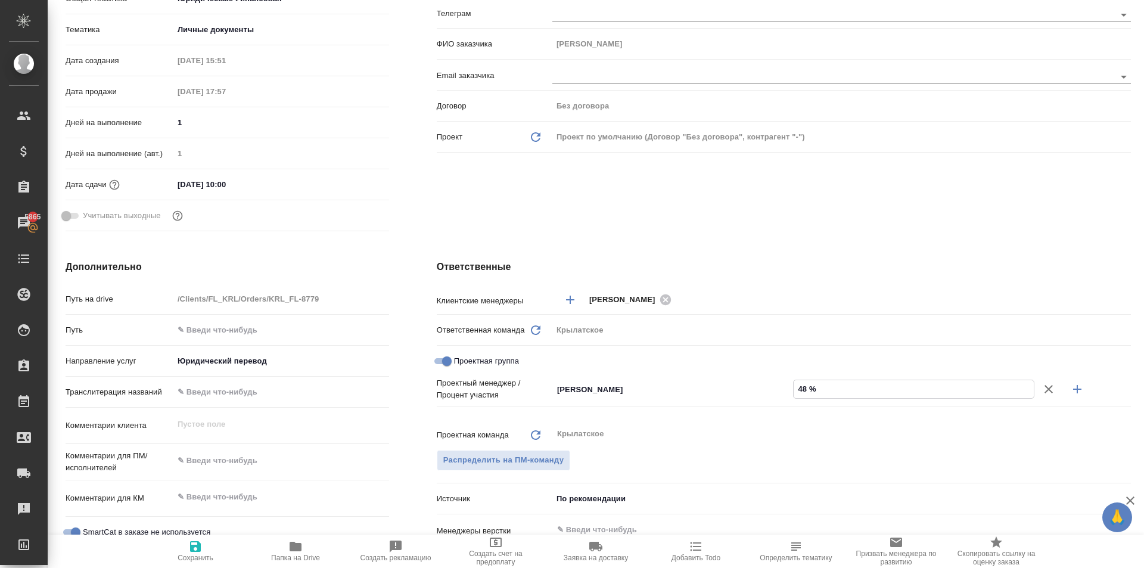
click at [1070, 390] on icon "button" at bounding box center [1077, 389] width 14 height 14
type textarea "x"
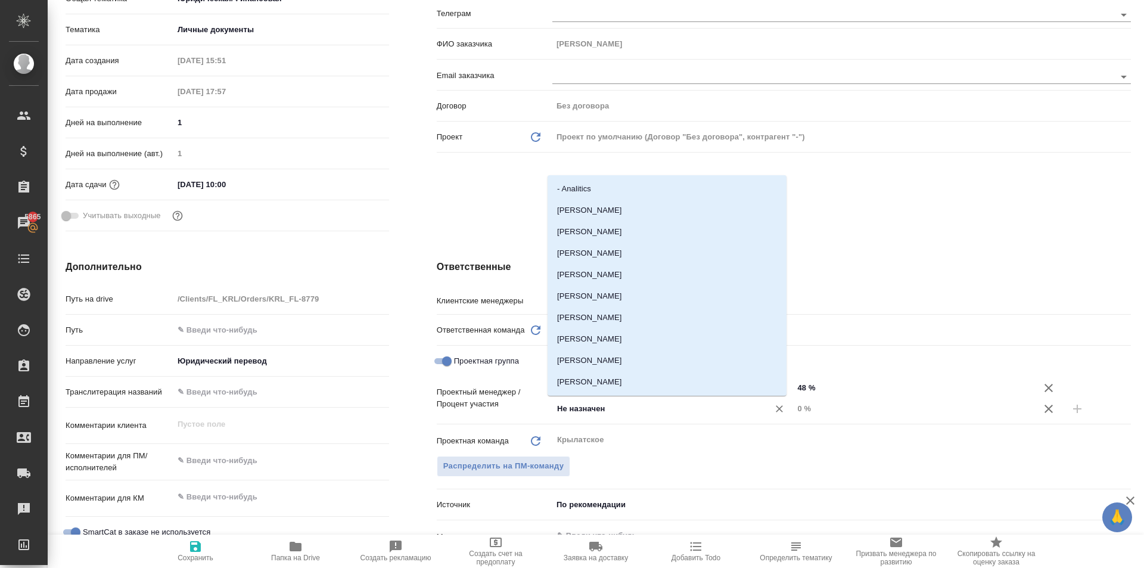
click at [620, 412] on input "Не назначен" at bounding box center [653, 409] width 194 height 14
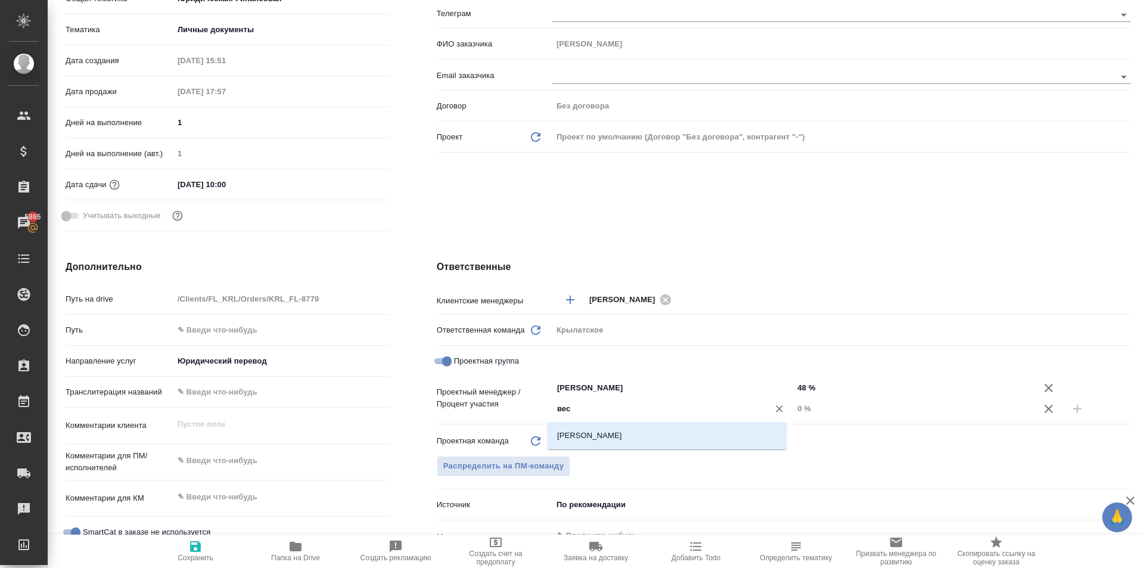
type input "весе"
click at [600, 441] on li "Веселова Юлия" at bounding box center [667, 435] width 239 height 21
type textarea "x"
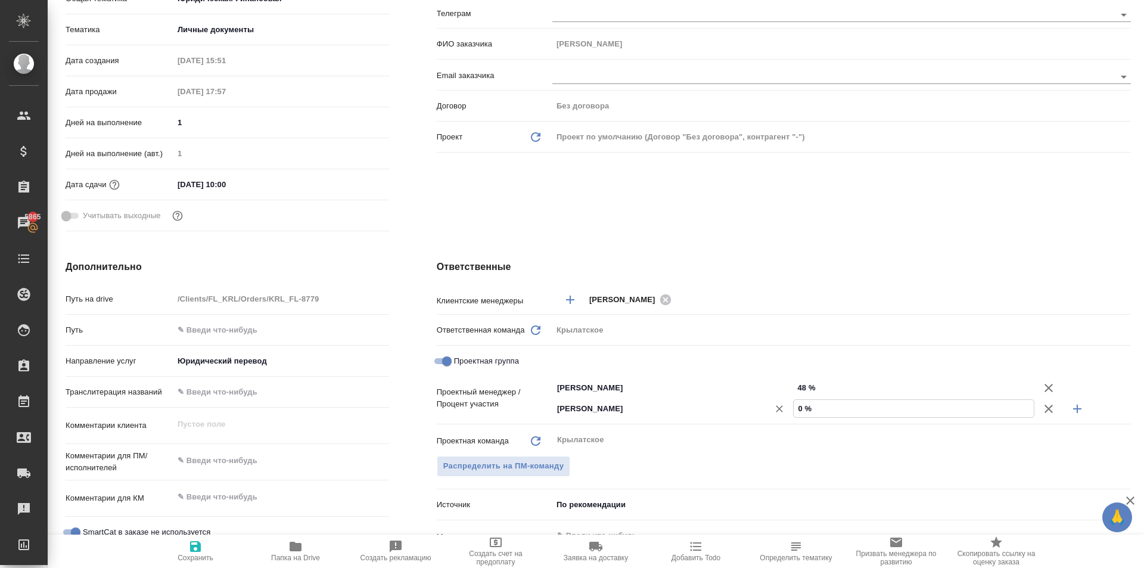
drag, startPoint x: 795, startPoint y: 410, endPoint x: 783, endPoint y: 400, distance: 15.7
click at [782, 406] on div "Веселова Юлия ​ 0 %" at bounding box center [841, 408] width 579 height 21
type textarea "x"
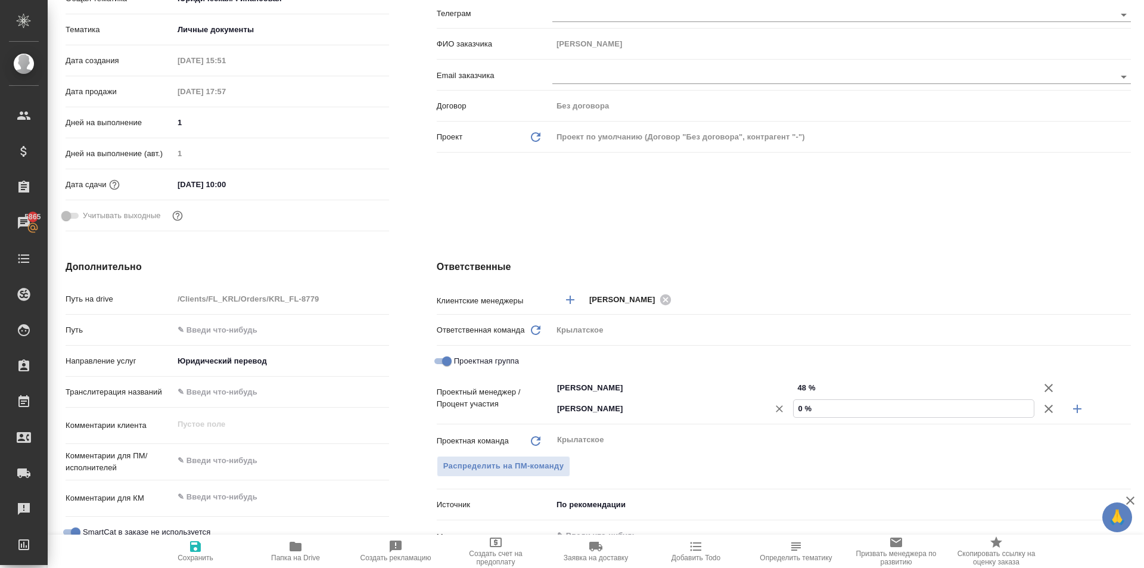
type input "5 %"
type textarea "x"
type input "52 %"
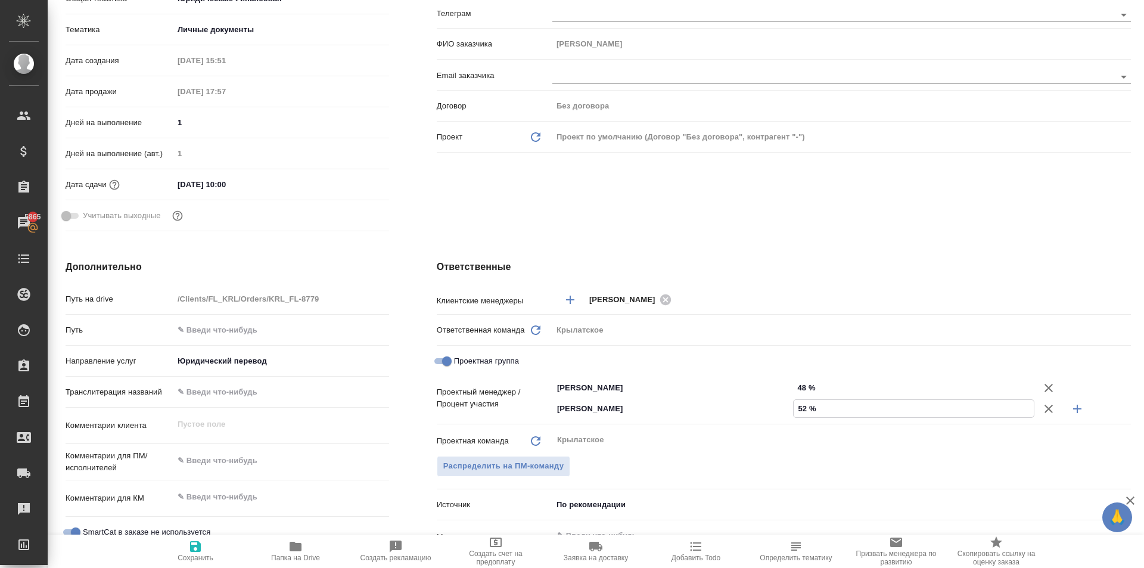
click at [206, 548] on span "Сохранить" at bounding box center [196, 550] width 86 height 23
type textarea "x"
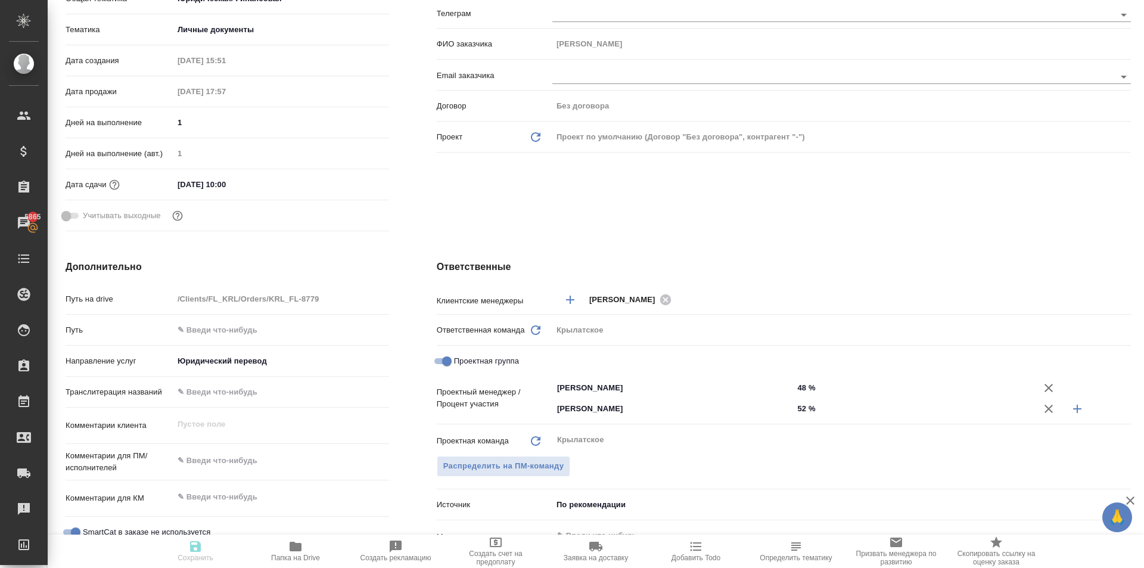
type textarea "x"
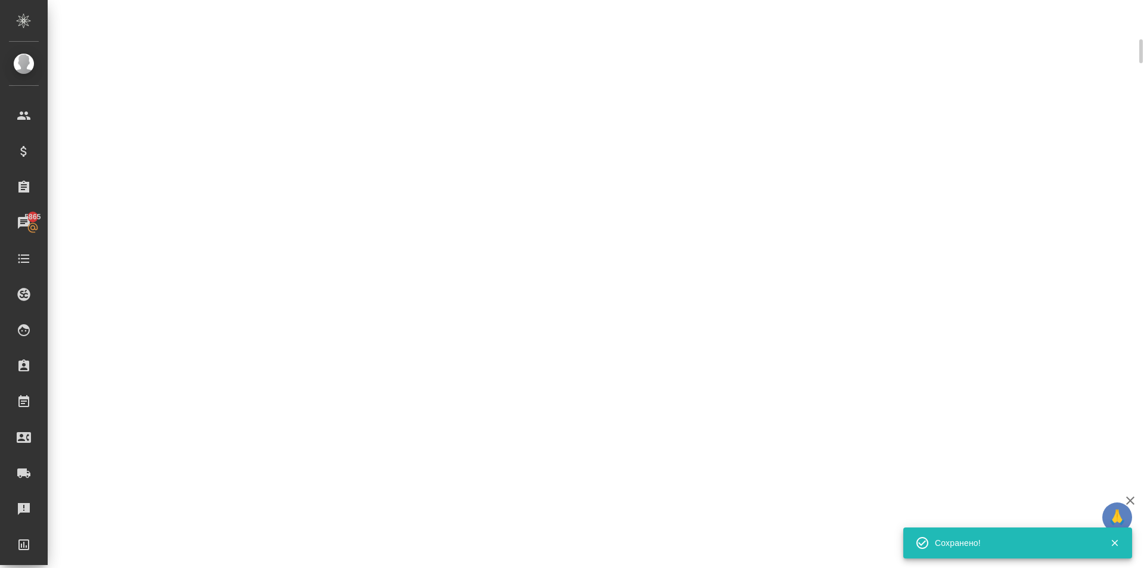
scroll to position [229, 0]
select select "RU"
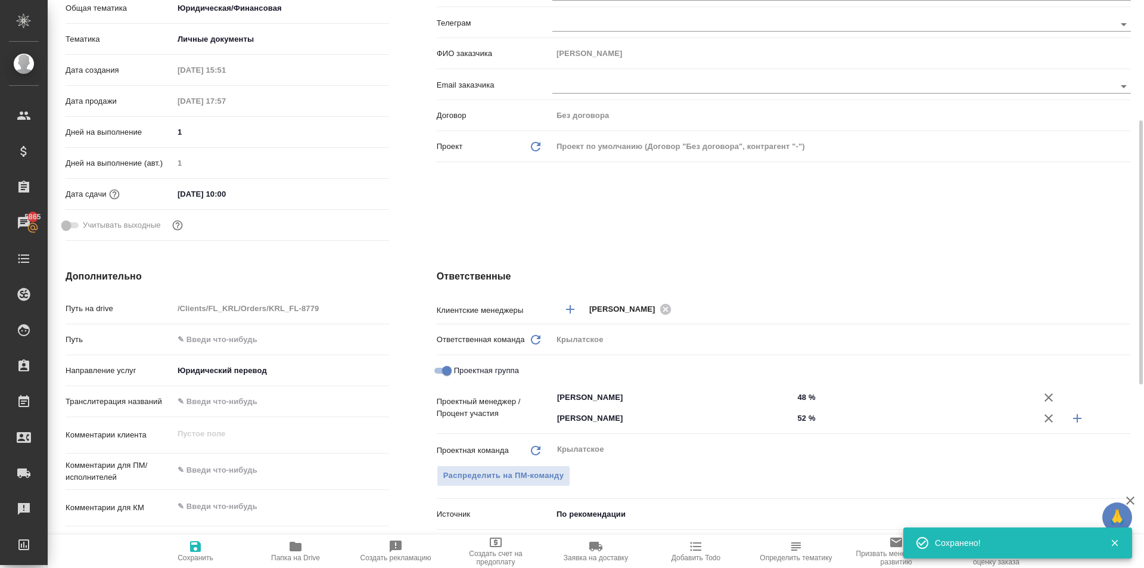
scroll to position [238, 0]
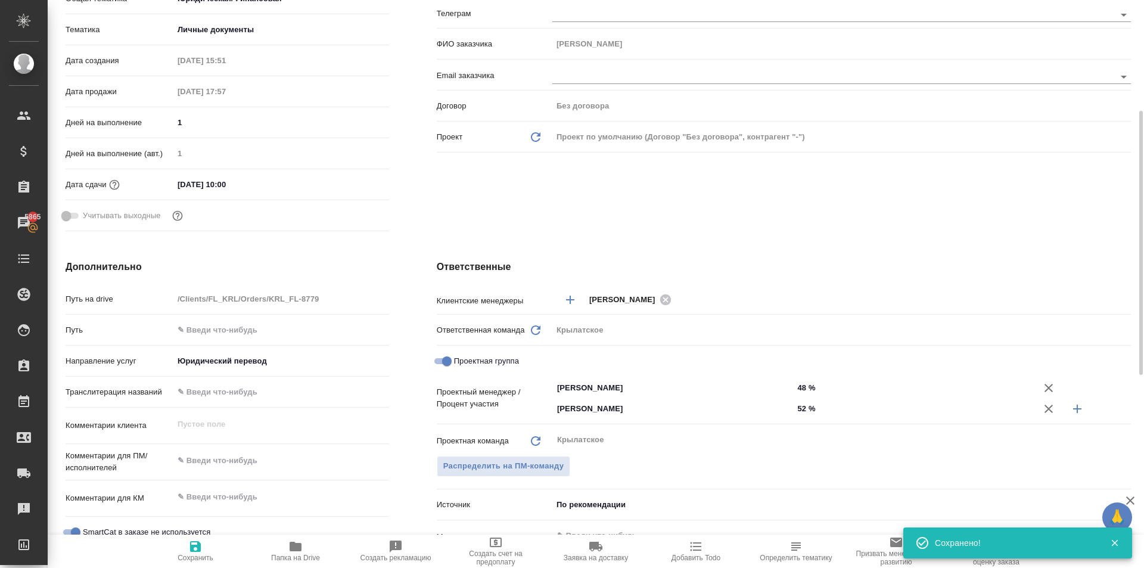
type textarea "x"
click at [186, 546] on span "Сохранить" at bounding box center [196, 550] width 86 height 23
type textarea "x"
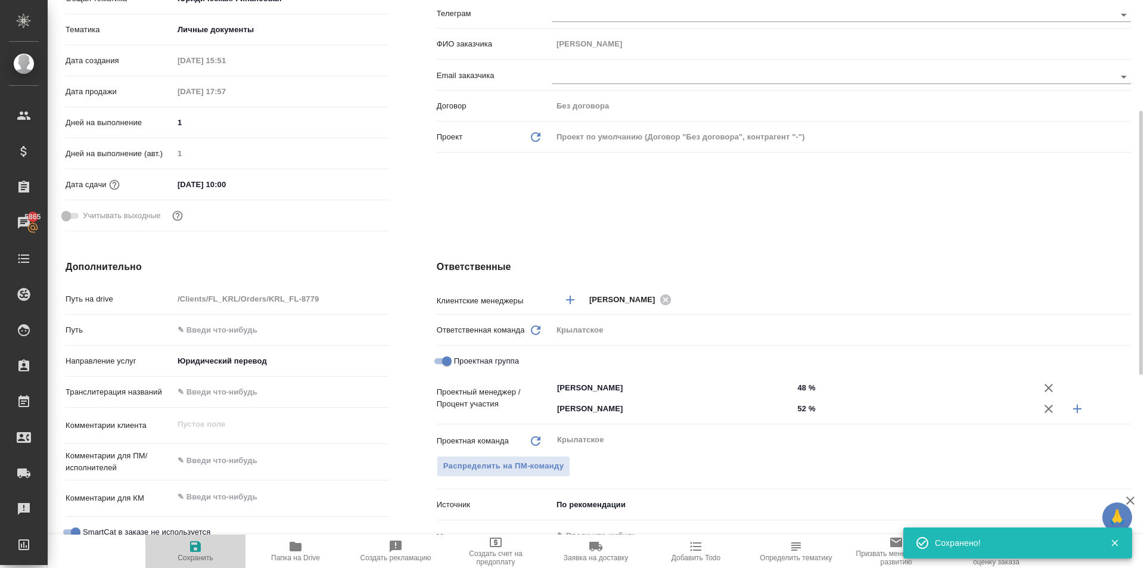
type textarea "x"
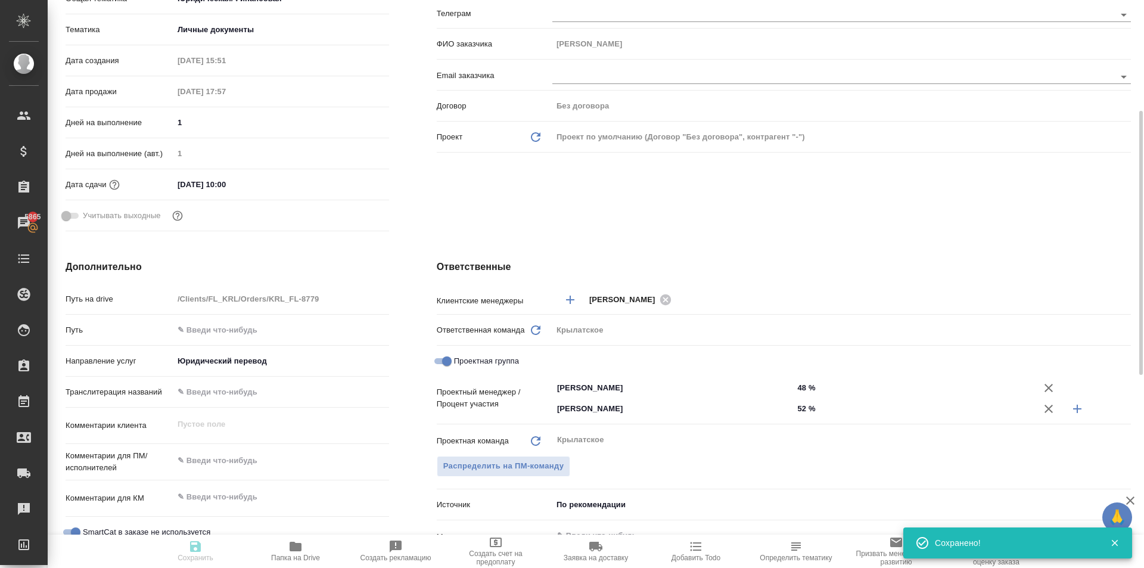
type textarea "x"
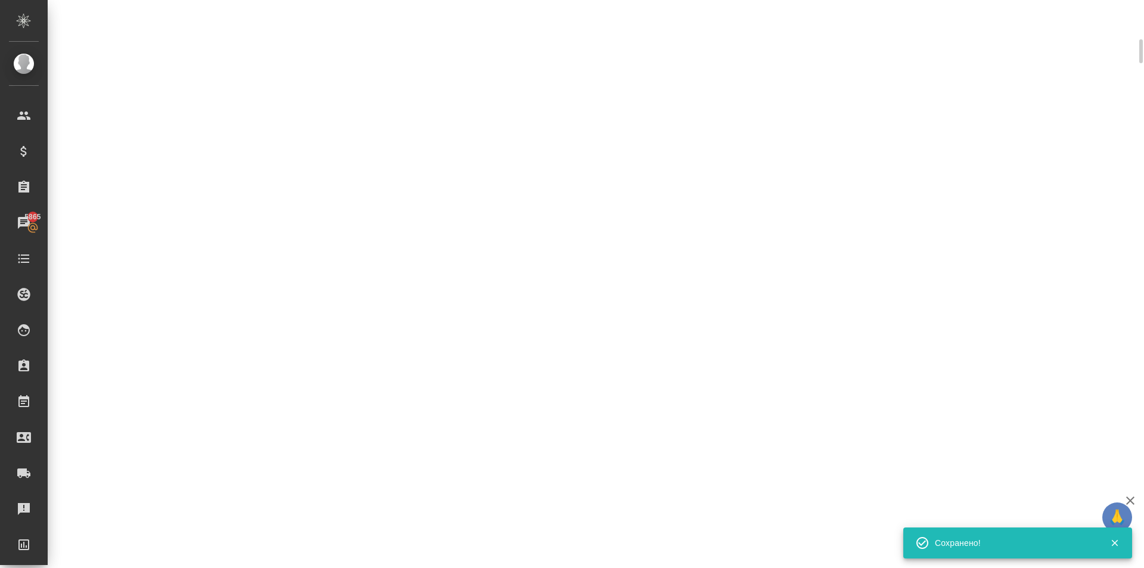
scroll to position [0, 0]
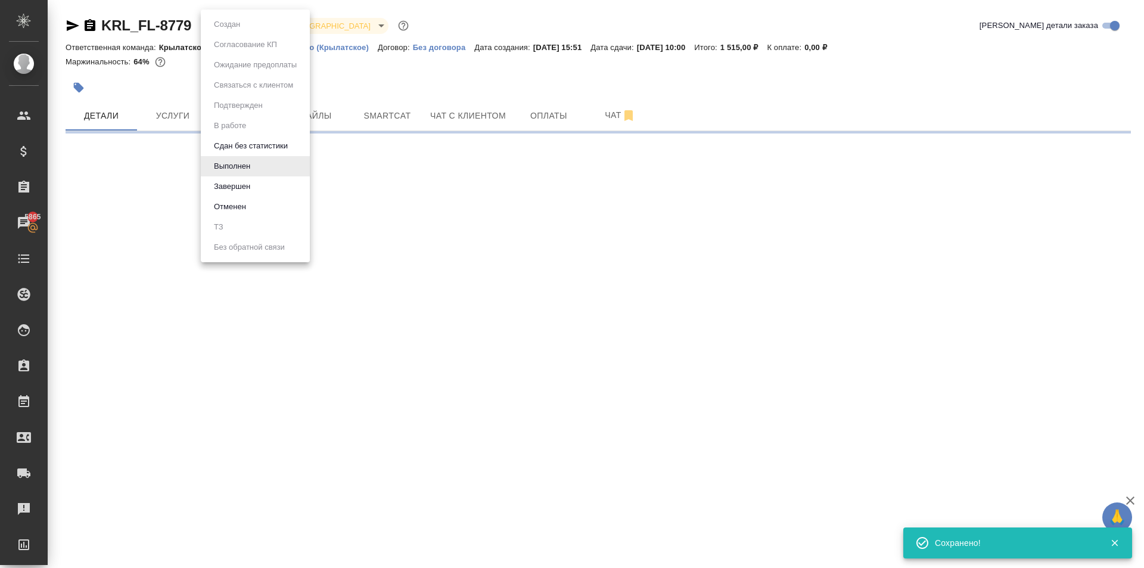
click at [246, 23] on body "🙏 .cls-1 fill:#fff; AWATERA Kasymov Timur Клиенты Спецификации Заказы 5865 Чаты…" at bounding box center [572, 284] width 1144 height 568
select select "RU"
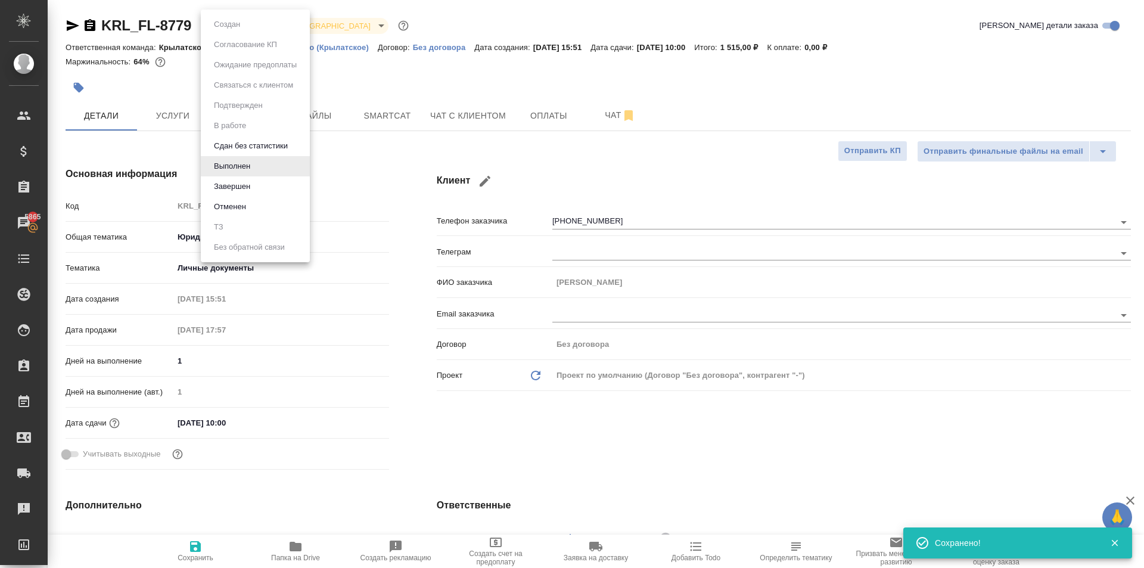
type textarea "x"
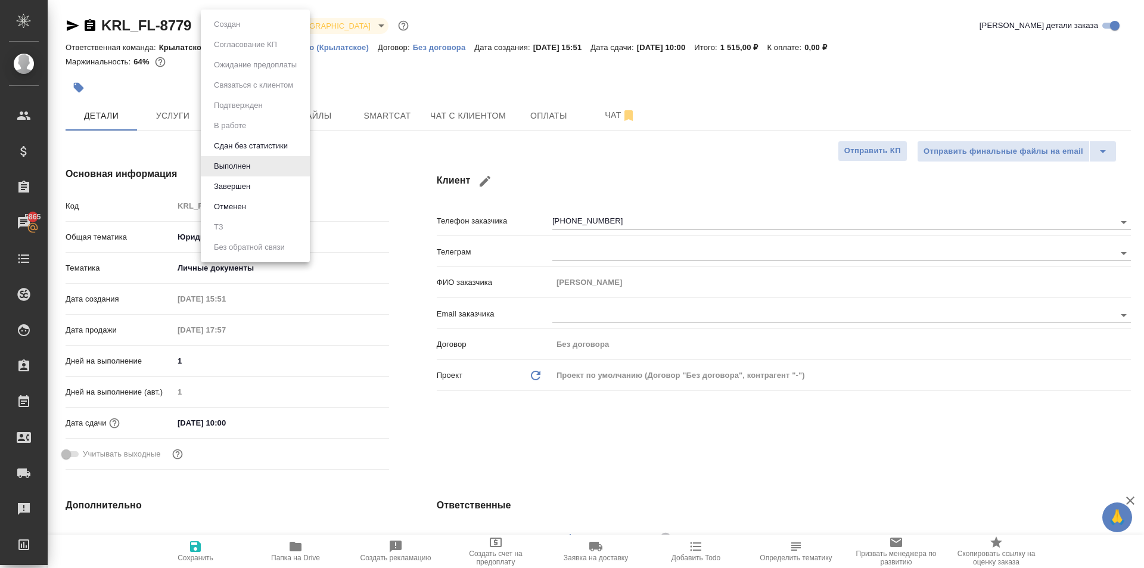
click at [248, 175] on li "Выполнен" at bounding box center [255, 166] width 109 height 20
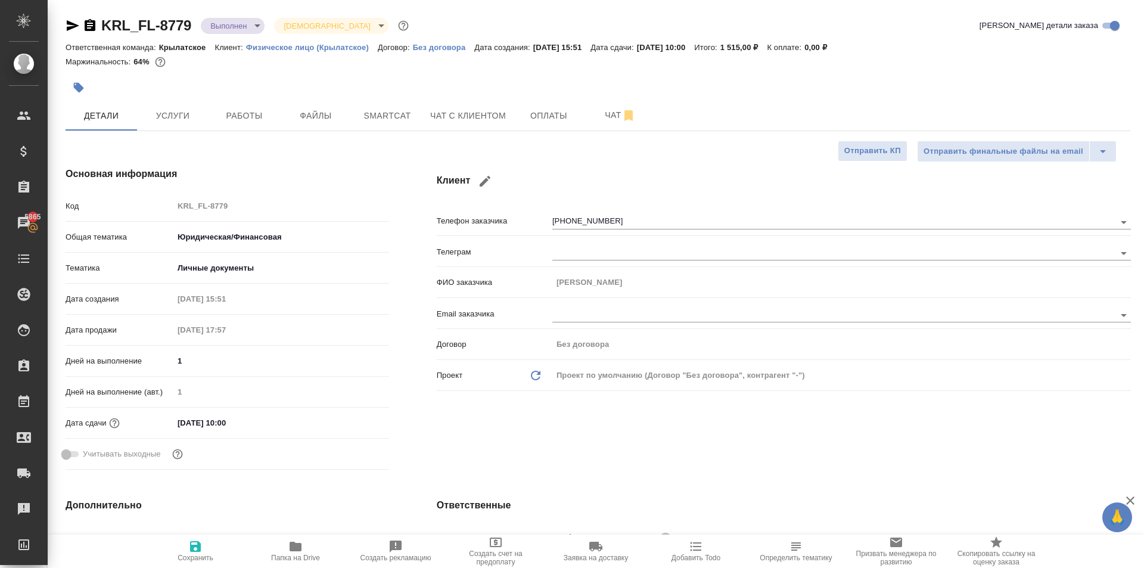
click at [232, 24] on body "🙏 .cls-1 fill:#fff; AWATERA Kasymov Timur Клиенты Спецификации Заказы 5865 Чаты…" at bounding box center [572, 284] width 1144 height 568
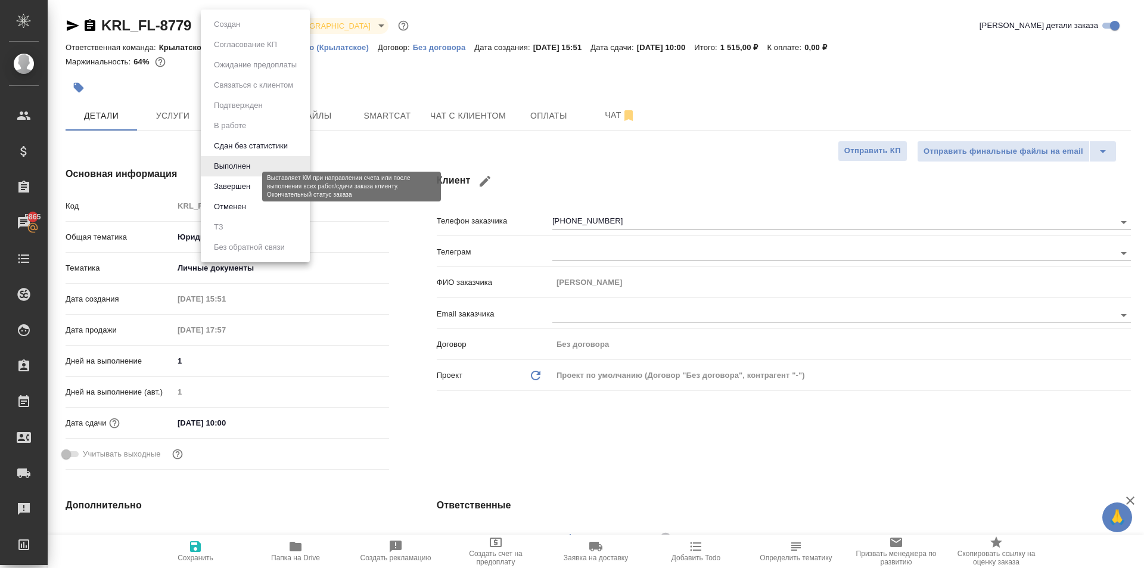
click at [227, 187] on button "Завершен" at bounding box center [231, 186] width 43 height 13
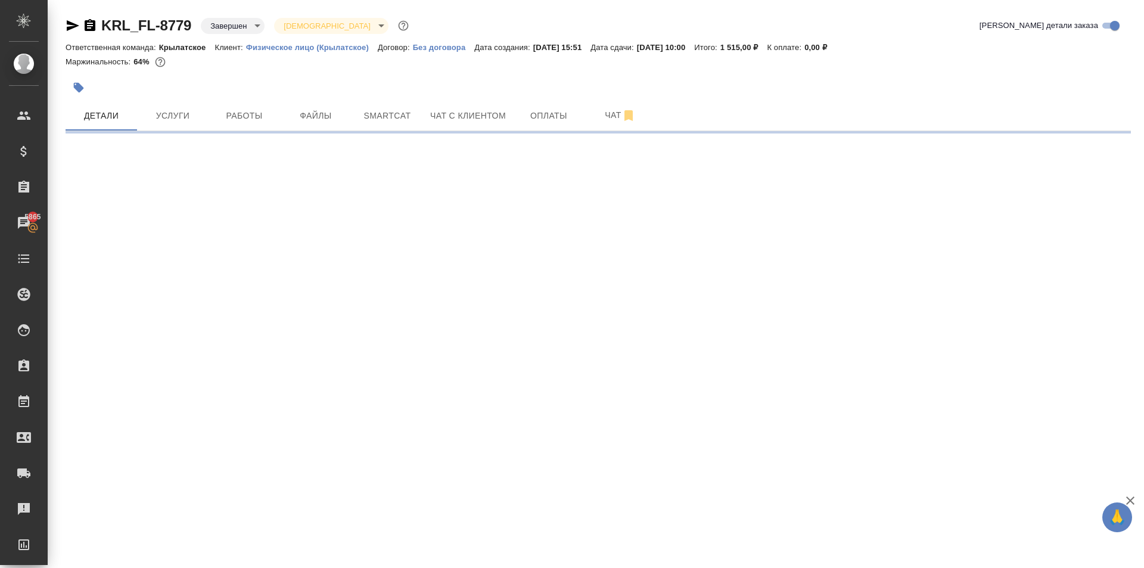
select select "RU"
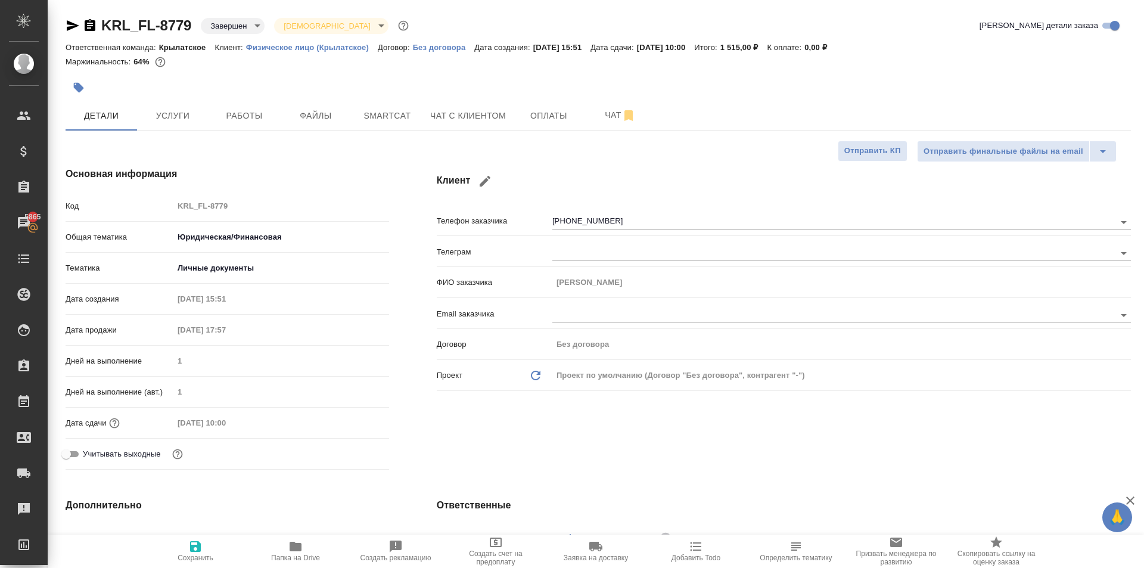
type textarea "x"
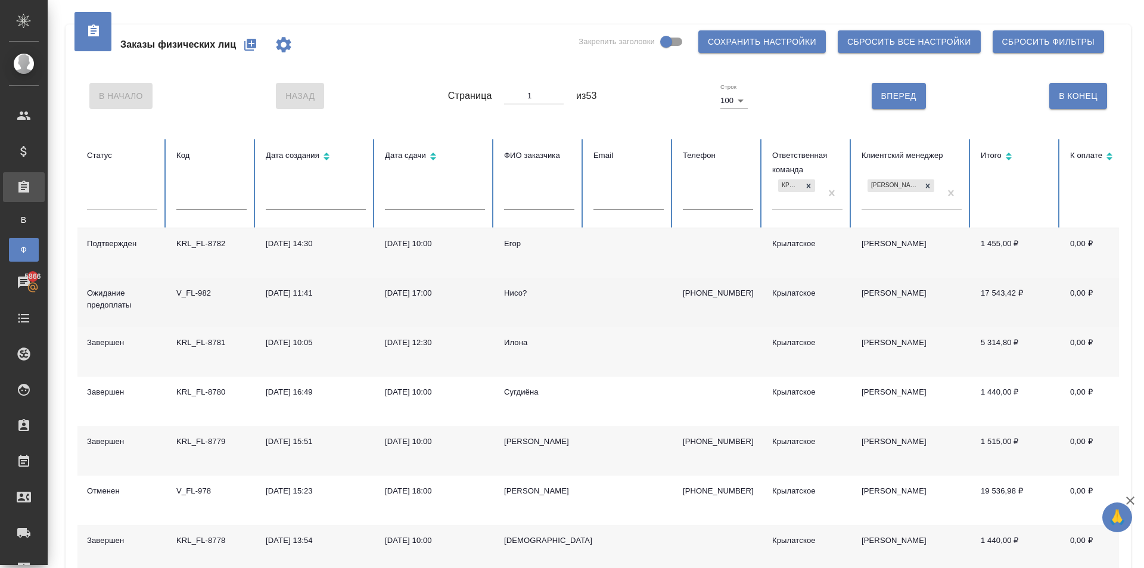
click at [522, 296] on div "Нисо?" at bounding box center [539, 293] width 70 height 12
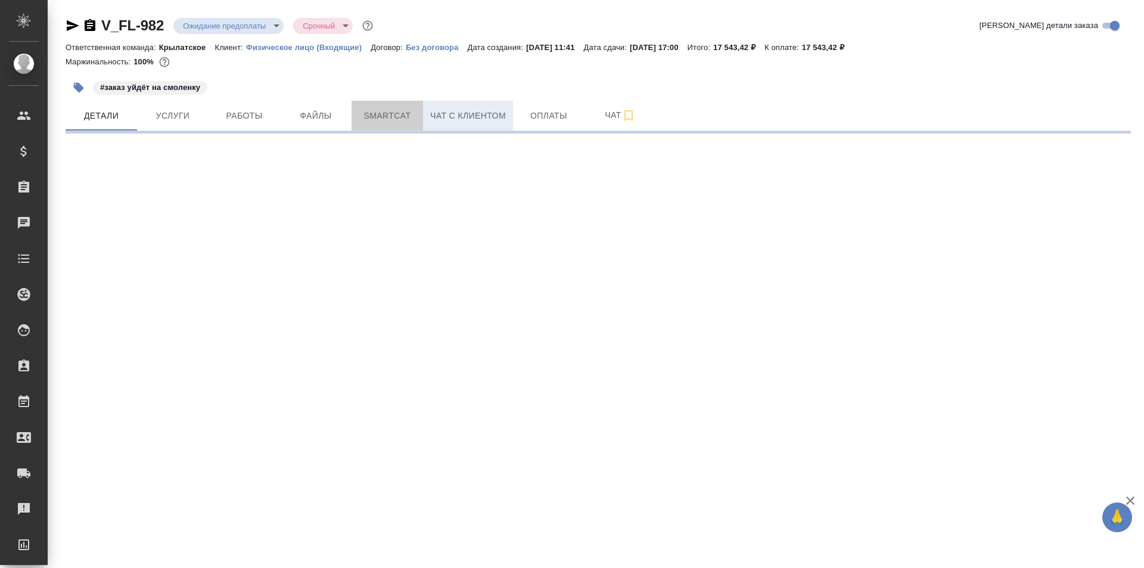
select select "RU"
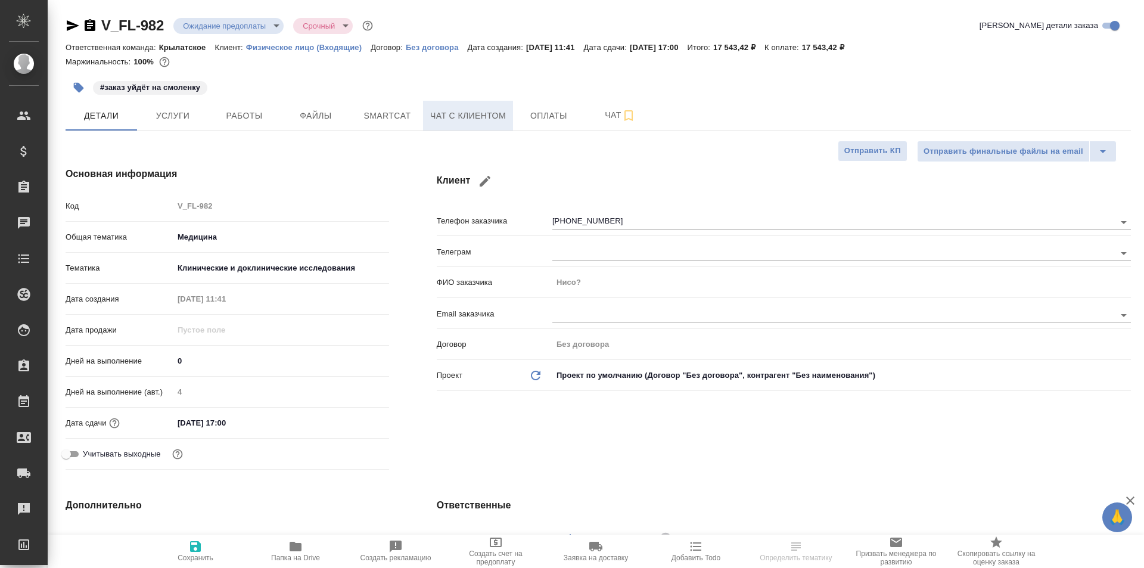
drag, startPoint x: 415, startPoint y: 108, endPoint x: 458, endPoint y: 115, distance: 43.4
click at [458, 115] on div "Детали Услуги Работы Файлы Smartcat Чат с клиентом Оплаты Чат" at bounding box center [598, 116] width 1065 height 30
type textarea "x"
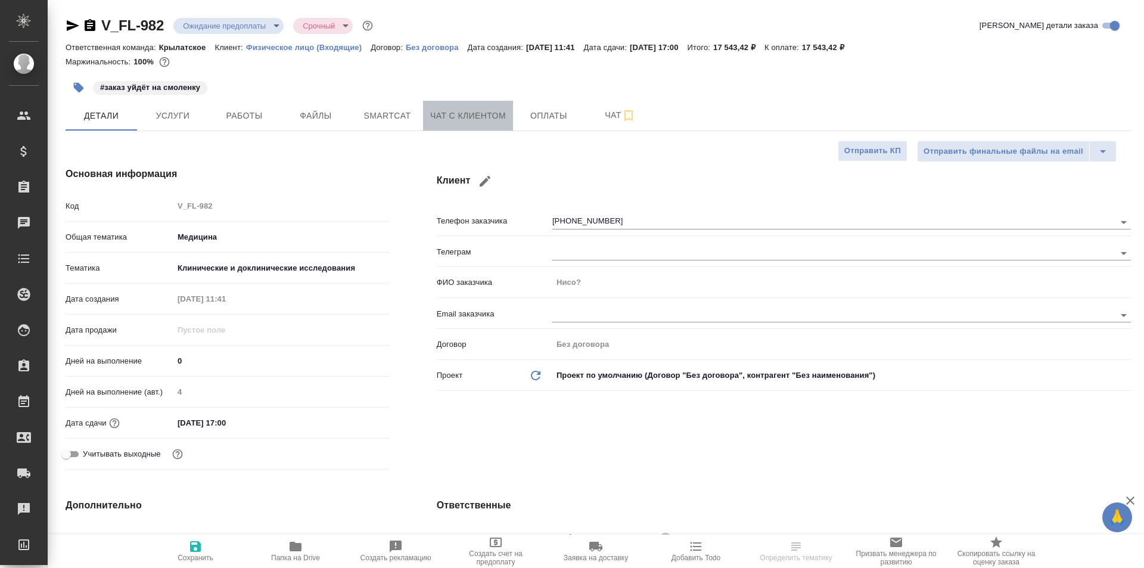
click at [458, 115] on span "Чат с клиентом" at bounding box center [468, 115] width 76 height 15
type textarea "x"
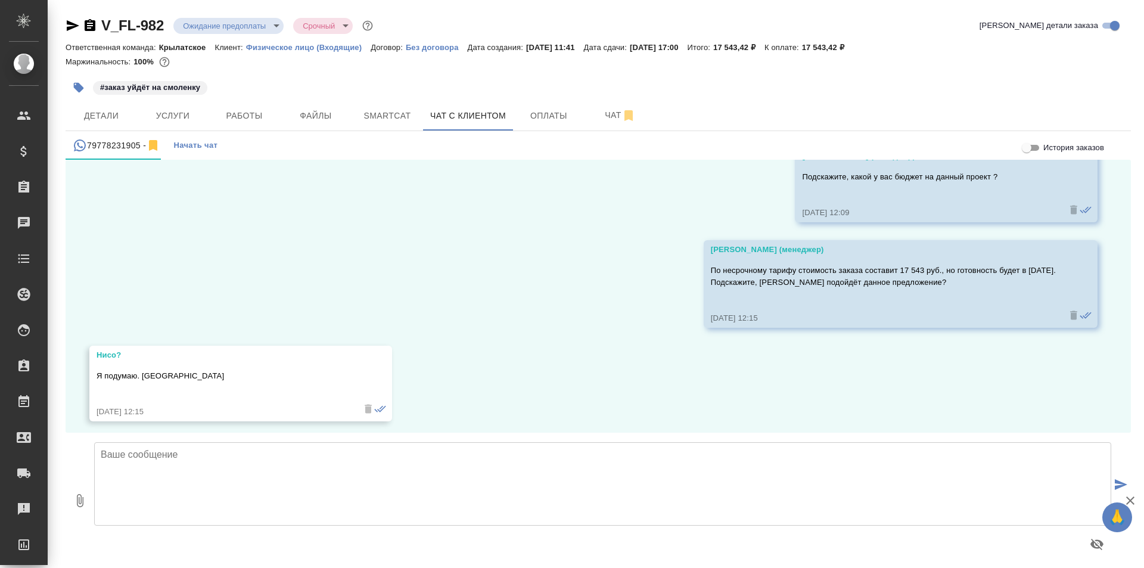
scroll to position [1711, 0]
